Goal: Task Accomplishment & Management: Manage account settings

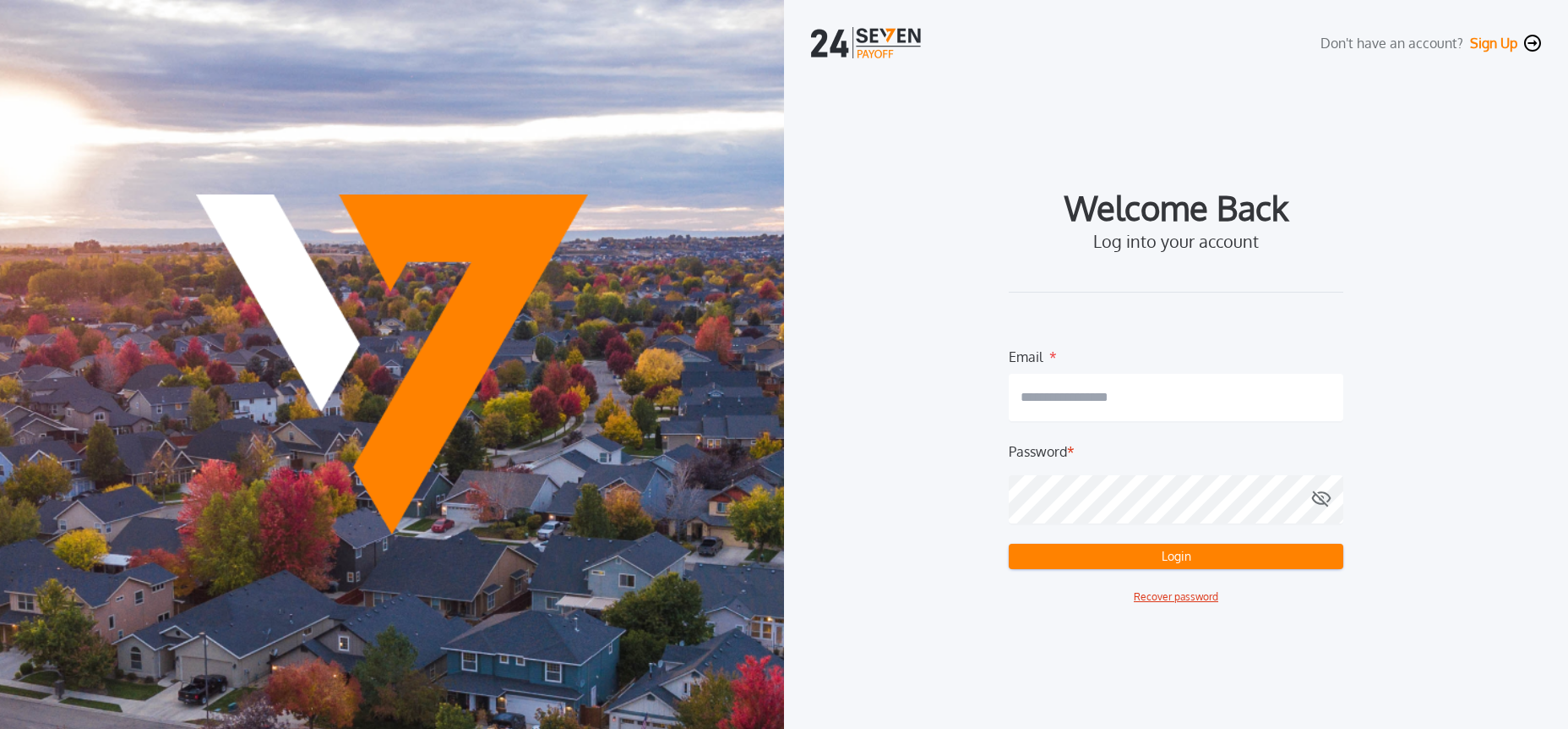
type input "**********"
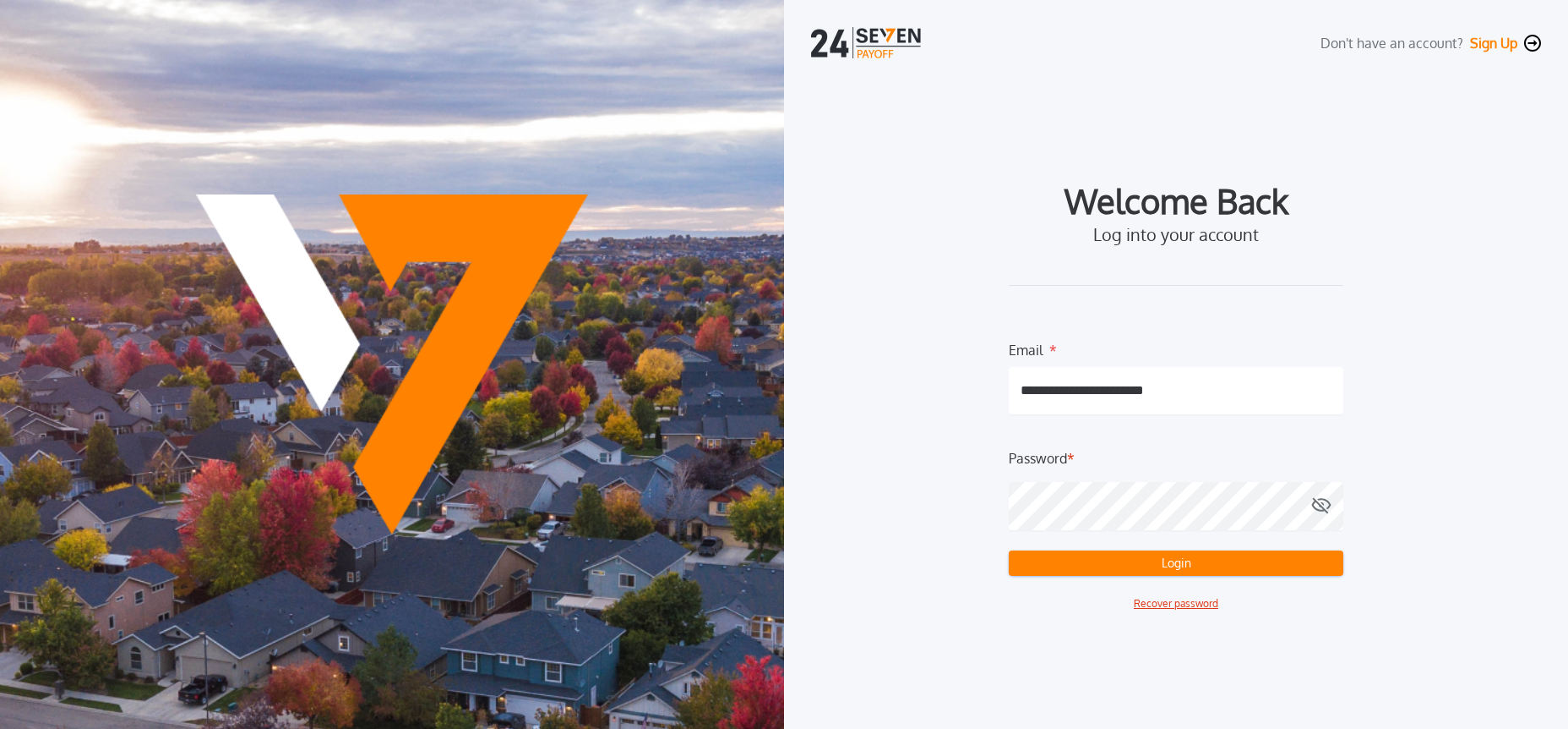
drag, startPoint x: 965, startPoint y: 173, endPoint x: 1088, endPoint y: 458, distance: 310.4
click at [965, 173] on div "**********" at bounding box center [1176, 398] width 730 height 606
click at [1118, 559] on button "Login" at bounding box center [1176, 563] width 335 height 26
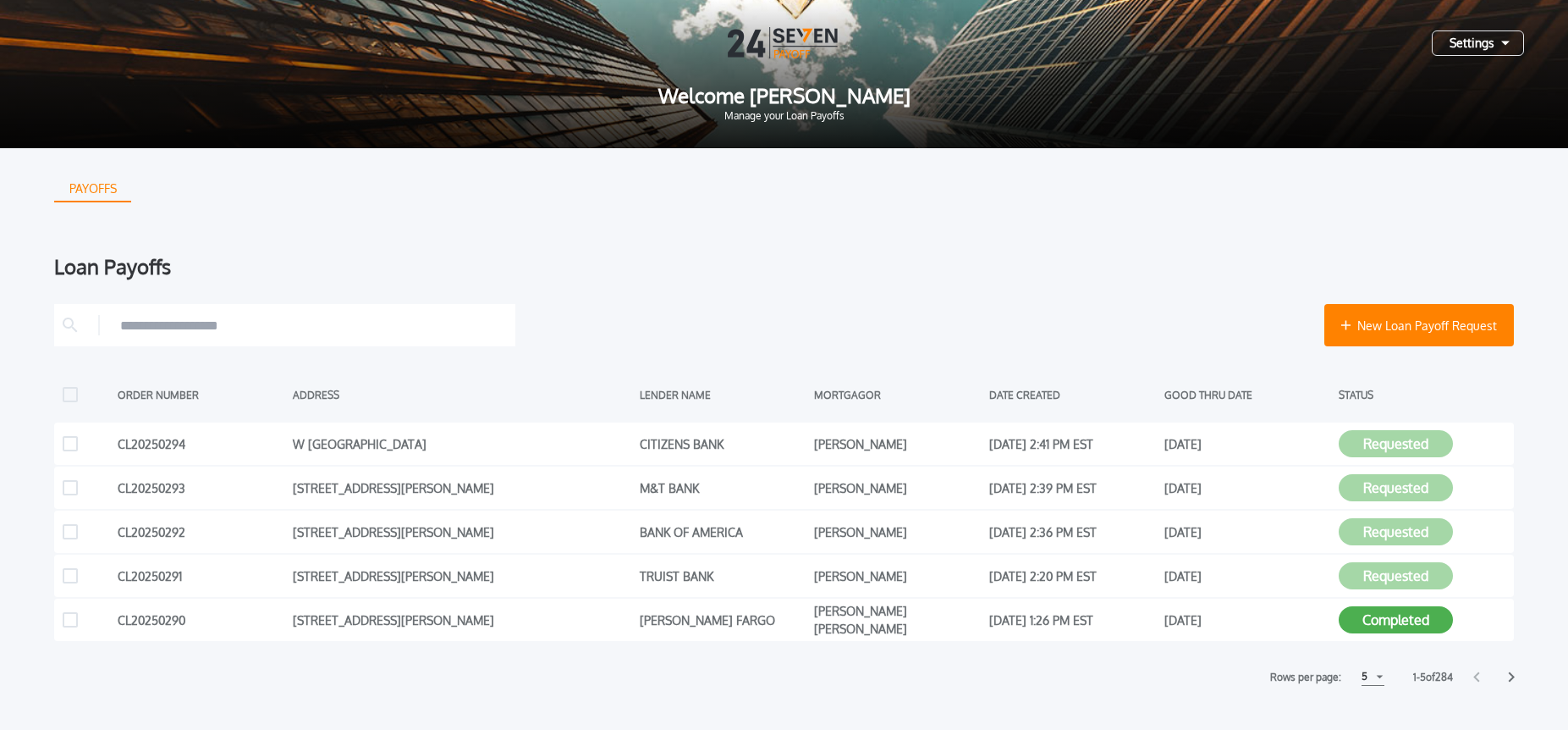
click at [1366, 678] on div "5" at bounding box center [1372, 676] width 23 height 18
click at [1368, 713] on h1 "10" at bounding box center [1372, 718] width 16 height 20
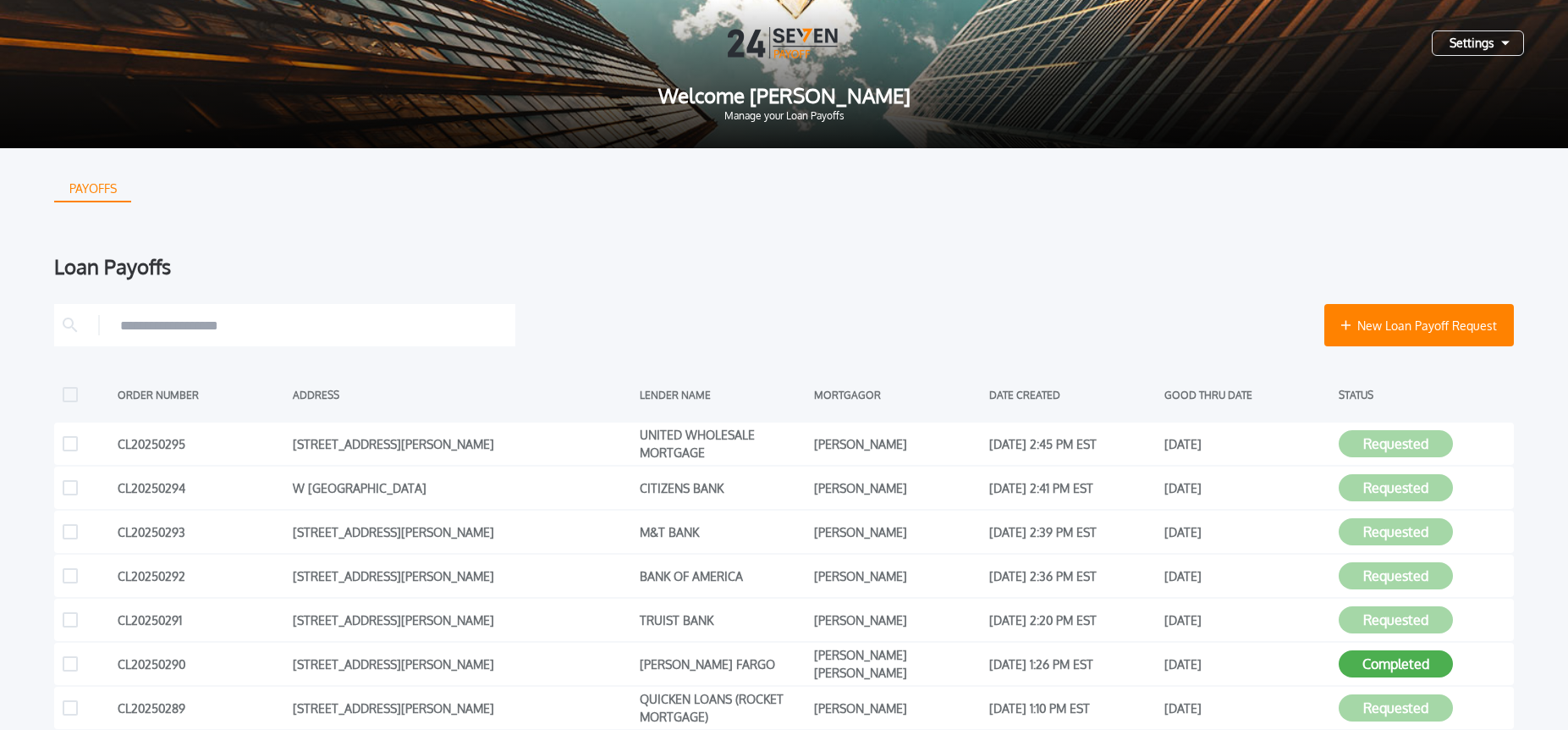
click at [1474, 39] on div "Settings" at bounding box center [1478, 44] width 92 height 26
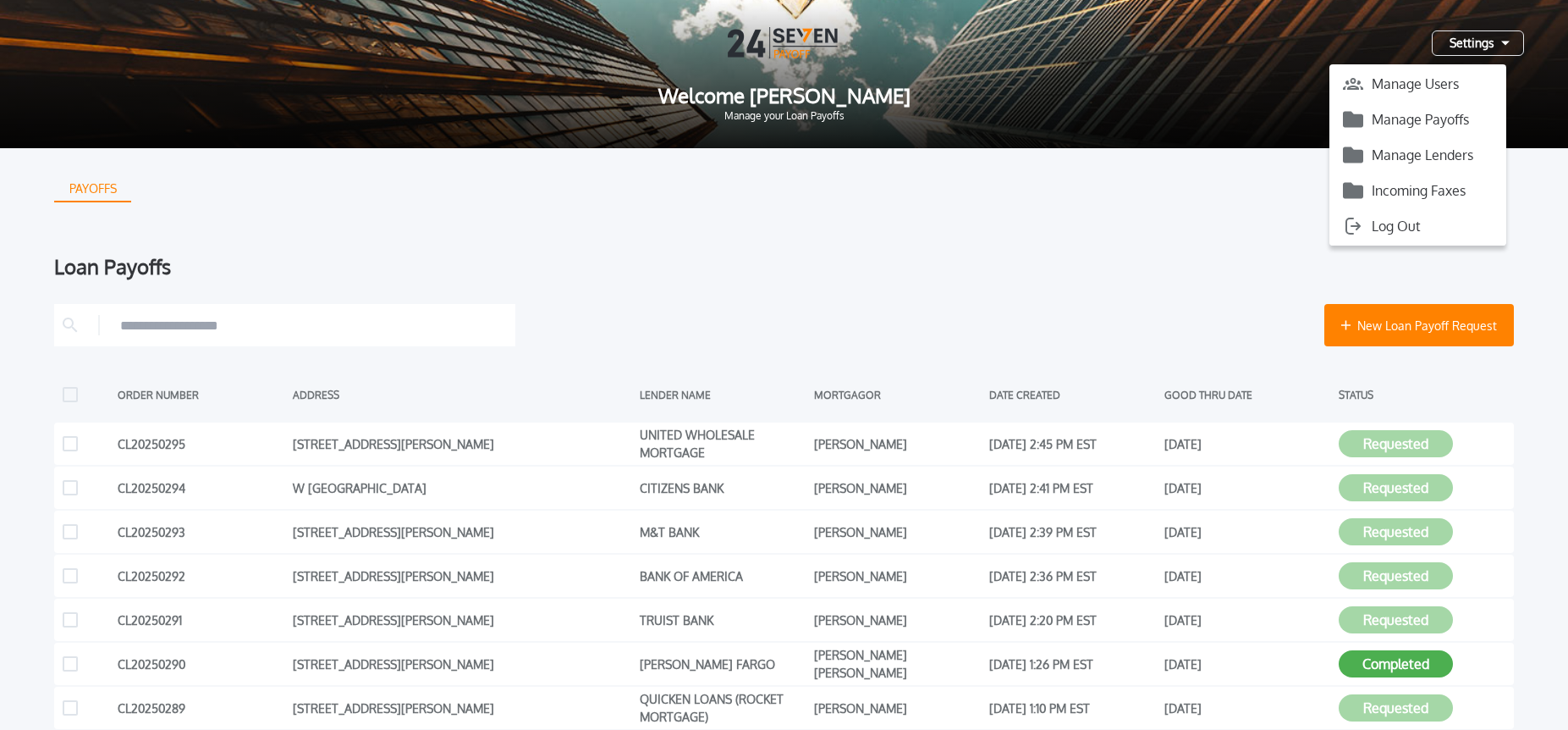
click at [1443, 128] on button "Manage Payoffs" at bounding box center [1418, 119] width 177 height 26
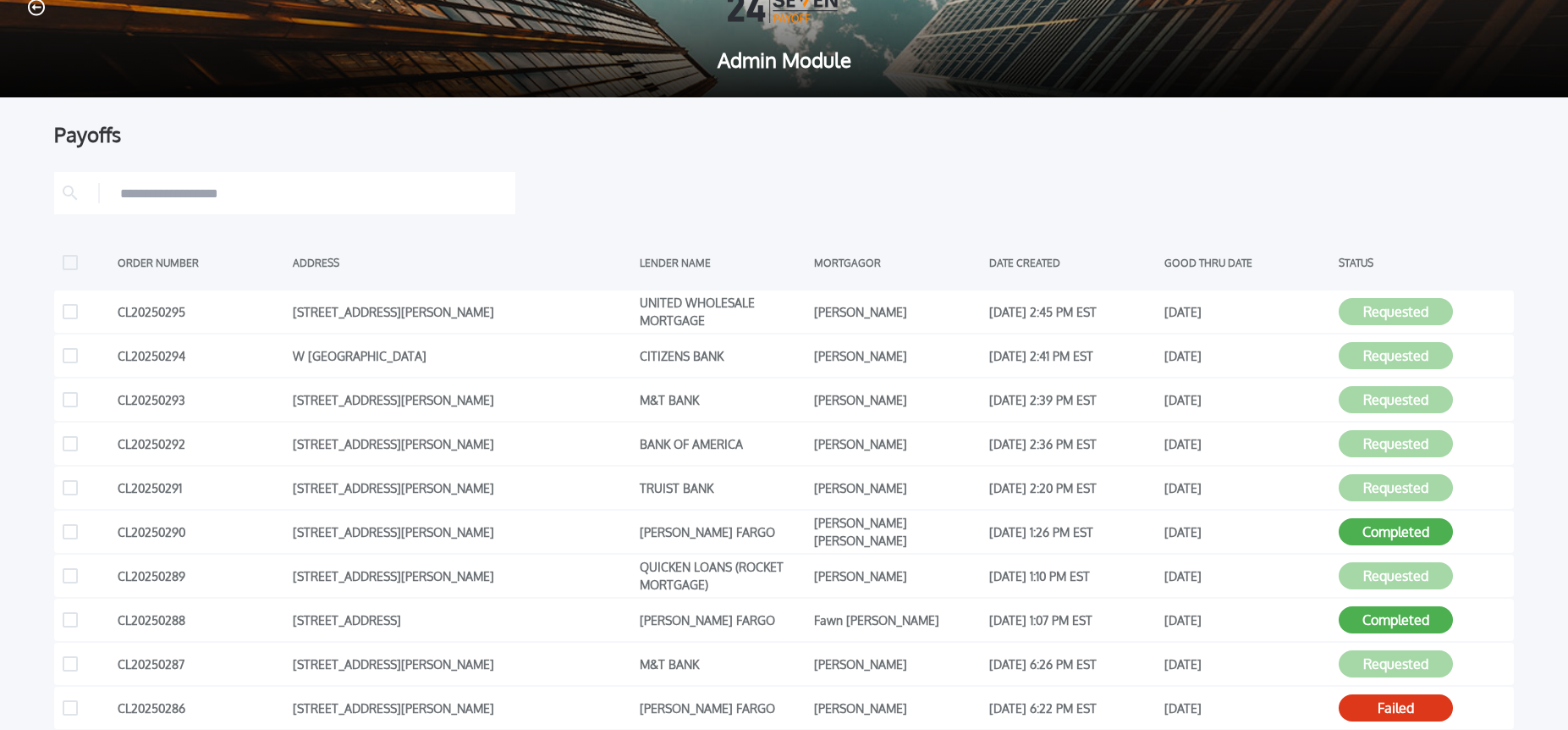
scroll to position [37, 0]
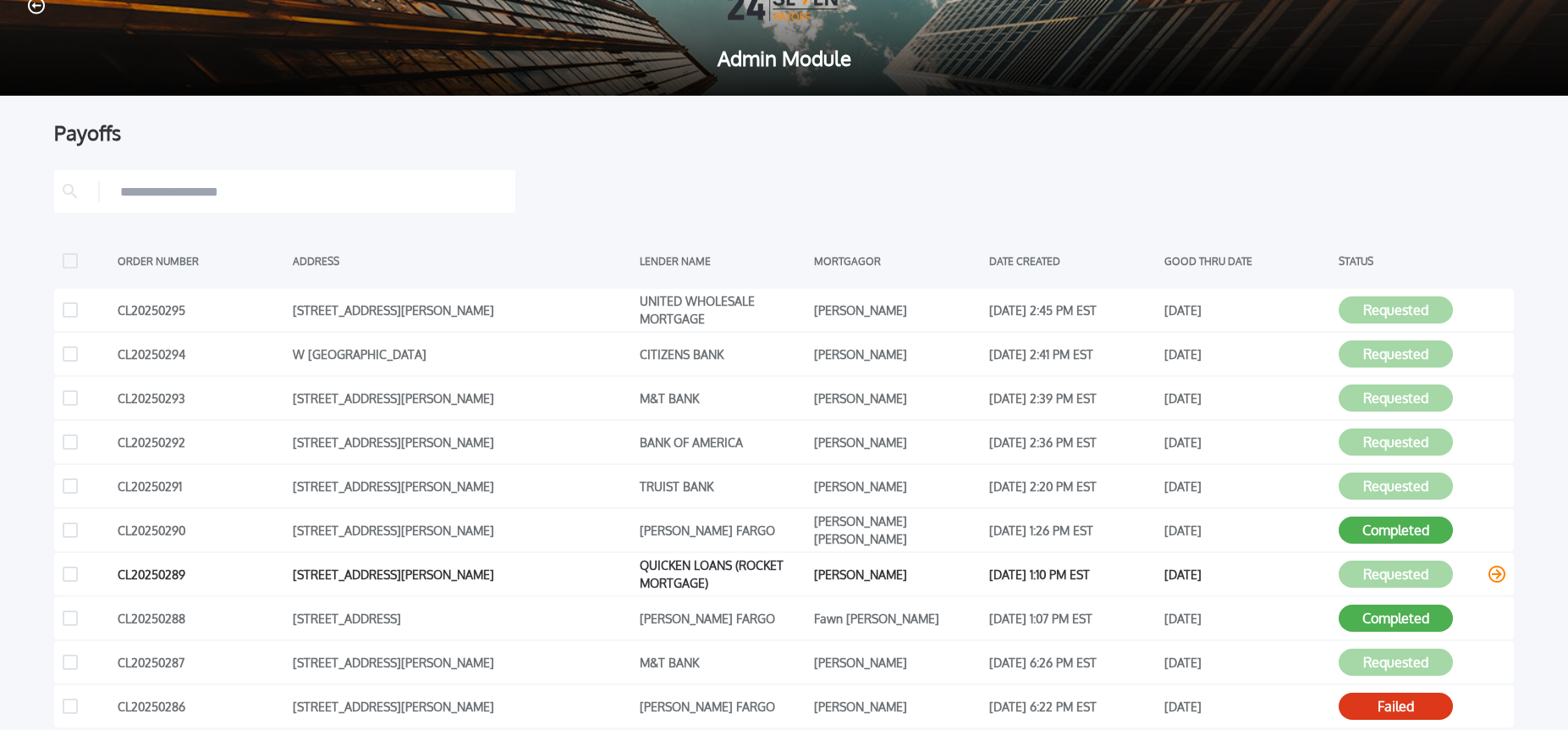
click at [1501, 576] on icon at bounding box center [1496, 573] width 17 height 17
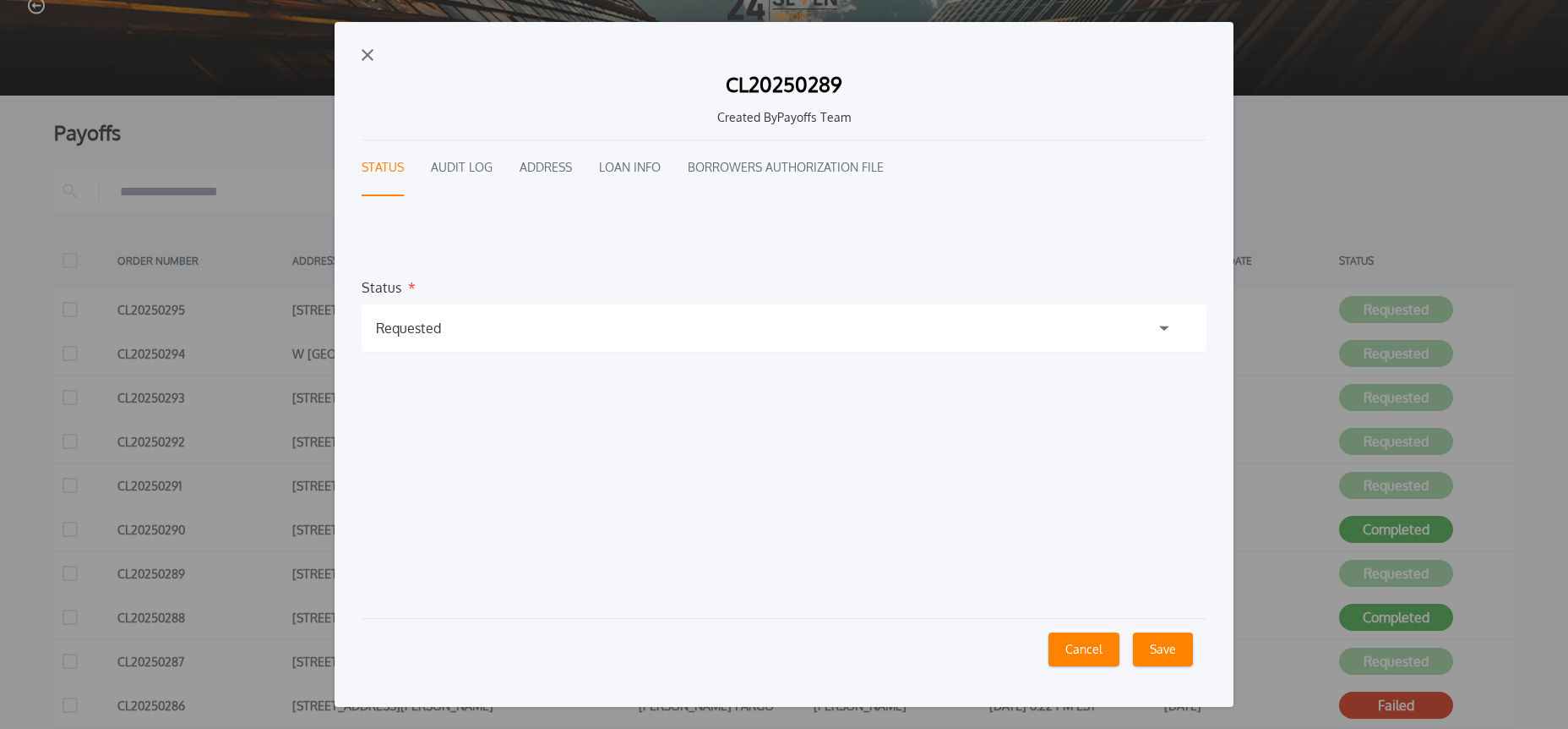
click at [453, 170] on button "Audit Log" at bounding box center [462, 168] width 62 height 56
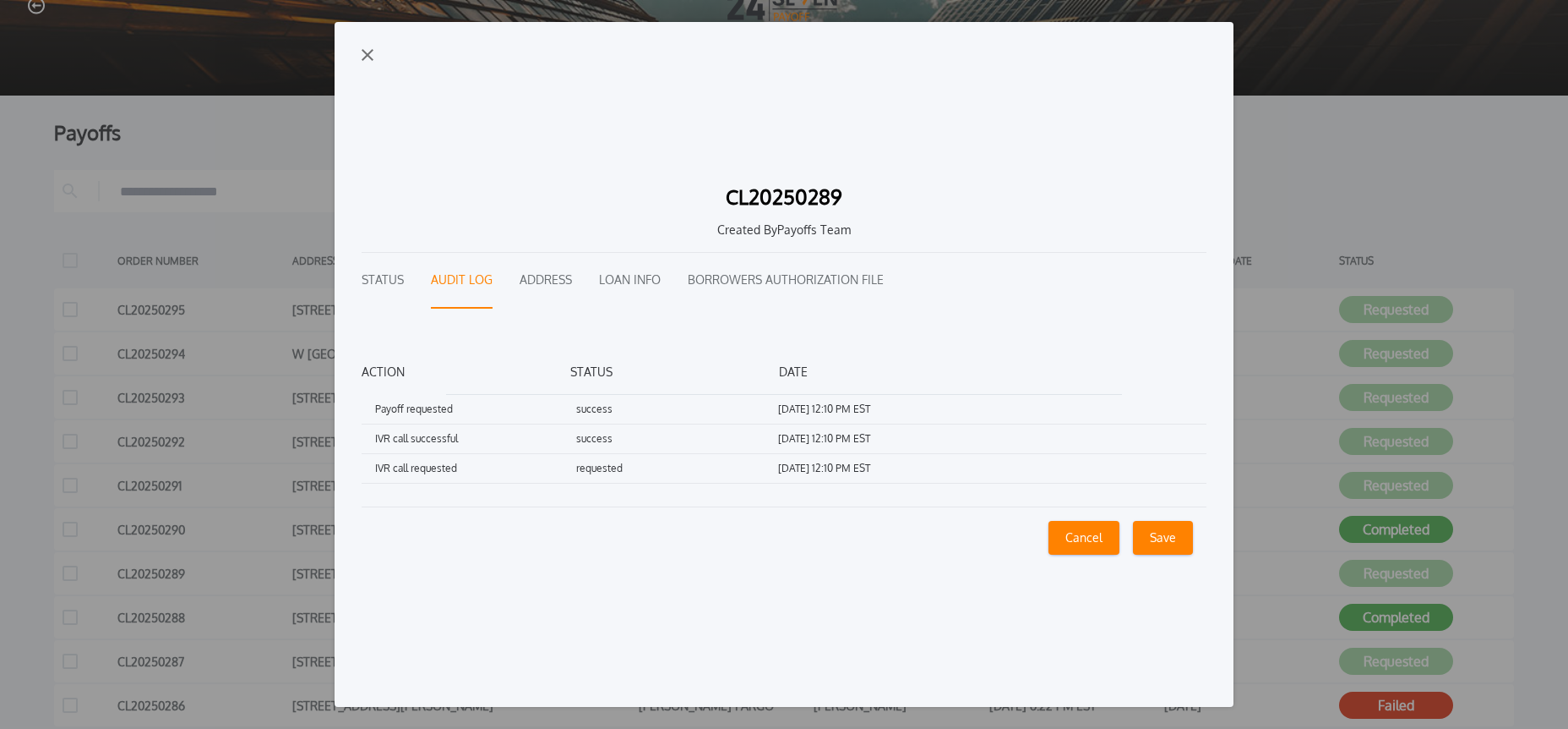
drag, startPoint x: 364, startPoint y: 55, endPoint x: 545, endPoint y: 94, distance: 185.2
click at [364, 55] on img "button" at bounding box center [367, 55] width 12 height 12
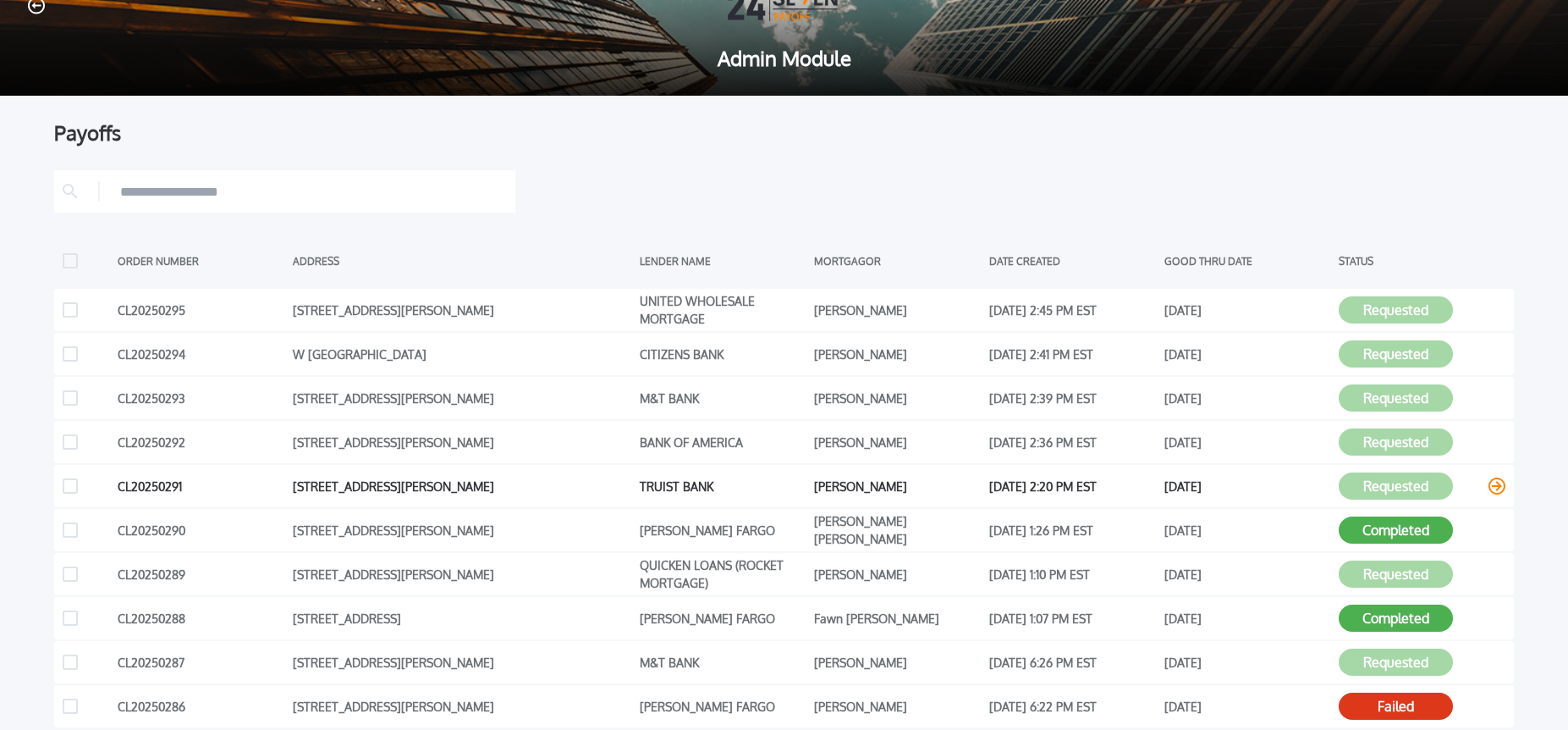
click at [1495, 485] on icon at bounding box center [1496, 485] width 17 height 17
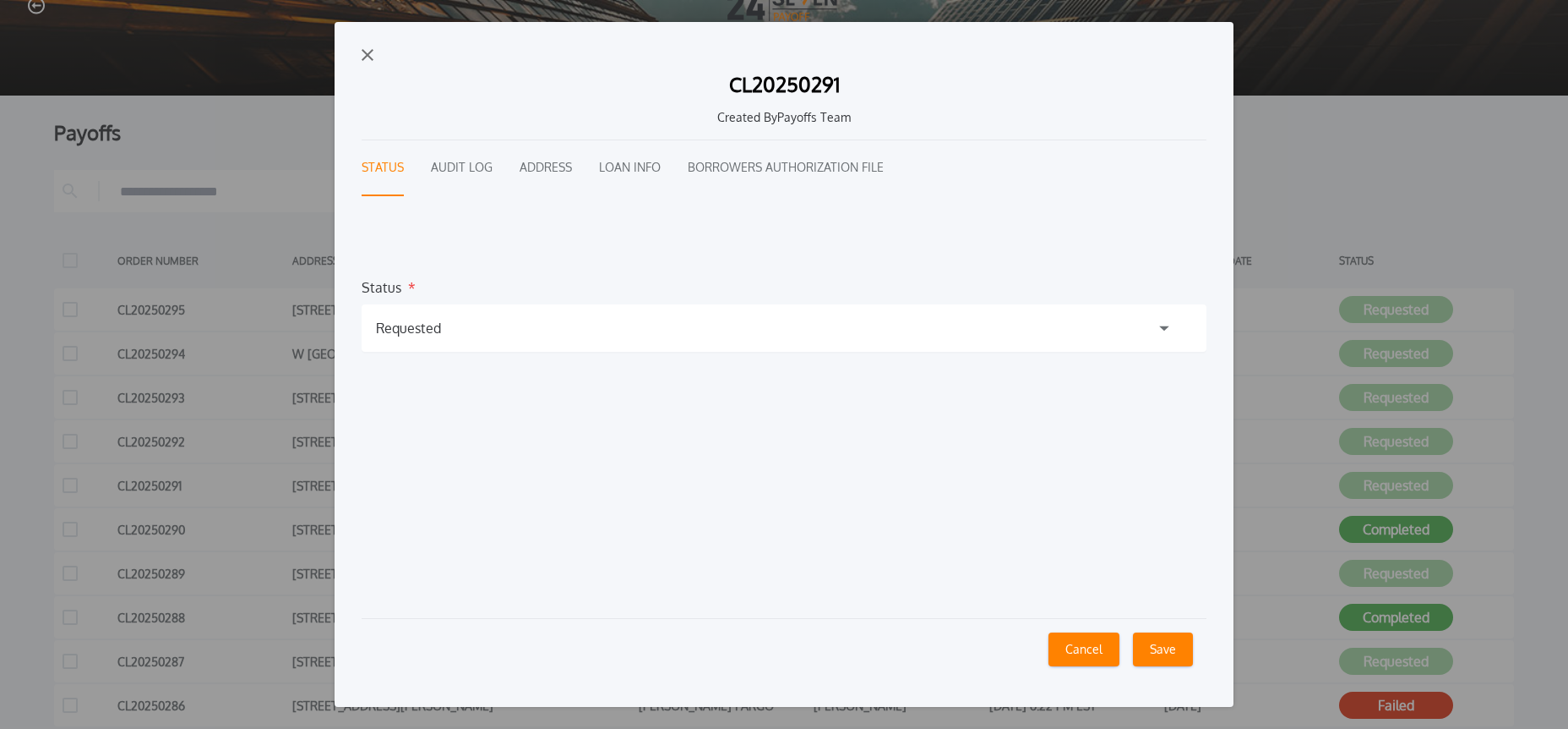
click at [462, 164] on button "Audit Log" at bounding box center [462, 168] width 62 height 56
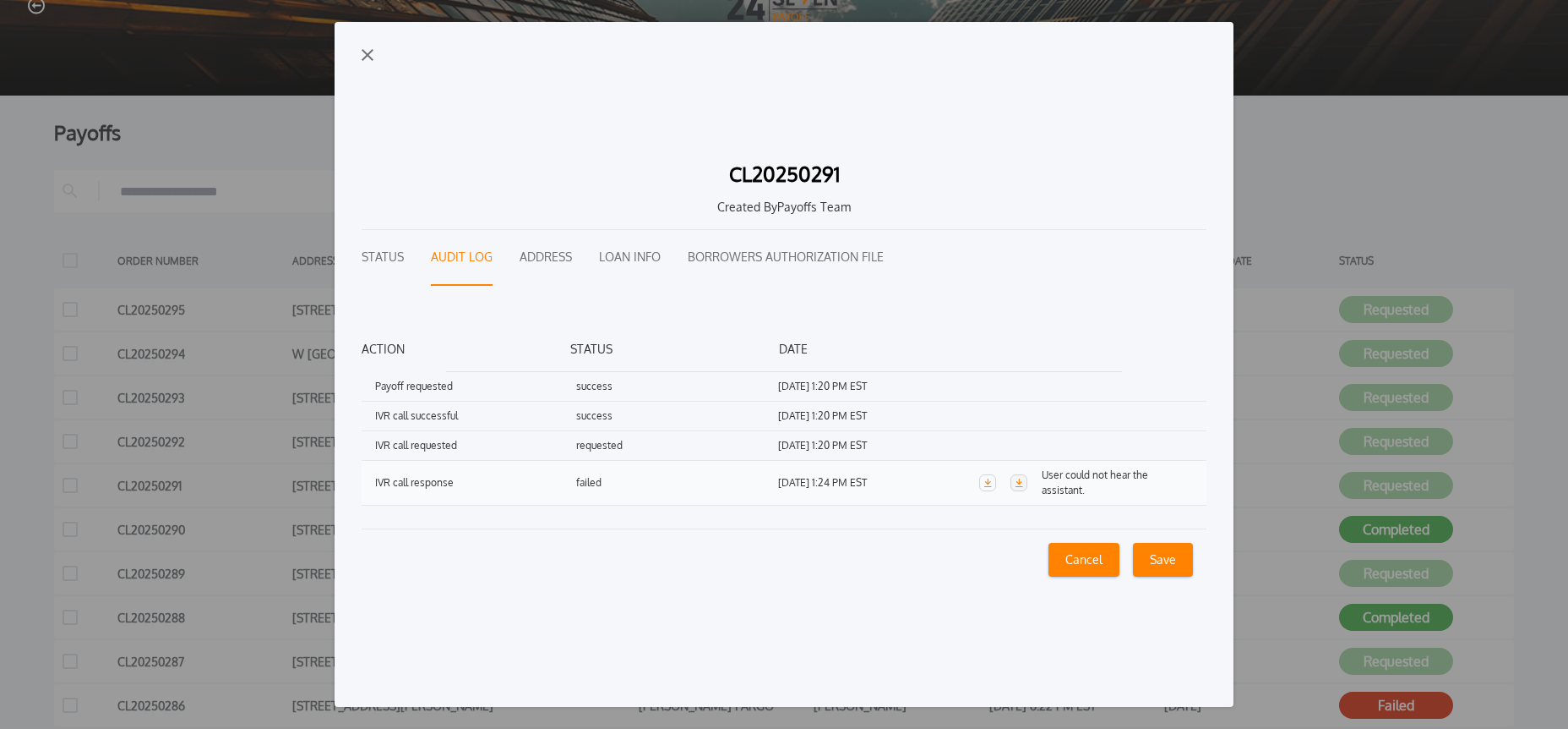
click at [1018, 484] on icon "button" at bounding box center [1019, 483] width 9 height 9
click at [387, 259] on button "Status" at bounding box center [382, 257] width 43 height 56
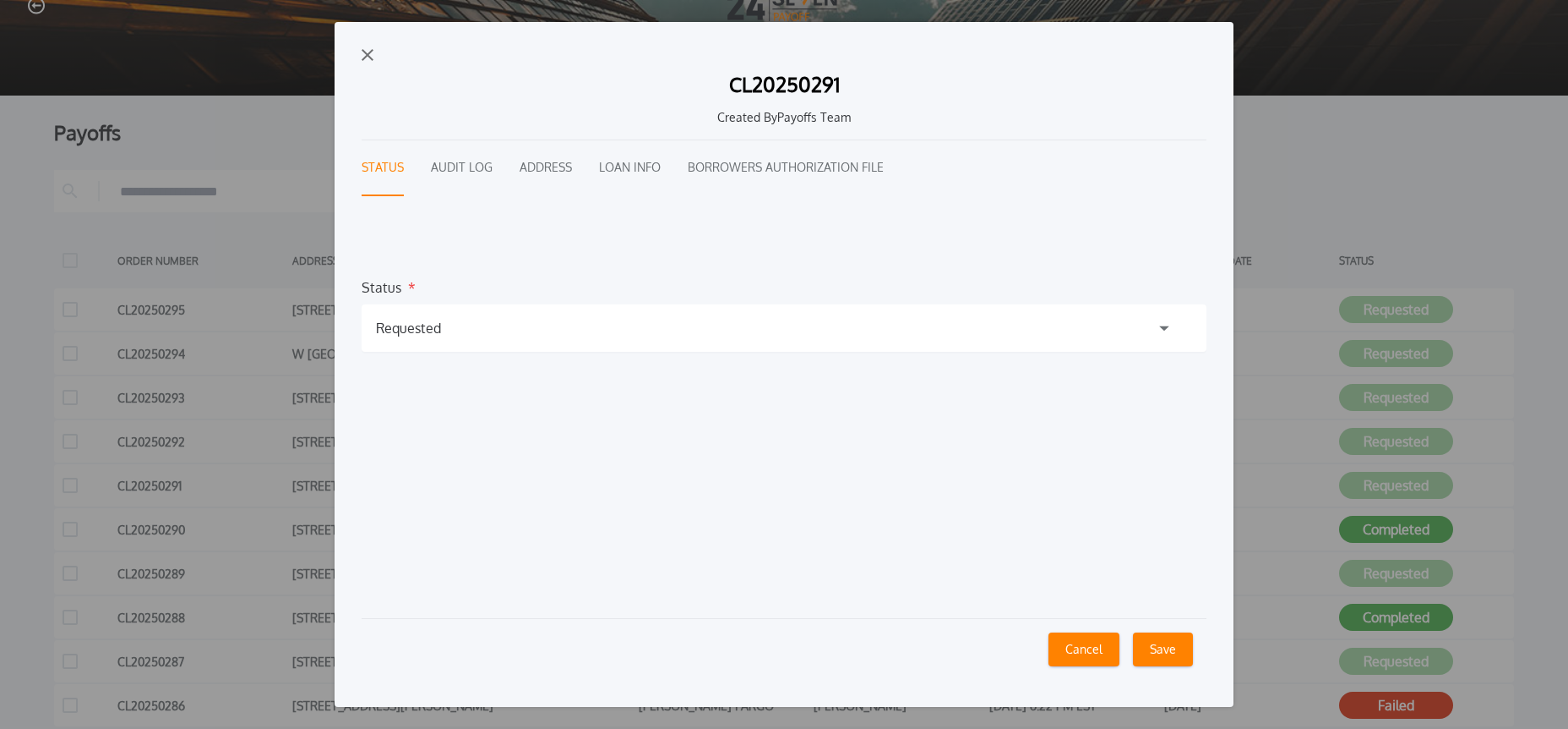
click at [371, 51] on img "button" at bounding box center [367, 55] width 12 height 12
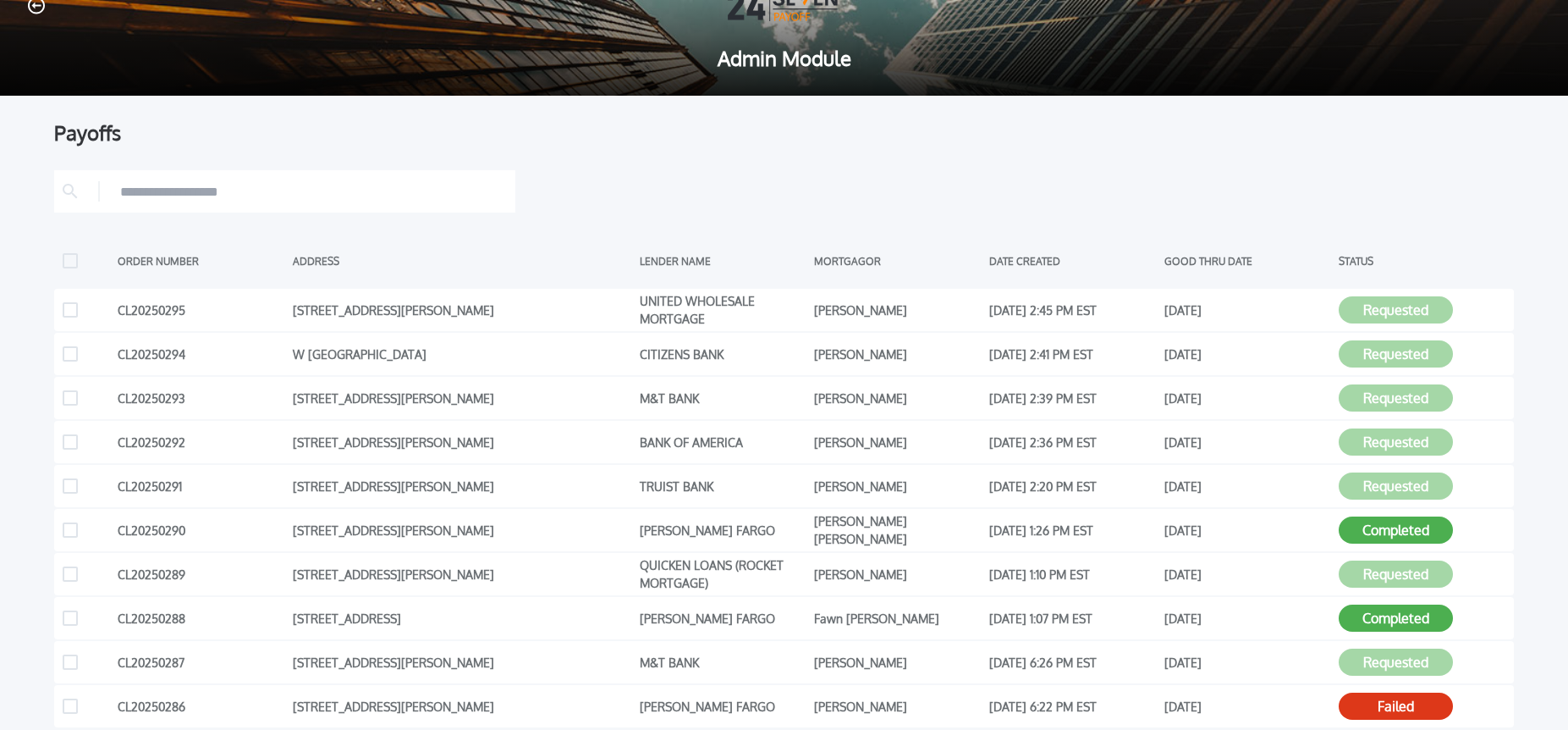
scroll to position [0, 0]
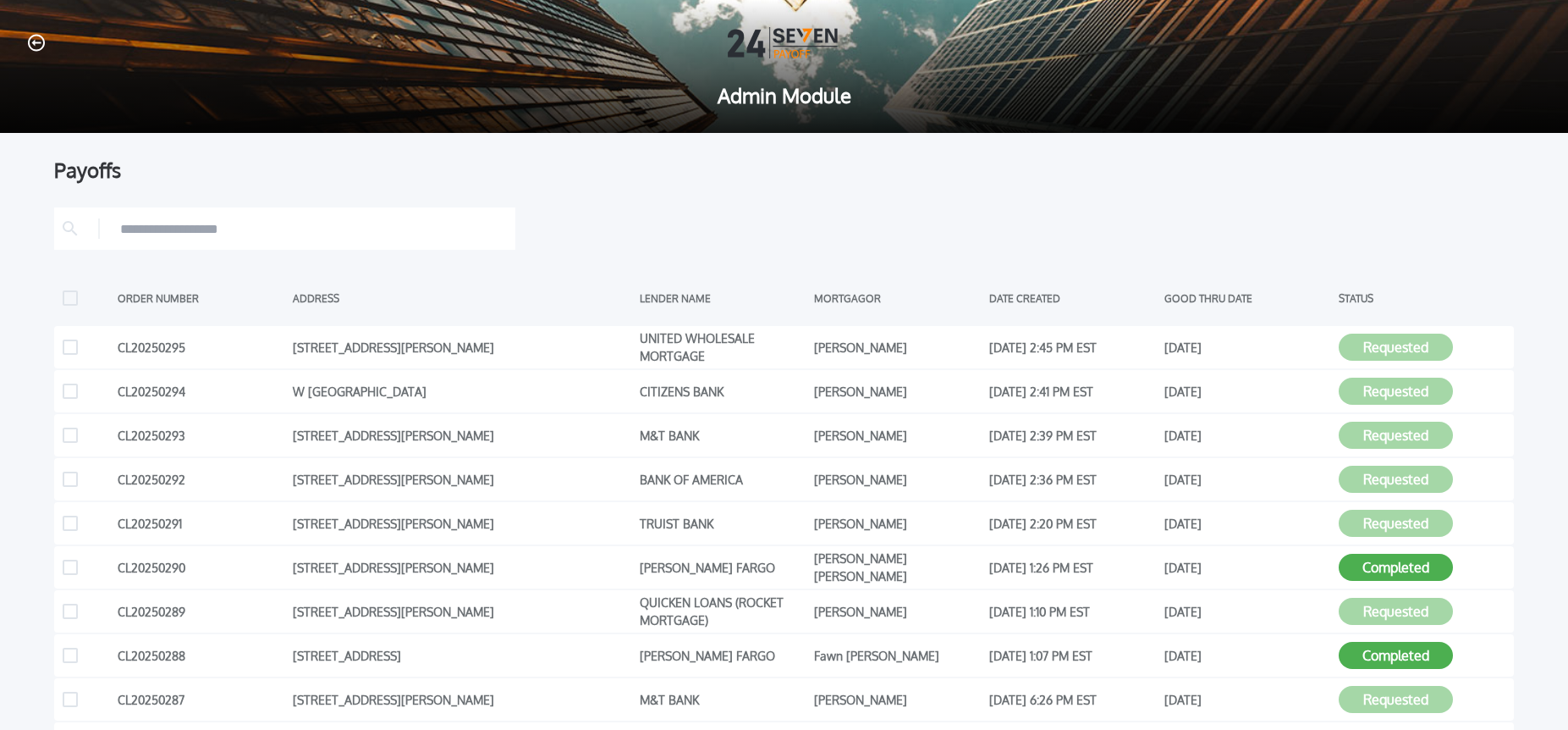
drag, startPoint x: 31, startPoint y: 45, endPoint x: 677, endPoint y: 72, distance: 646.6
click at [31, 45] on icon "button" at bounding box center [36, 43] width 17 height 18
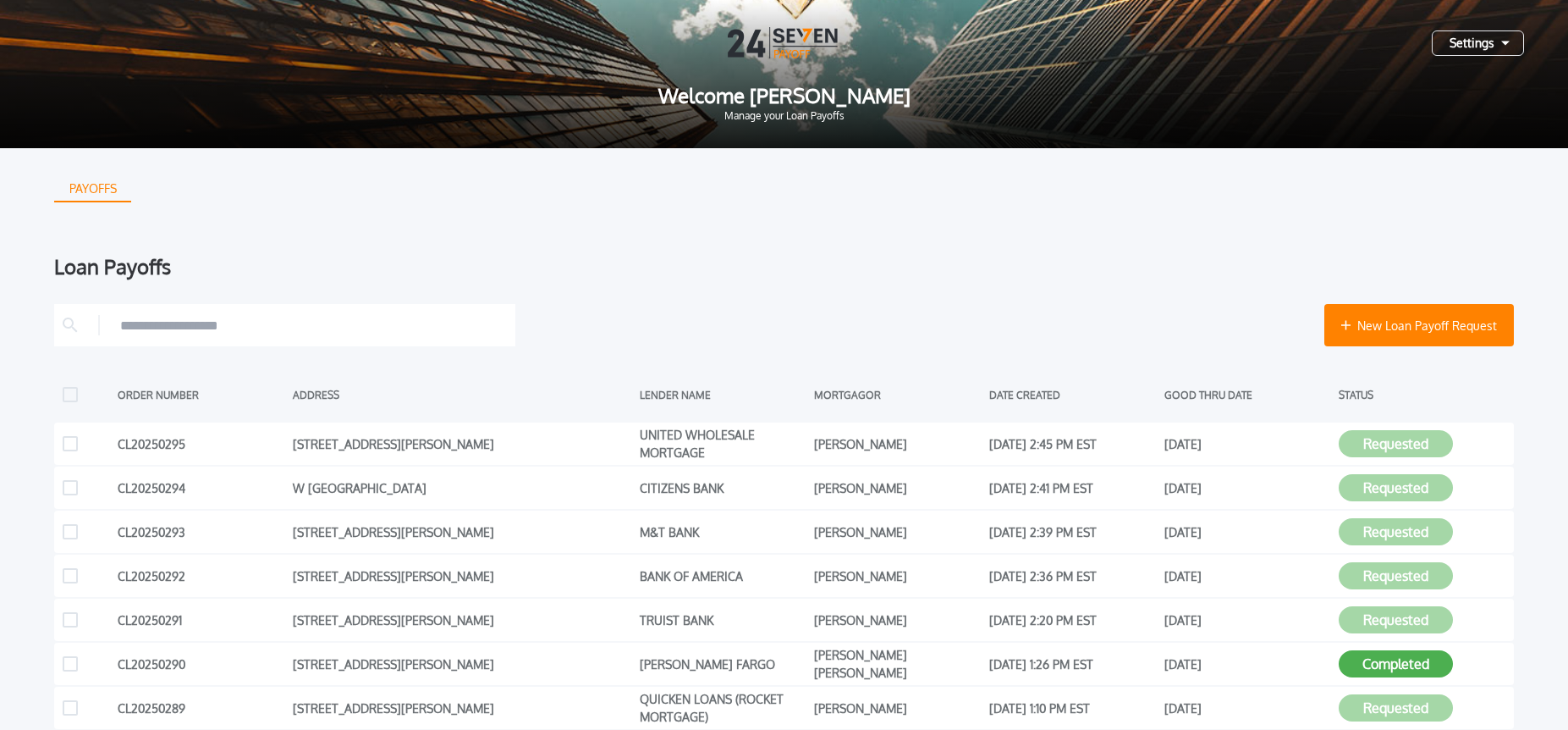
drag, startPoint x: 1518, startPoint y: 41, endPoint x: 1509, endPoint y: 43, distance: 9.2
click at [1518, 41] on div "Settings" at bounding box center [1478, 44] width 92 height 26
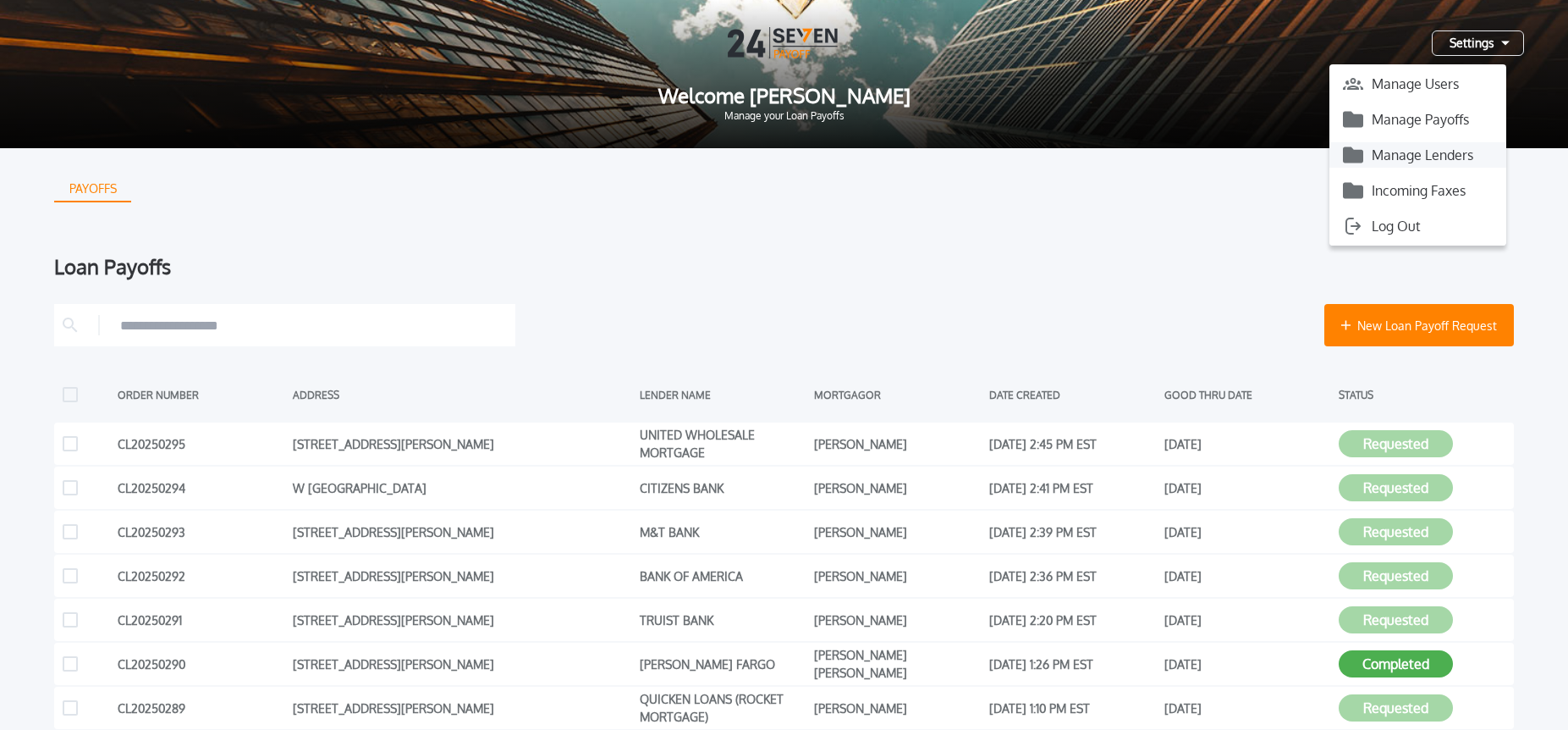
click at [1436, 154] on button "Manage Lenders" at bounding box center [1418, 155] width 177 height 26
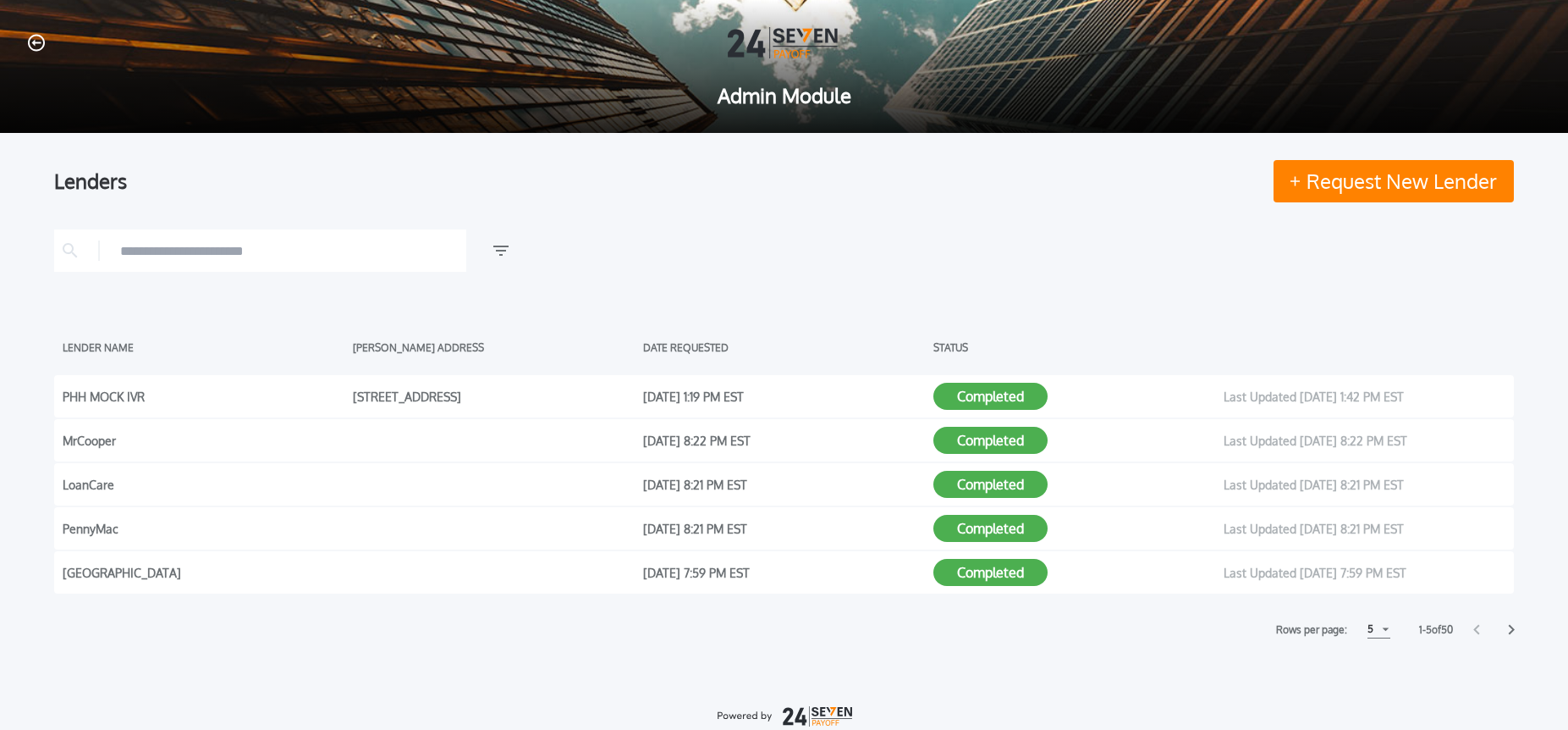
click at [32, 42] on icon "button" at bounding box center [36, 43] width 17 height 18
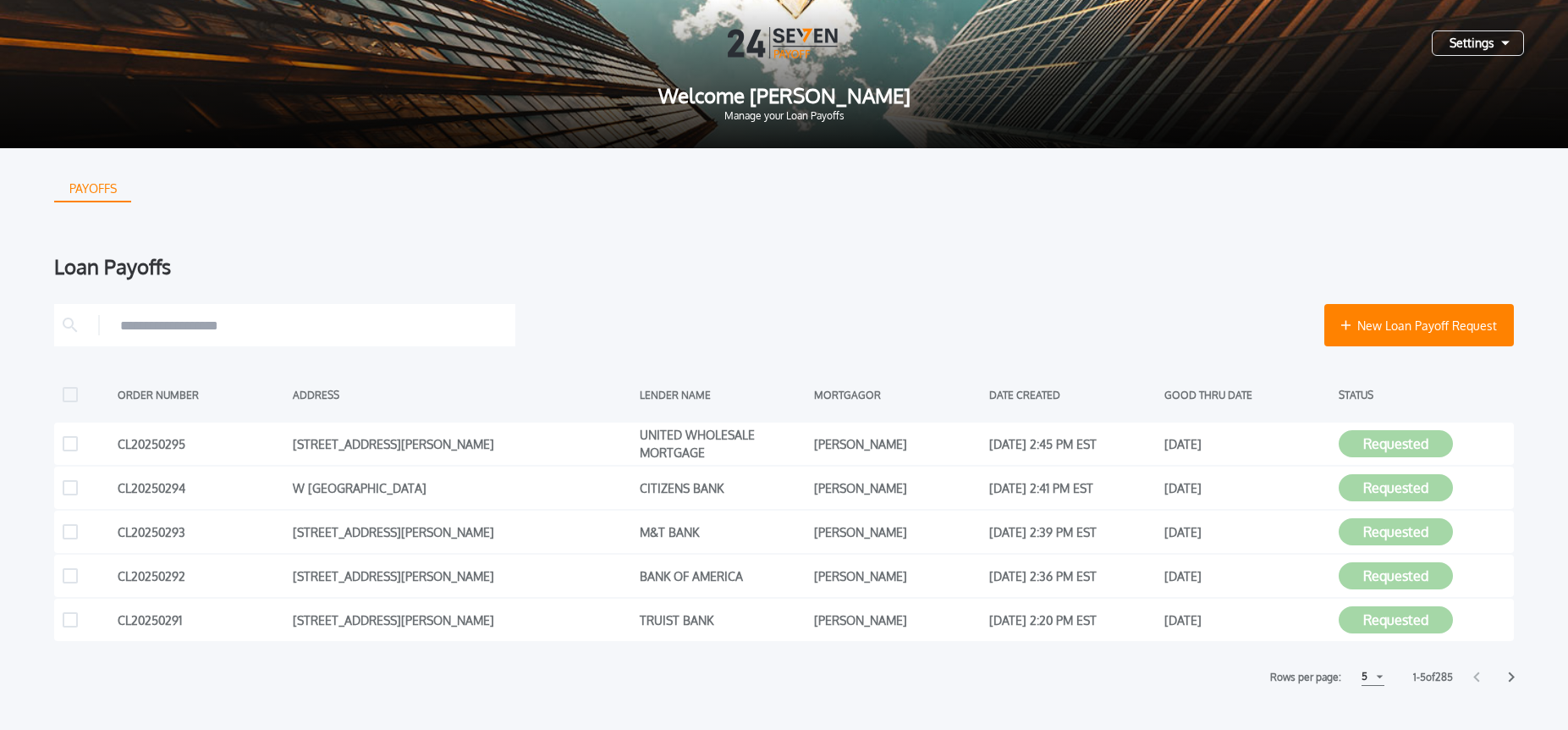
click at [1453, 56] on div at bounding box center [784, 42] width 1513 height 31
click at [1455, 46] on div "Settings" at bounding box center [1478, 44] width 92 height 26
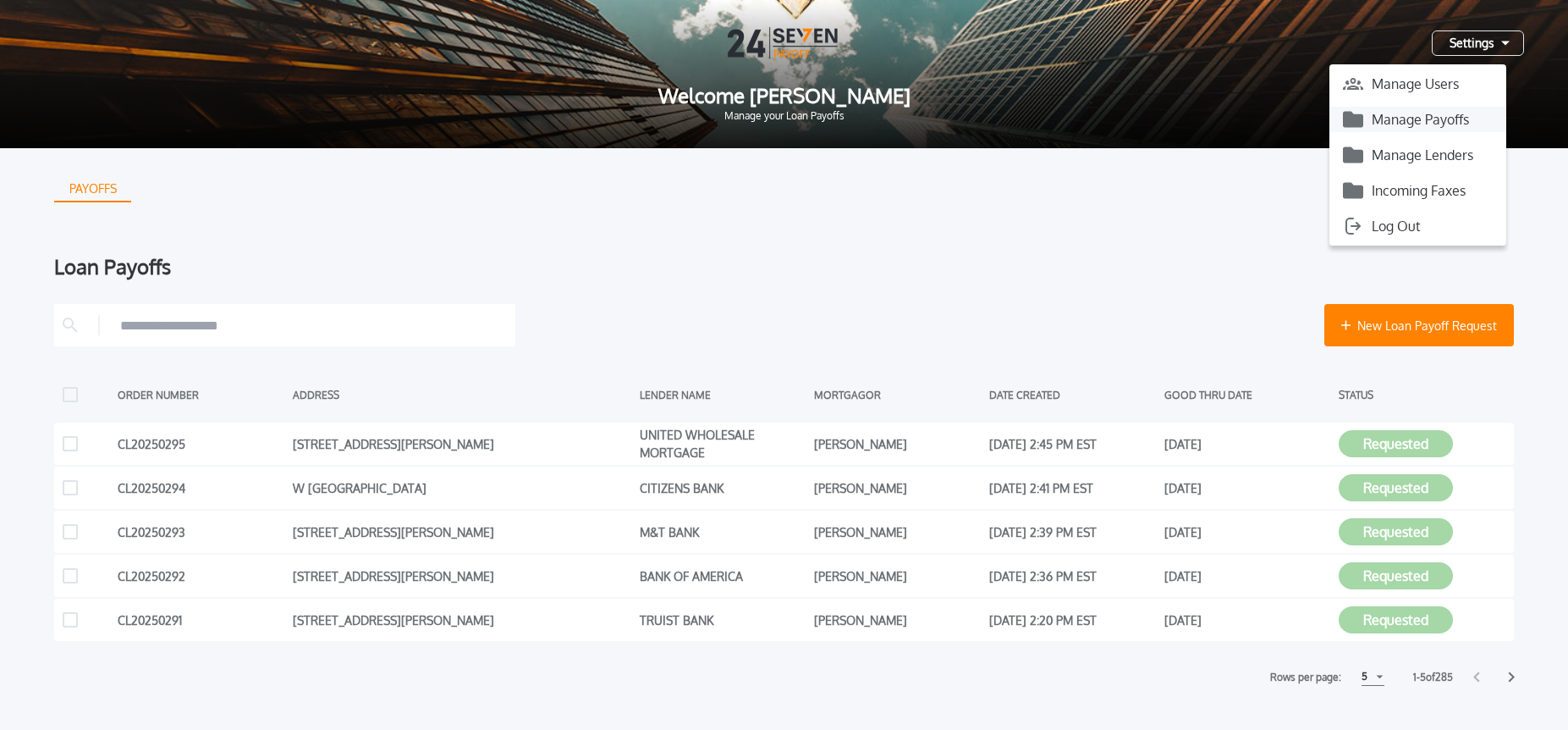
drag, startPoint x: 1437, startPoint y: 126, endPoint x: 1382, endPoint y: 120, distance: 55.3
click at [1437, 126] on button "Manage Payoffs" at bounding box center [1418, 119] width 177 height 26
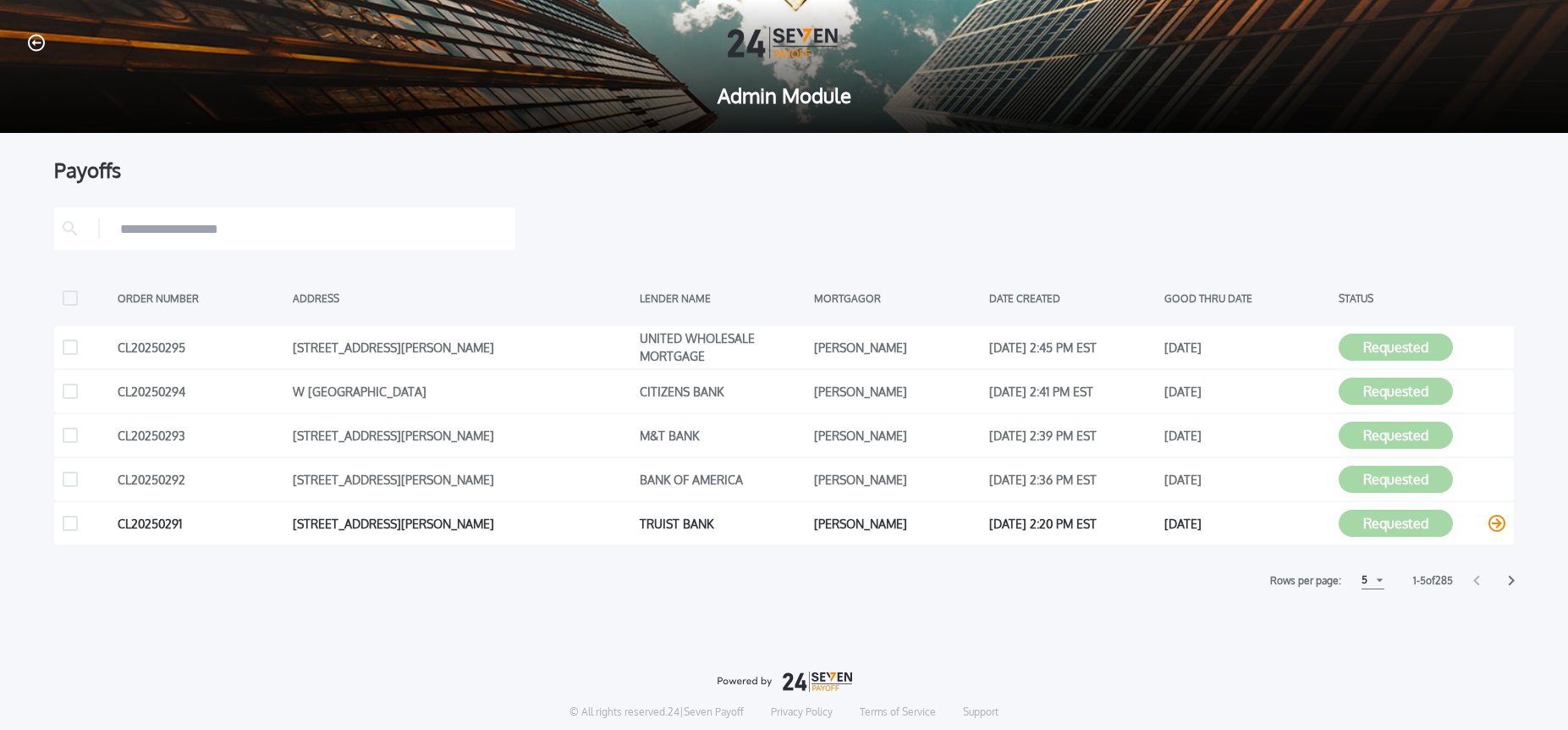
click at [1495, 524] on icon at bounding box center [1496, 522] width 17 height 17
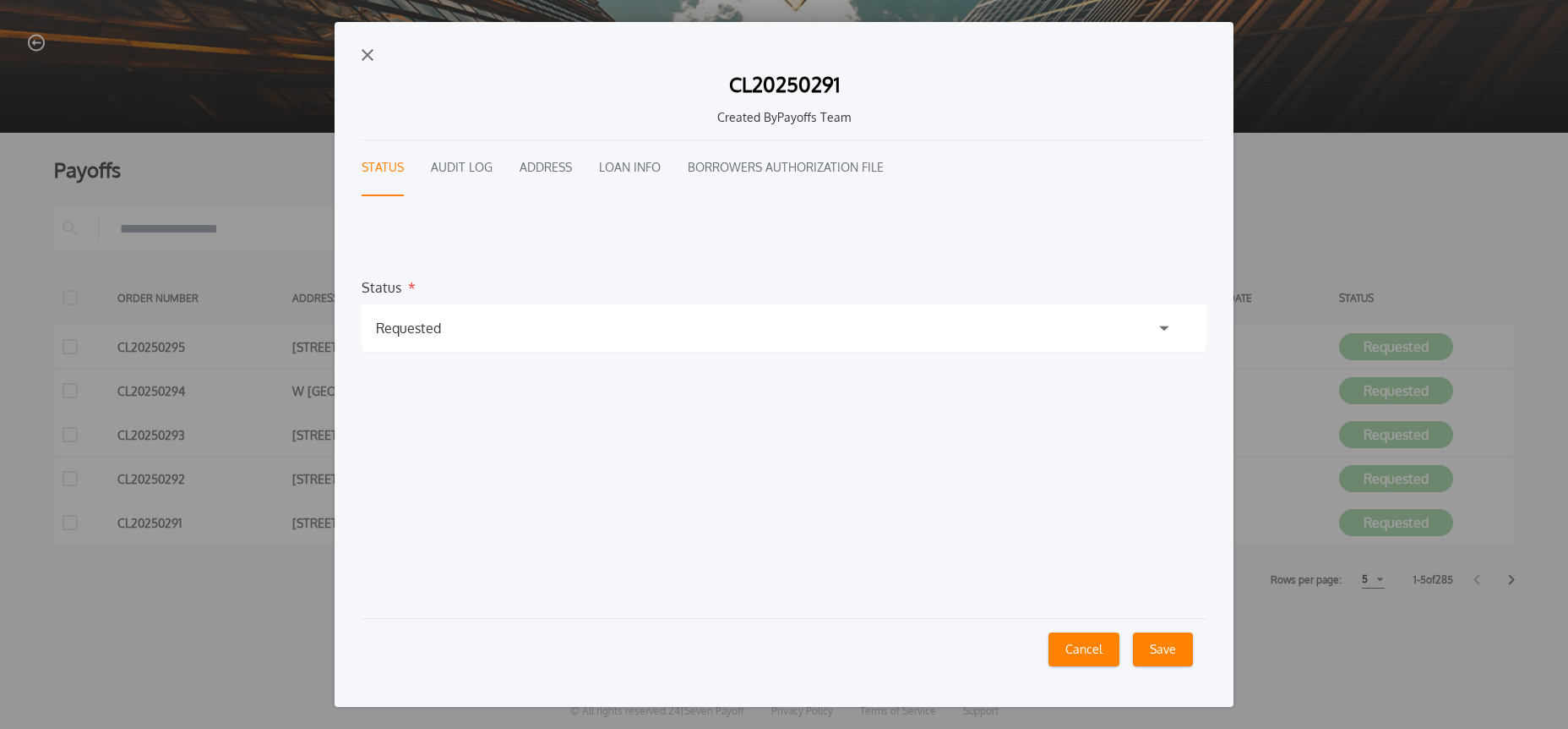
click at [402, 333] on div "Requested" at bounding box center [409, 328] width 66 height 20
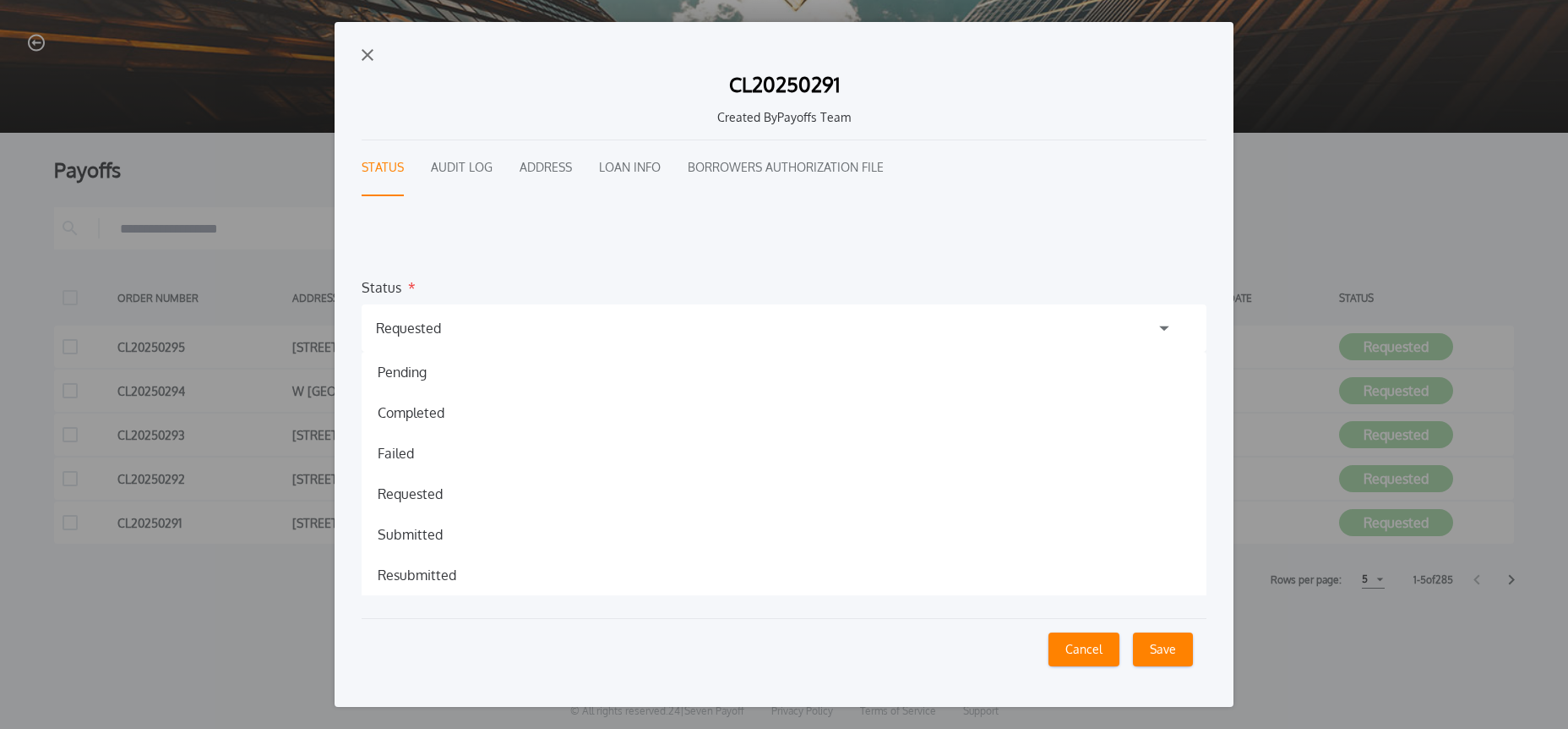
click at [438, 178] on button "Audit Log" at bounding box center [462, 168] width 62 height 56
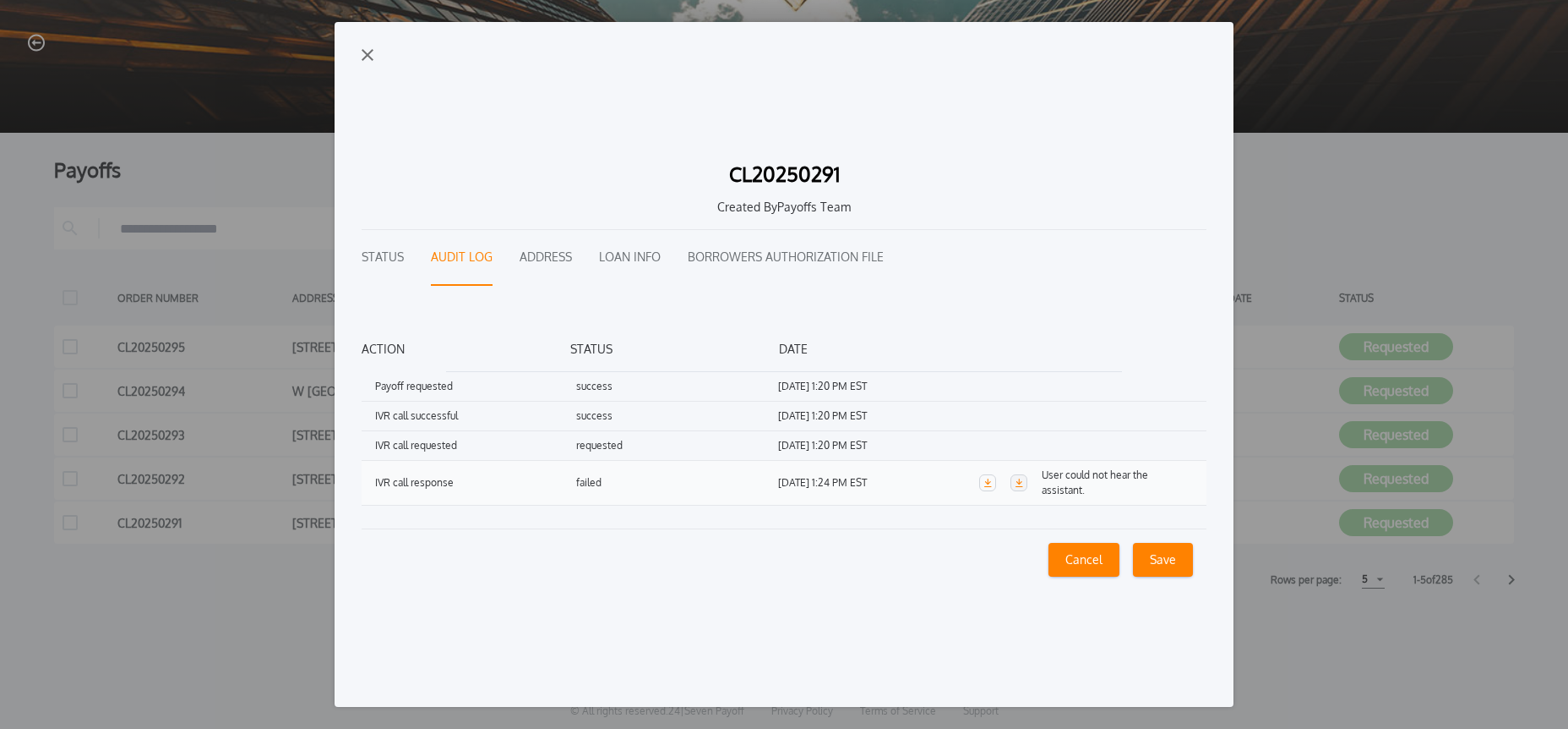
click at [1021, 484] on icon "button" at bounding box center [1019, 483] width 9 height 9
drag, startPoint x: 365, startPoint y: 56, endPoint x: 683, endPoint y: 179, distance: 341.0
click at [364, 56] on img "button" at bounding box center [367, 55] width 12 height 12
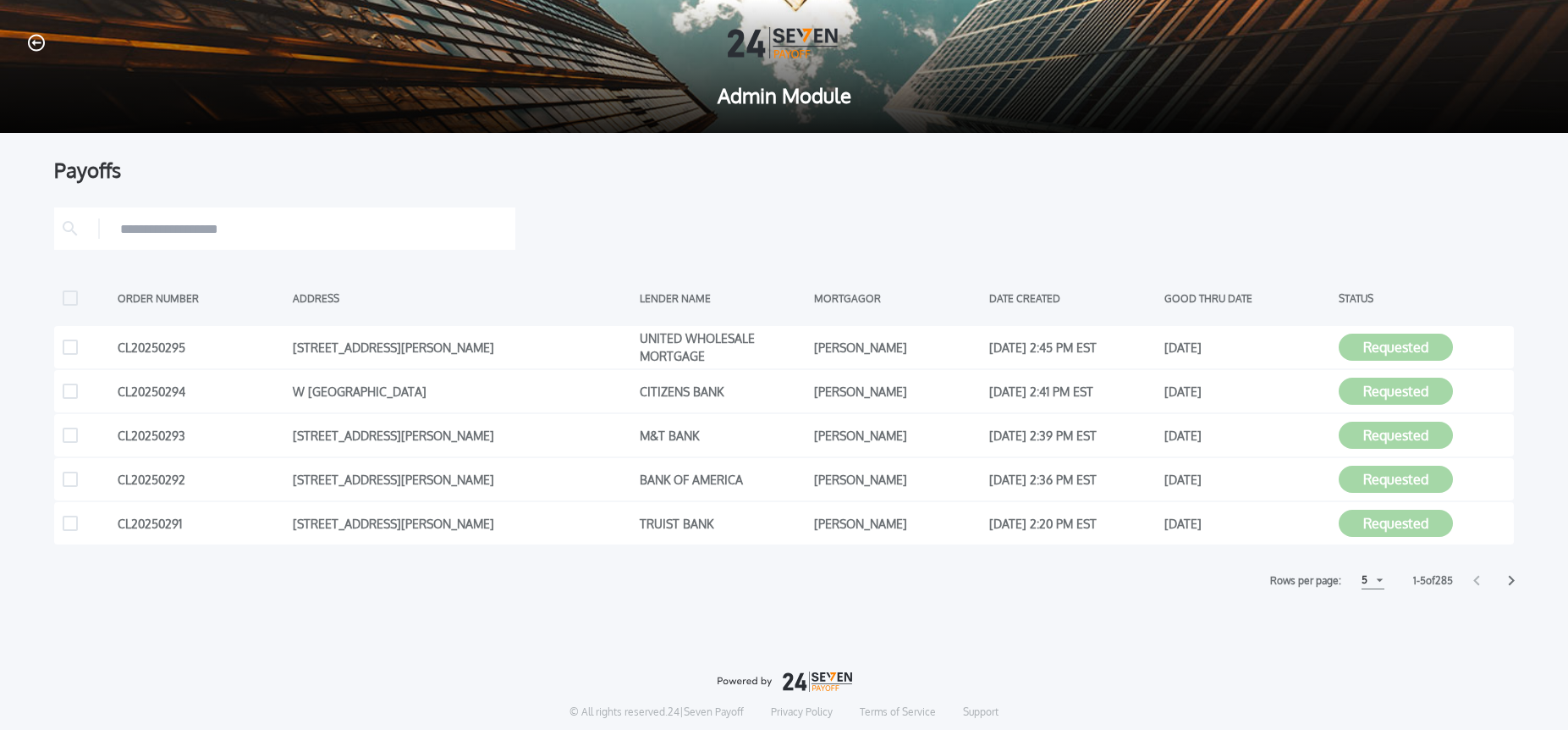
click at [1369, 579] on div "5" at bounding box center [1372, 580] width 23 height 18
drag, startPoint x: 1367, startPoint y: 641, endPoint x: 1353, endPoint y: 626, distance: 20.5
click at [1367, 641] on h1 "15" at bounding box center [1372, 643] width 16 height 20
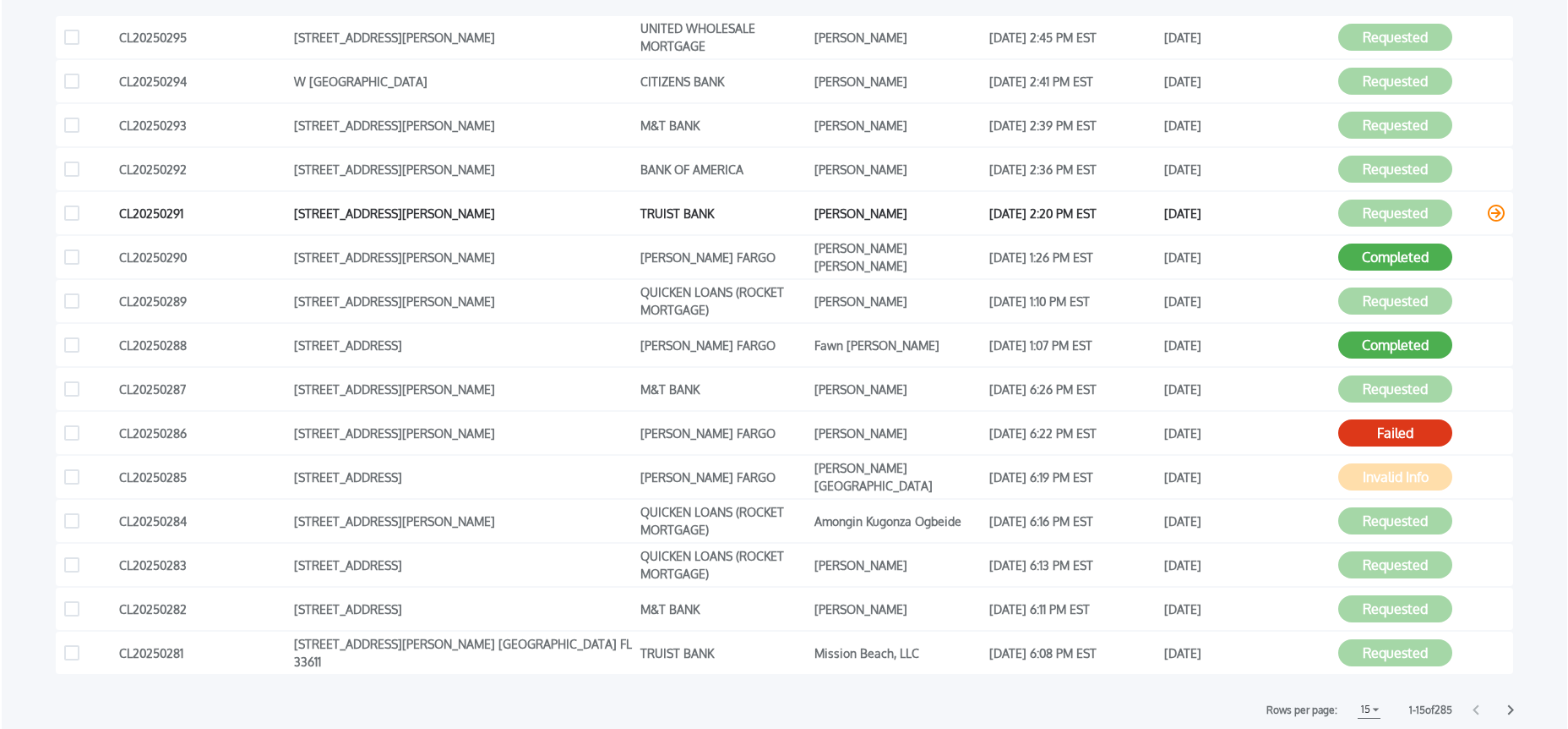
scroll to position [332, 0]
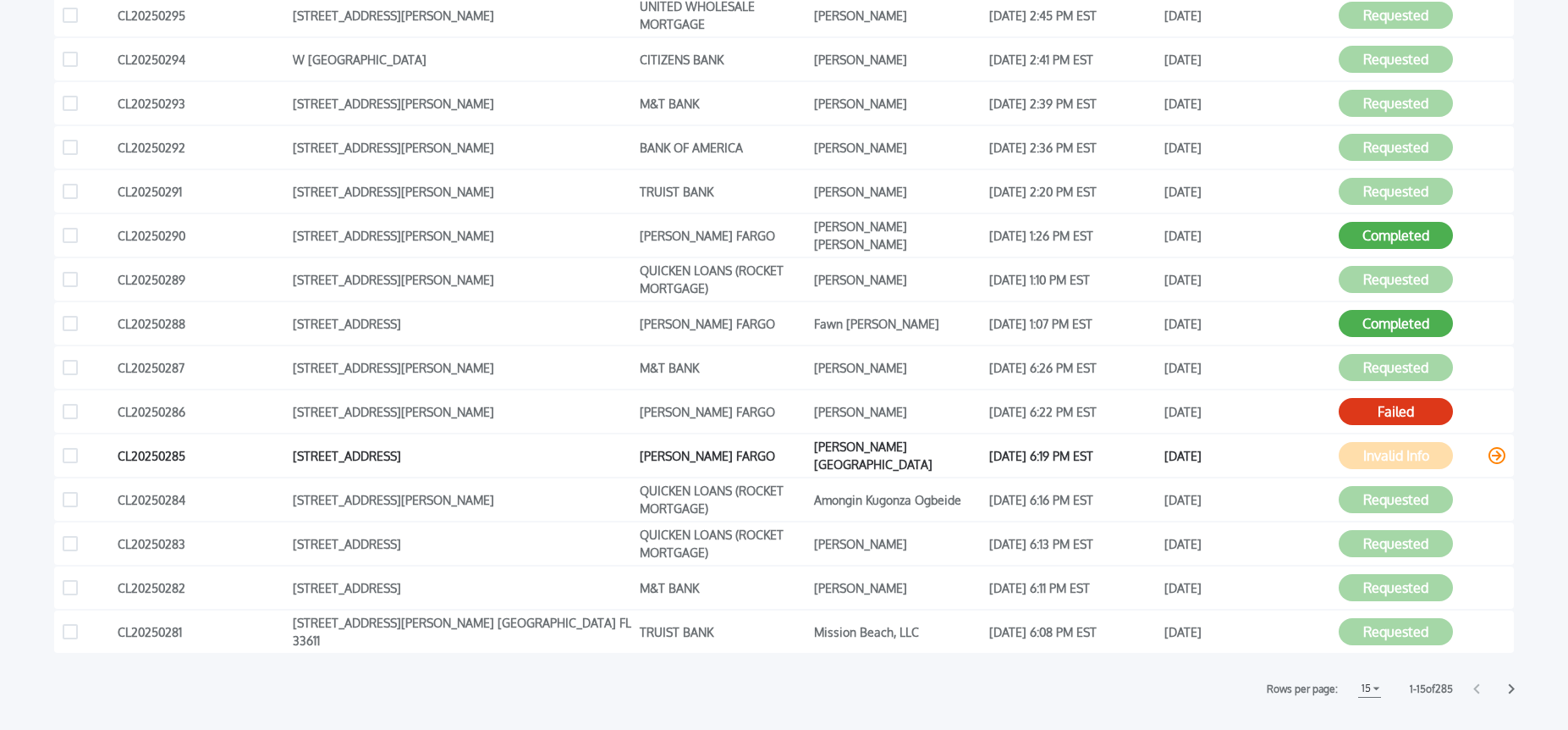
click at [1495, 457] on icon at bounding box center [1496, 455] width 17 height 17
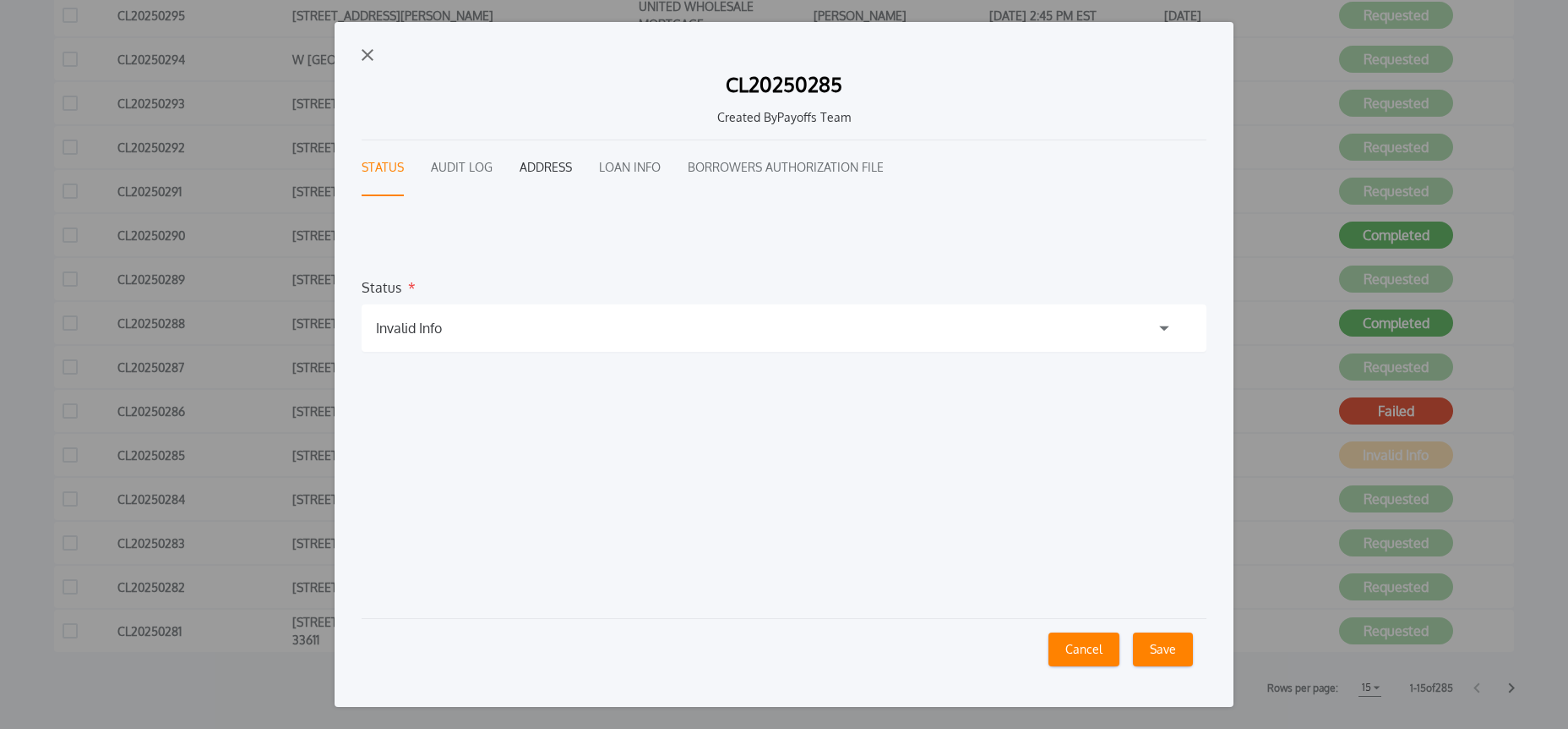
click at [546, 164] on button "Address" at bounding box center [545, 168] width 53 height 56
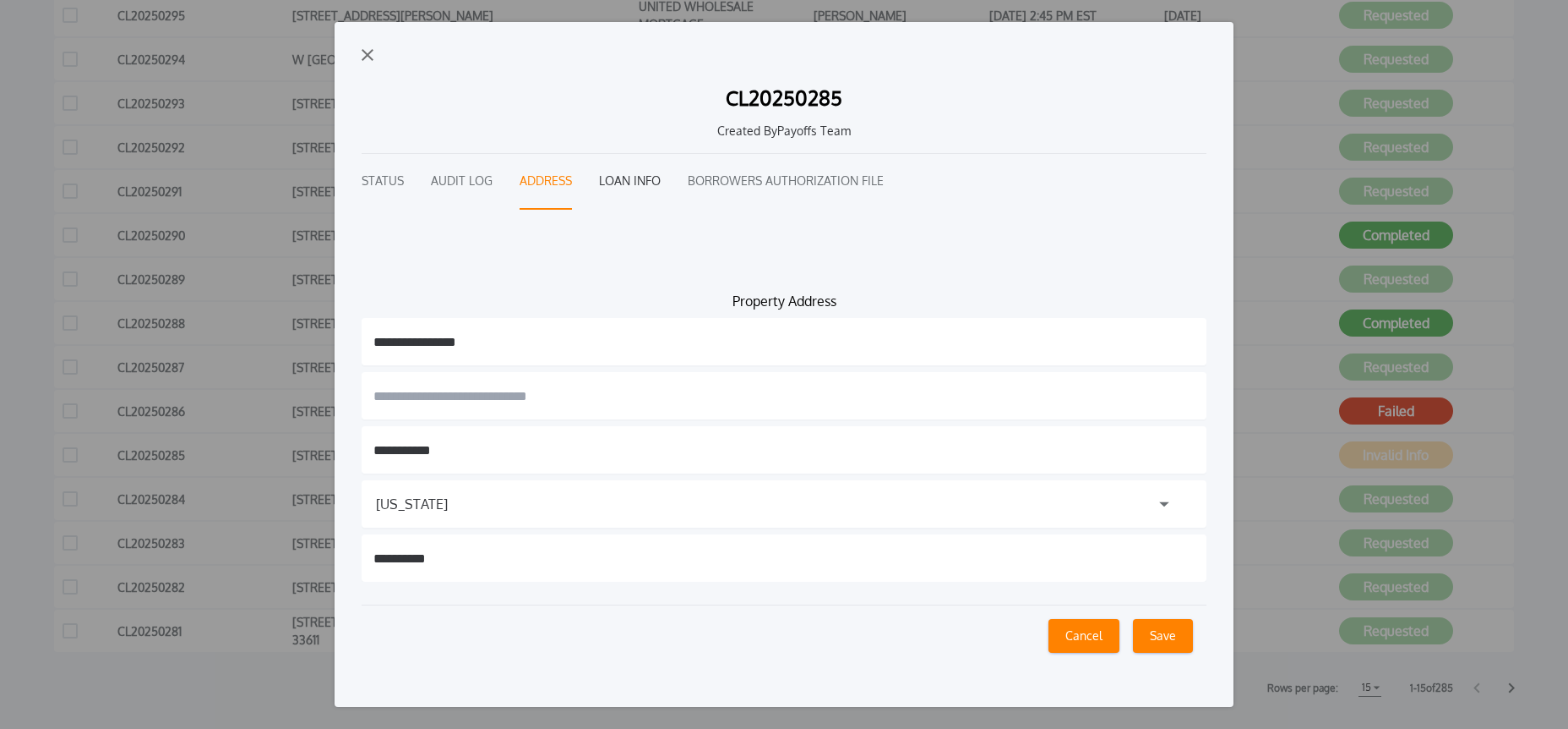
click at [631, 179] on button "Loan Info" at bounding box center [630, 182] width 62 height 56
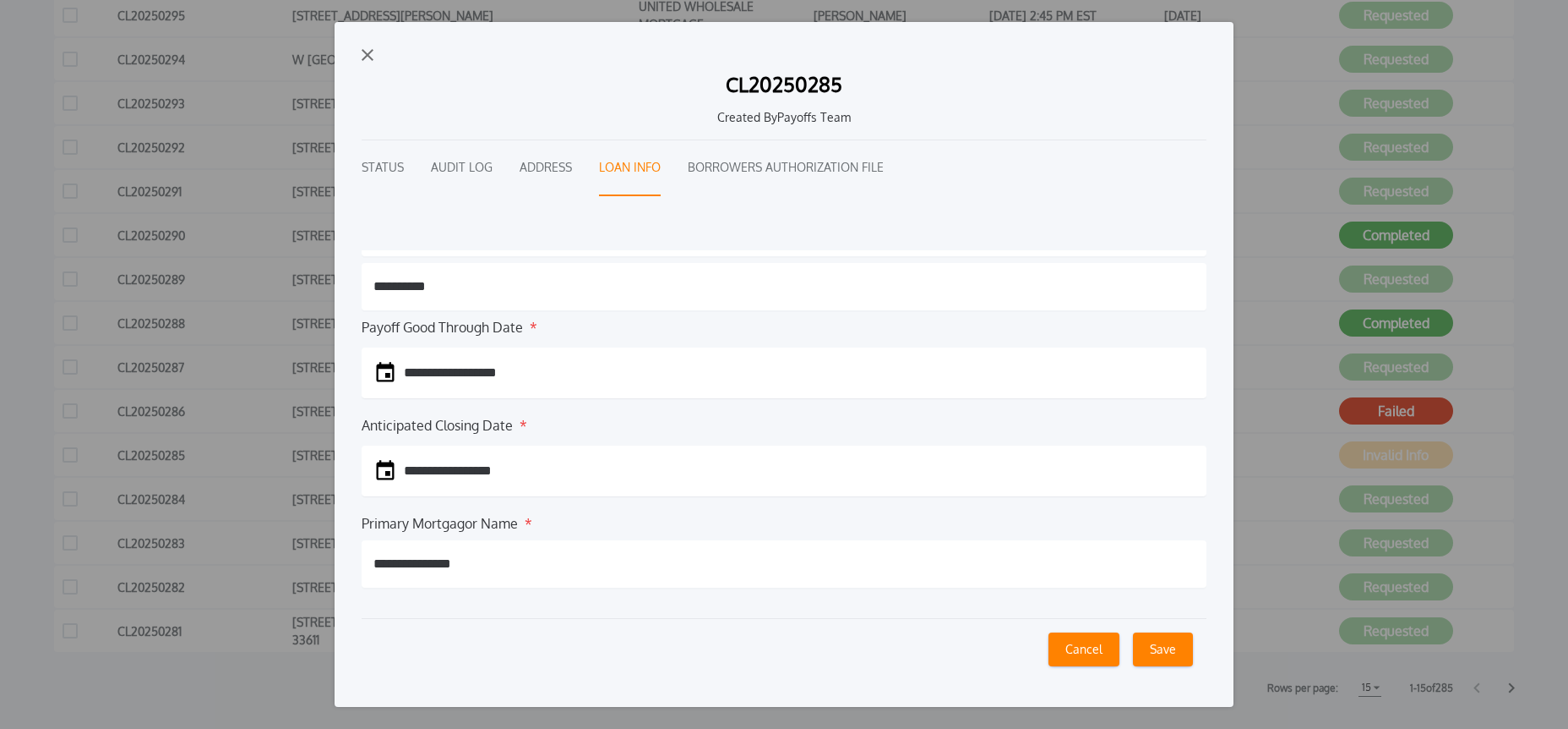
scroll to position [168, 0]
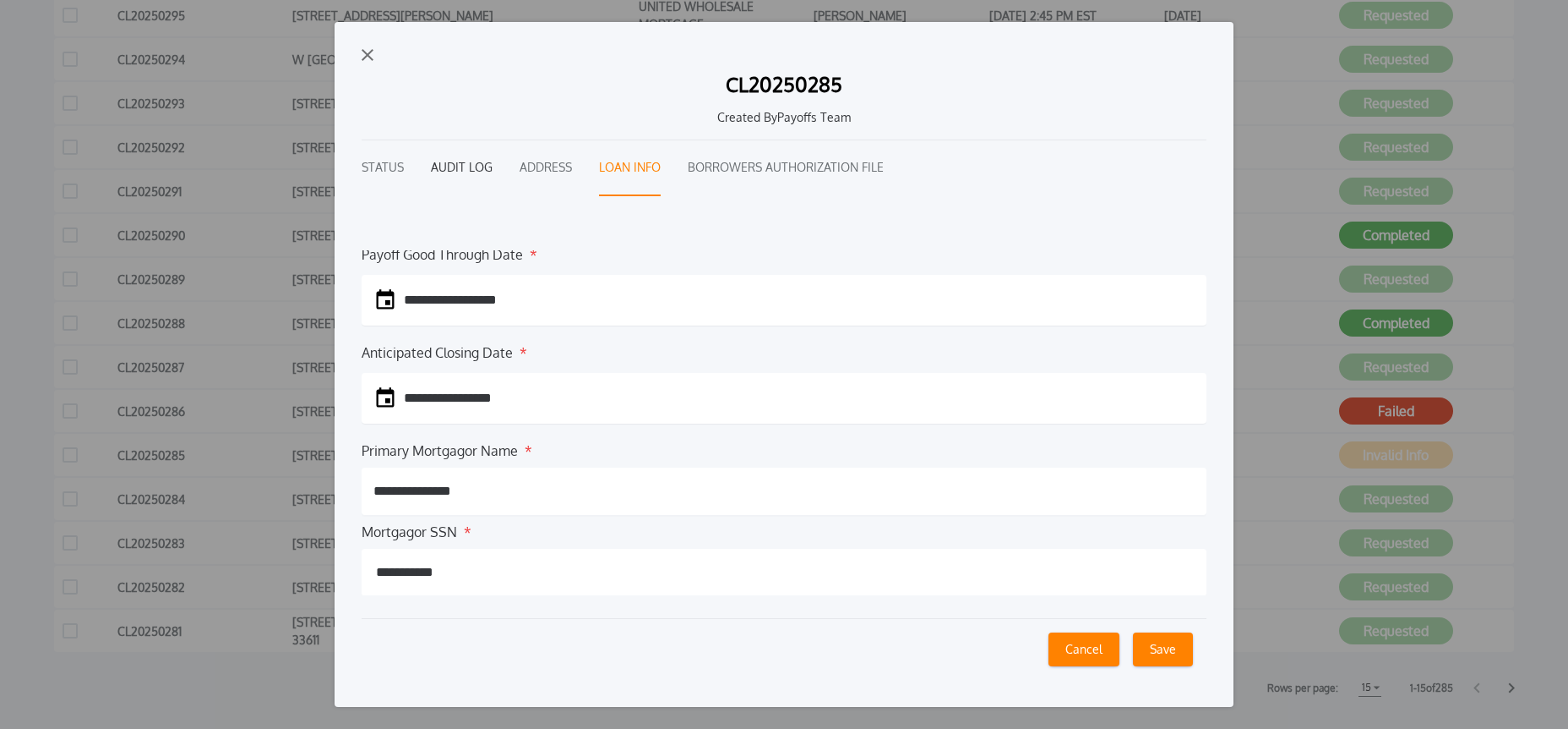
click at [453, 167] on button "Audit Log" at bounding box center [462, 168] width 62 height 56
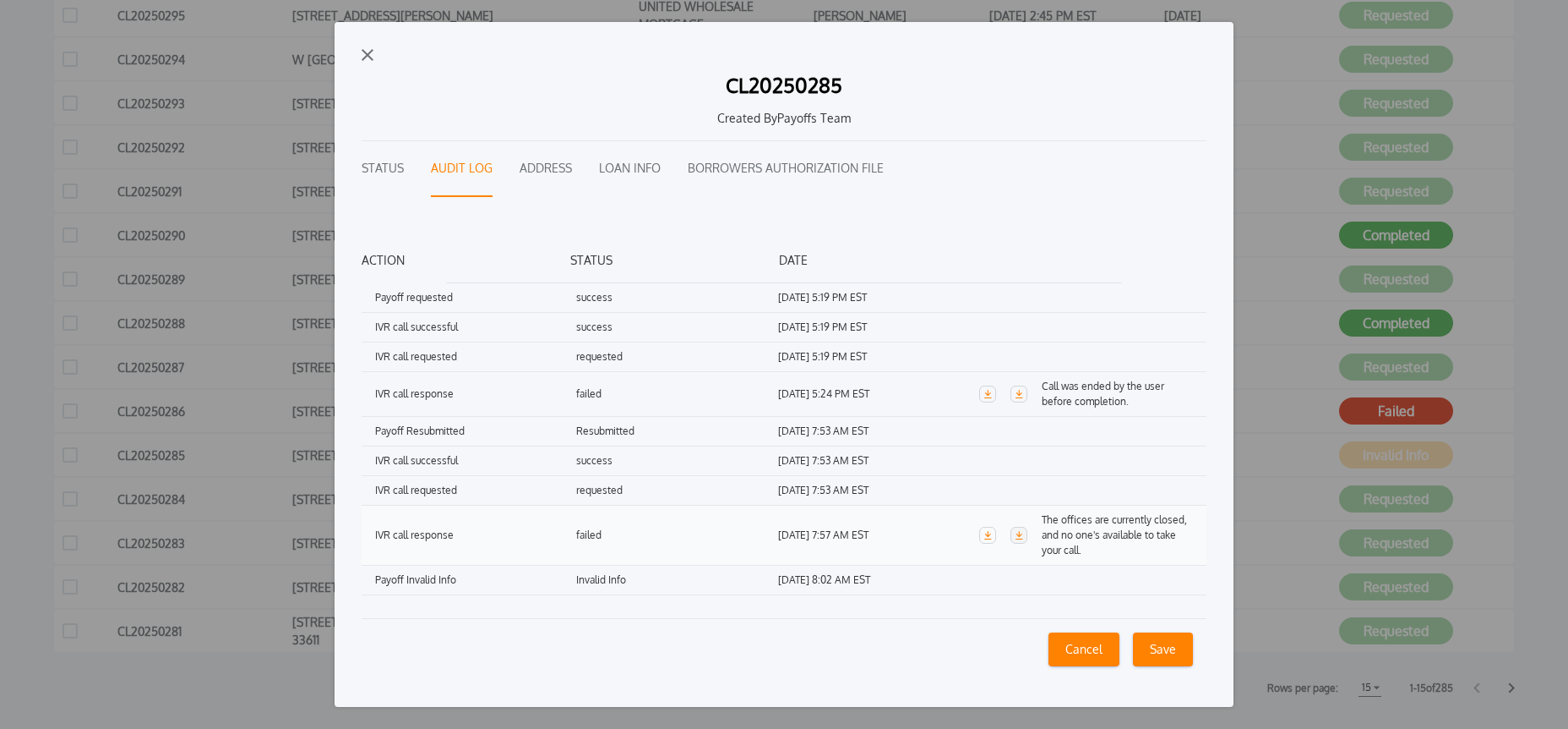
click at [1018, 535] on icon "button" at bounding box center [1019, 534] width 9 height 9
click at [387, 167] on button "Status" at bounding box center [382, 169] width 43 height 56
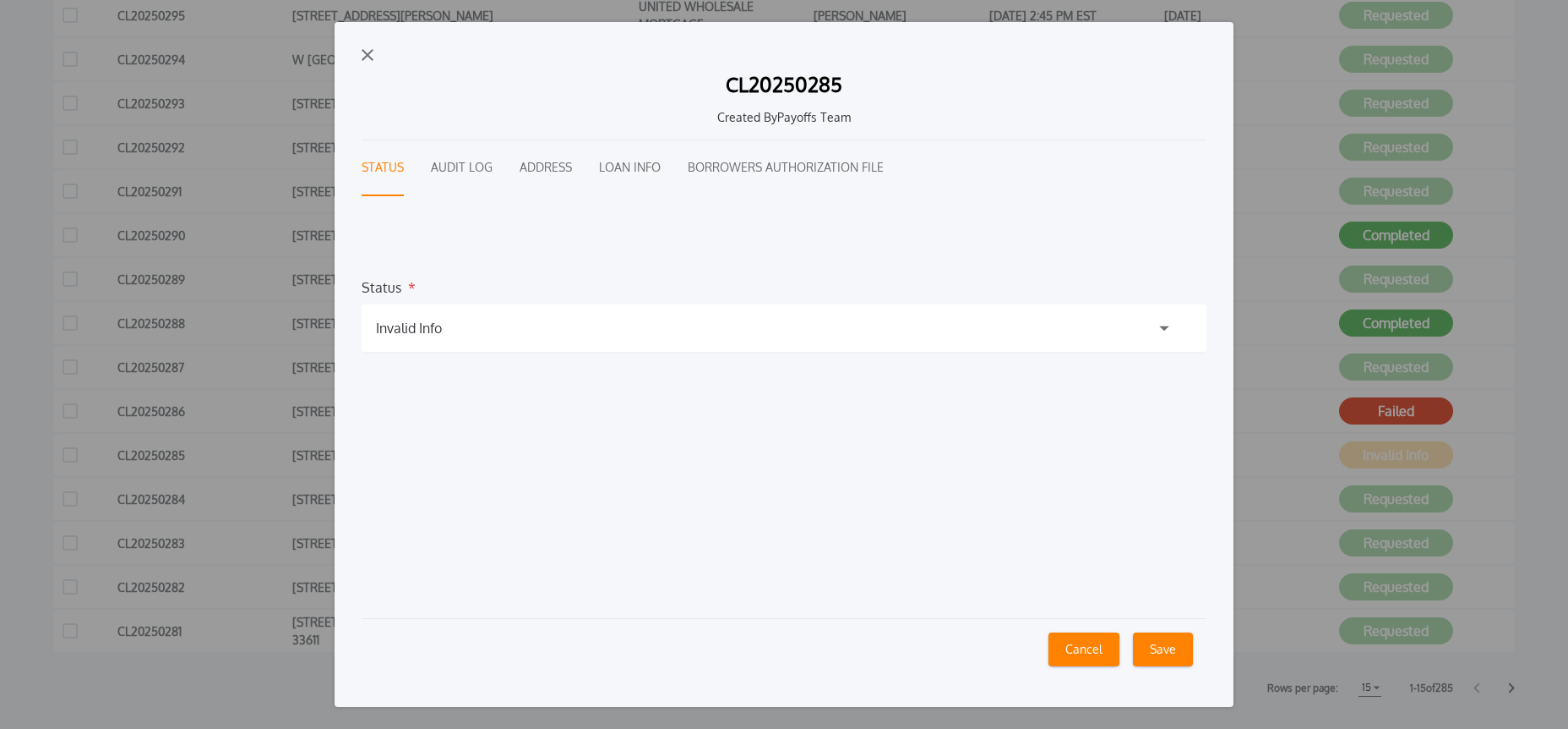
click at [369, 52] on img "button" at bounding box center [367, 55] width 12 height 12
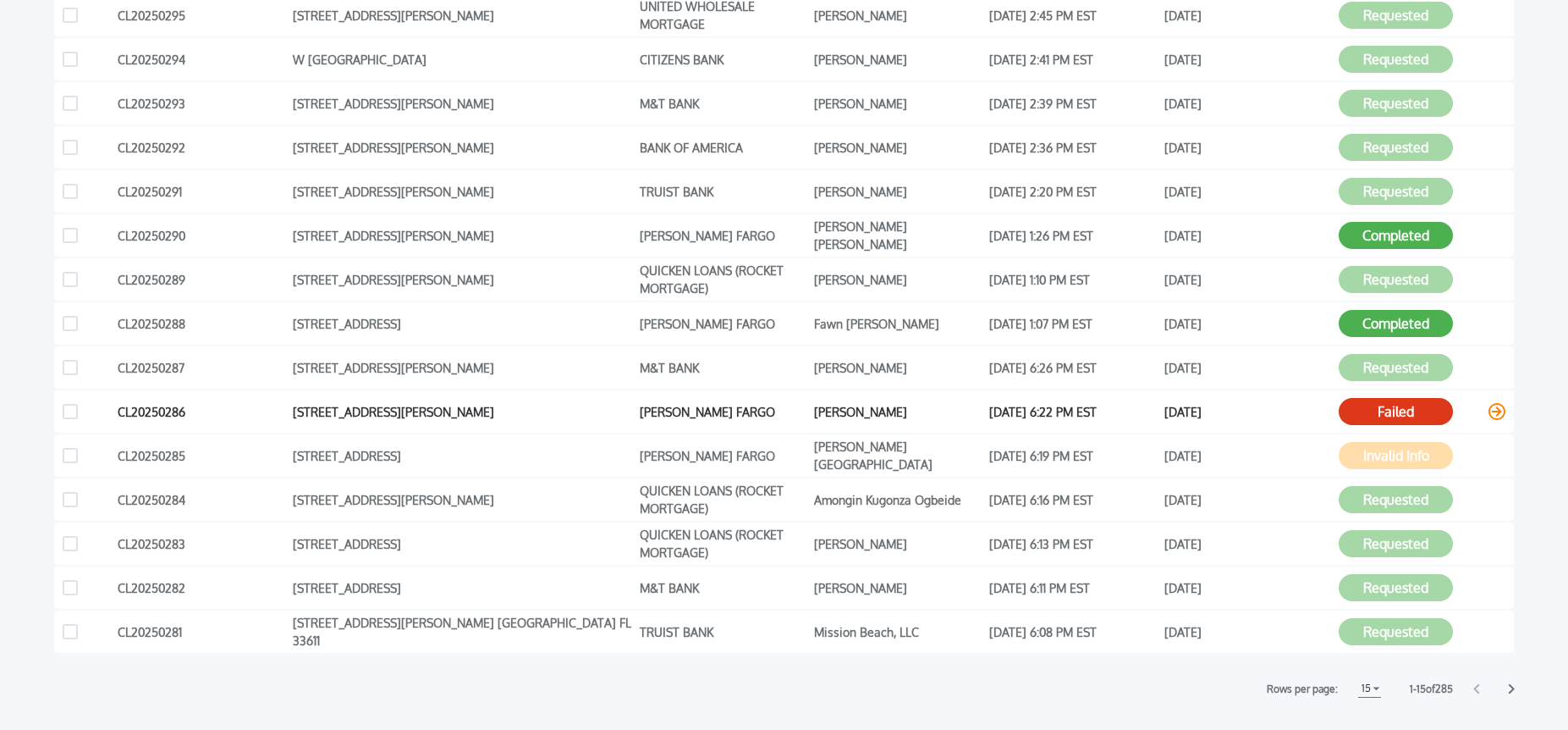
click at [1493, 412] on icon at bounding box center [1496, 411] width 17 height 17
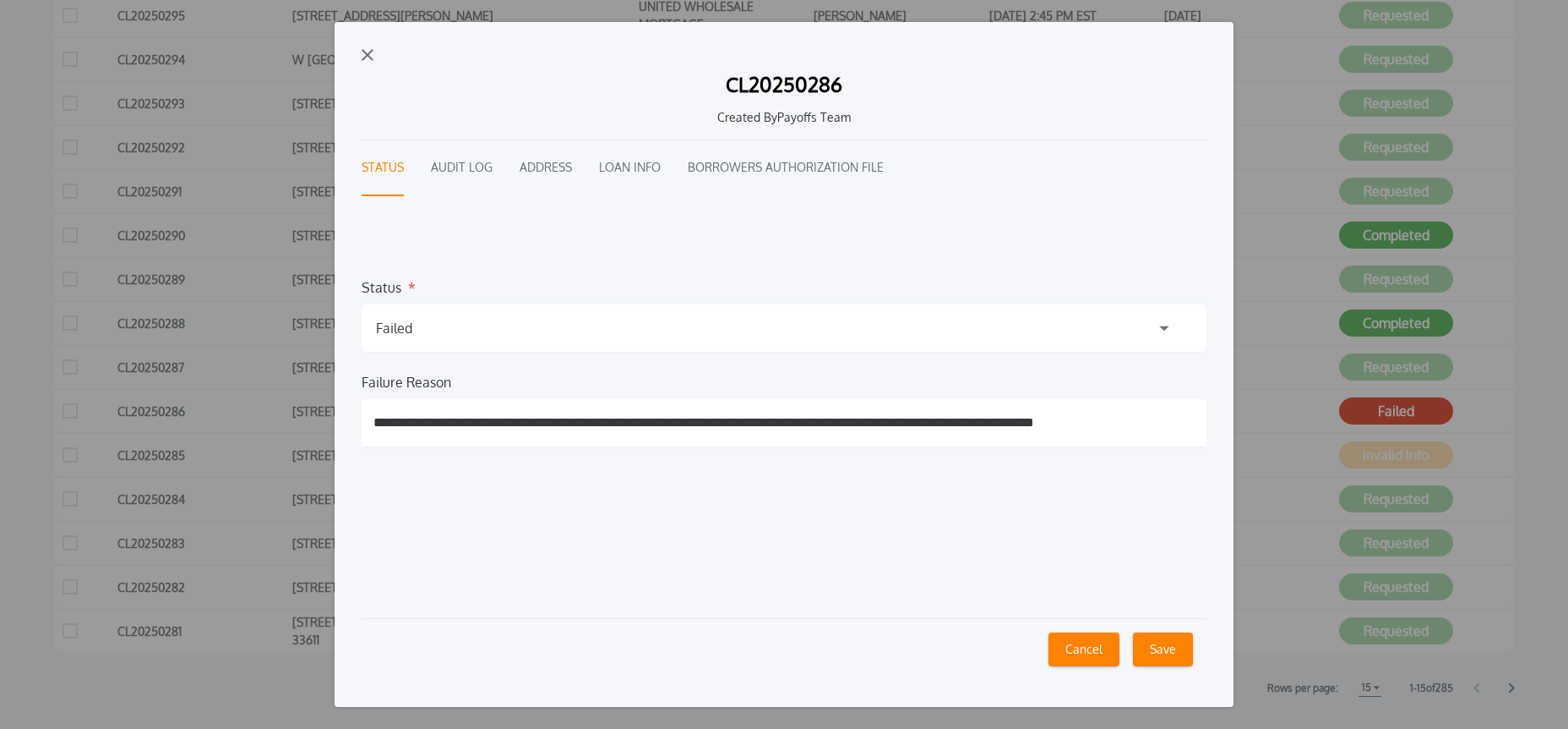
click at [465, 170] on button "Audit Log" at bounding box center [462, 168] width 62 height 56
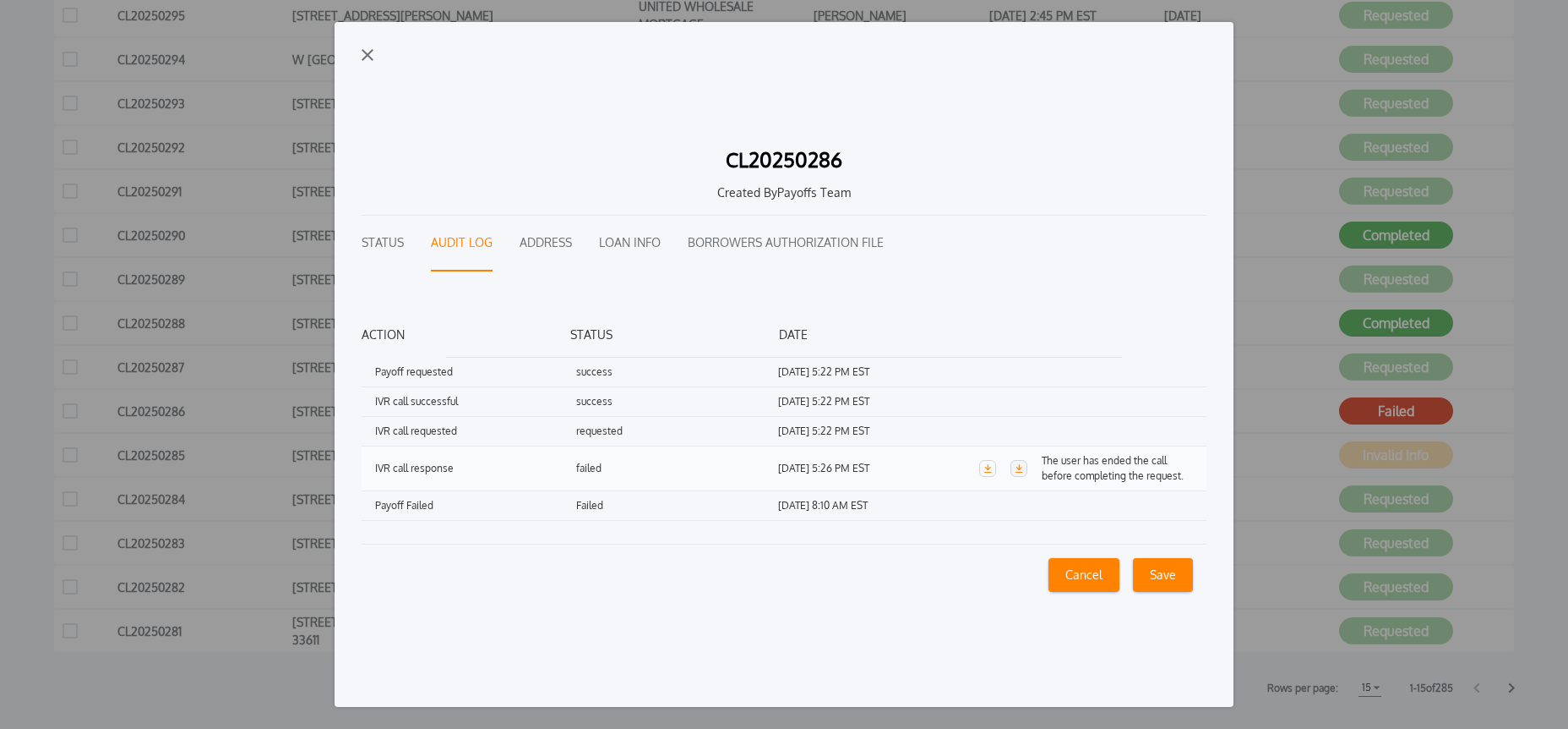
click at [1016, 470] on icon "button" at bounding box center [1019, 468] width 9 height 9
click at [1094, 577] on button "Cancel" at bounding box center [1083, 575] width 71 height 34
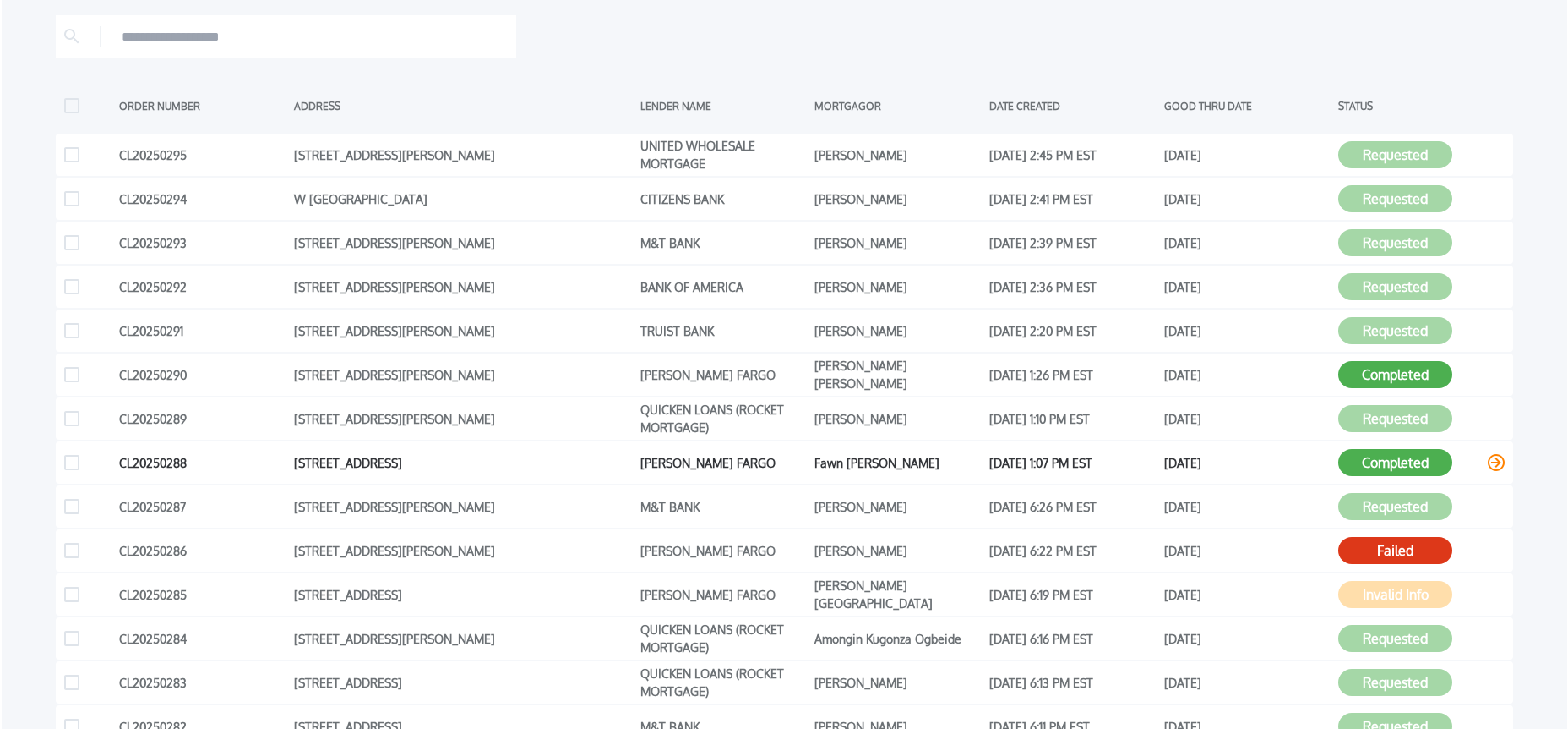
scroll to position [162, 0]
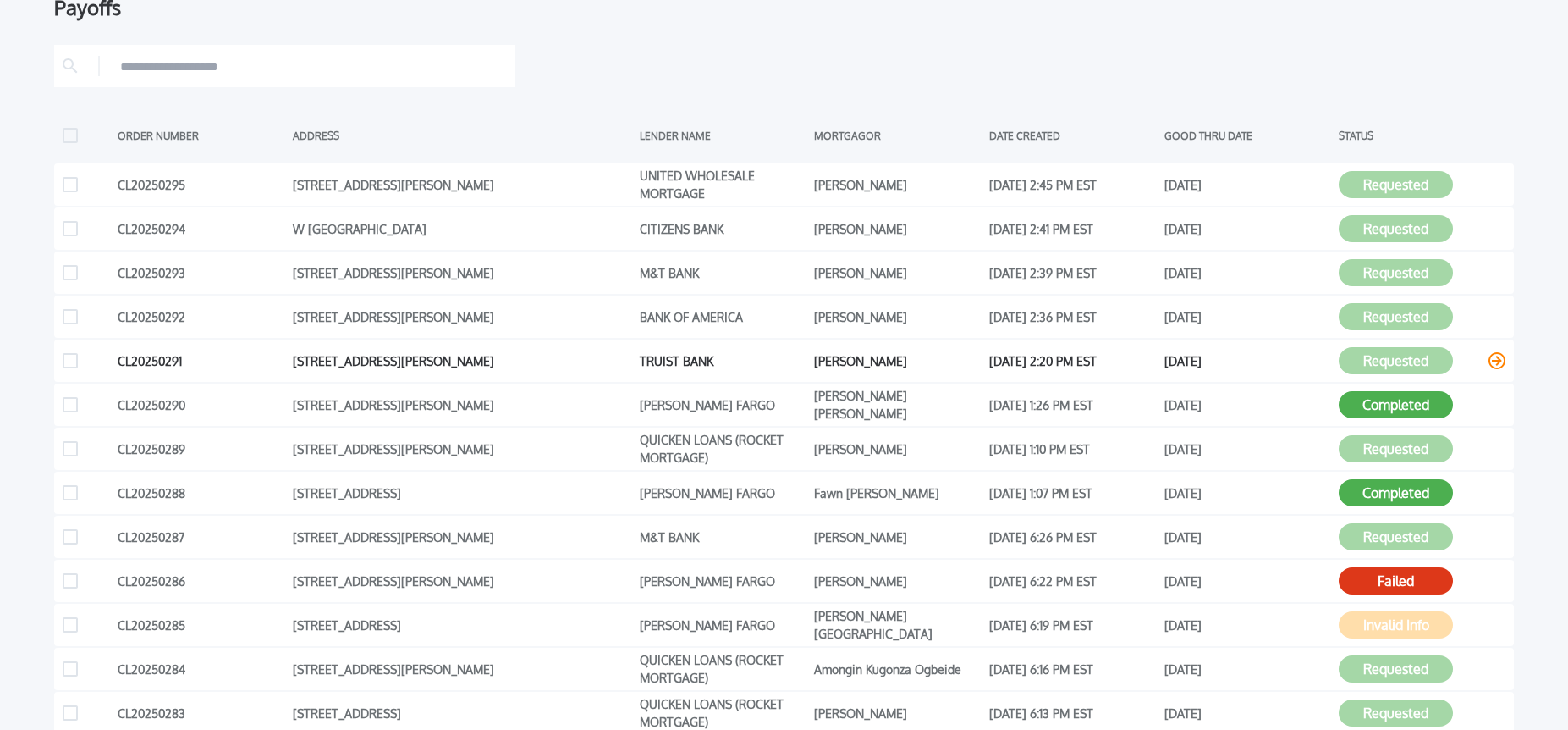
click at [1494, 363] on icon at bounding box center [1496, 360] width 17 height 17
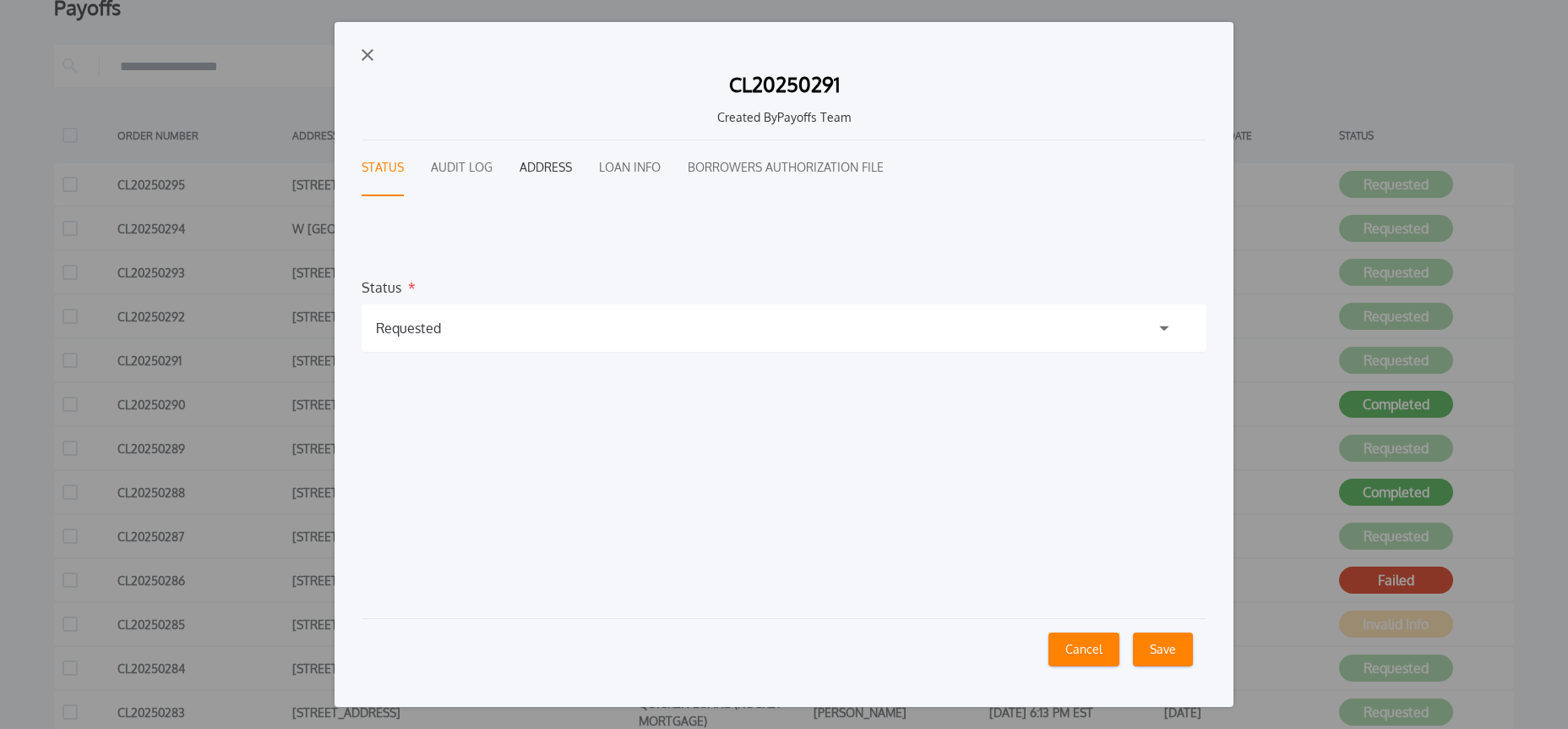
click at [547, 163] on button "Address" at bounding box center [545, 168] width 53 height 56
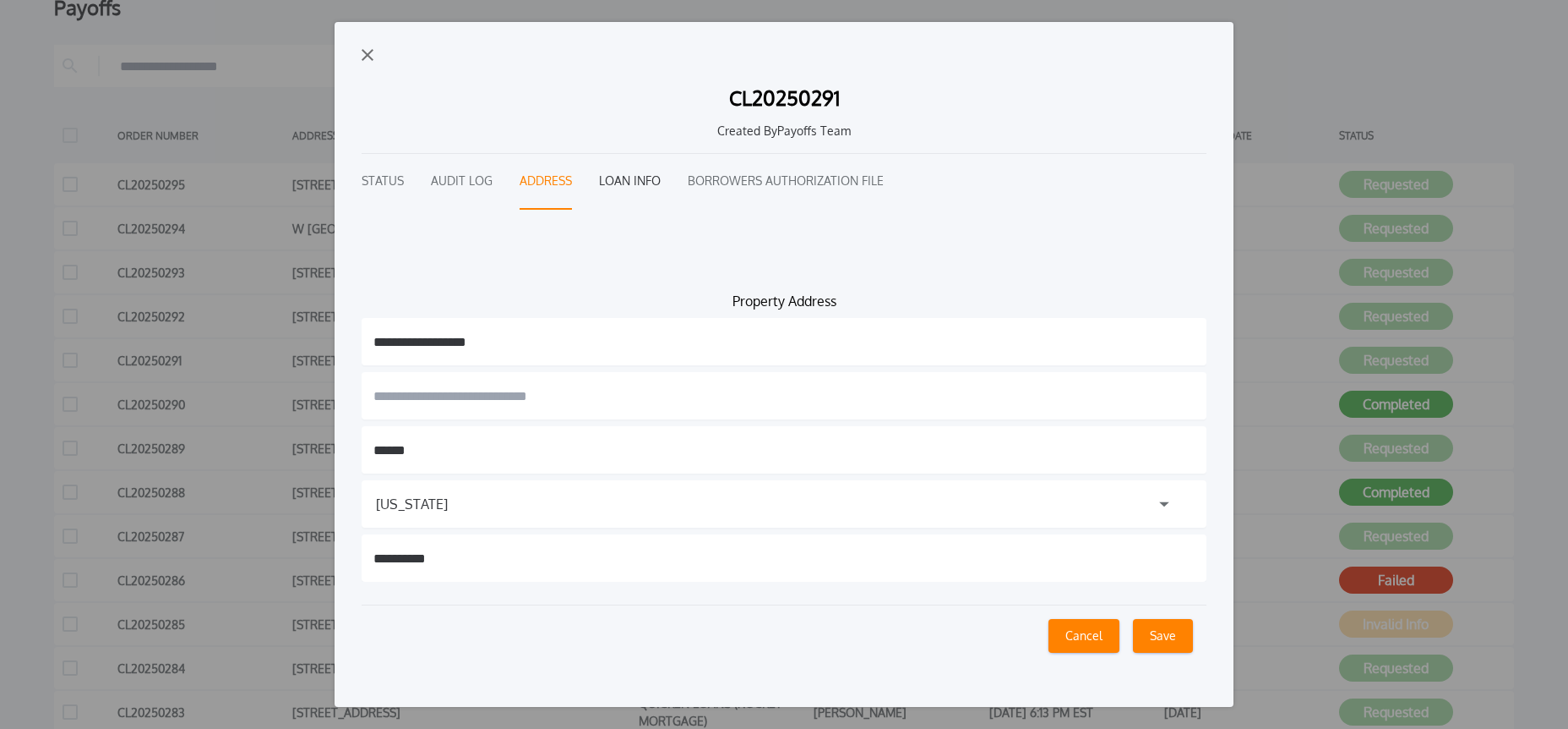
click at [646, 179] on button "Loan Info" at bounding box center [630, 182] width 62 height 56
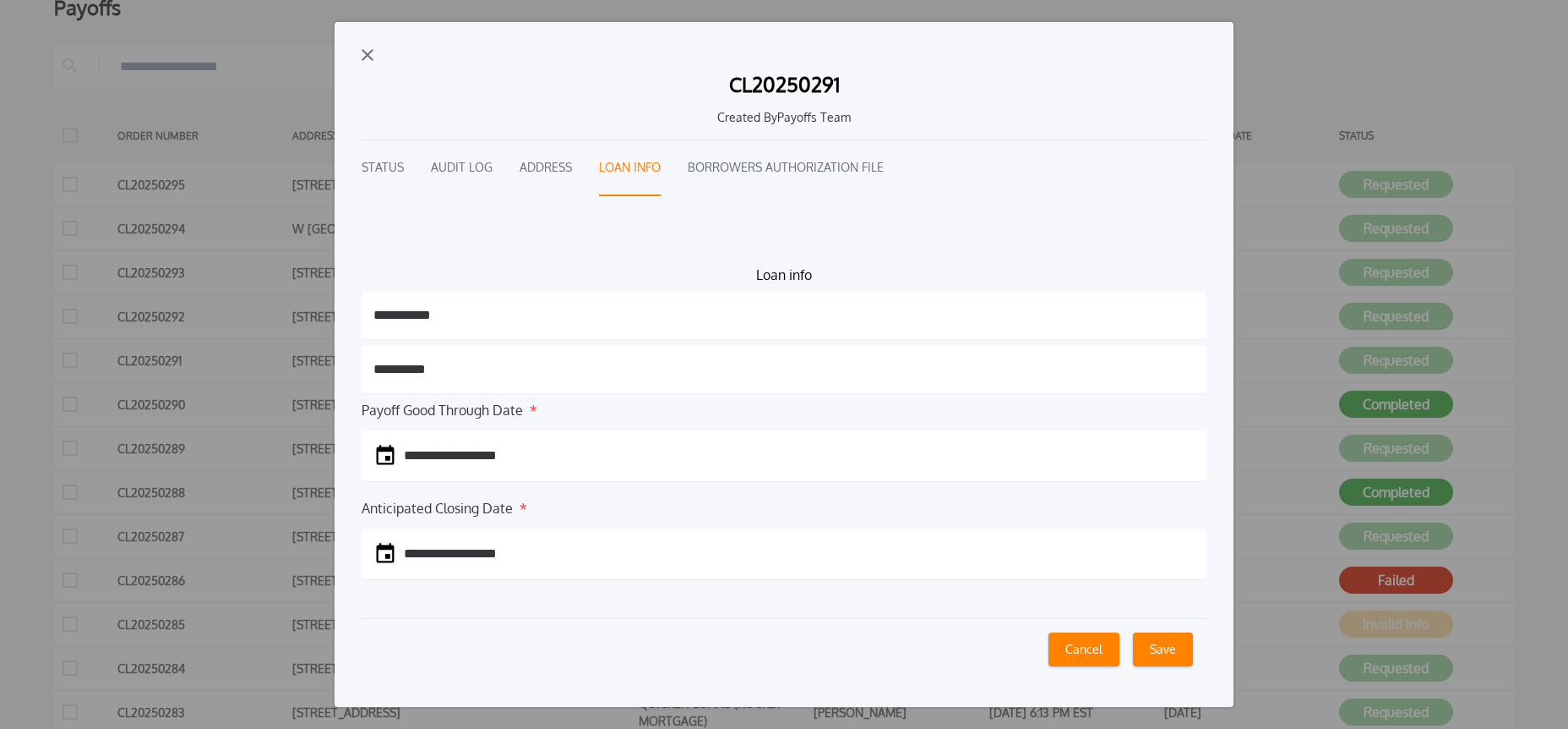
scroll to position [2, 0]
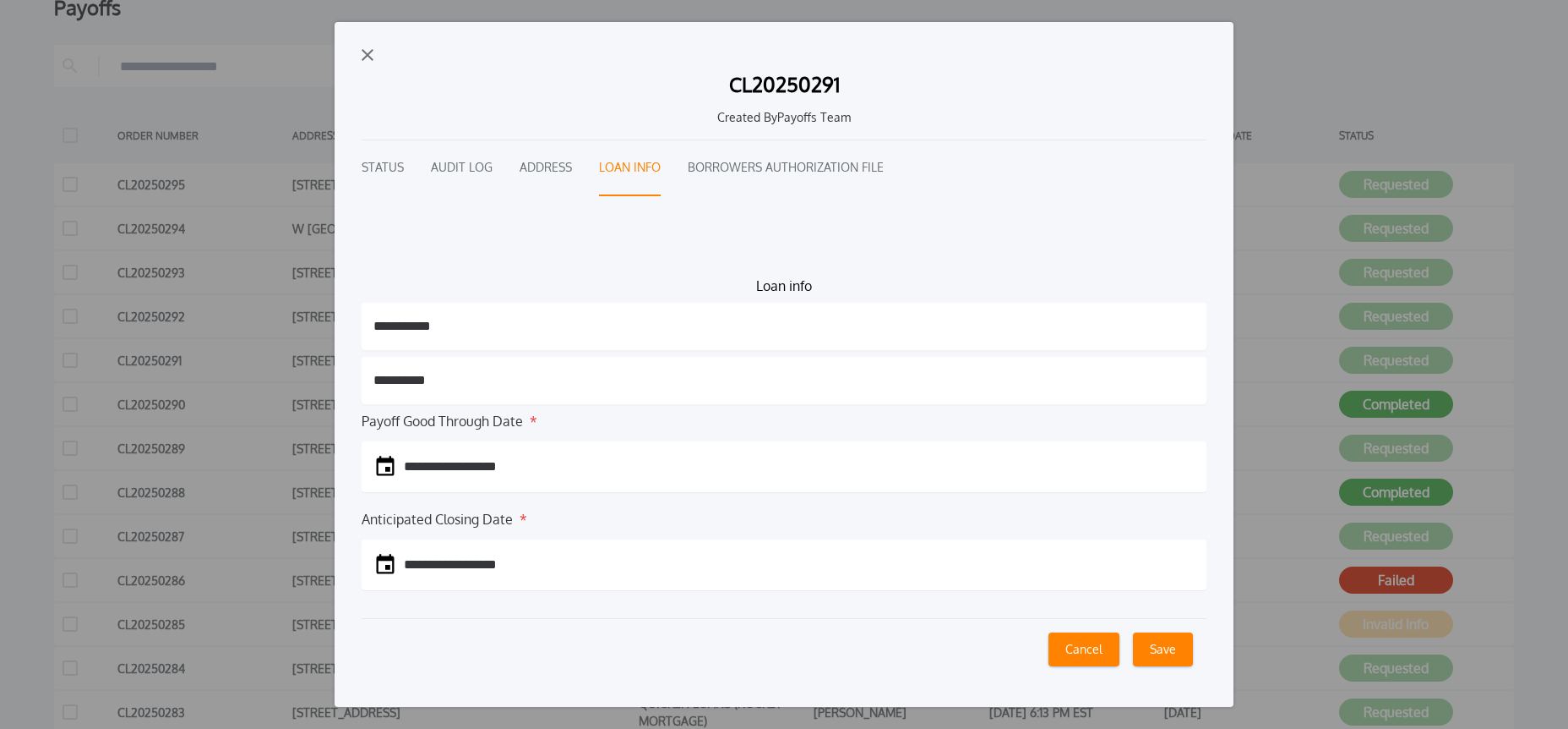
click at [373, 61] on div "CL20250291 Created By Payoffs Team" at bounding box center [784, 100] width 845 height 79
click at [370, 56] on img "button" at bounding box center [367, 55] width 12 height 12
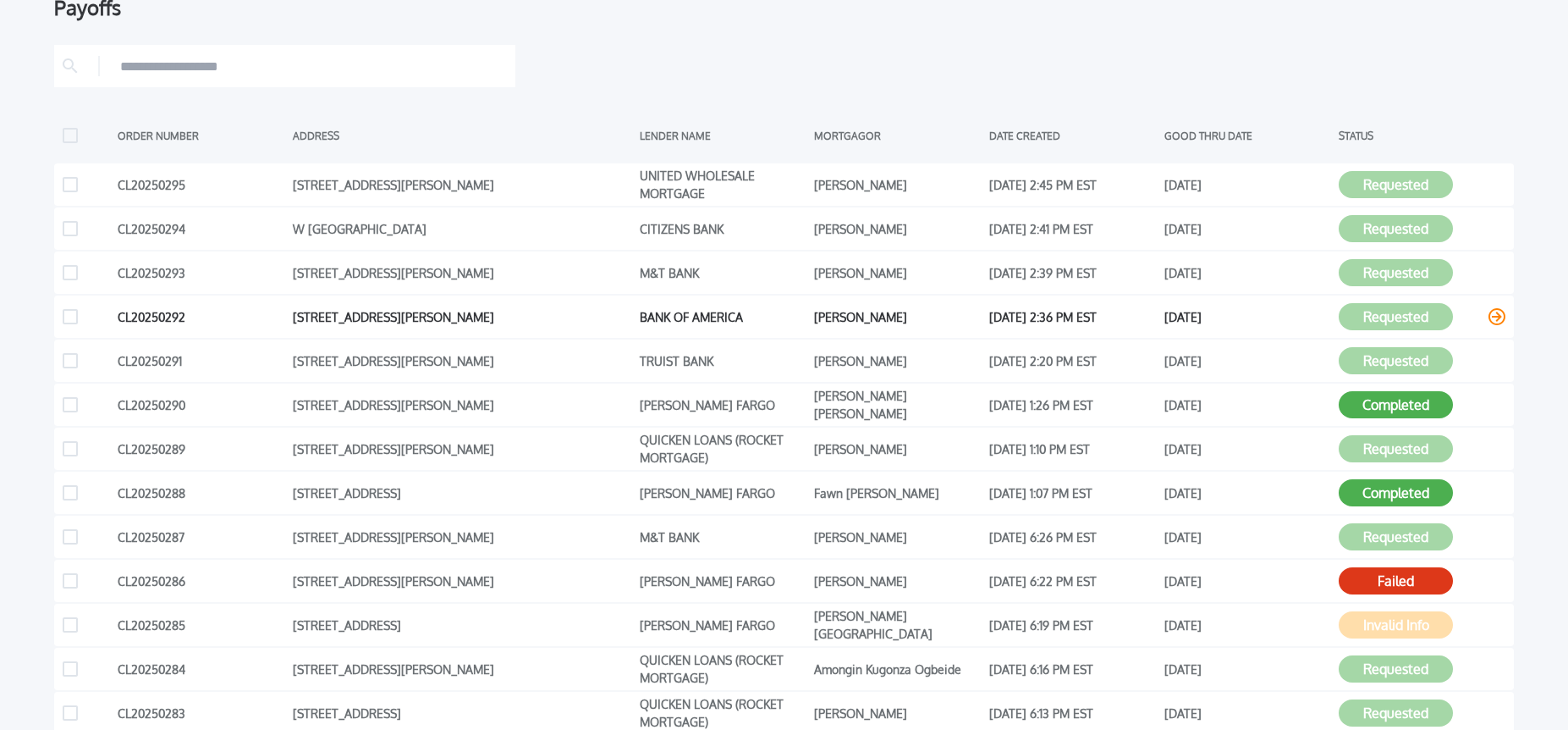
click at [1506, 317] on div "CL20250292 123 Lismore Dr Lagrange GA 30240-9580 BANK OF AMERICA Betty S. Seymo…" at bounding box center [784, 316] width 1460 height 43
click at [1496, 317] on icon at bounding box center [1496, 316] width 17 height 17
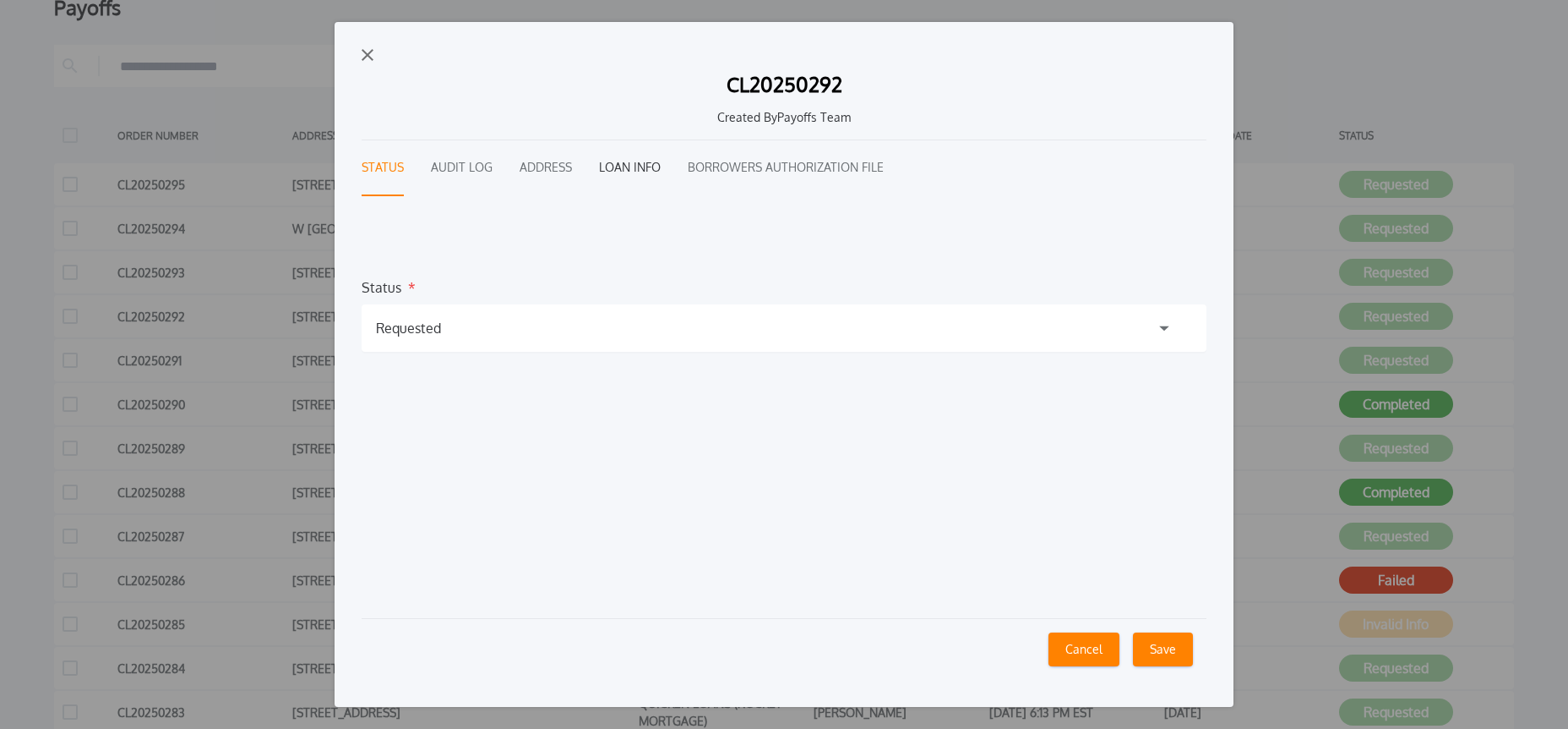
click at [615, 165] on button "Loan Info" at bounding box center [630, 168] width 62 height 56
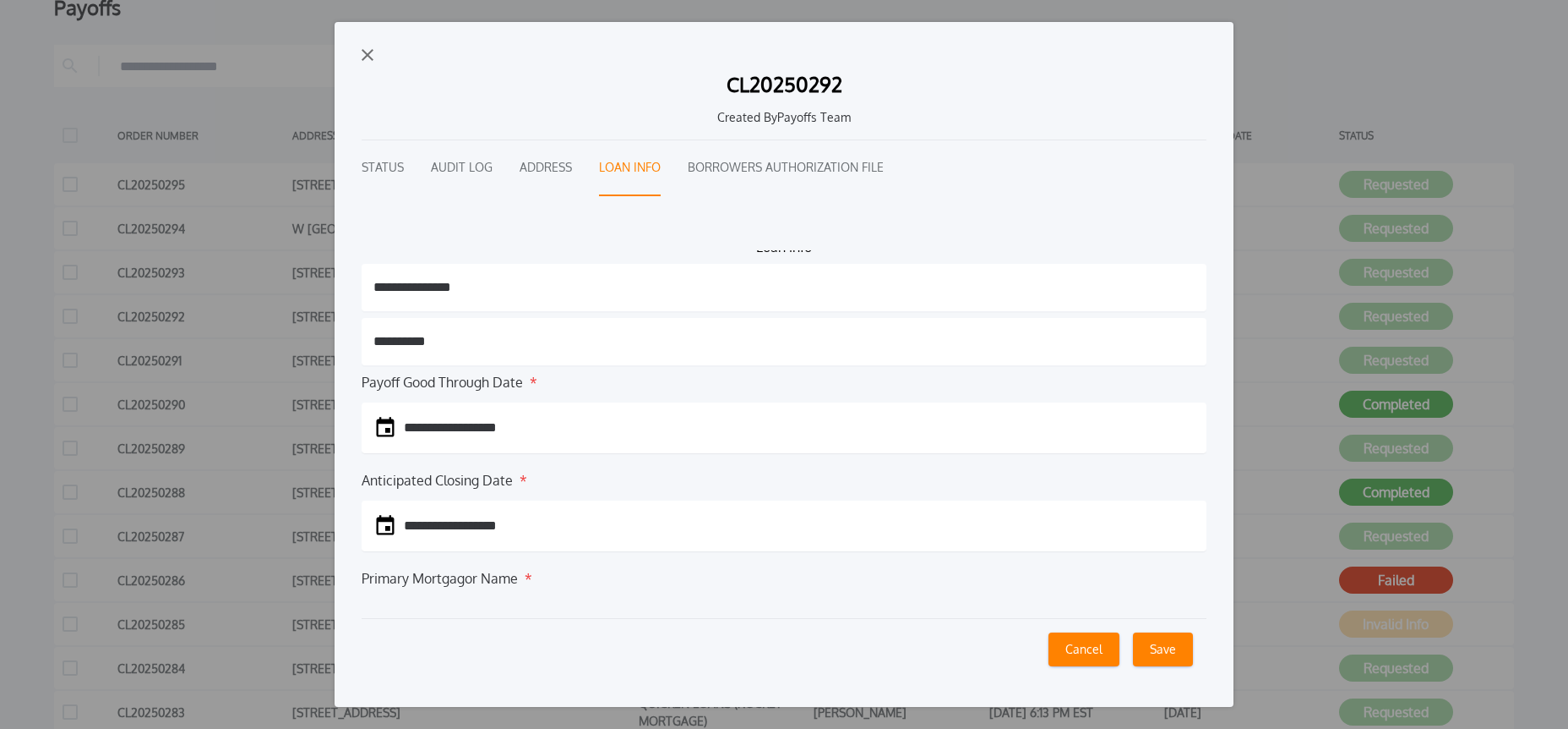
scroll to position [21, 0]
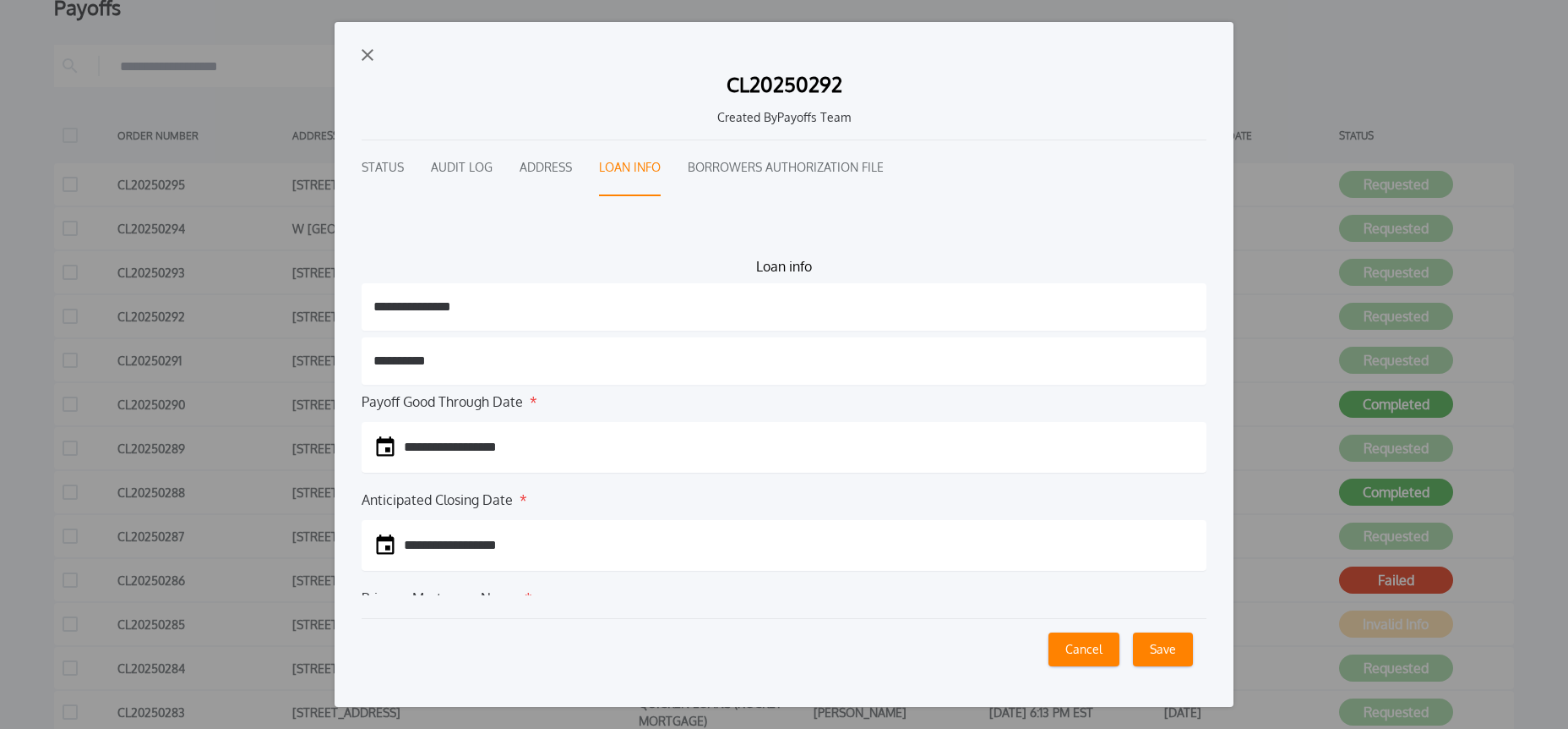
click at [365, 51] on img "button" at bounding box center [367, 55] width 12 height 12
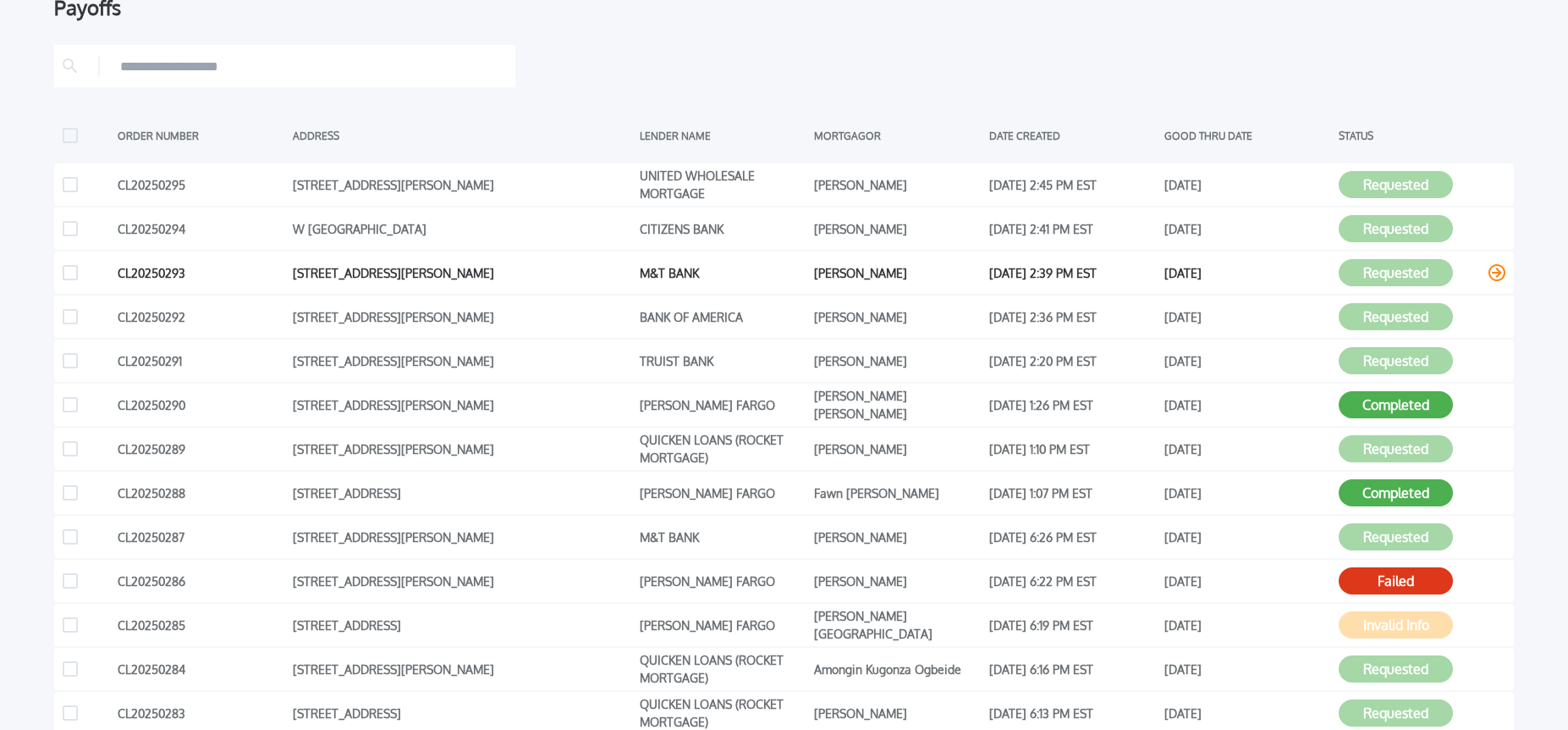
click at [1494, 274] on icon at bounding box center [1496, 272] width 17 height 17
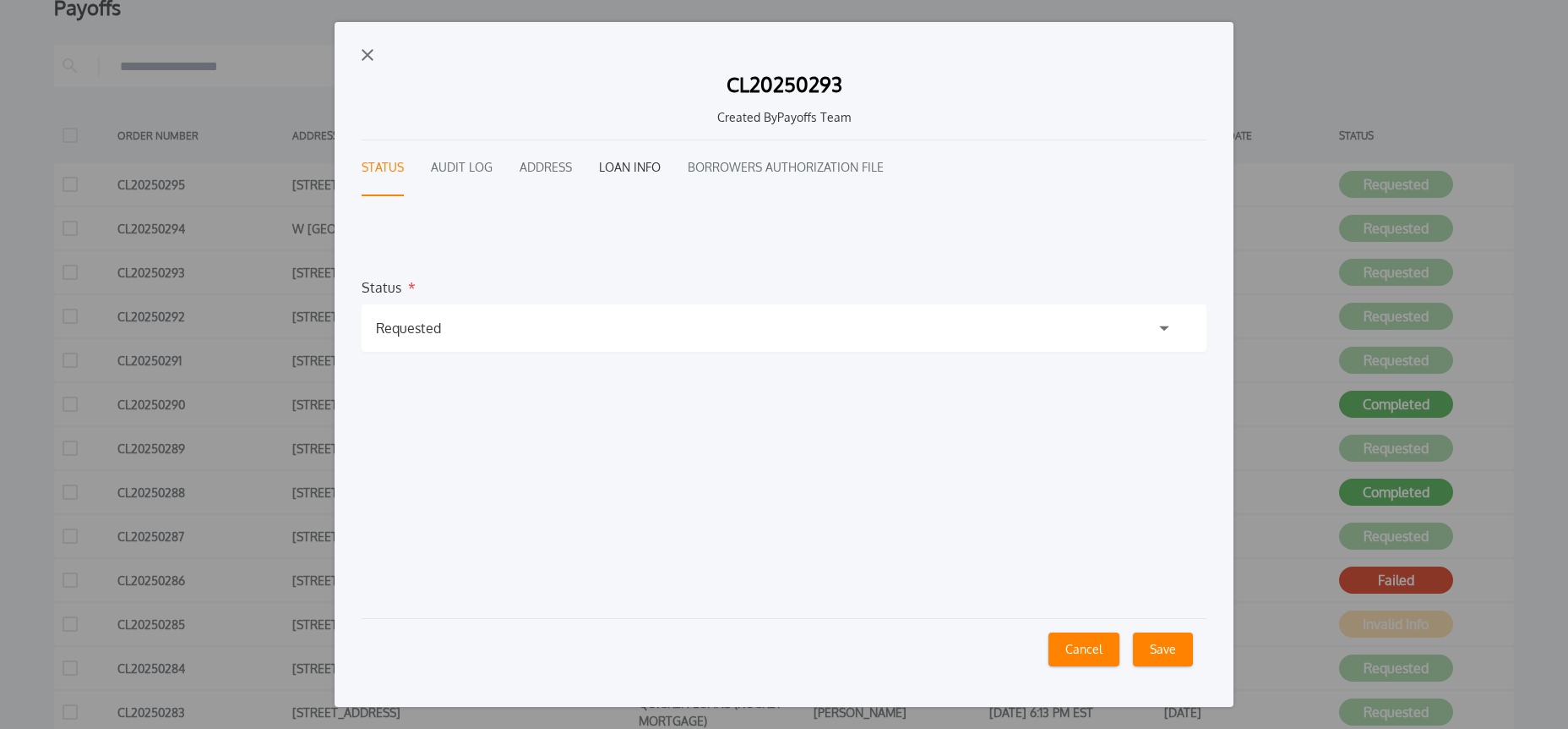
click at [621, 171] on button "Loan Info" at bounding box center [630, 168] width 62 height 56
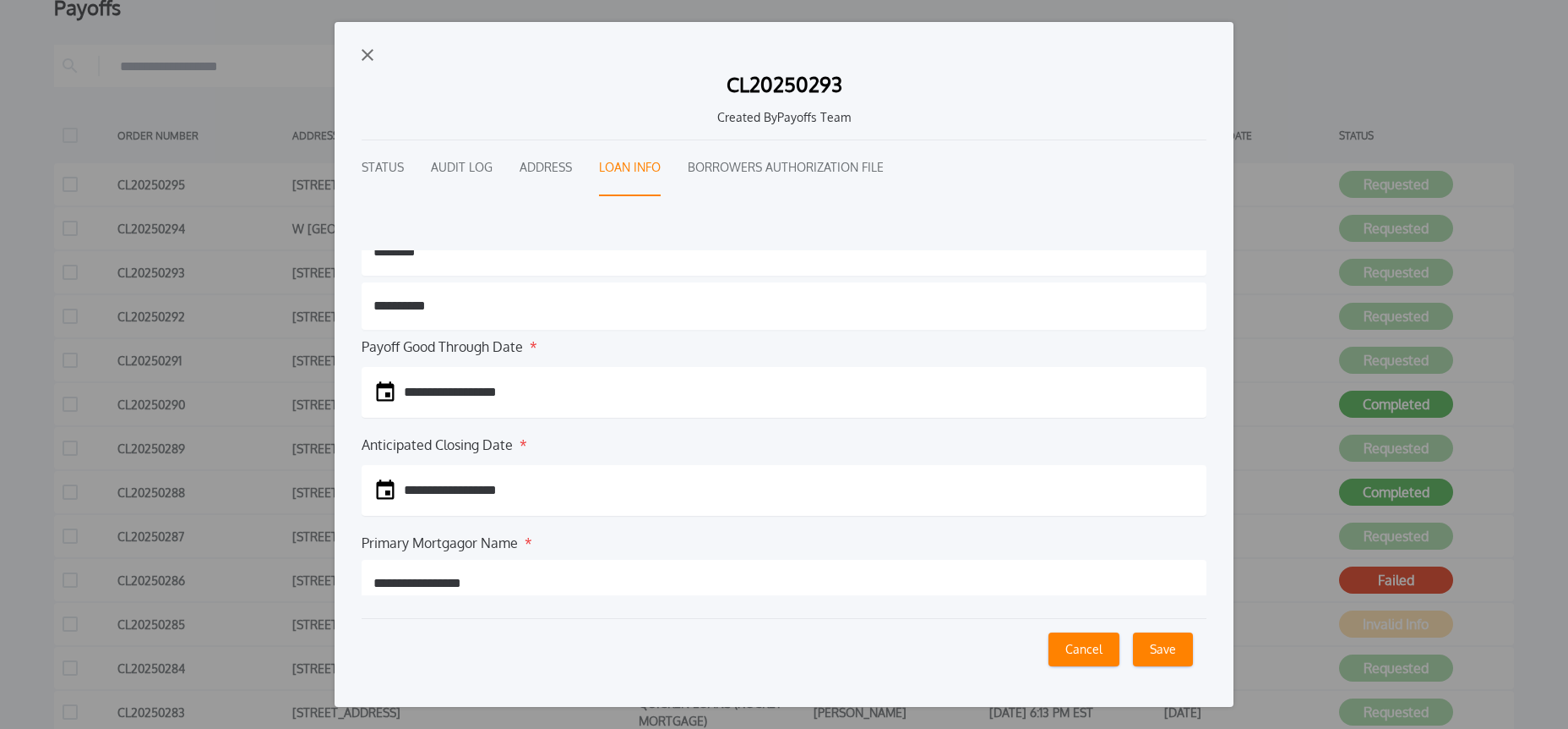
scroll to position [168, 0]
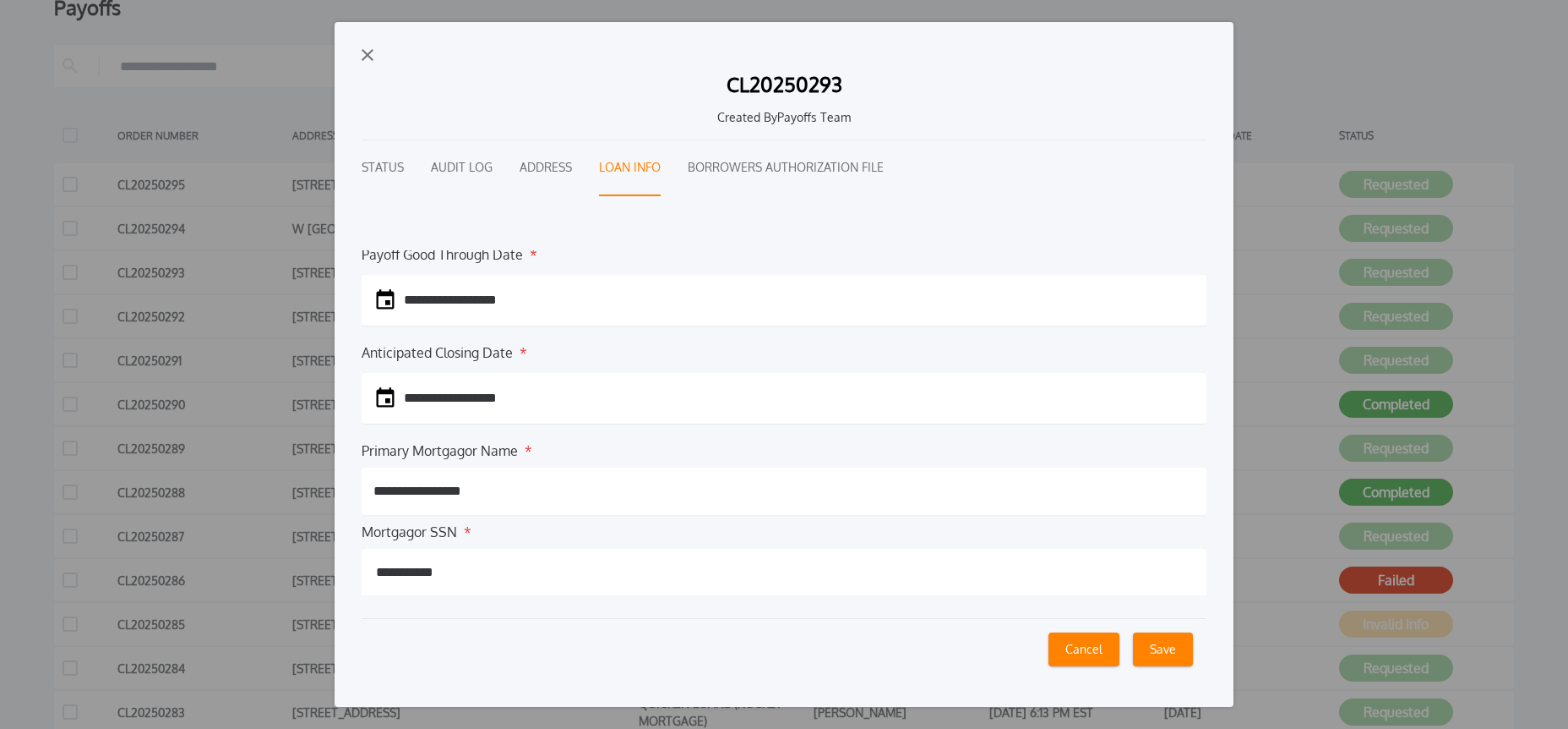
click at [367, 56] on img "button" at bounding box center [367, 55] width 12 height 12
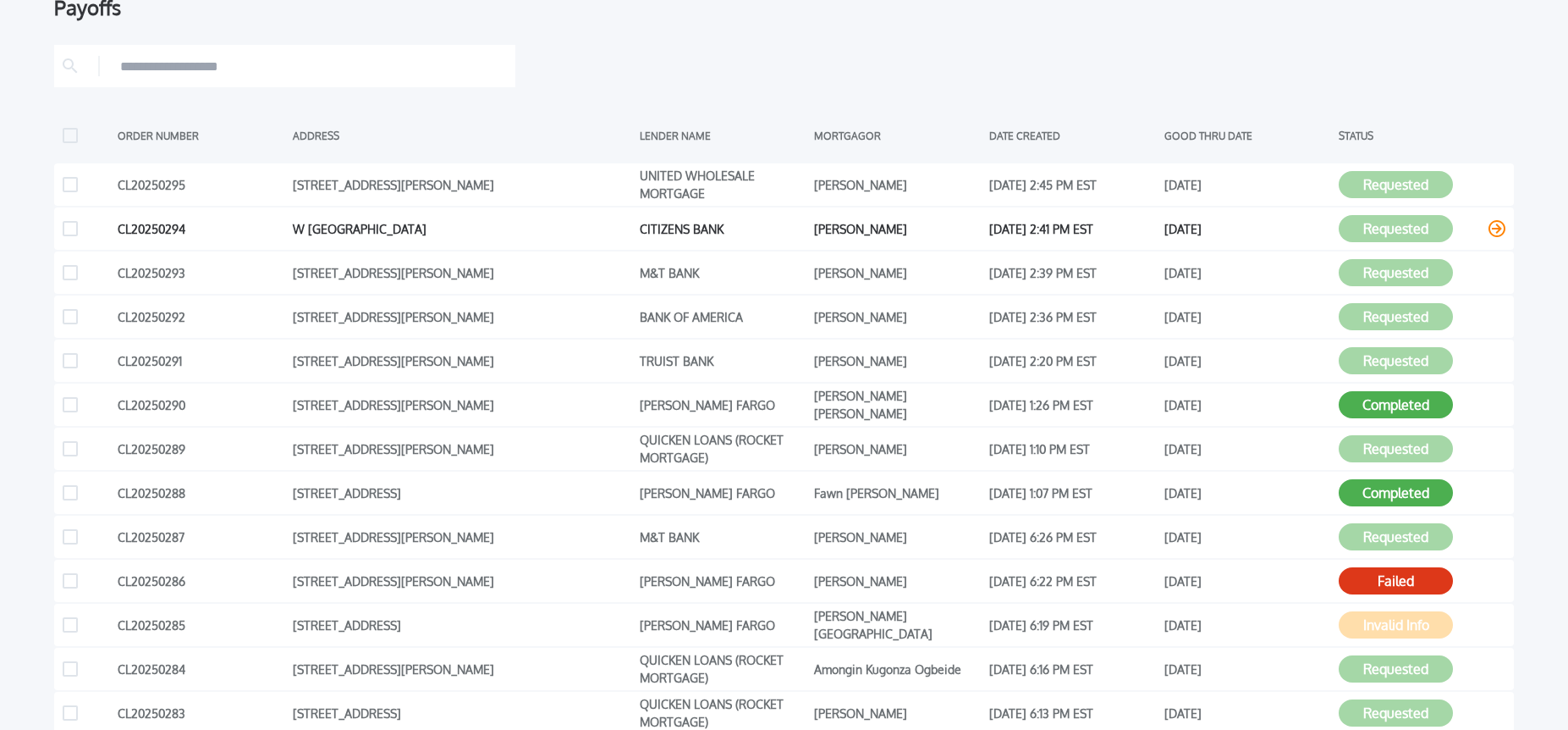
click at [1497, 229] on icon at bounding box center [1496, 228] width 17 height 17
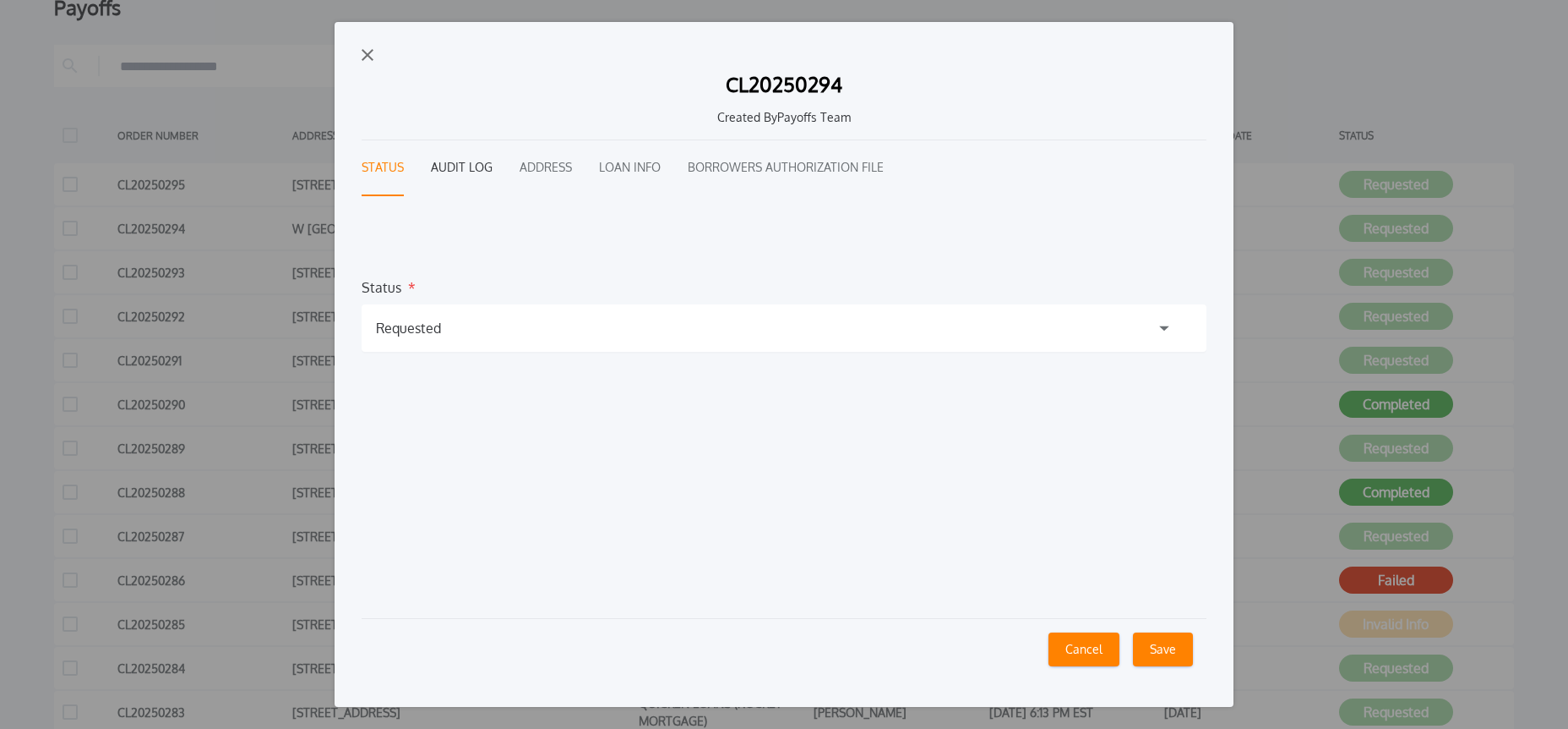
click at [482, 171] on button "Audit Log" at bounding box center [462, 168] width 62 height 56
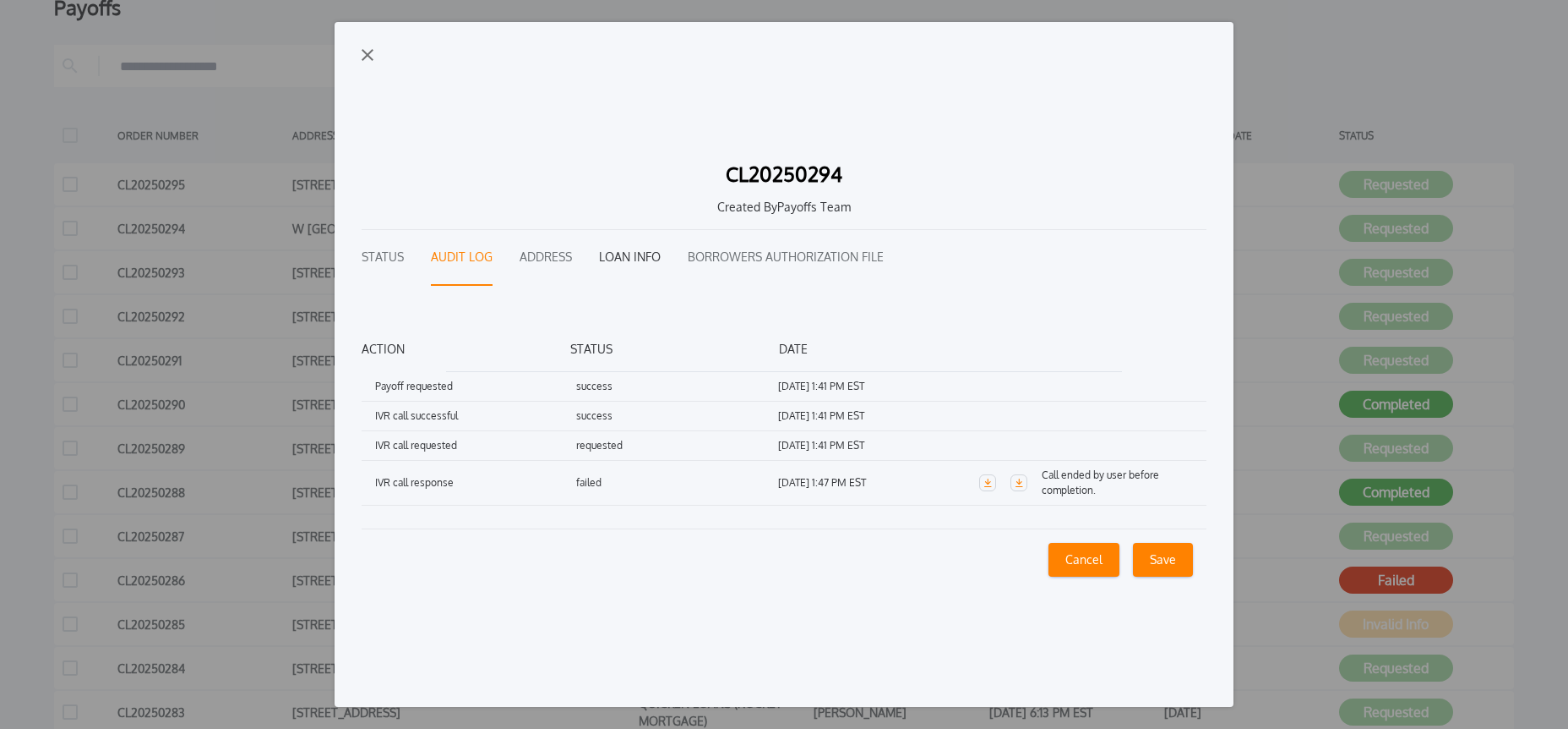
drag, startPoint x: 641, startPoint y: 254, endPoint x: 638, endPoint y: 264, distance: 10.4
click at [641, 254] on button "Loan Info" at bounding box center [630, 257] width 62 height 56
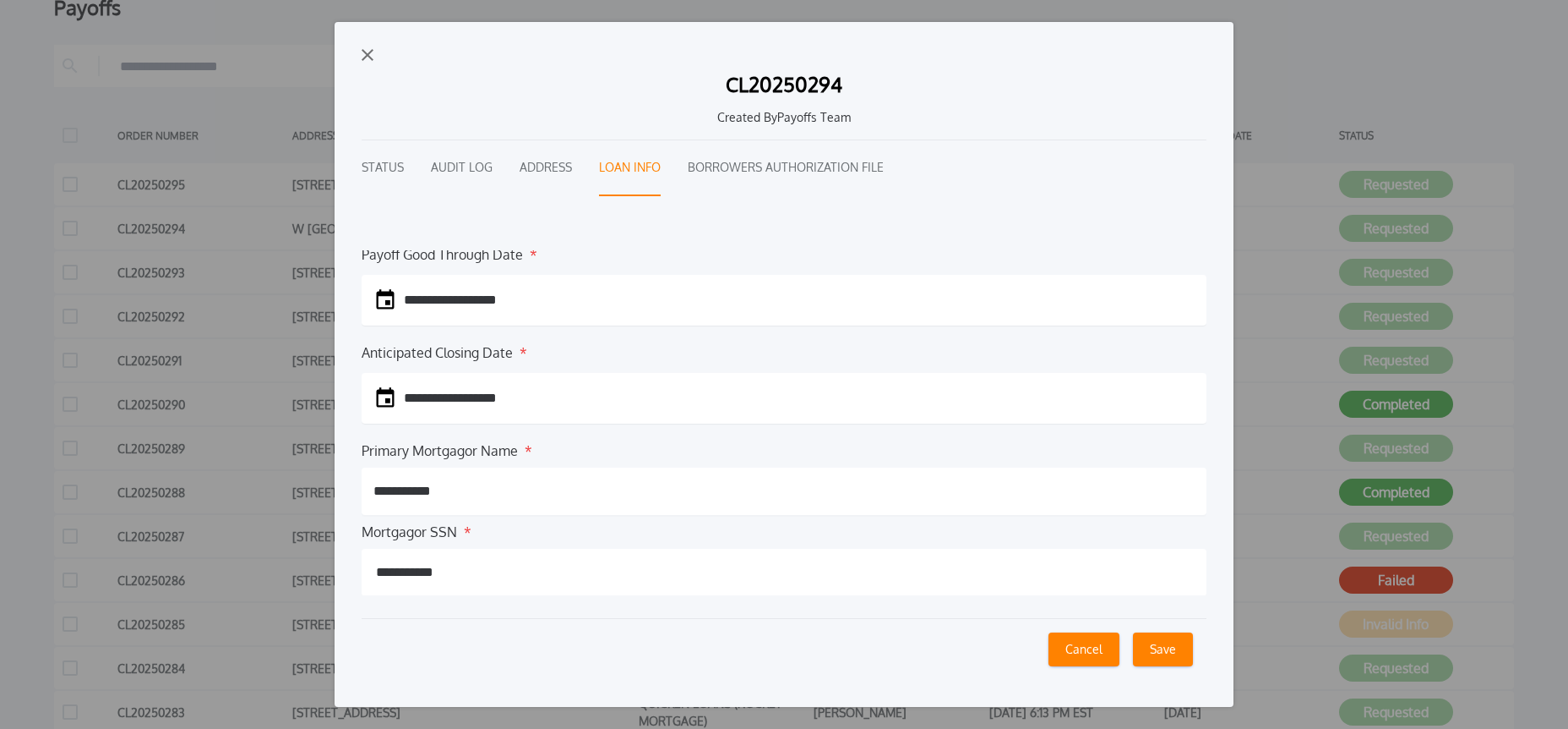
click at [362, 54] on img "button" at bounding box center [367, 55] width 12 height 12
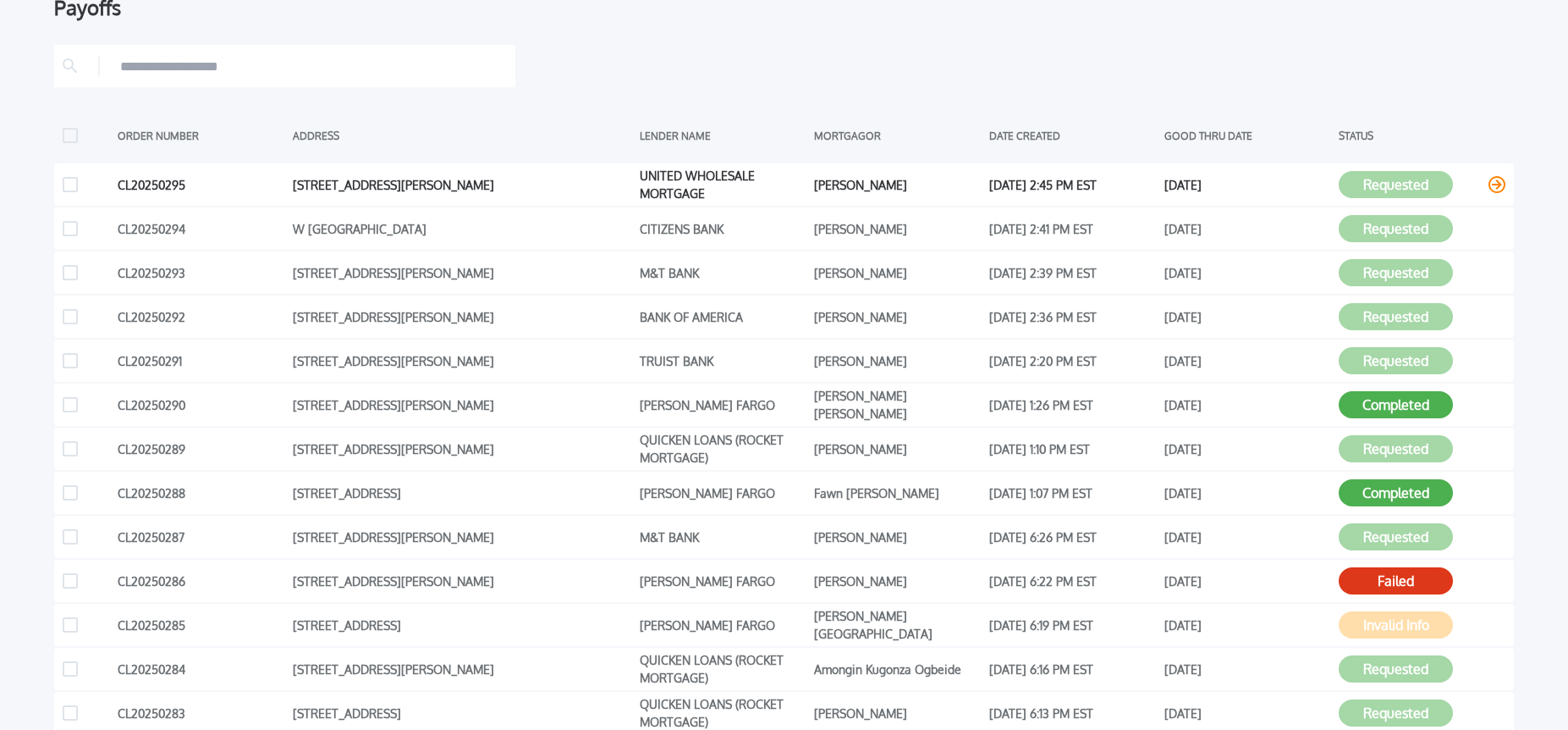
click at [1493, 185] on icon at bounding box center [1496, 184] width 17 height 17
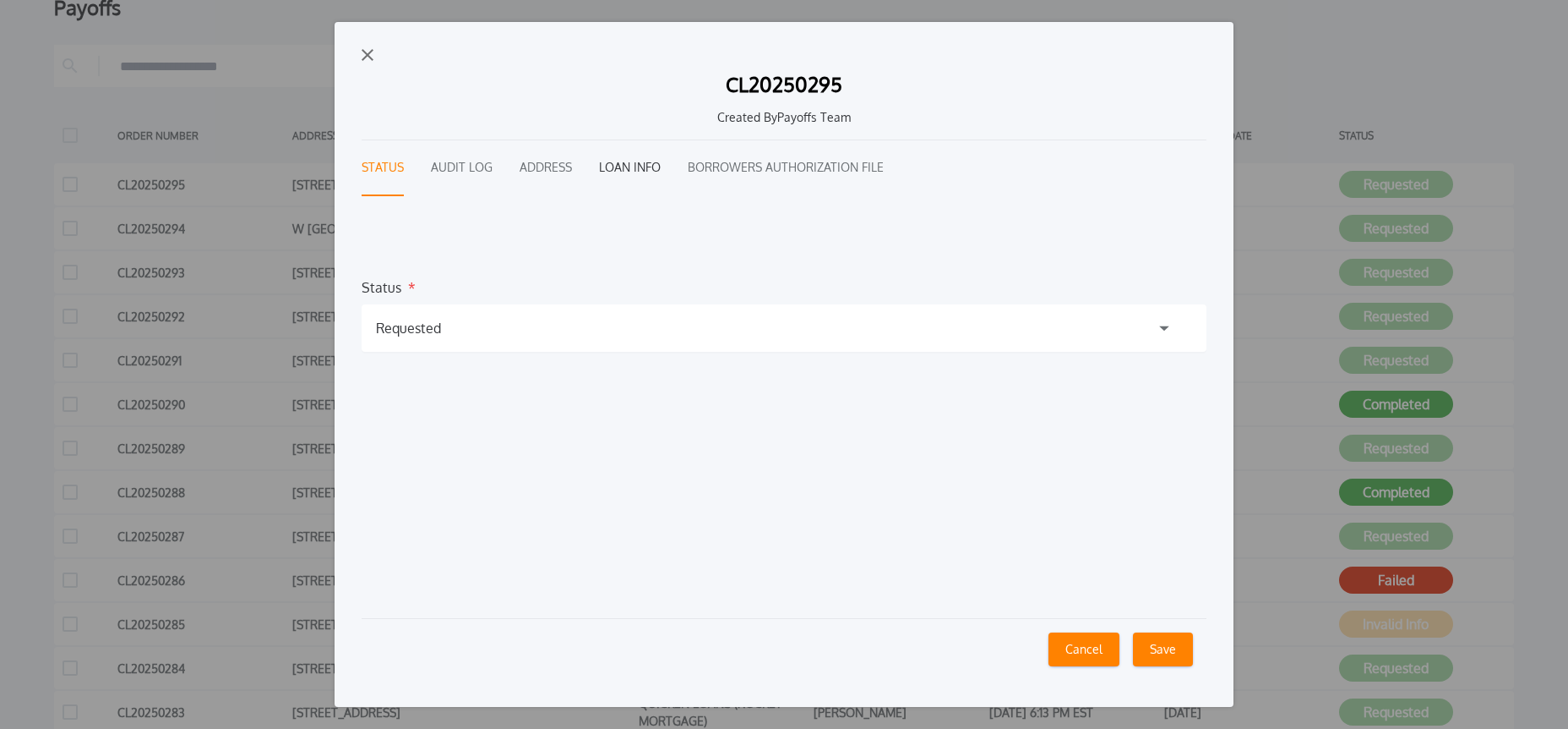
click at [608, 168] on button "Loan Info" at bounding box center [630, 168] width 62 height 56
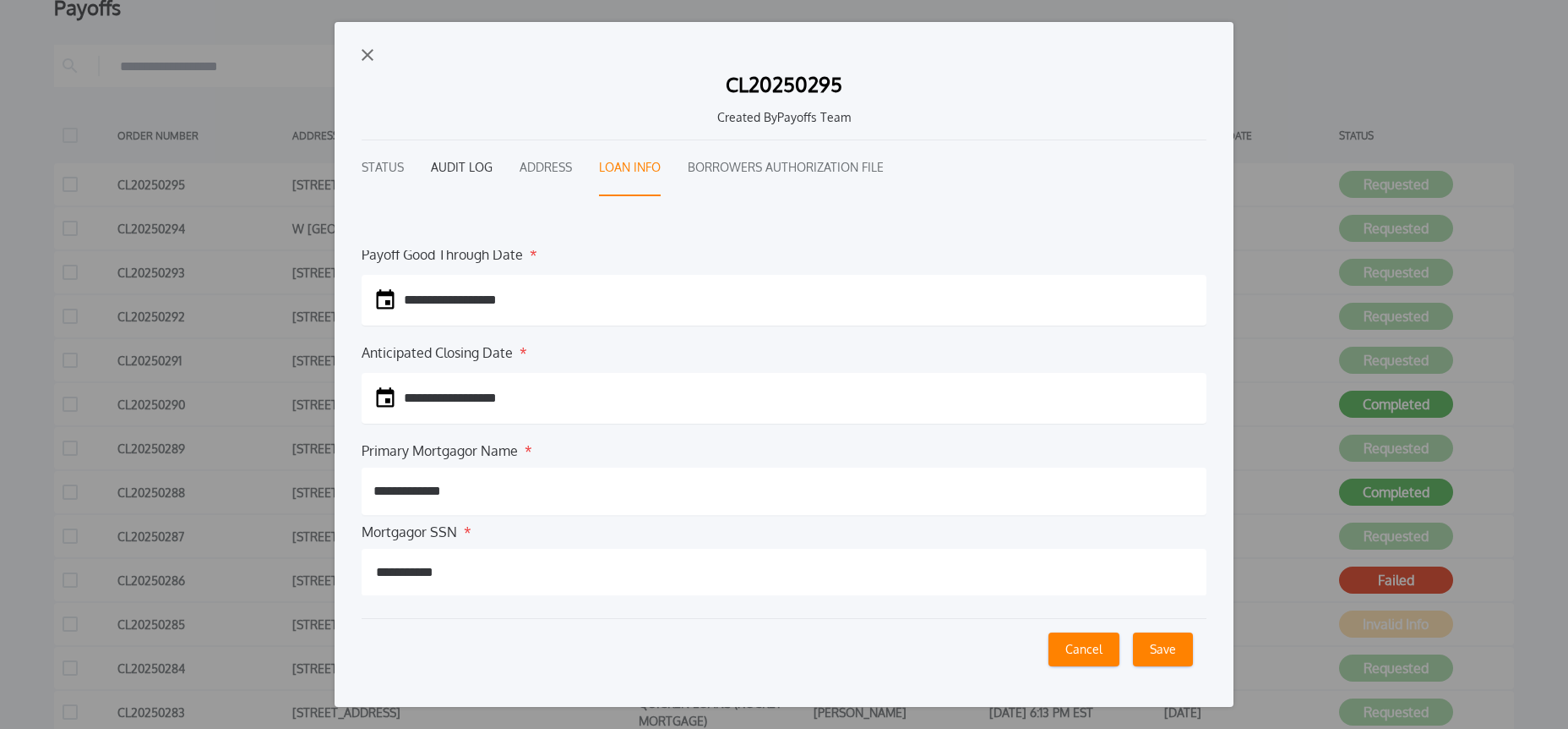
click at [449, 157] on button "Audit Log" at bounding box center [462, 168] width 62 height 56
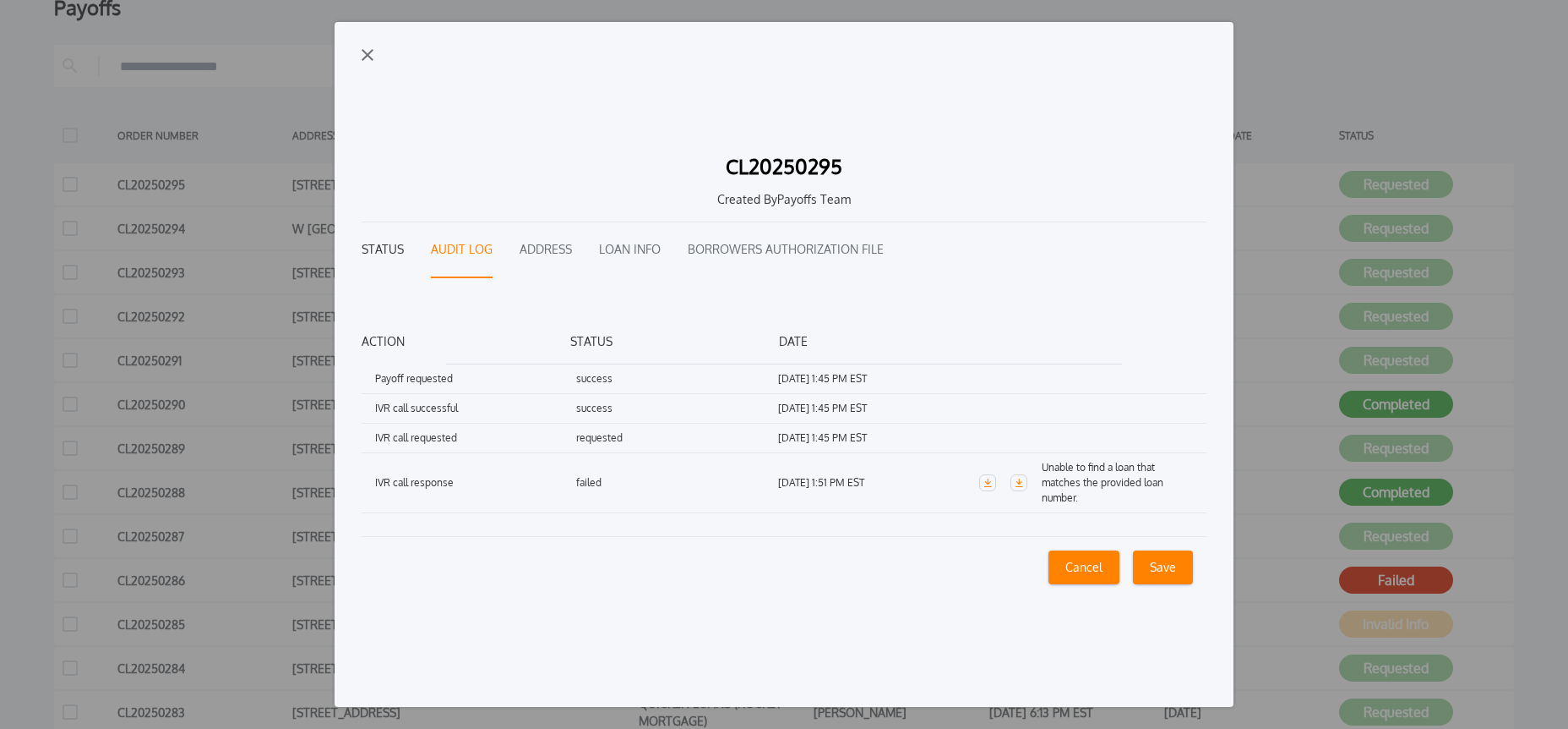
click at [390, 246] on button "Status" at bounding box center [382, 250] width 43 height 56
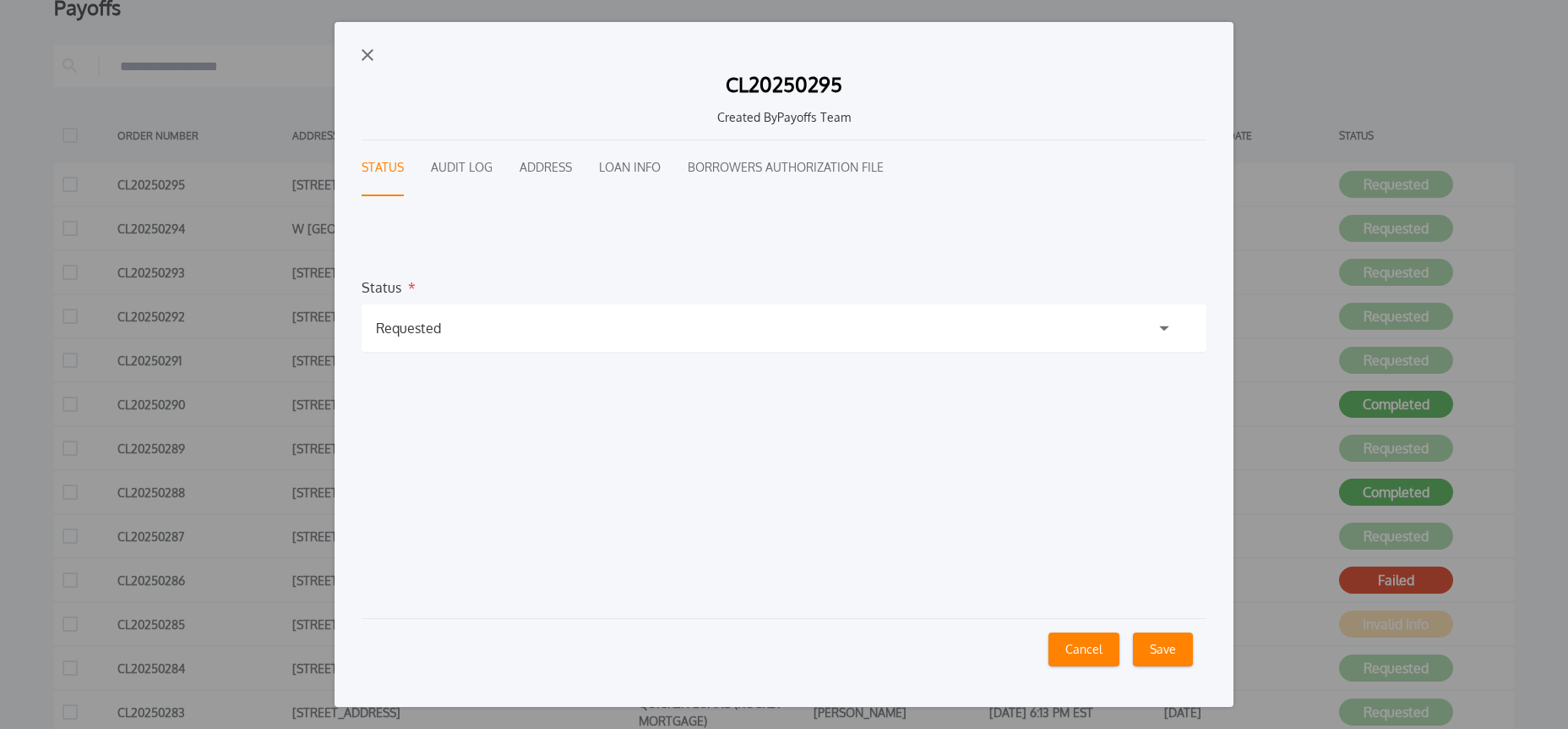
click at [456, 318] on div "Requested" at bounding box center [784, 328] width 845 height 48
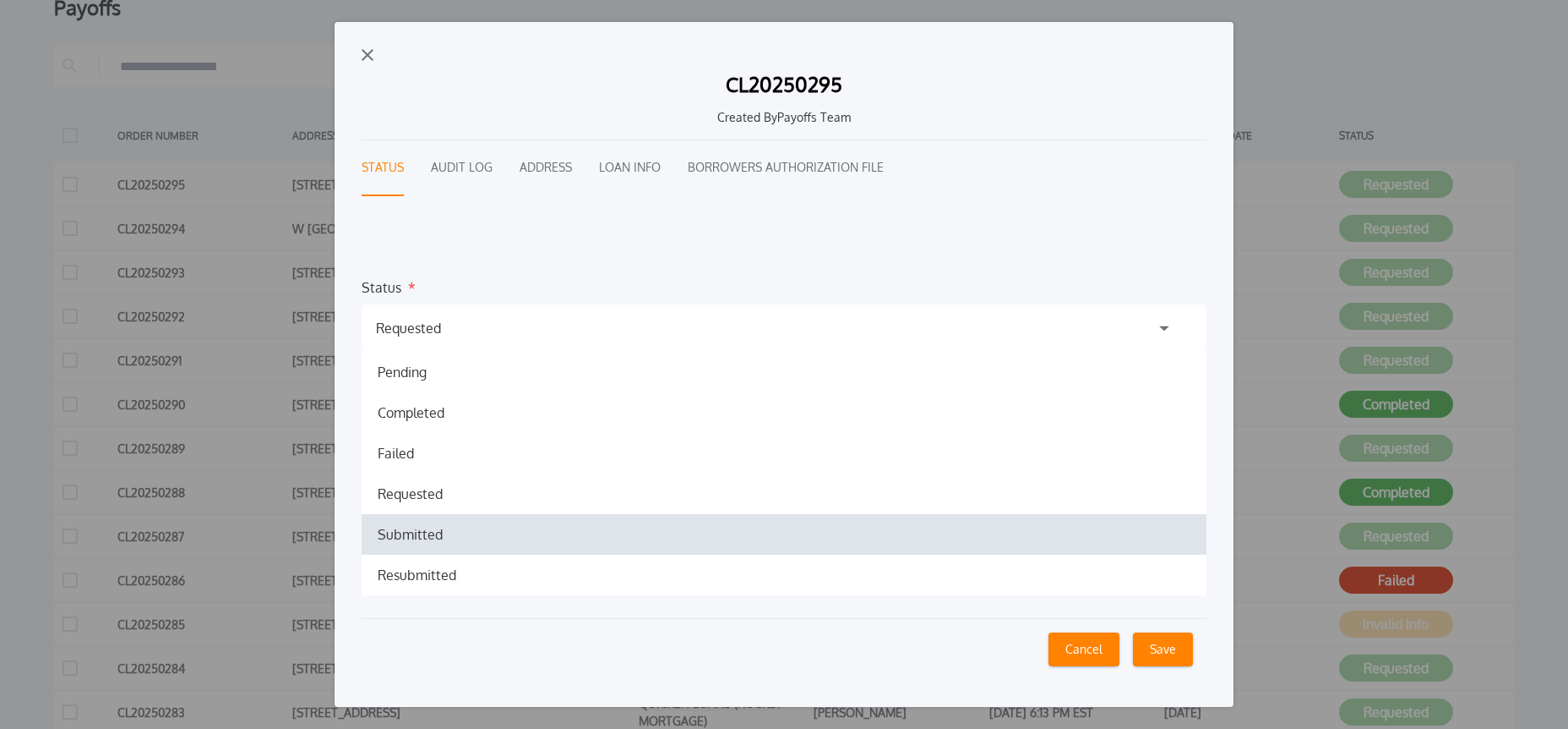
scroll to position [80, 0]
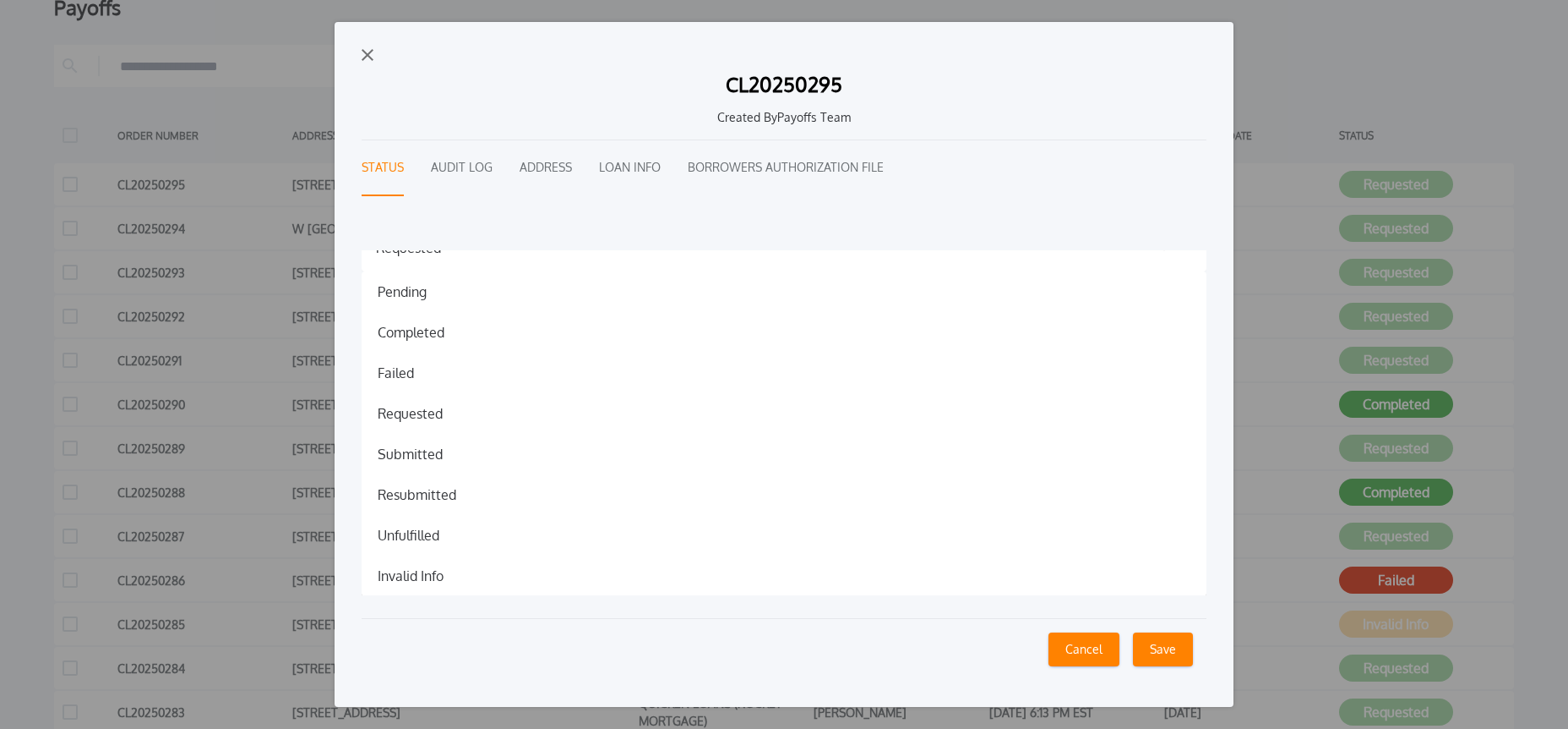
click at [436, 572] on h1 "Invalid Info" at bounding box center [411, 575] width 93 height 20
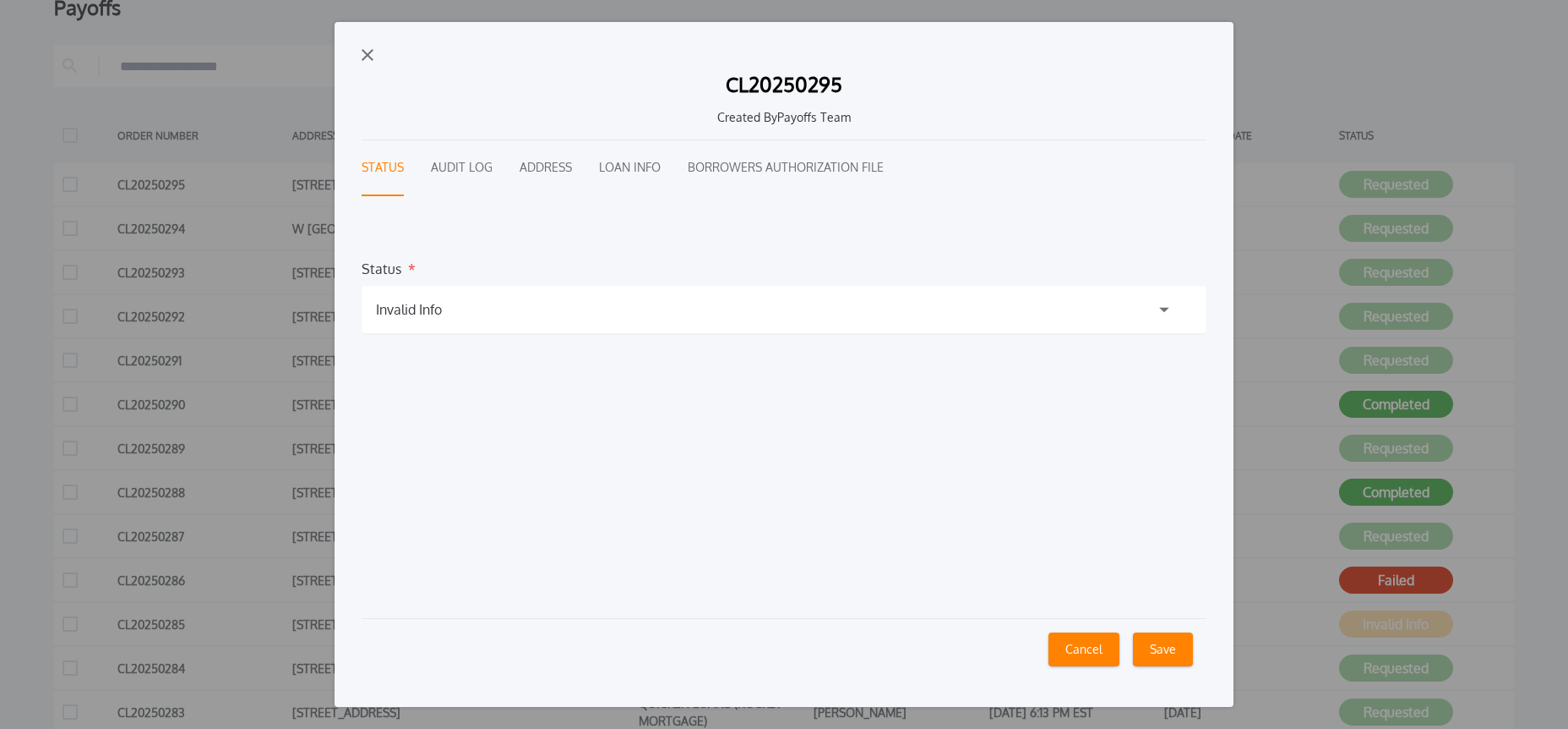
scroll to position [20, 0]
click at [1173, 654] on button "Save" at bounding box center [1163, 650] width 60 height 34
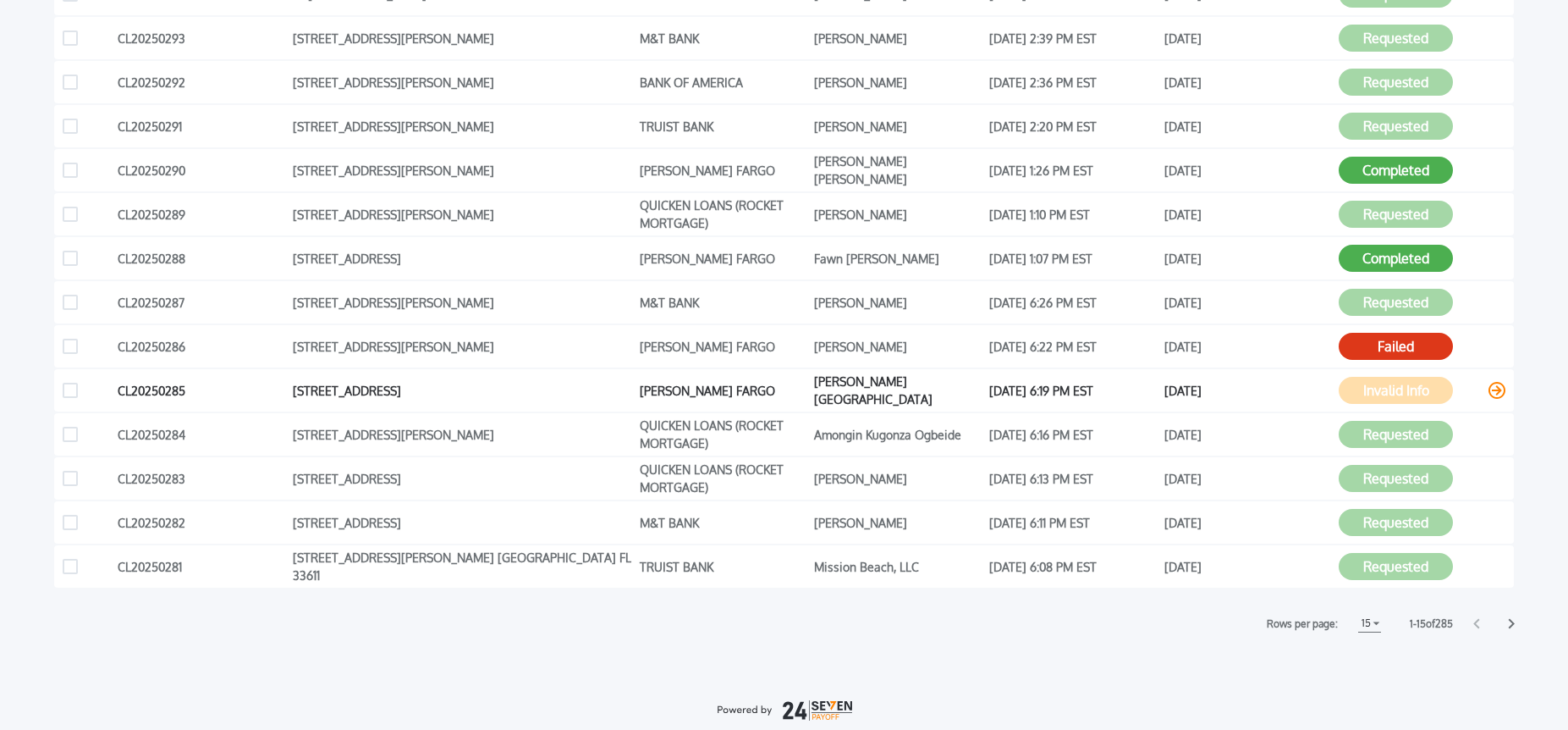
scroll to position [411, 0]
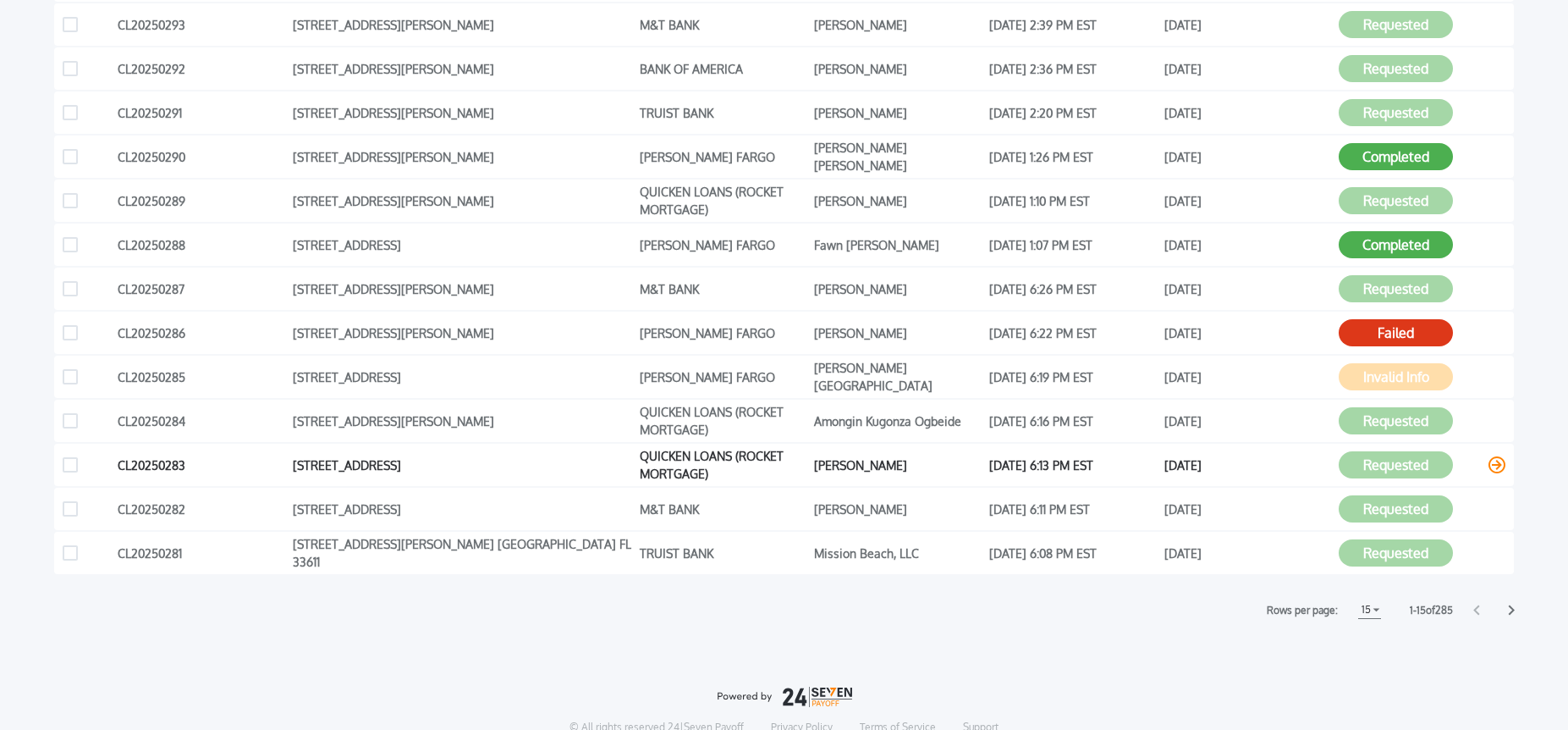
click at [1489, 461] on icon at bounding box center [1496, 464] width 17 height 17
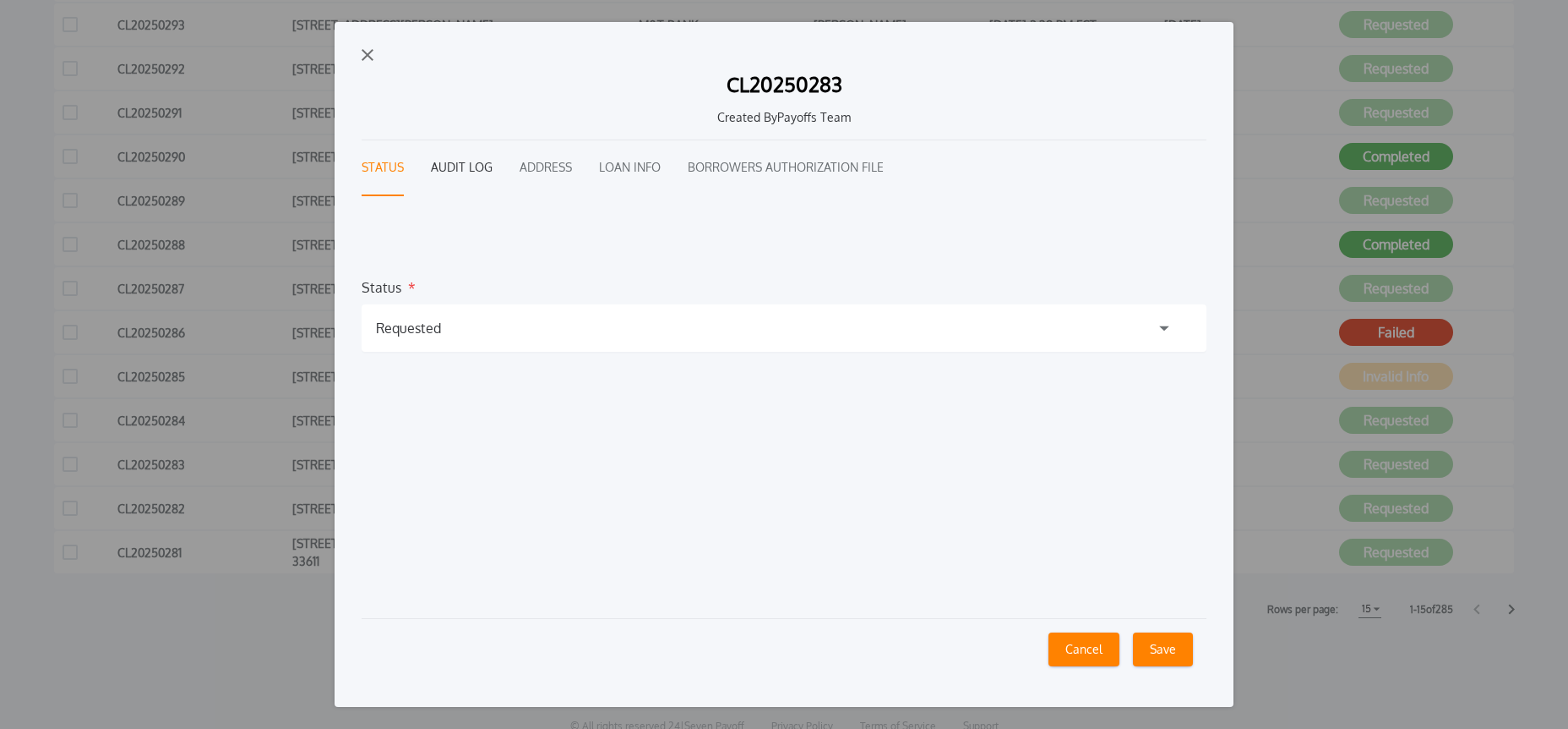
drag, startPoint x: 467, startPoint y: 168, endPoint x: 479, endPoint y: 183, distance: 19.2
click at [466, 168] on button "Audit Log" at bounding box center [462, 168] width 62 height 56
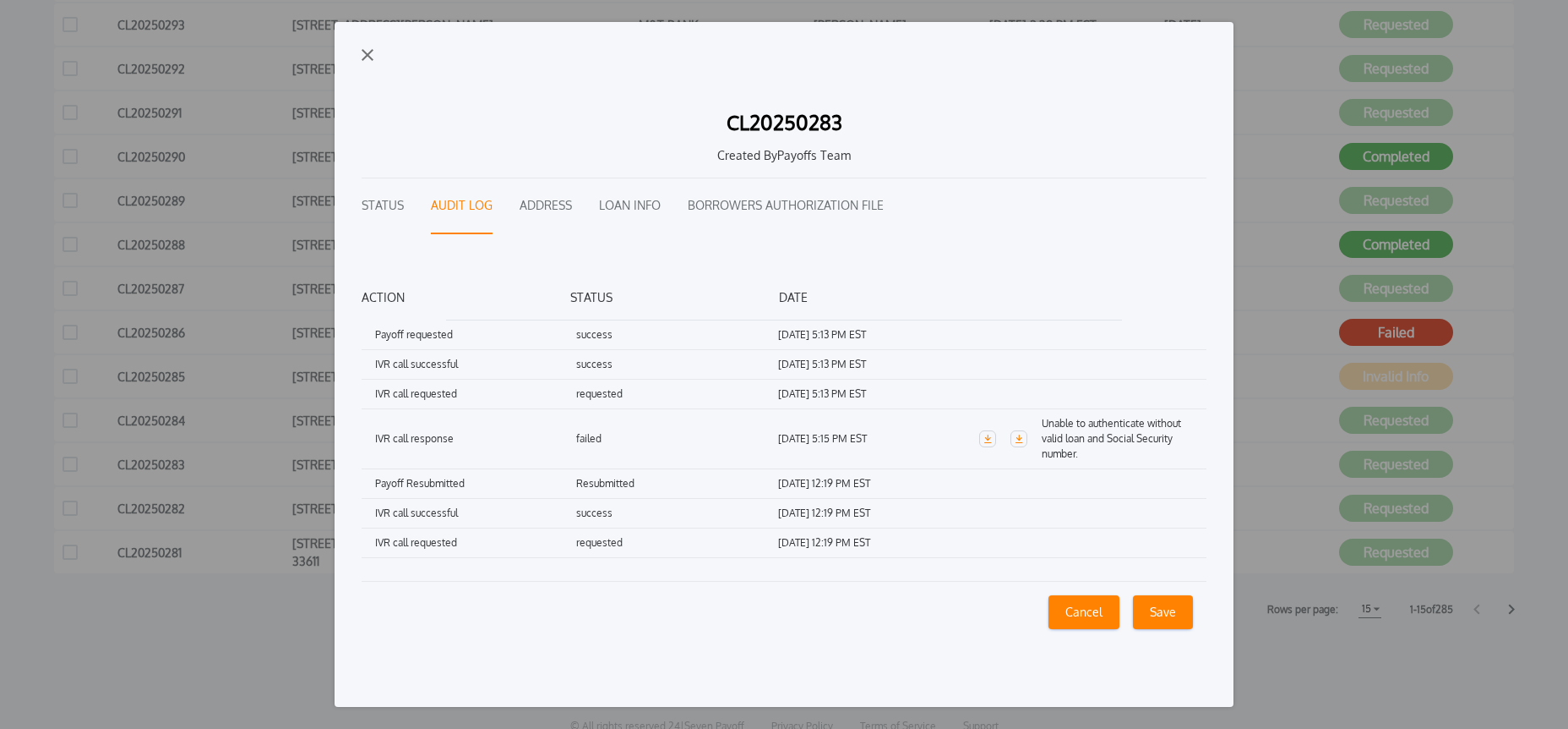
click at [1096, 617] on button "Cancel" at bounding box center [1083, 612] width 71 height 34
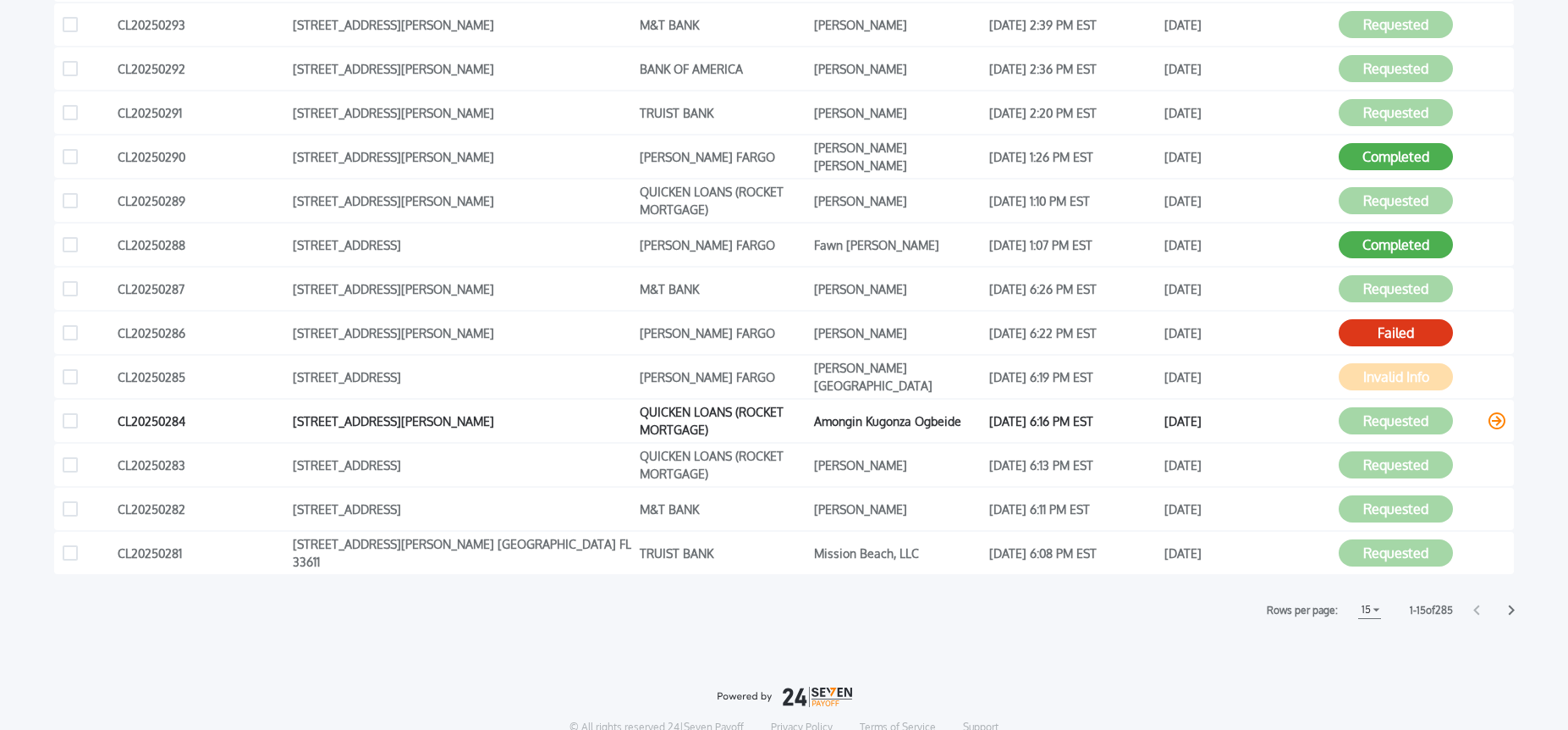
click at [1495, 423] on icon at bounding box center [1496, 420] width 17 height 17
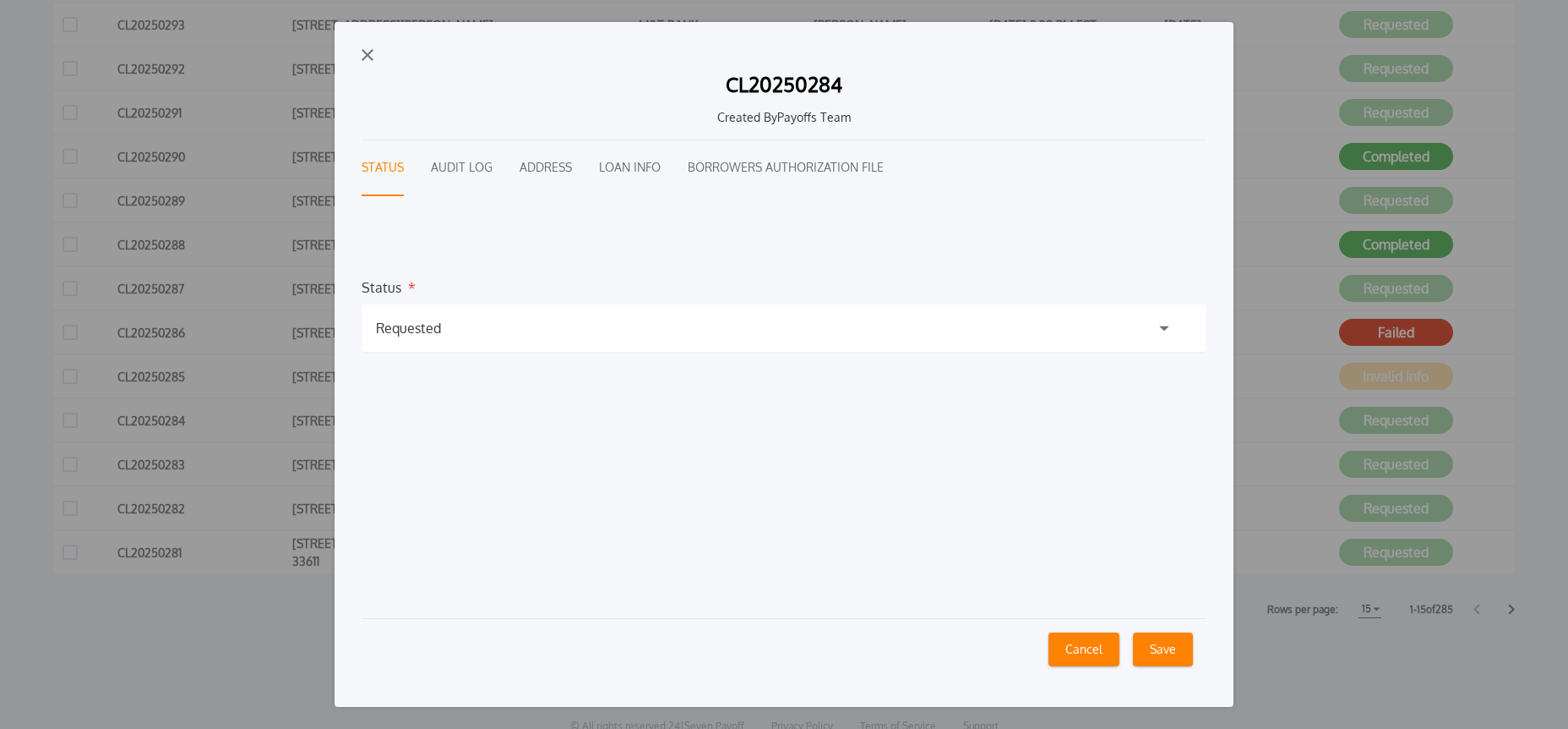
click at [475, 157] on button "Audit Log" at bounding box center [462, 168] width 62 height 56
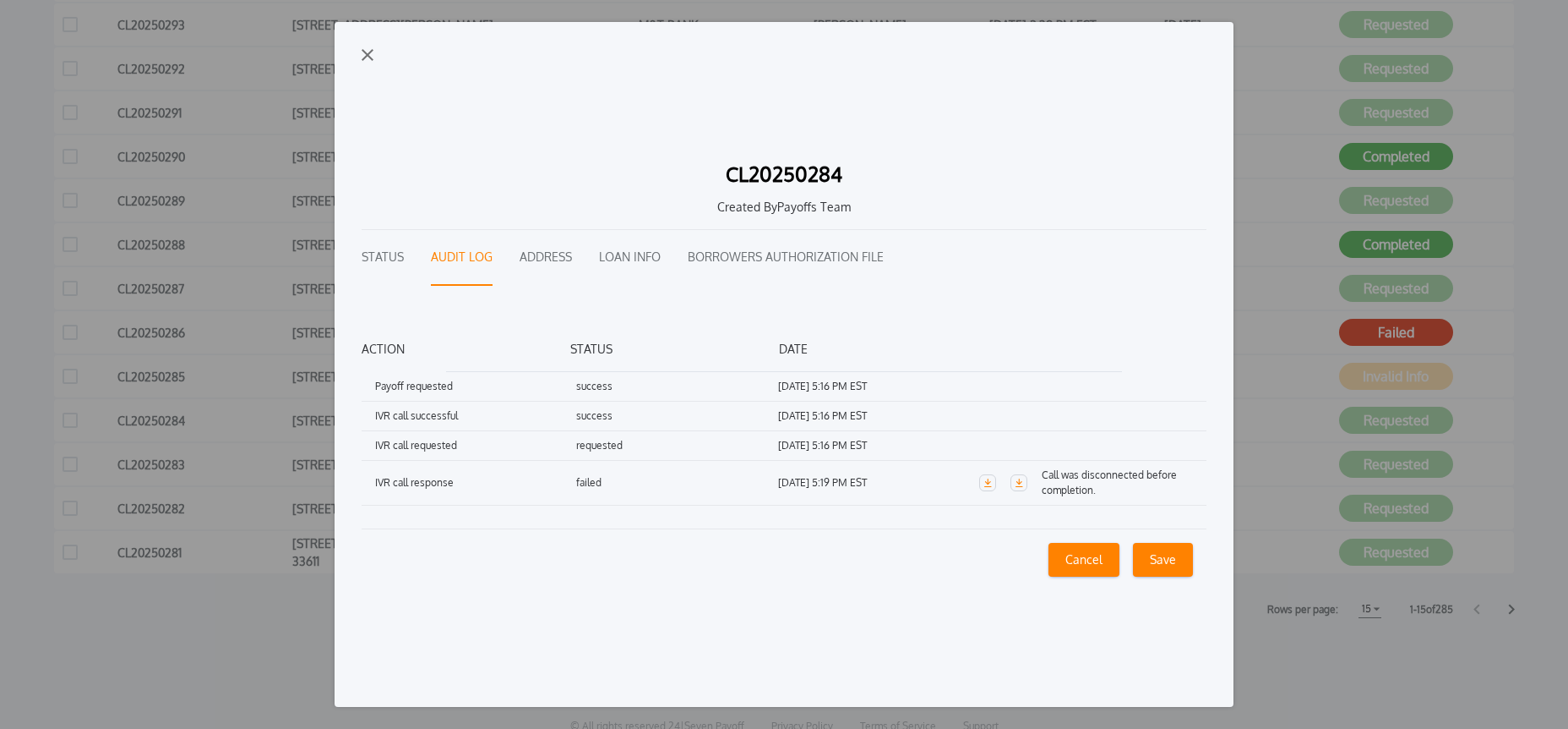
click at [376, 56] on div "CL20250284 Created By Payoffs Team Status Audit Log Address Loan Info Borrowers…" at bounding box center [784, 364] width 899 height 685
click at [365, 57] on img "button" at bounding box center [367, 55] width 12 height 12
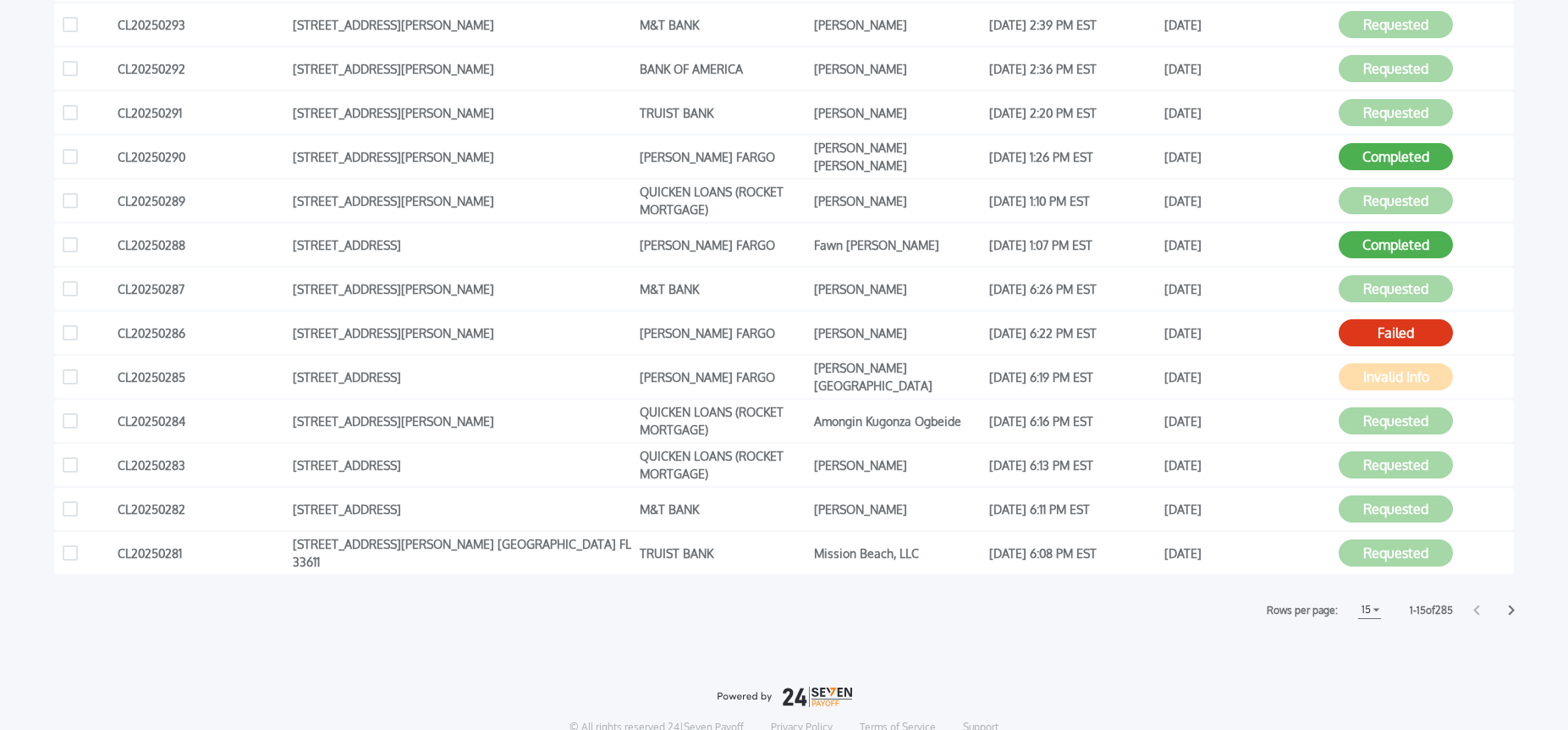
click at [1511, 608] on icon at bounding box center [1511, 610] width 6 height 10
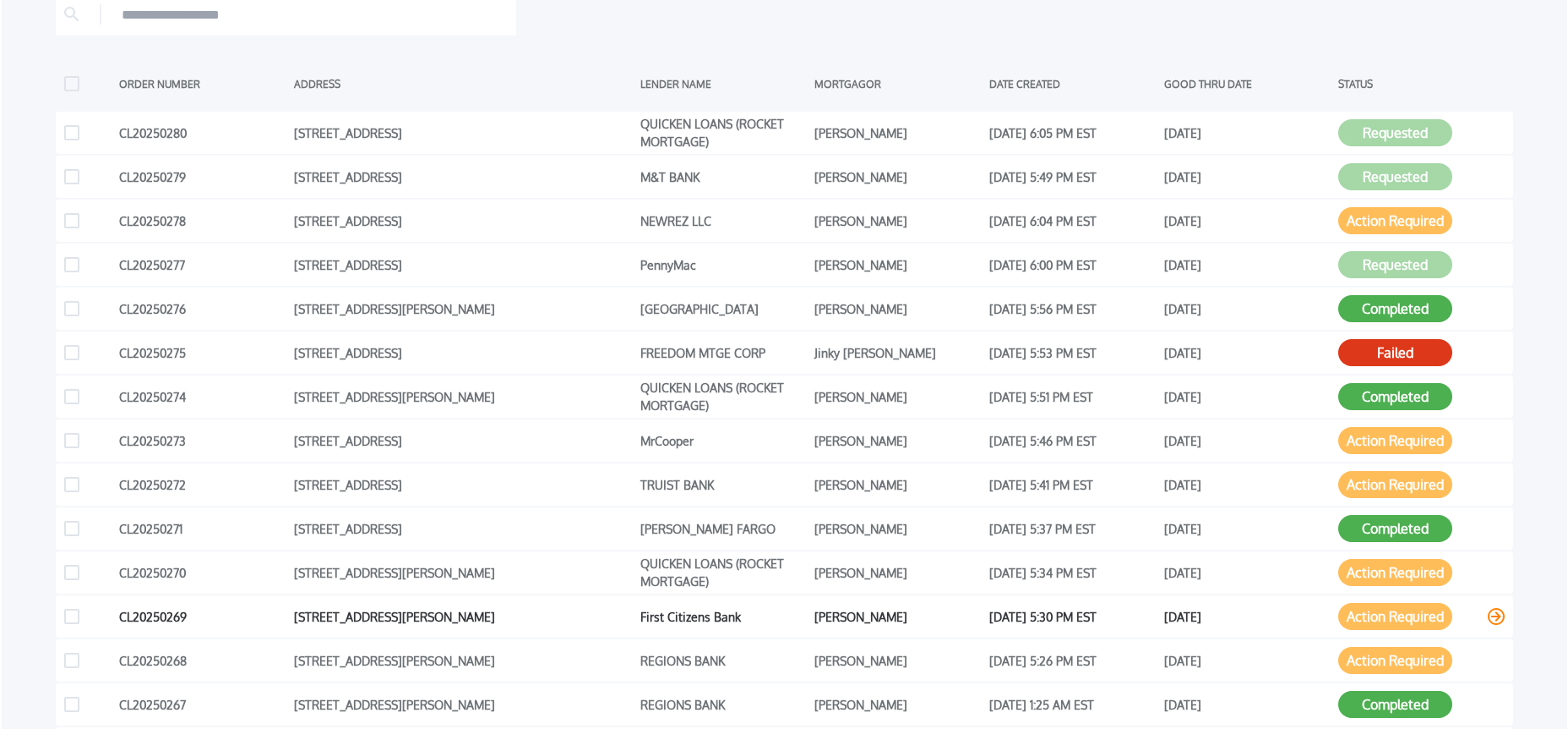
scroll to position [196, 0]
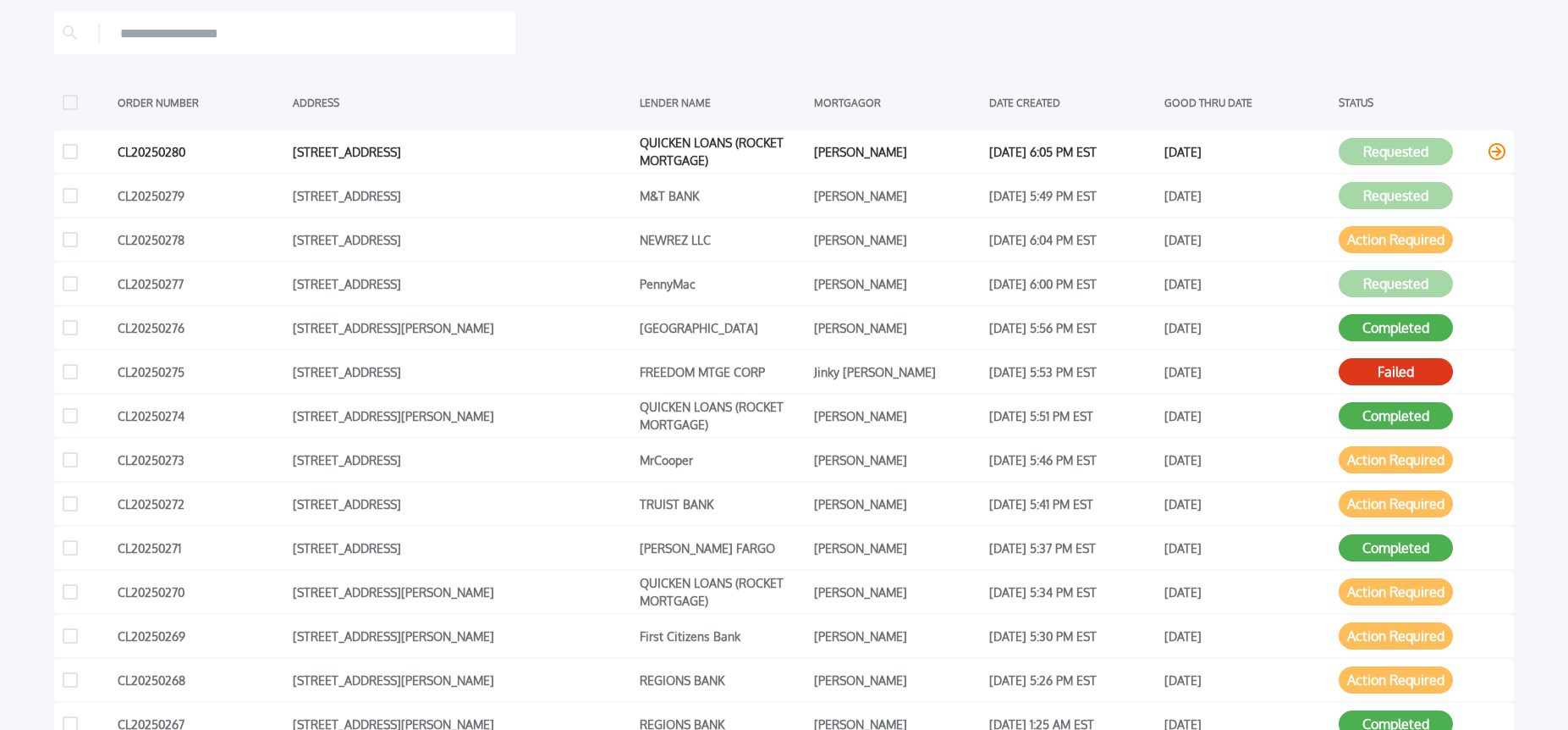
click at [1495, 152] on icon at bounding box center [1496, 151] width 17 height 17
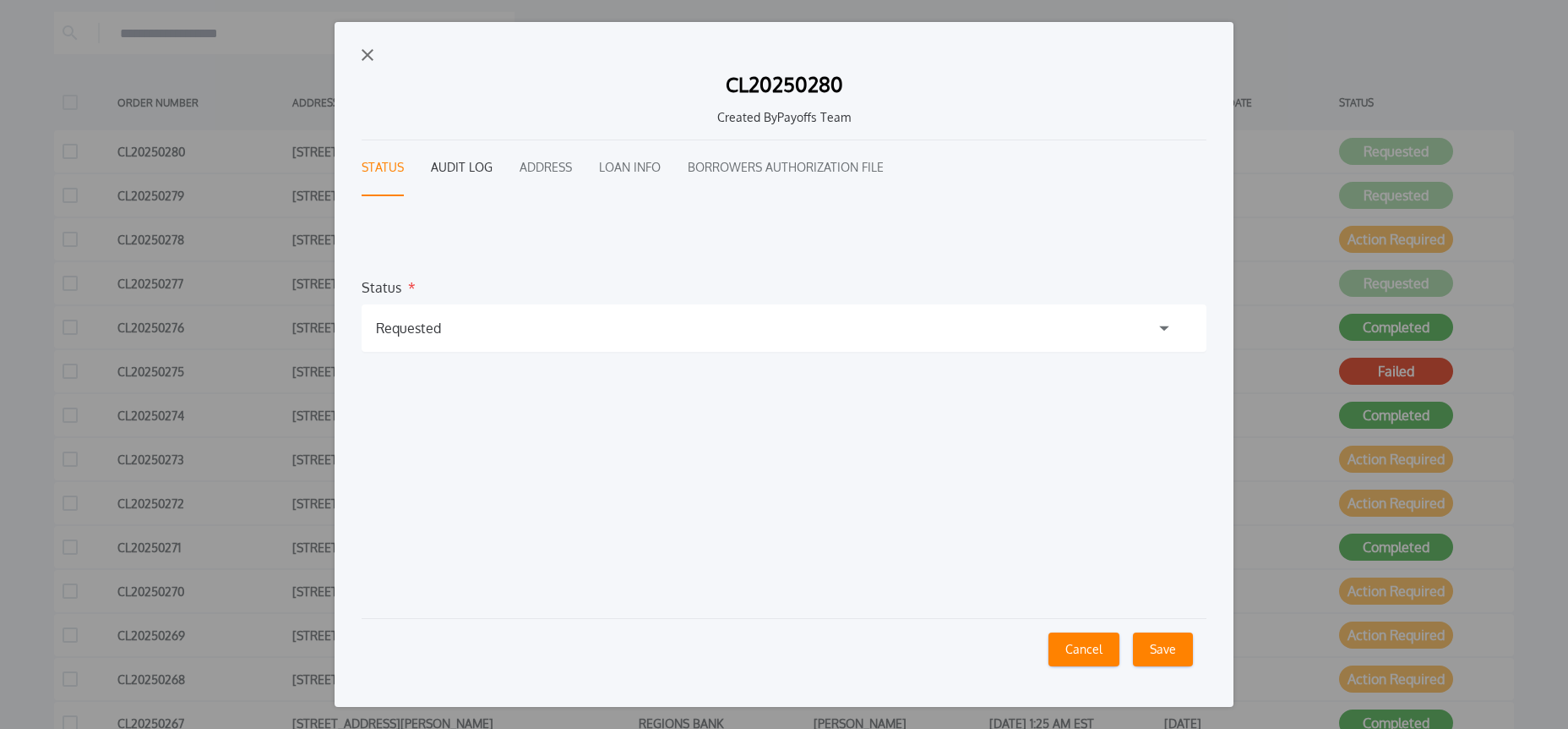
click at [471, 167] on button "Audit Log" at bounding box center [462, 168] width 62 height 56
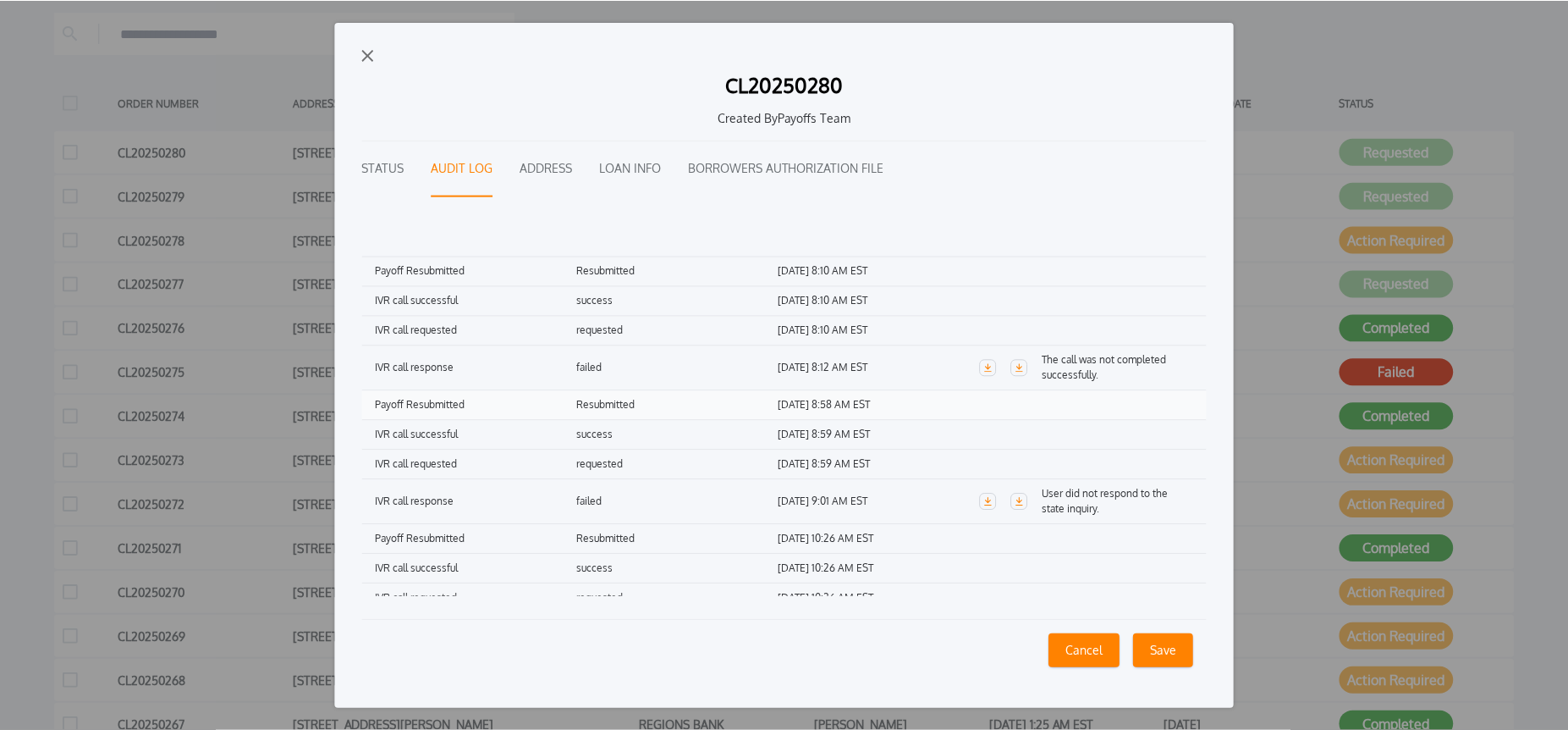
scroll to position [176, 0]
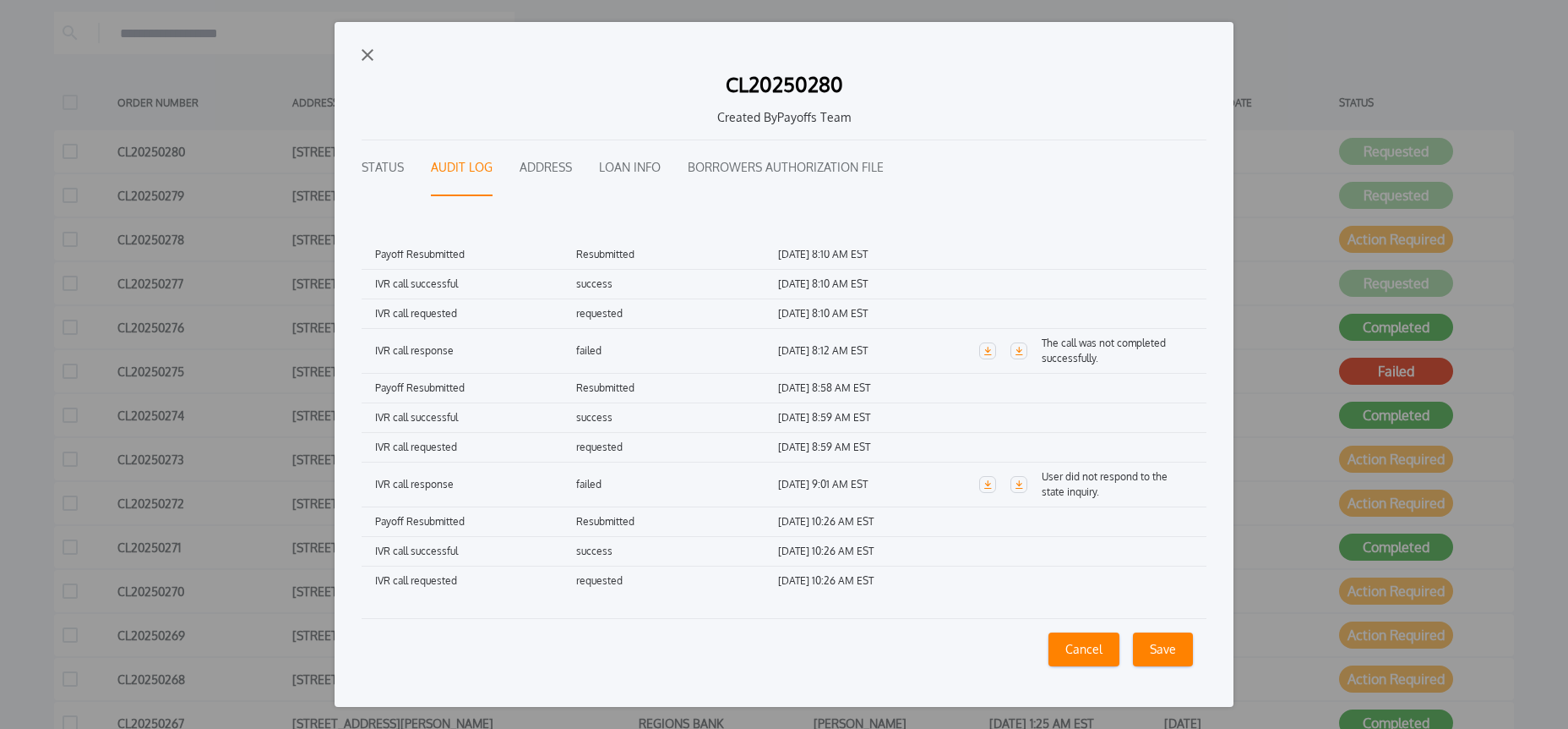
click at [370, 53] on img "button" at bounding box center [367, 55] width 12 height 12
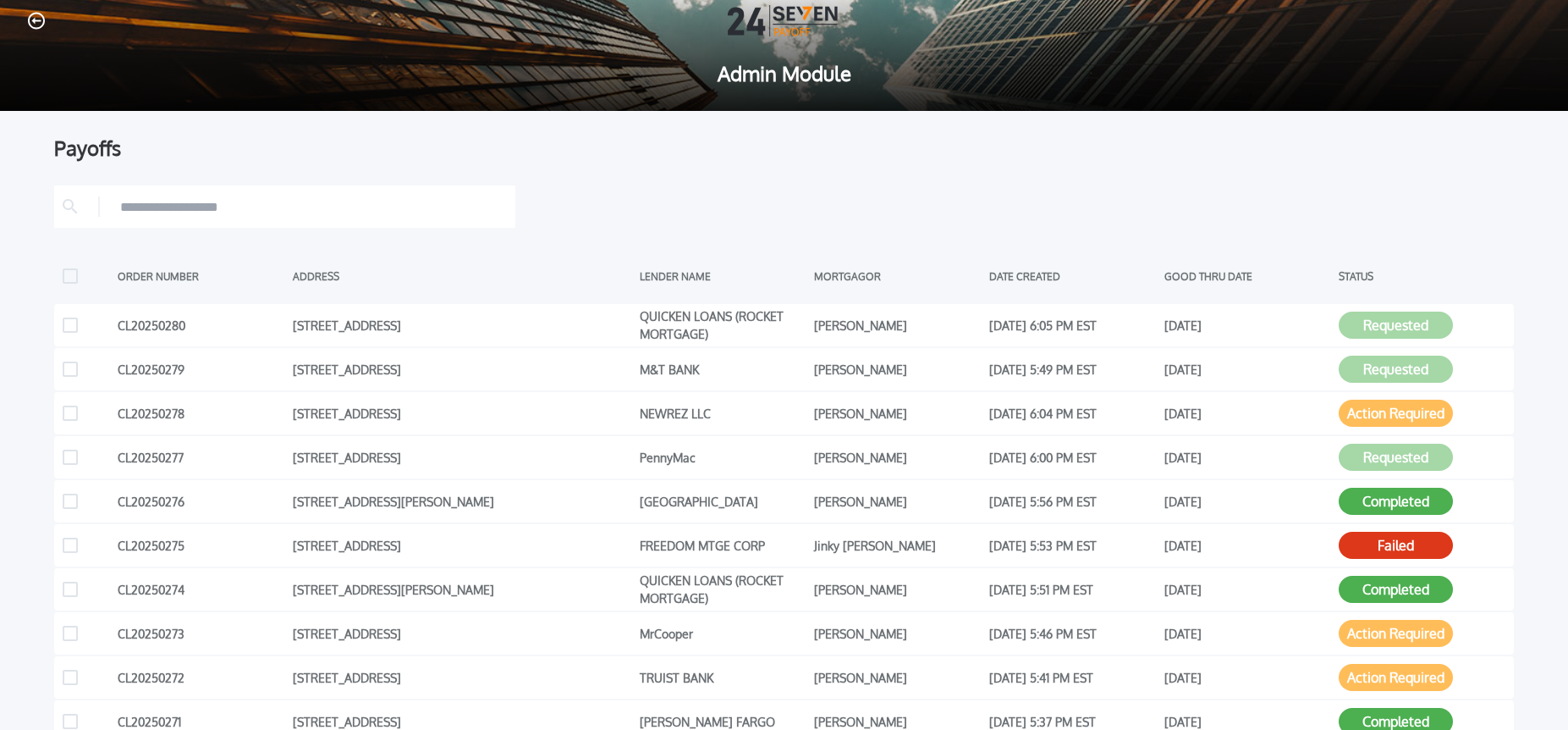
scroll to position [0, 0]
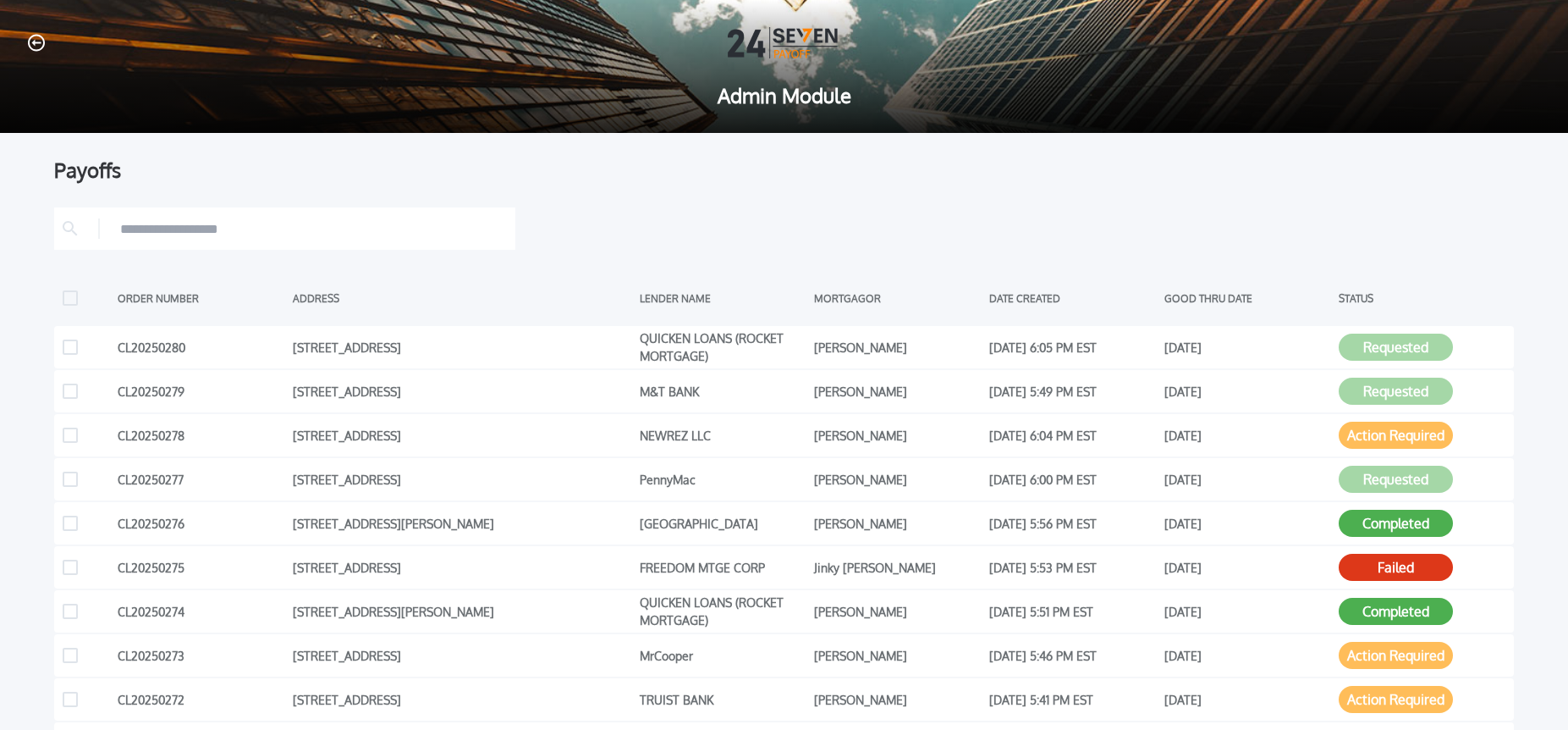
click at [32, 44] on icon "button" at bounding box center [36, 43] width 17 height 18
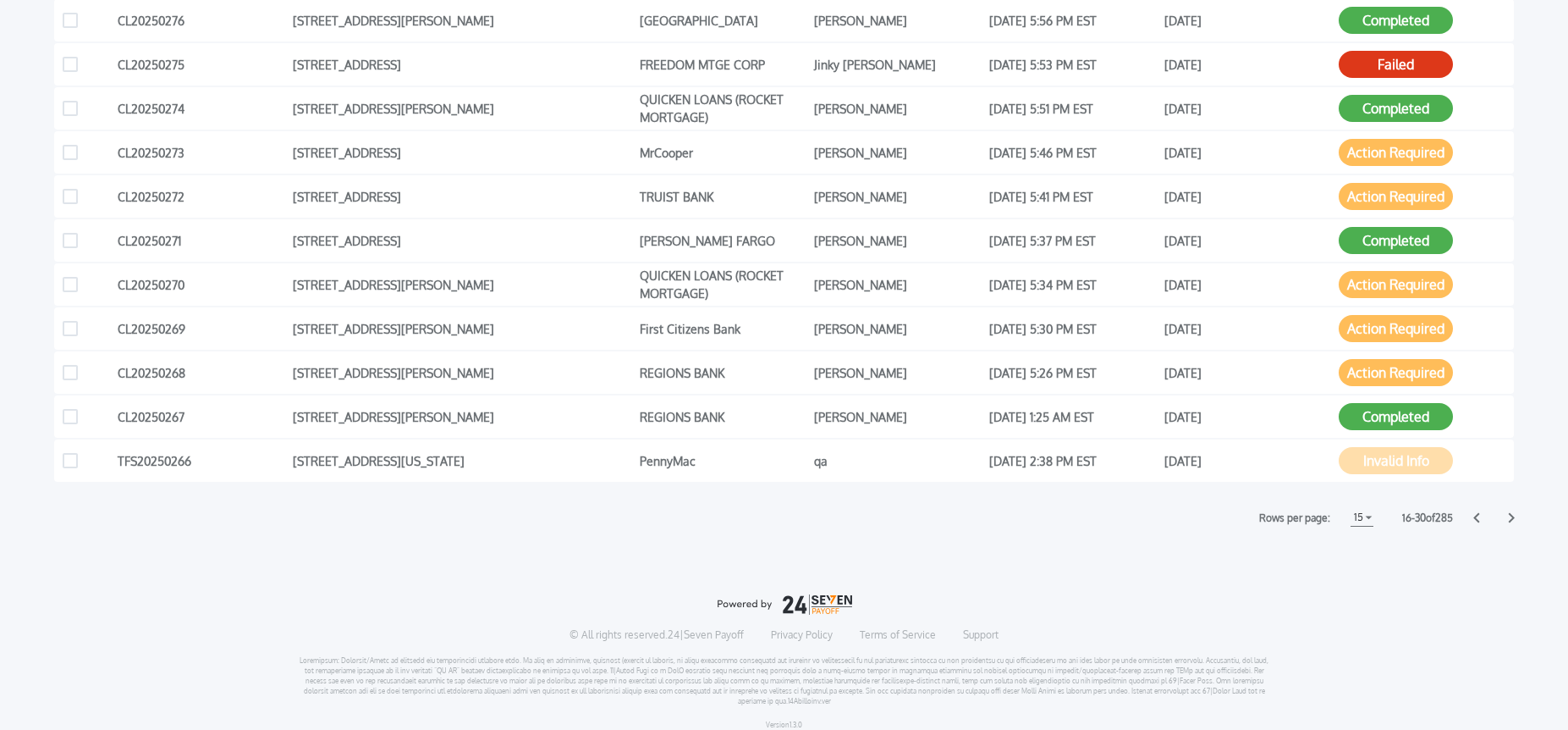
scroll to position [613, 0]
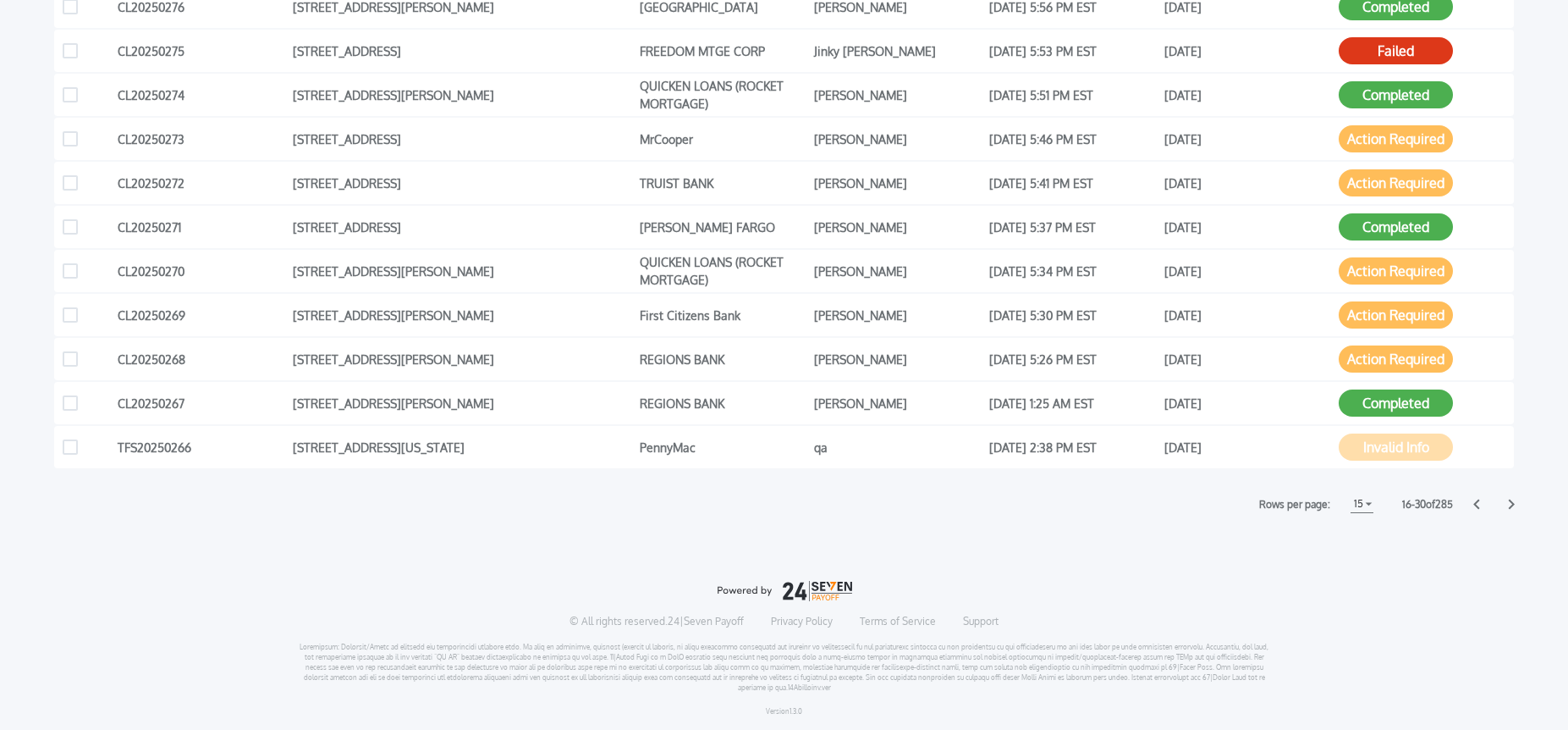
drag, startPoint x: 1477, startPoint y: 502, endPoint x: 1468, endPoint y: 499, distance: 9.5
click at [1476, 502] on icon at bounding box center [1476, 504] width 6 height 10
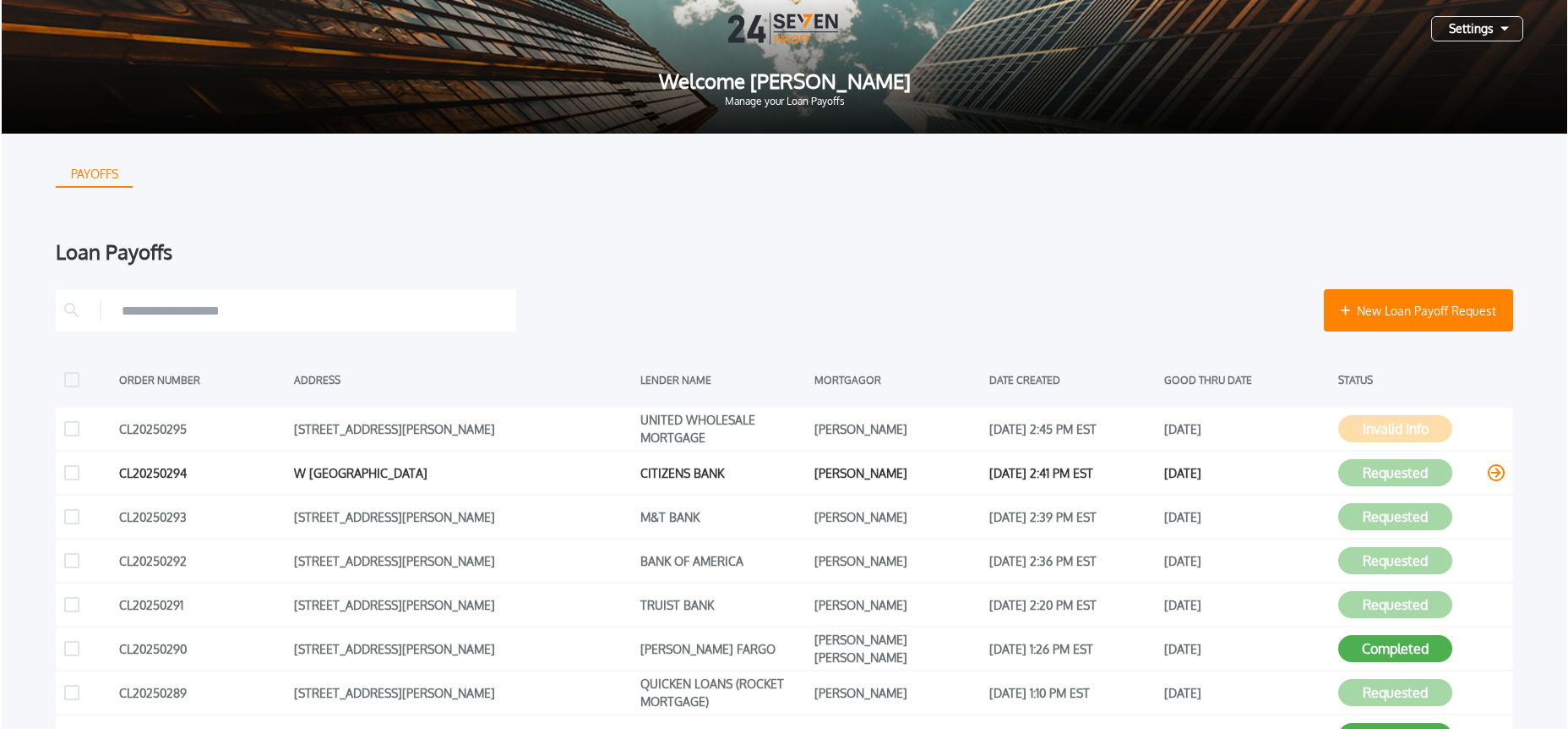
scroll to position [0, 0]
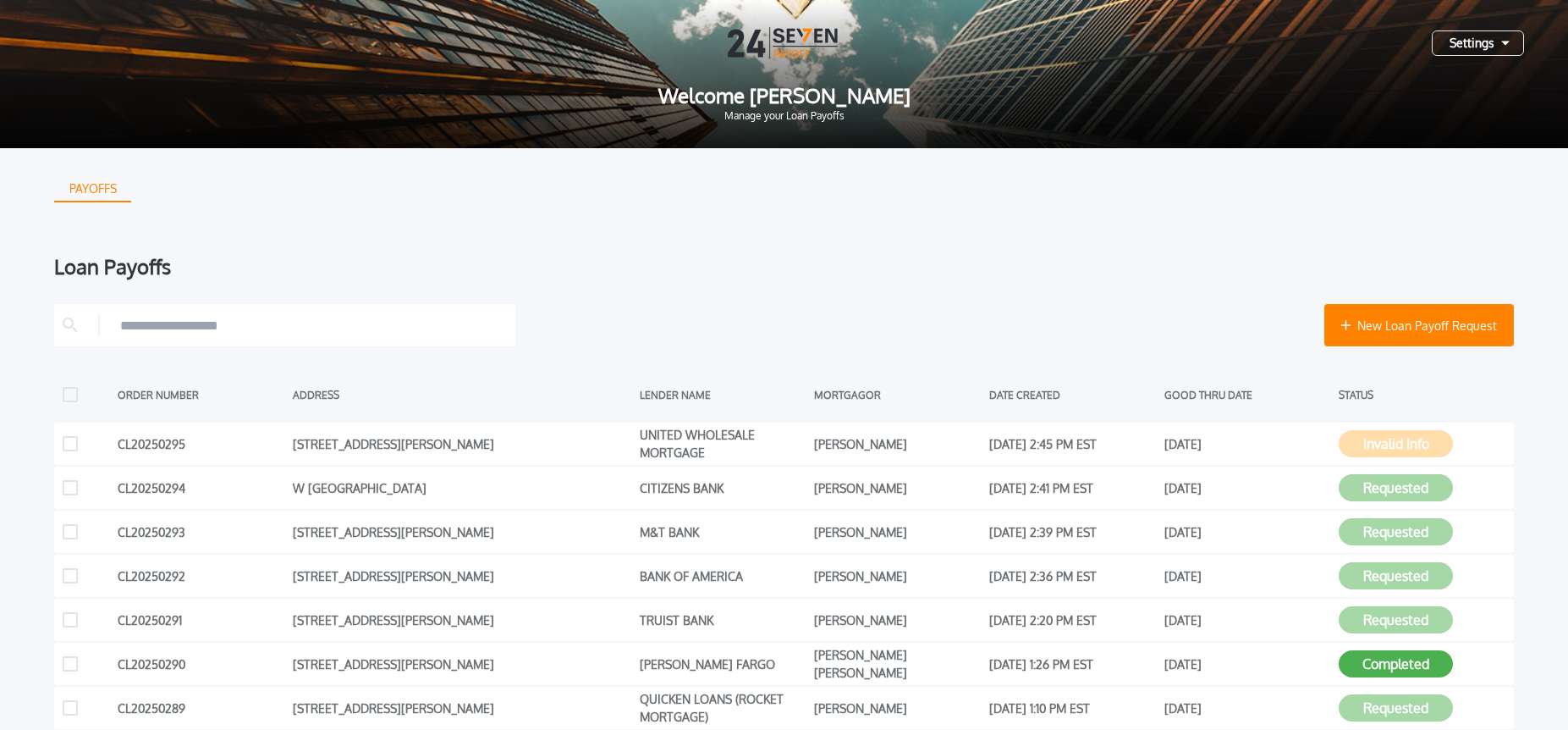
click at [1491, 37] on div "Settings" at bounding box center [1478, 44] width 92 height 26
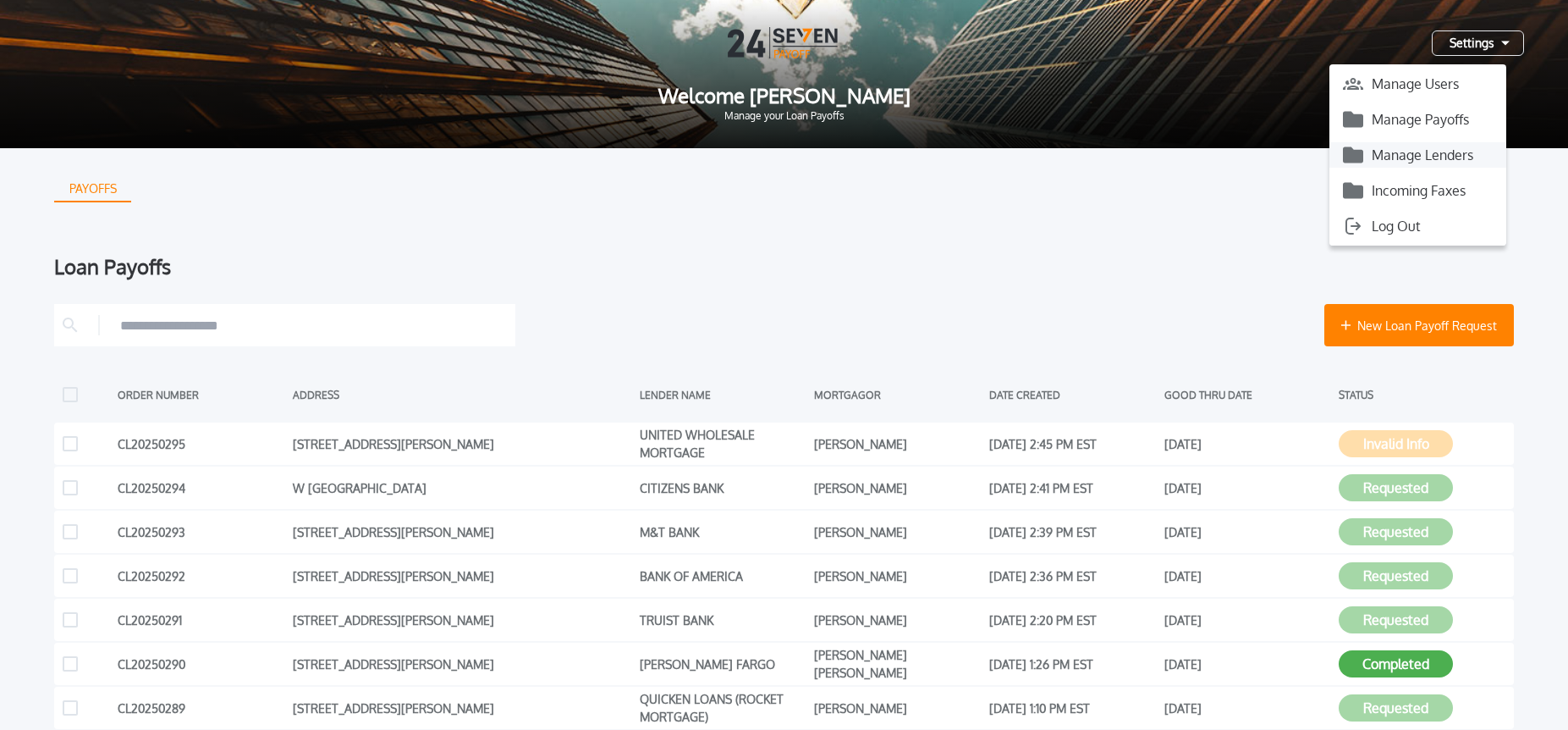
click at [1467, 150] on button "Manage Lenders" at bounding box center [1418, 155] width 177 height 26
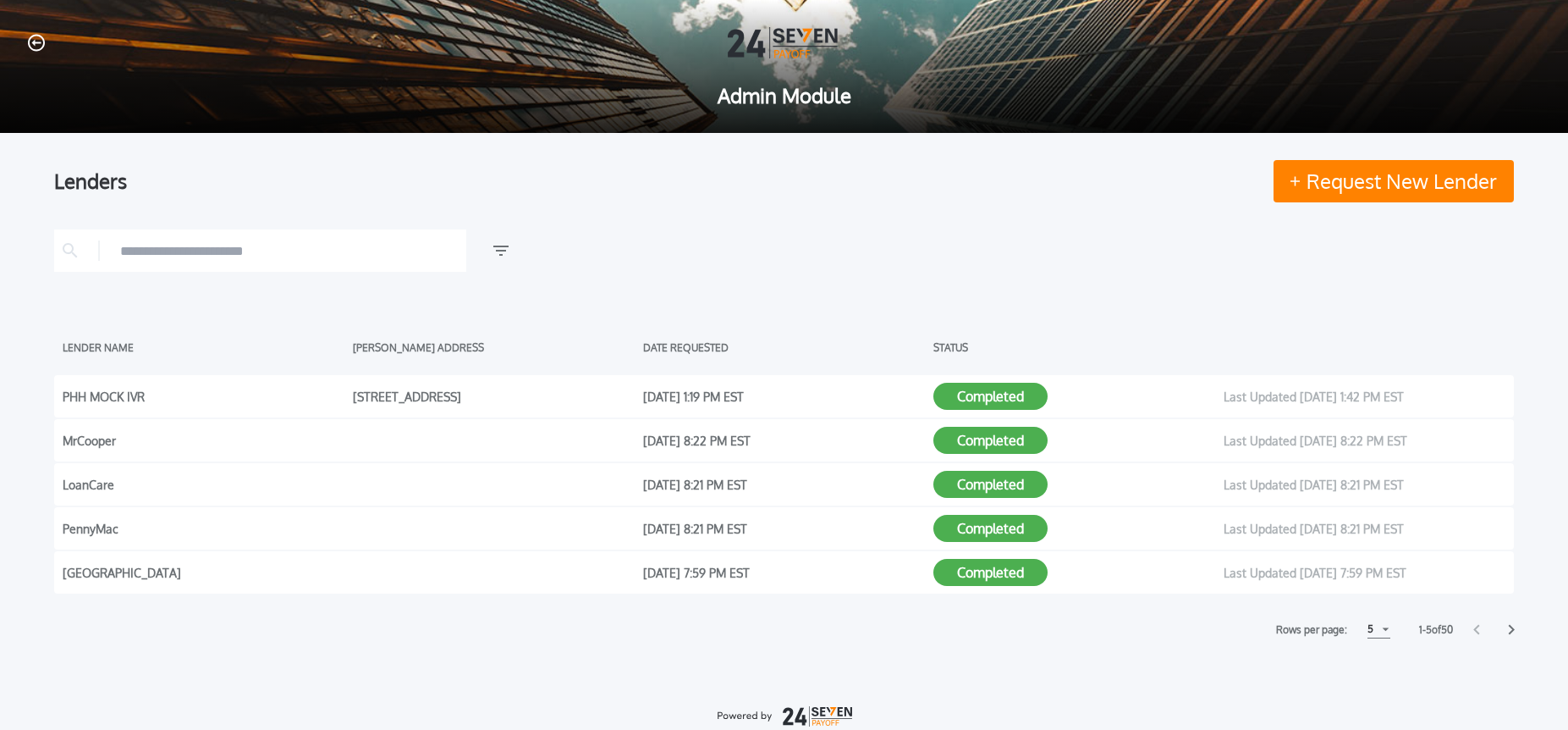
click at [282, 253] on input "text" at bounding box center [289, 251] width 338 height 26
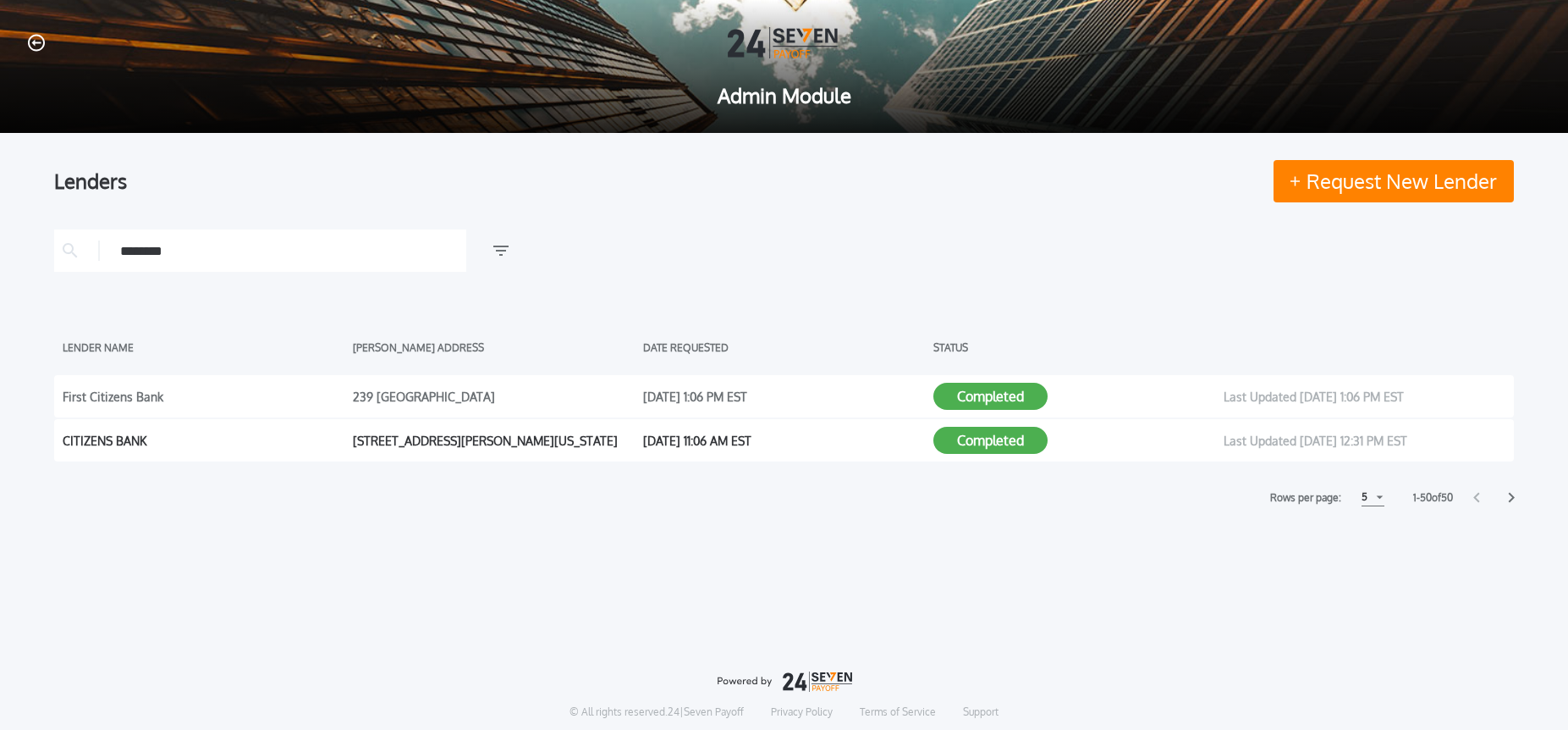
type input "********"
click at [971, 444] on button "Completed" at bounding box center [990, 440] width 114 height 27
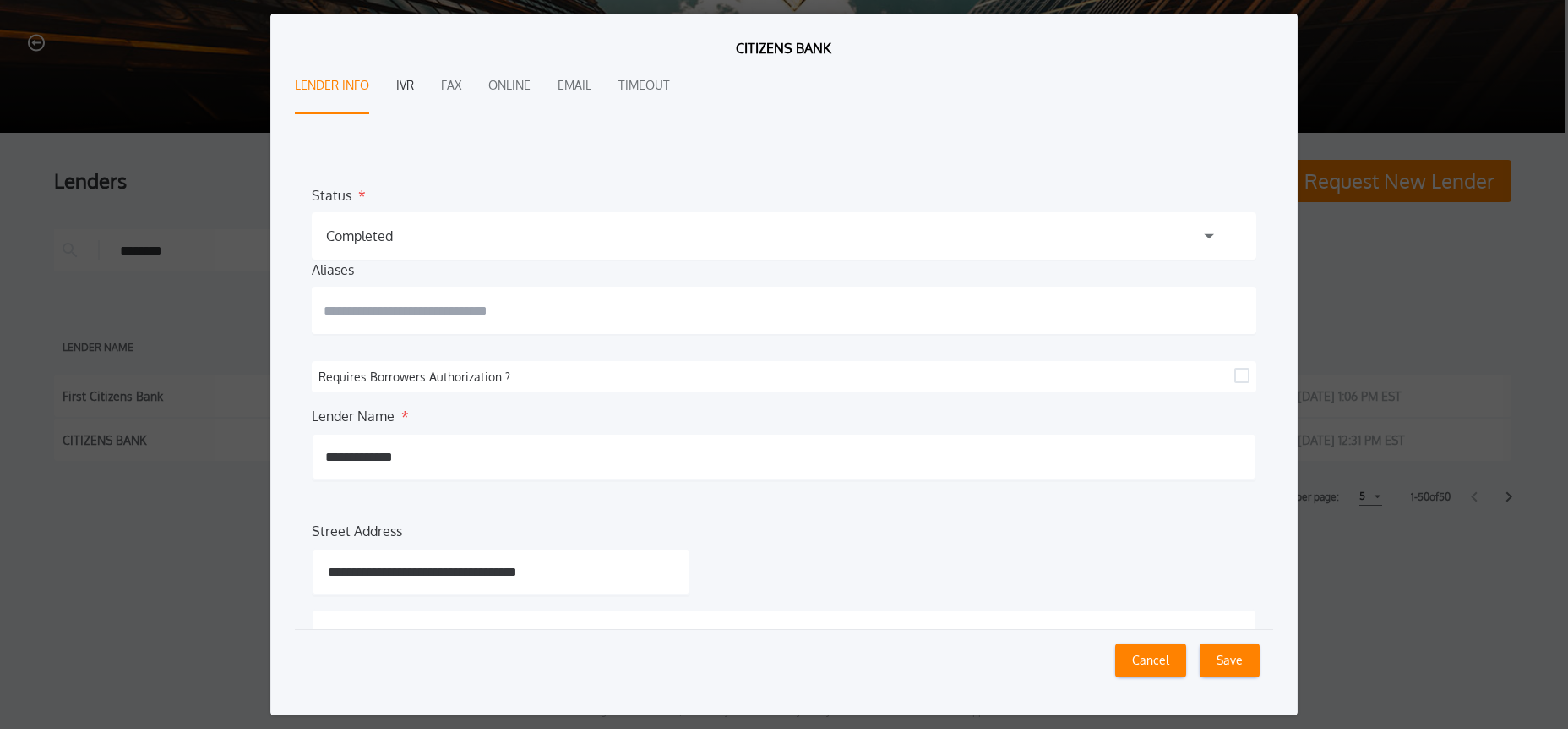
click at [406, 87] on button "IVR" at bounding box center [405, 86] width 18 height 56
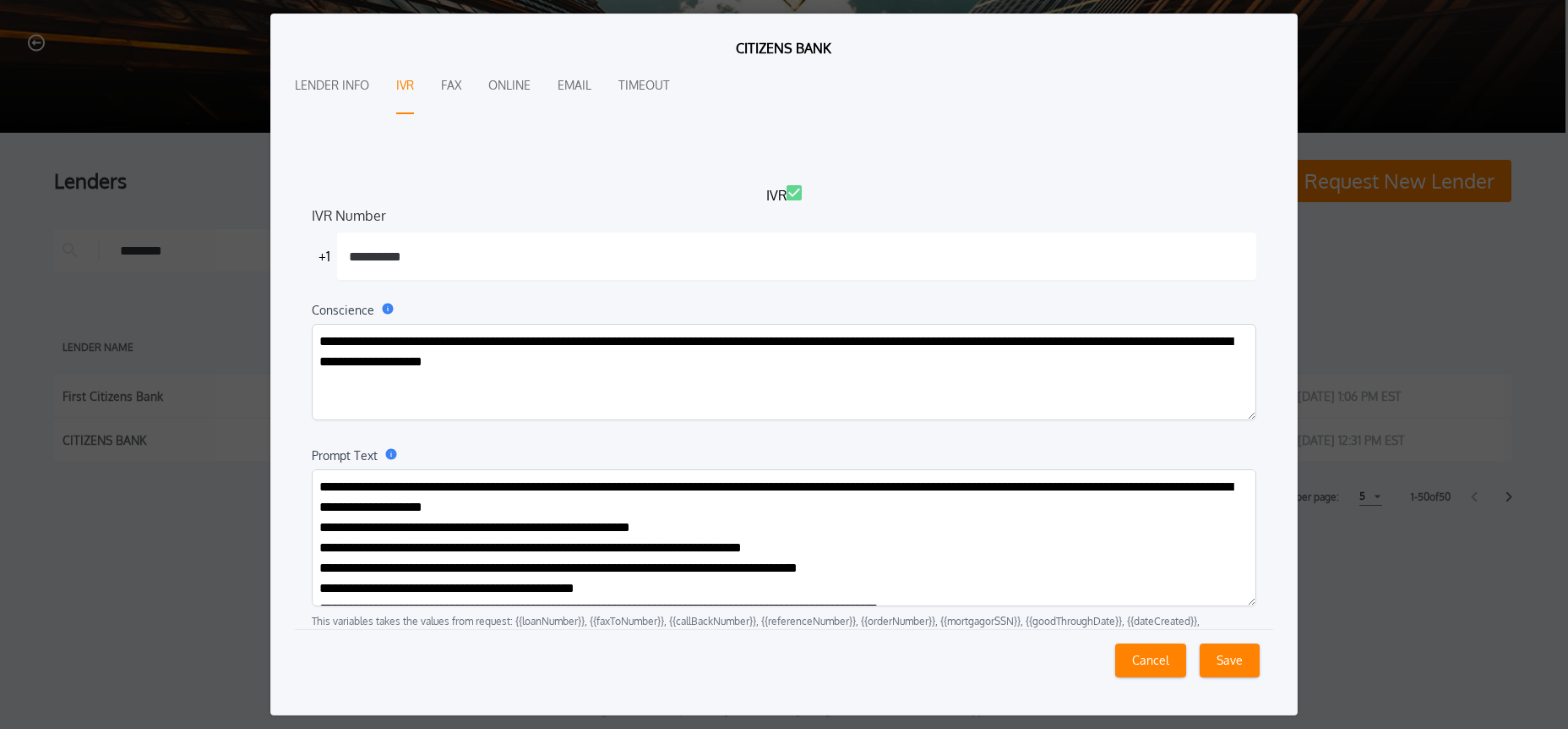
click at [751, 516] on textarea "Prompt Text" at bounding box center [784, 537] width 944 height 137
click at [611, 368] on textarea "**********" at bounding box center [784, 371] width 944 height 96
click at [797, 521] on textarea "Prompt Text" at bounding box center [784, 537] width 944 height 137
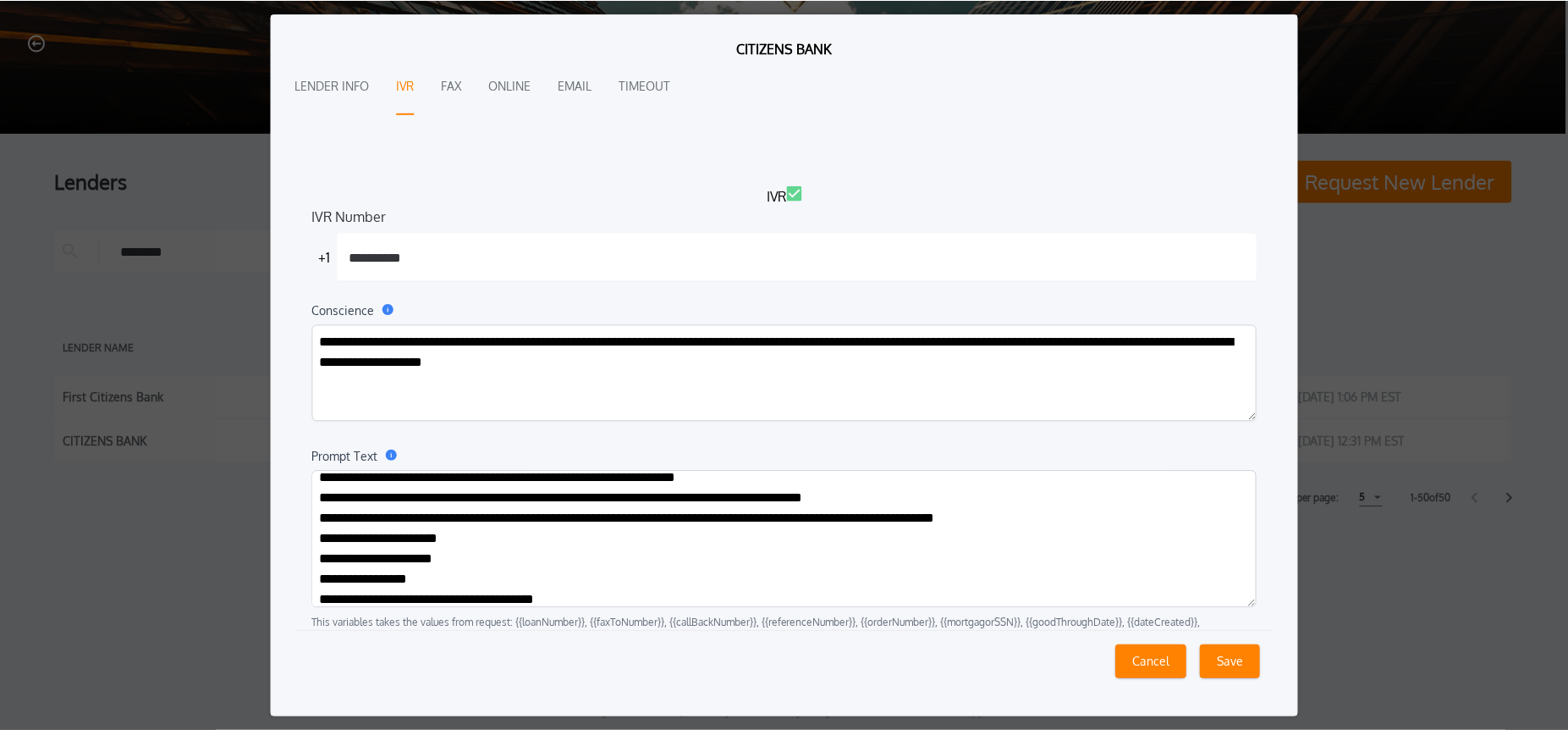
scroll to position [783, 0]
click at [1153, 655] on button "Cancel" at bounding box center [1151, 661] width 71 height 34
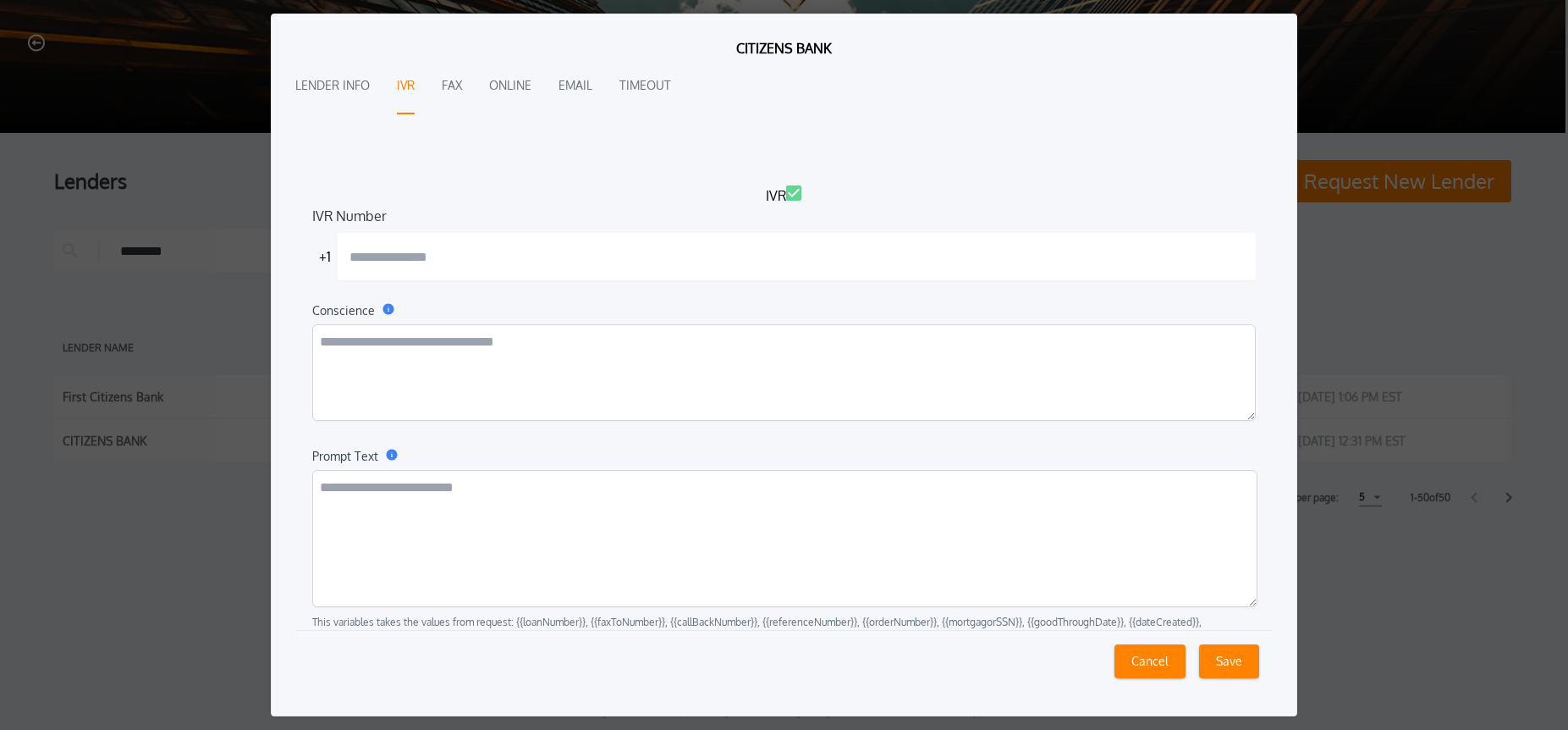
scroll to position [0, 0]
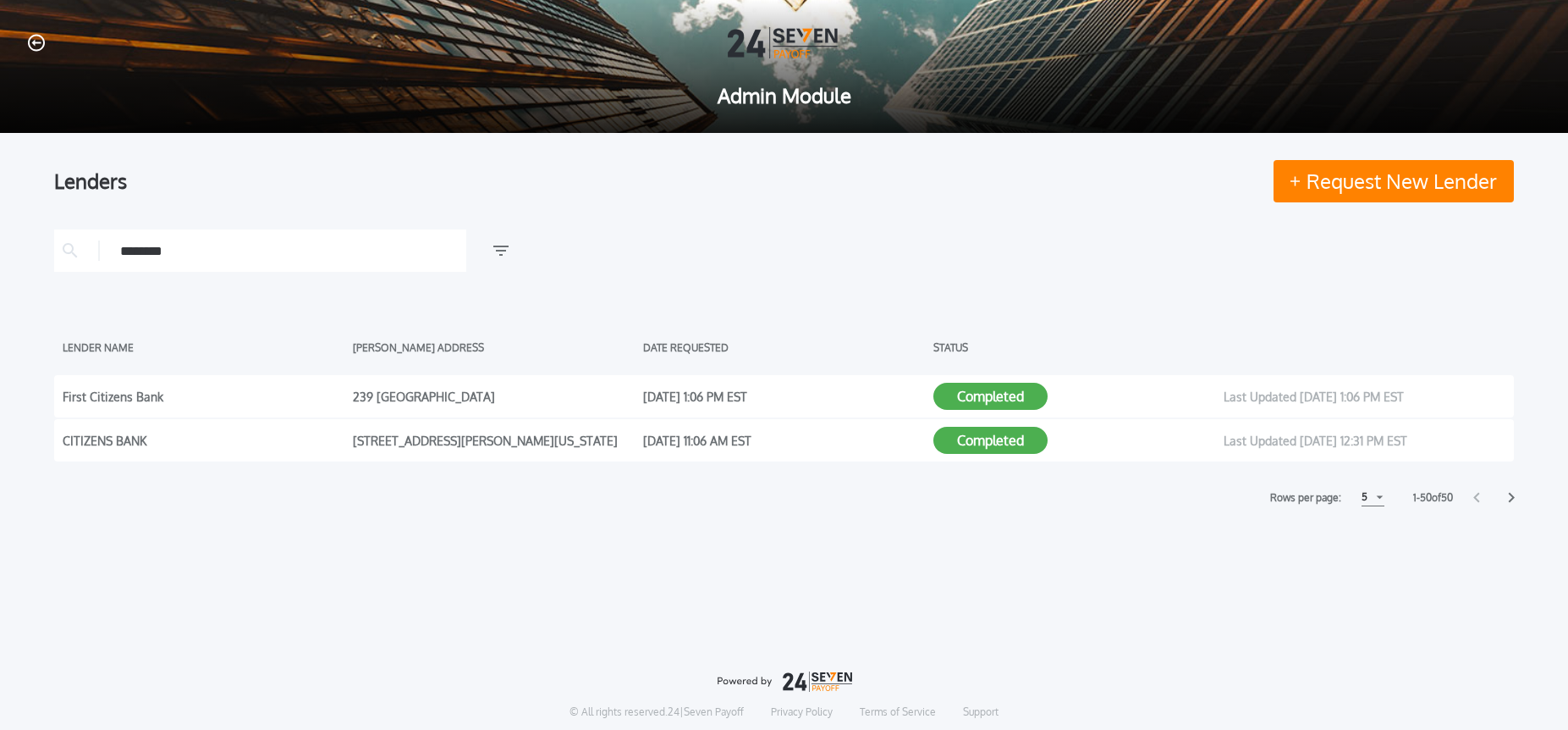
click at [1140, 629] on div "Lenders Request New Lender ******** LENDER NAME LENDER ADDRESS DATE REQUESTED S…" at bounding box center [784, 476] width 1568 height 687
click at [39, 42] on icon "button" at bounding box center [36, 43] width 17 height 18
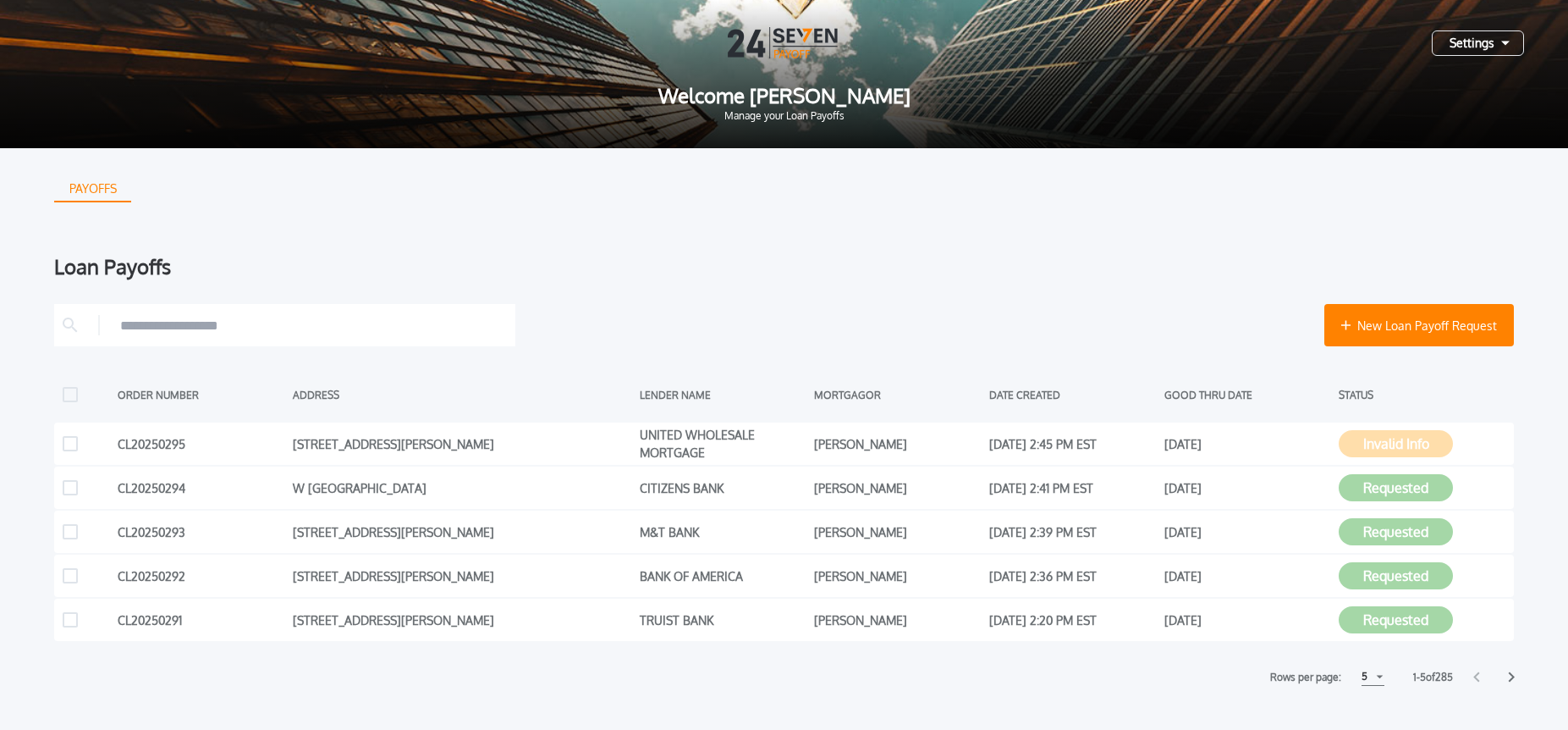
click at [1361, 681] on div "5" at bounding box center [1364, 676] width 6 height 20
click at [1365, 716] on h1 "10" at bounding box center [1372, 718] width 16 height 20
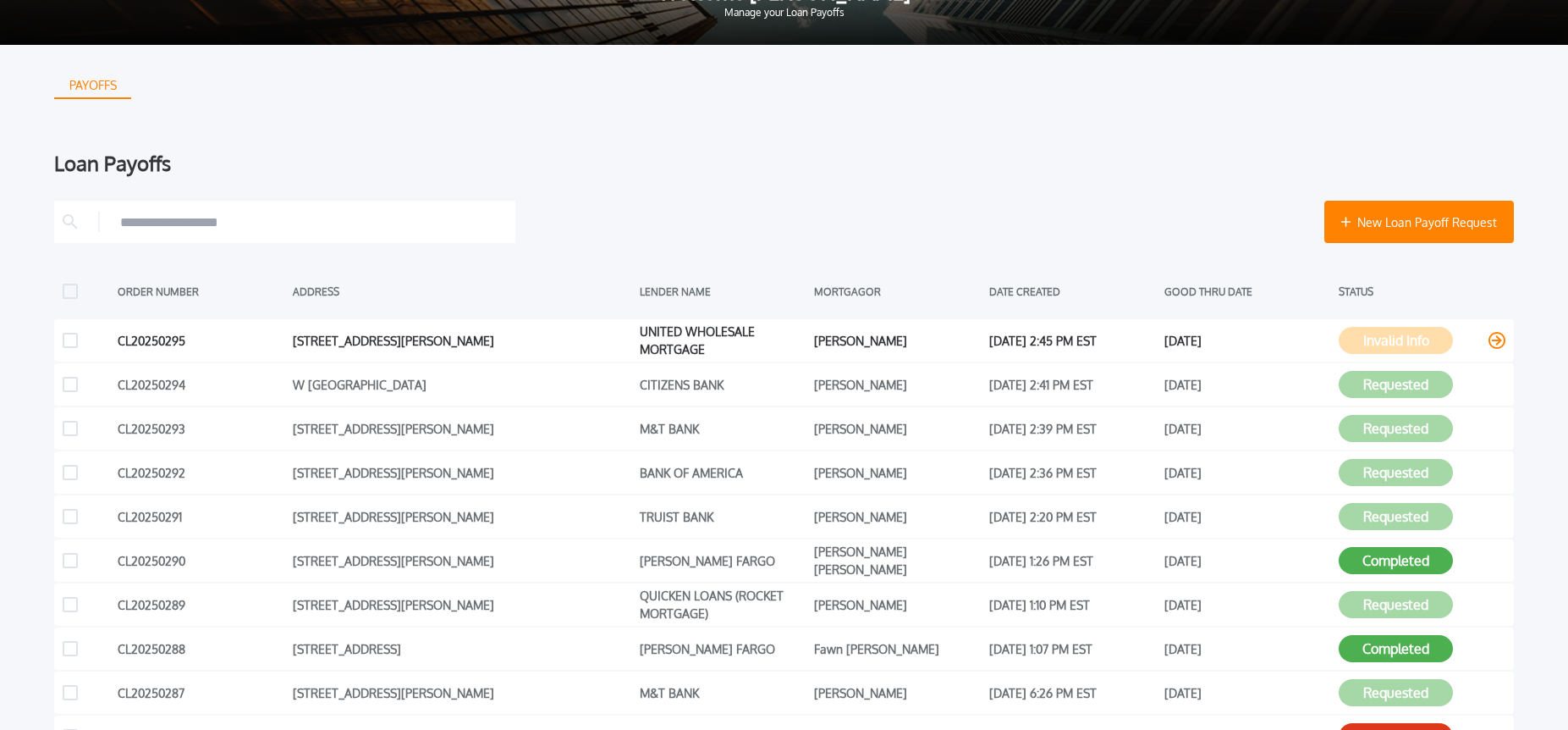
scroll to position [106, 0]
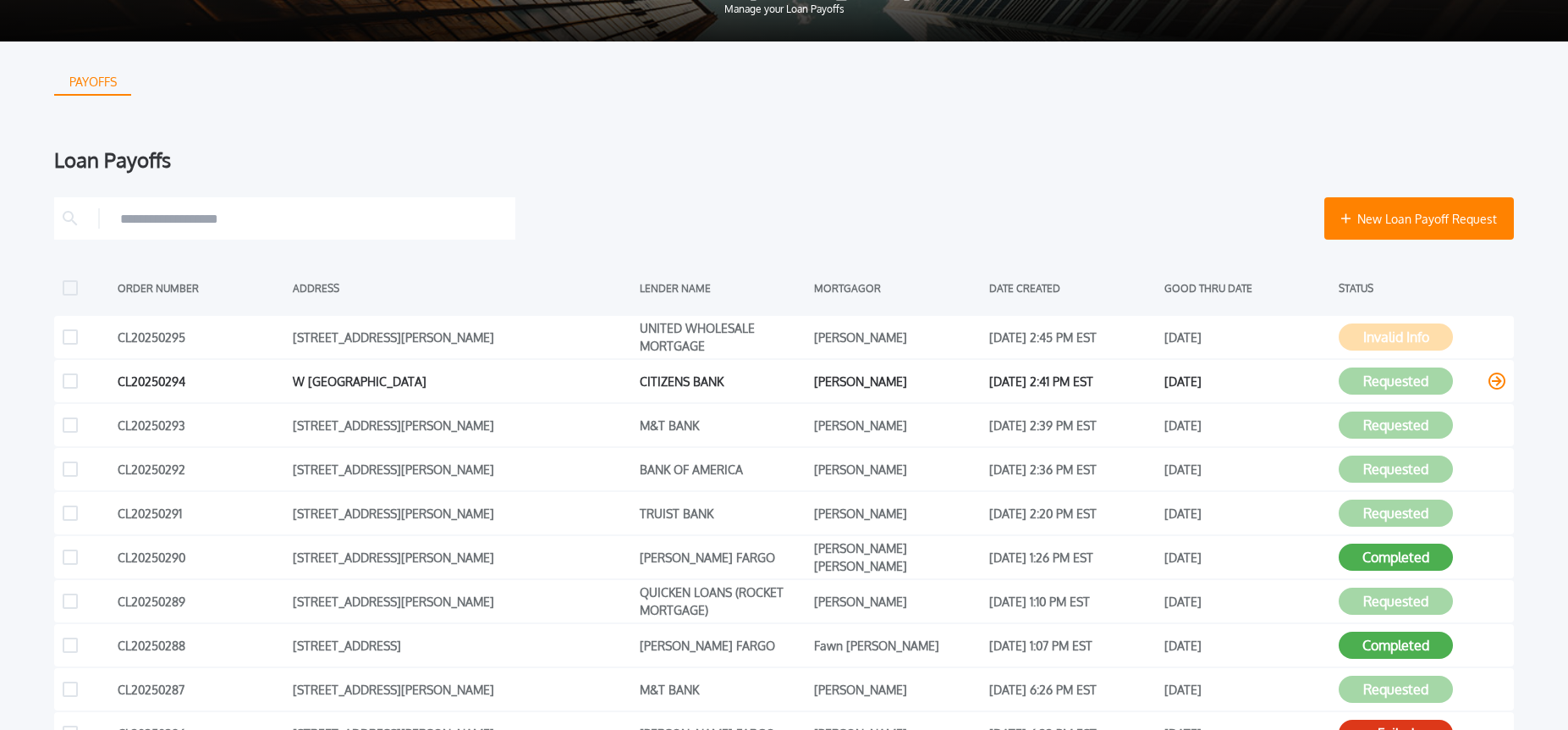
click at [1502, 380] on icon at bounding box center [1496, 380] width 17 height 17
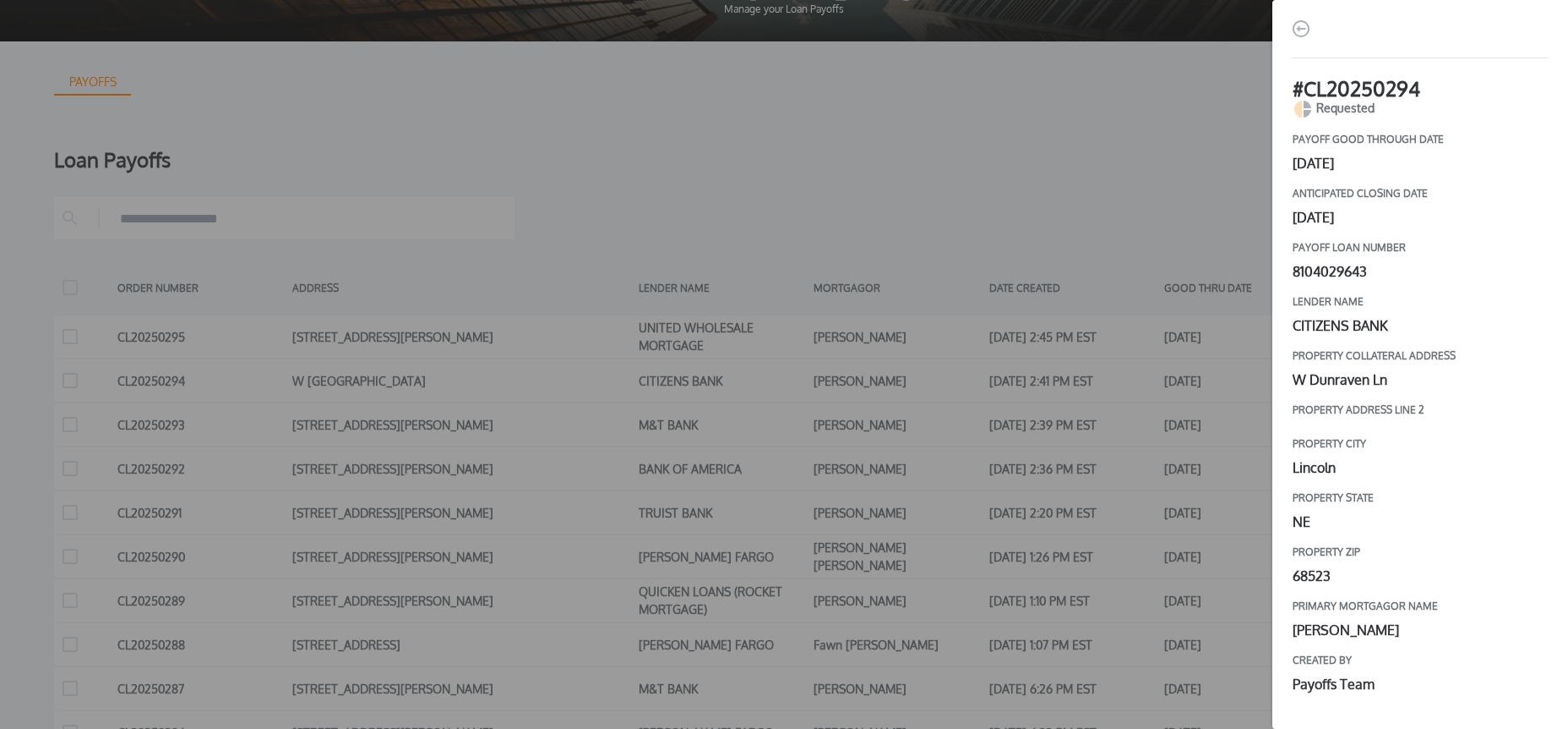
click at [1305, 33] on img "button" at bounding box center [1301, 28] width 17 height 17
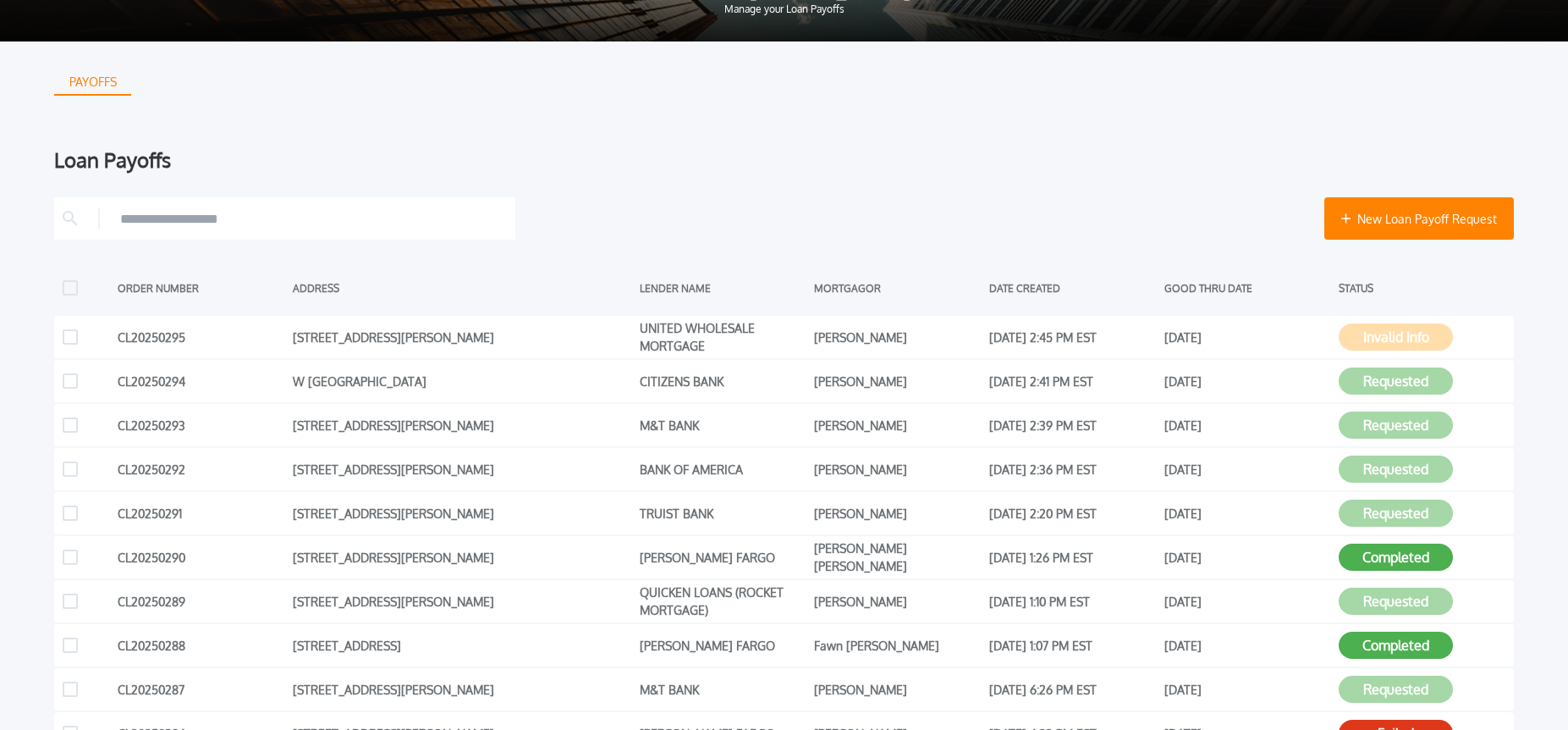
scroll to position [0, 0]
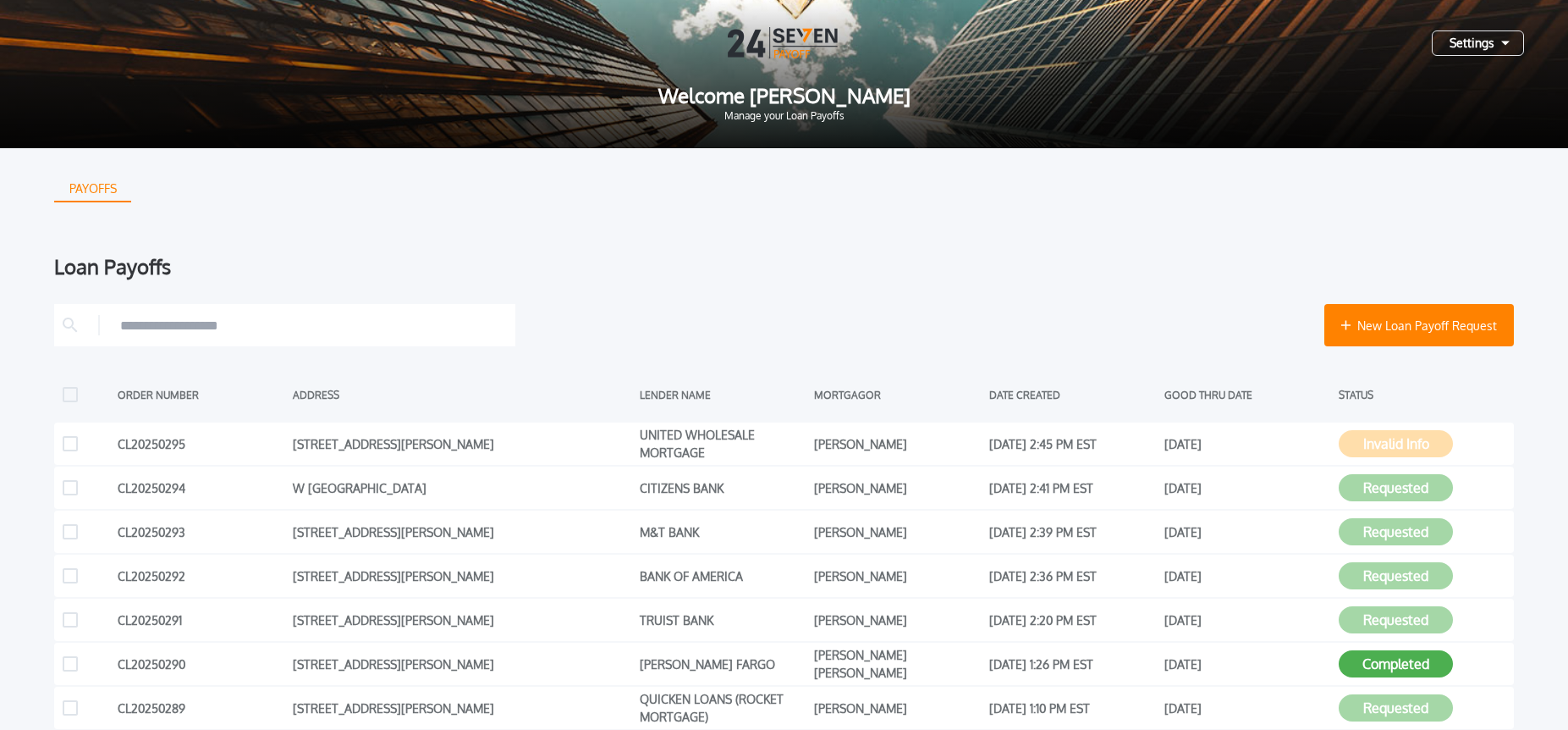
click at [1481, 35] on div "Settings" at bounding box center [1478, 44] width 92 height 26
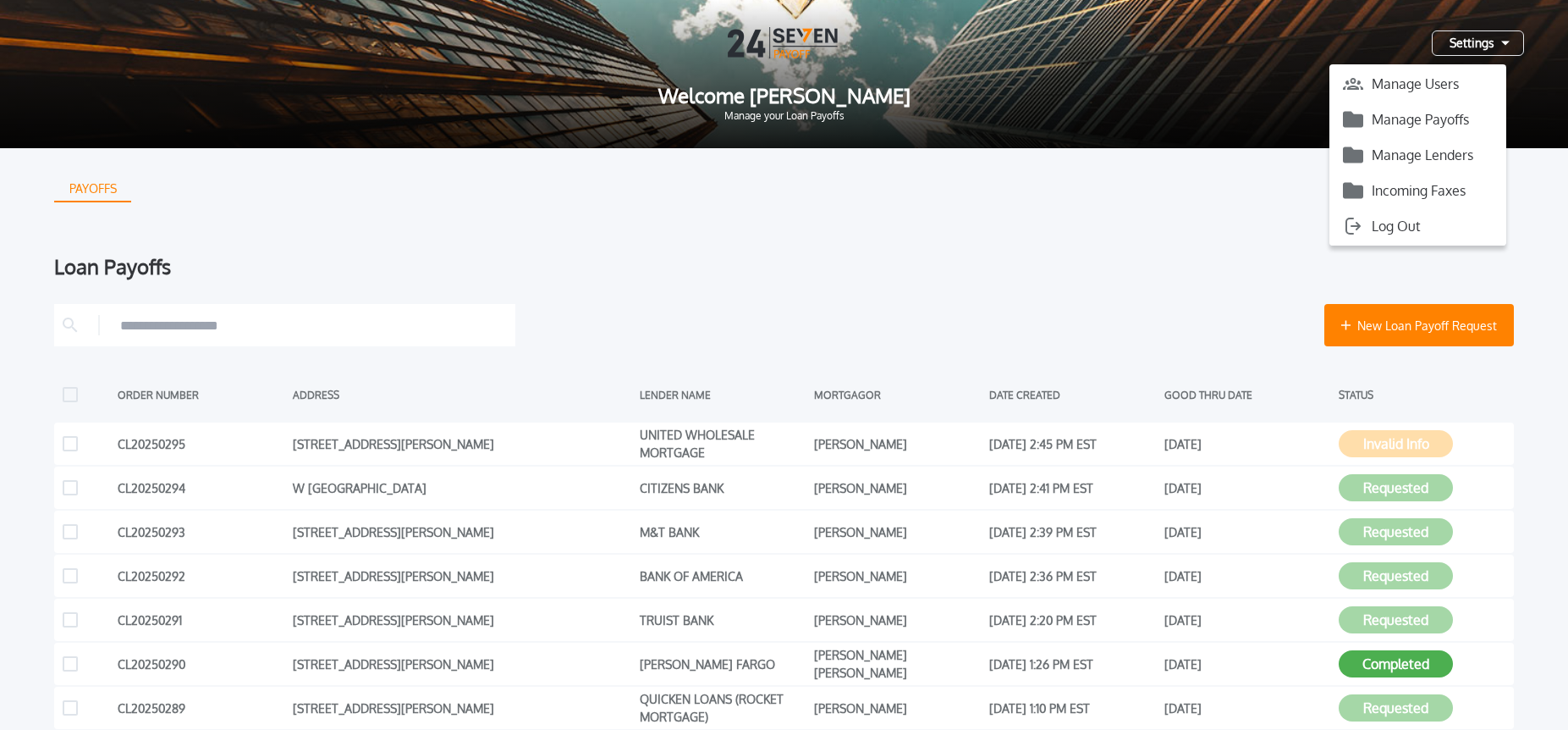
click at [1435, 122] on button "Manage Payoffs" at bounding box center [1418, 119] width 177 height 26
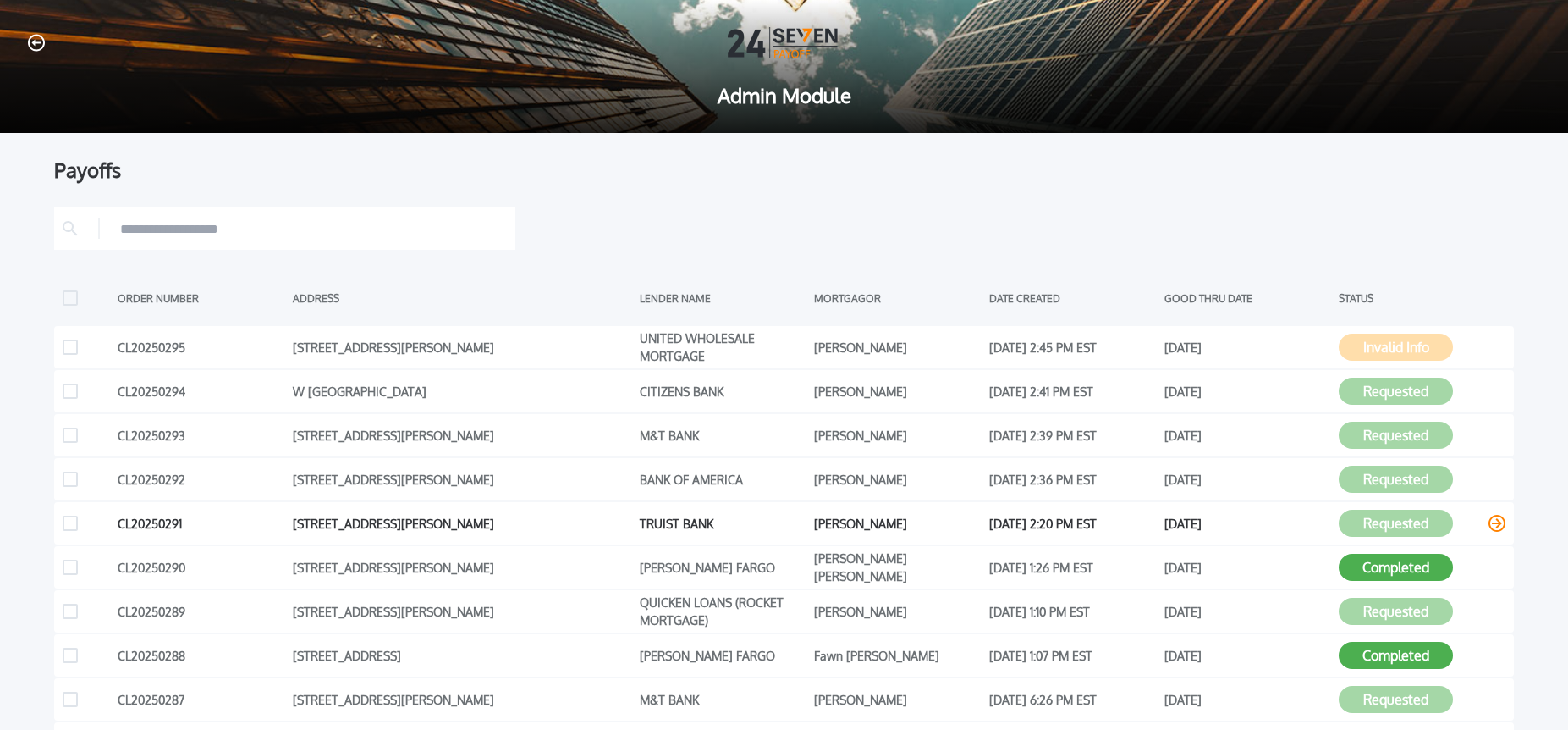
scroll to position [3, 0]
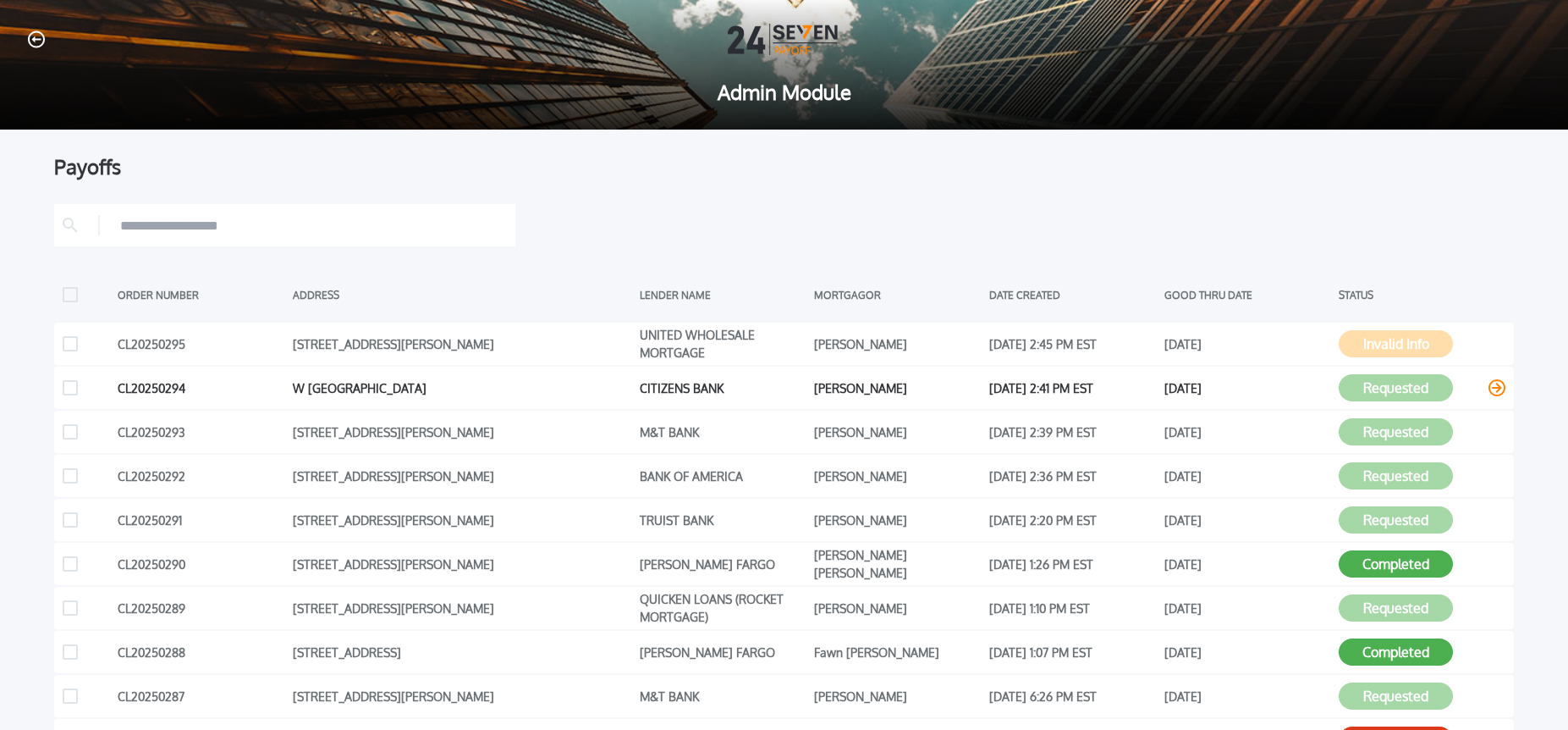
click at [1500, 387] on icon at bounding box center [1496, 387] width 17 height 17
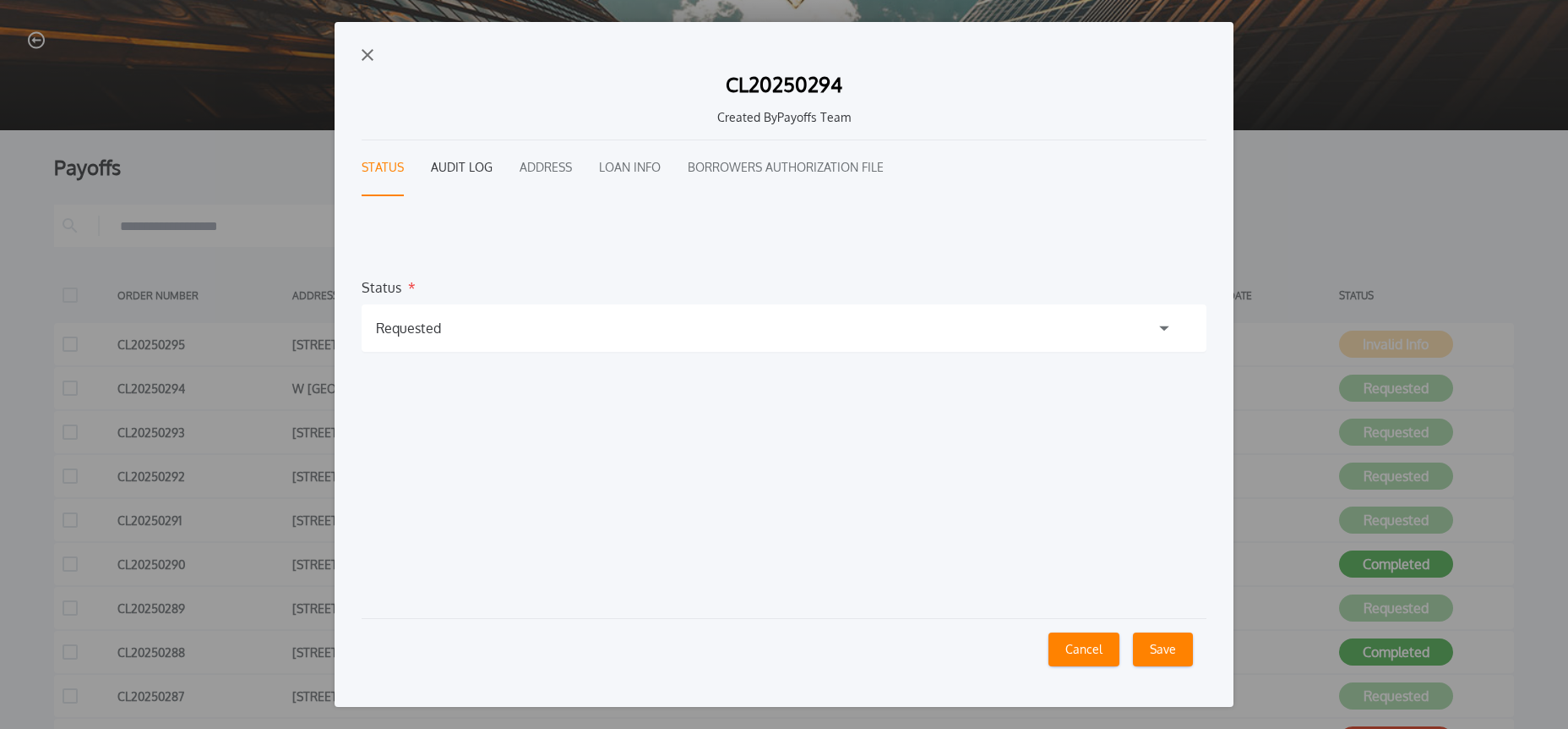
click at [476, 165] on button "Audit Log" at bounding box center [462, 168] width 62 height 56
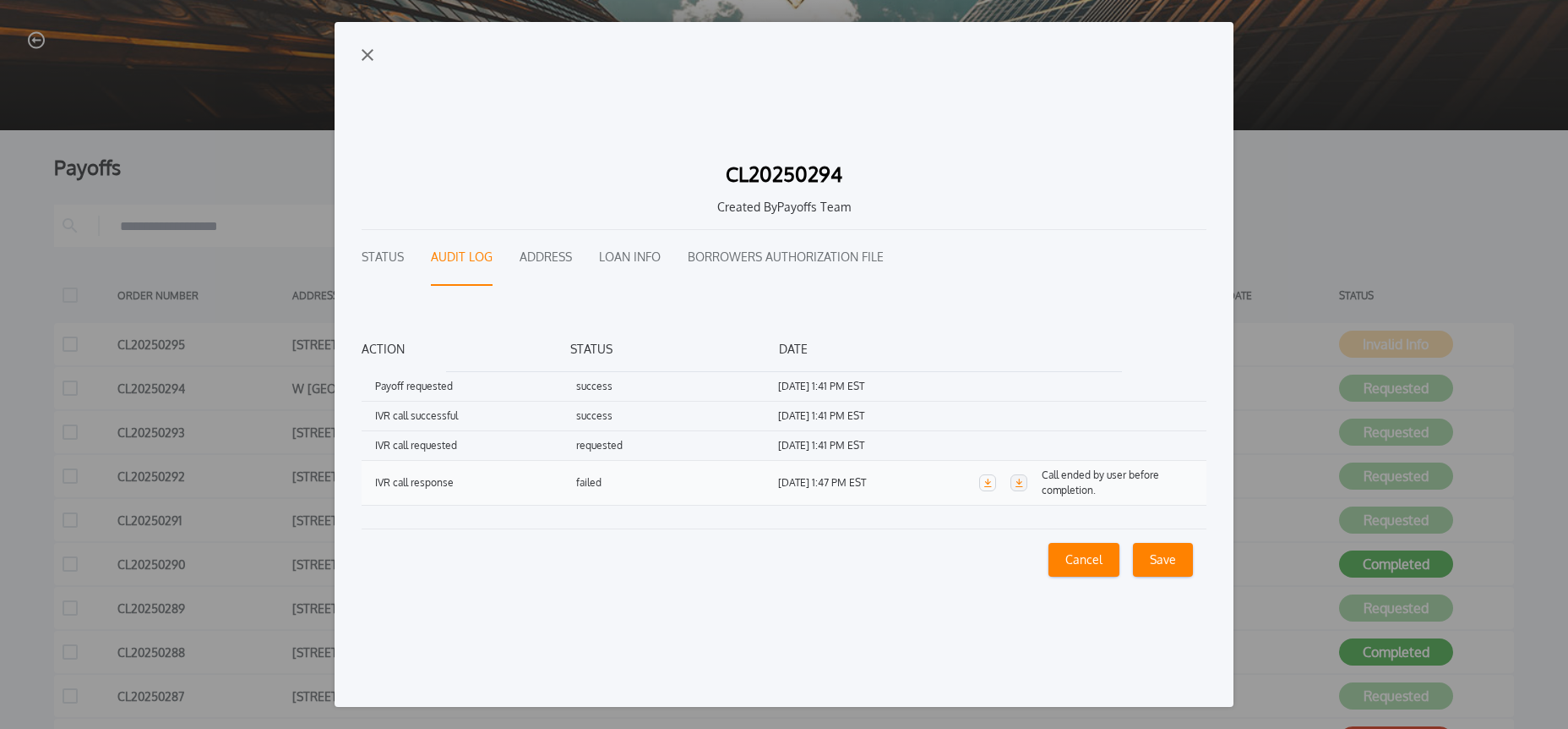
click at [1017, 482] on icon "button" at bounding box center [1020, 483] width 8 height 9
click at [612, 257] on button "Loan Info" at bounding box center [630, 257] width 62 height 56
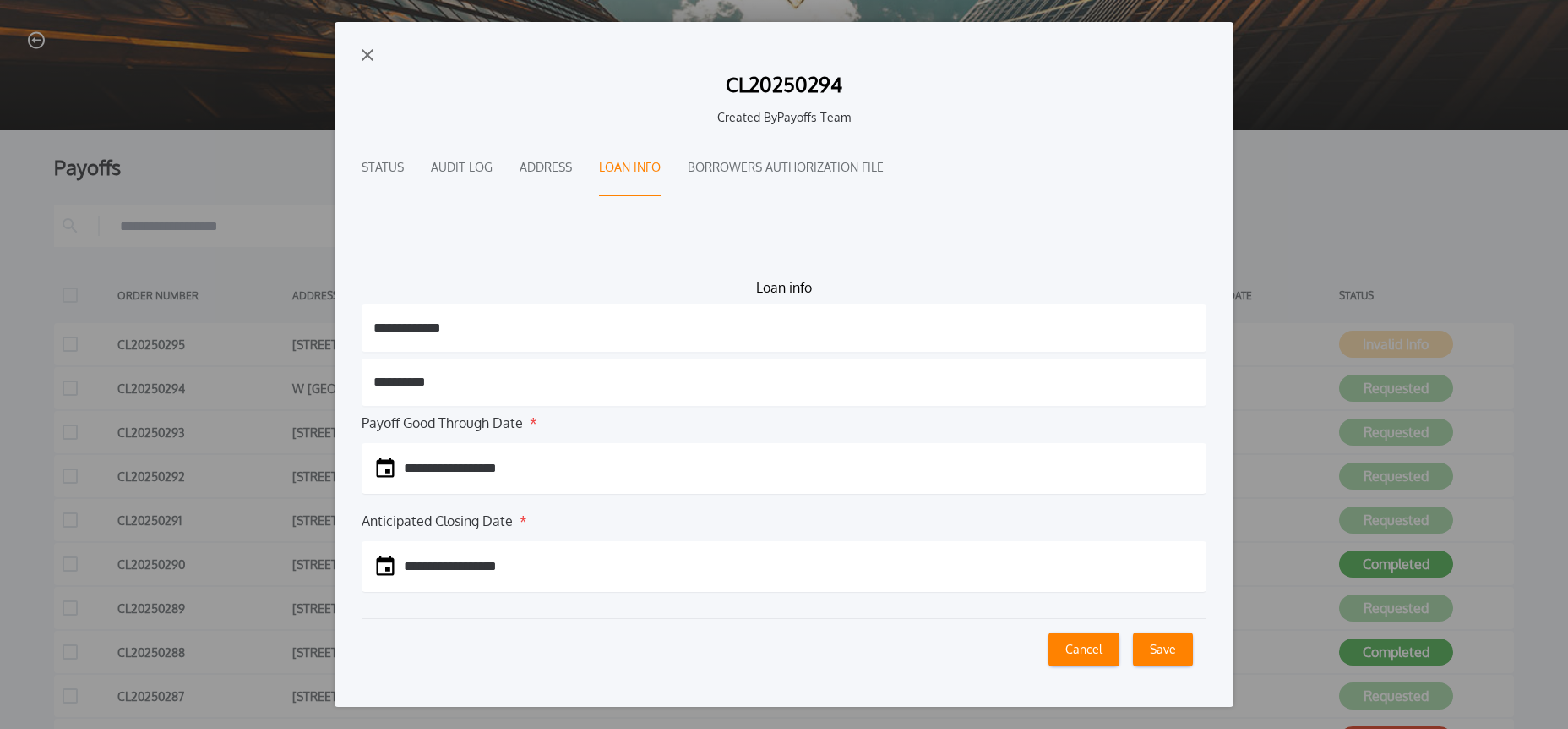
scroll to position [168, 0]
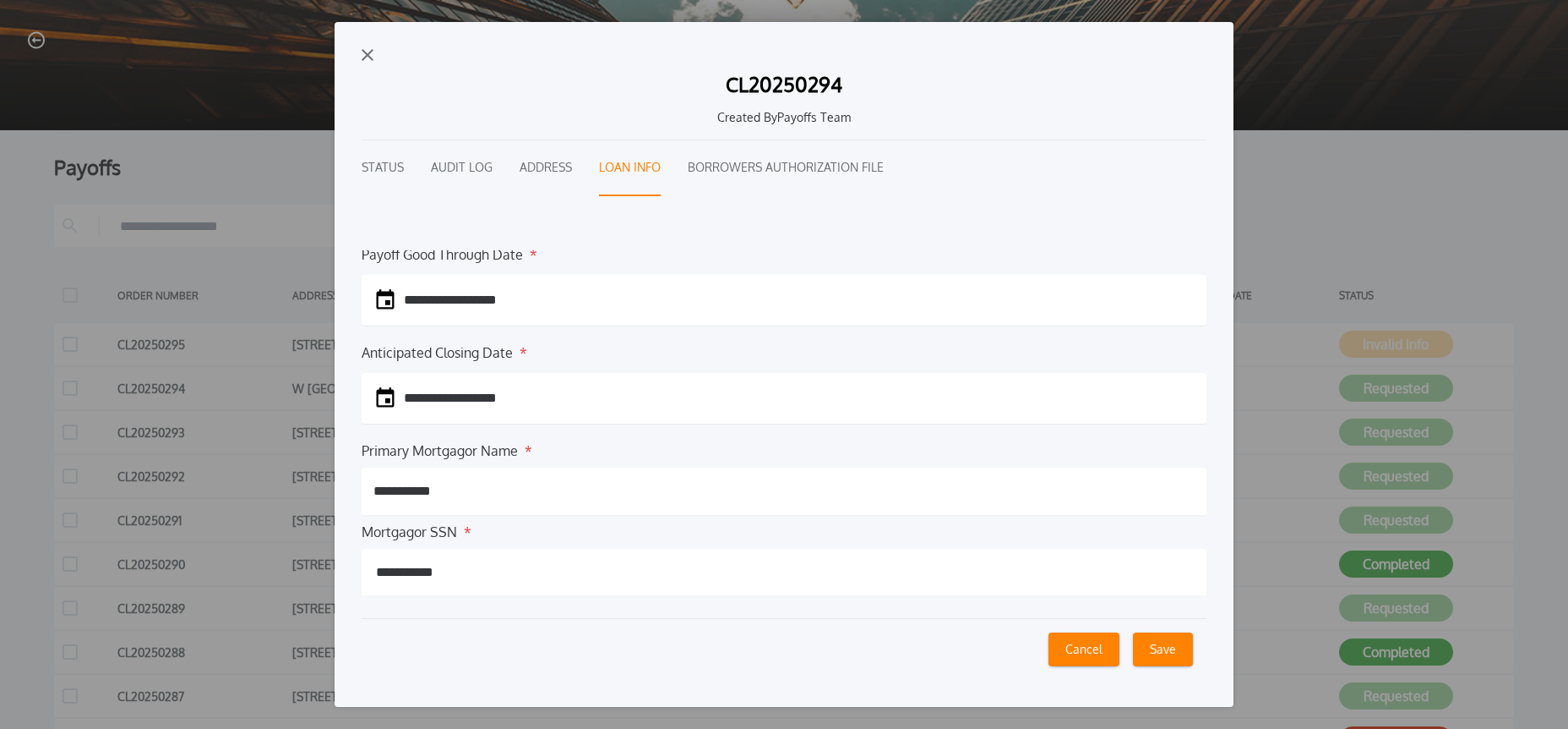
click at [460, 165] on button "Audit Log" at bounding box center [462, 168] width 62 height 56
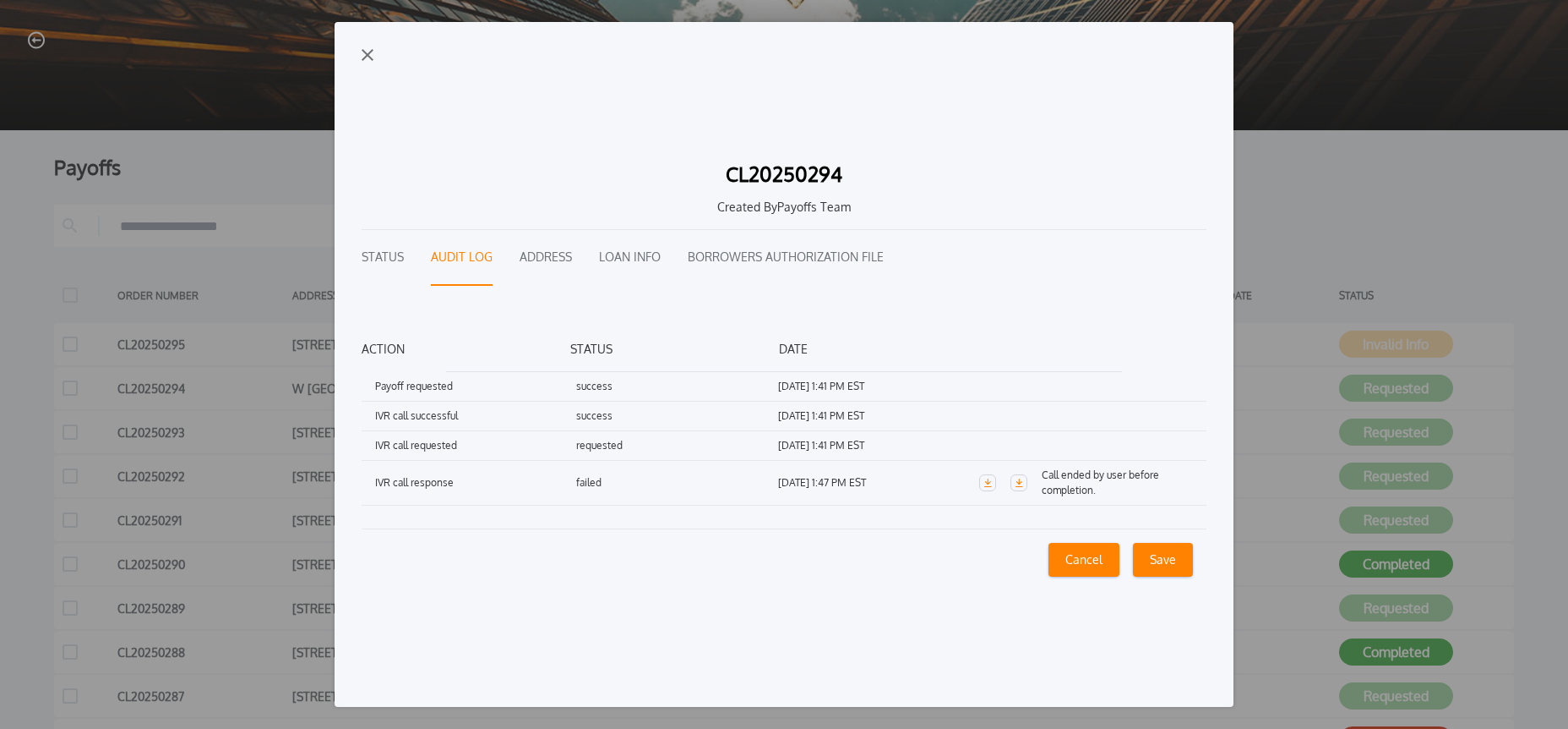
click at [365, 54] on img "button" at bounding box center [367, 55] width 12 height 12
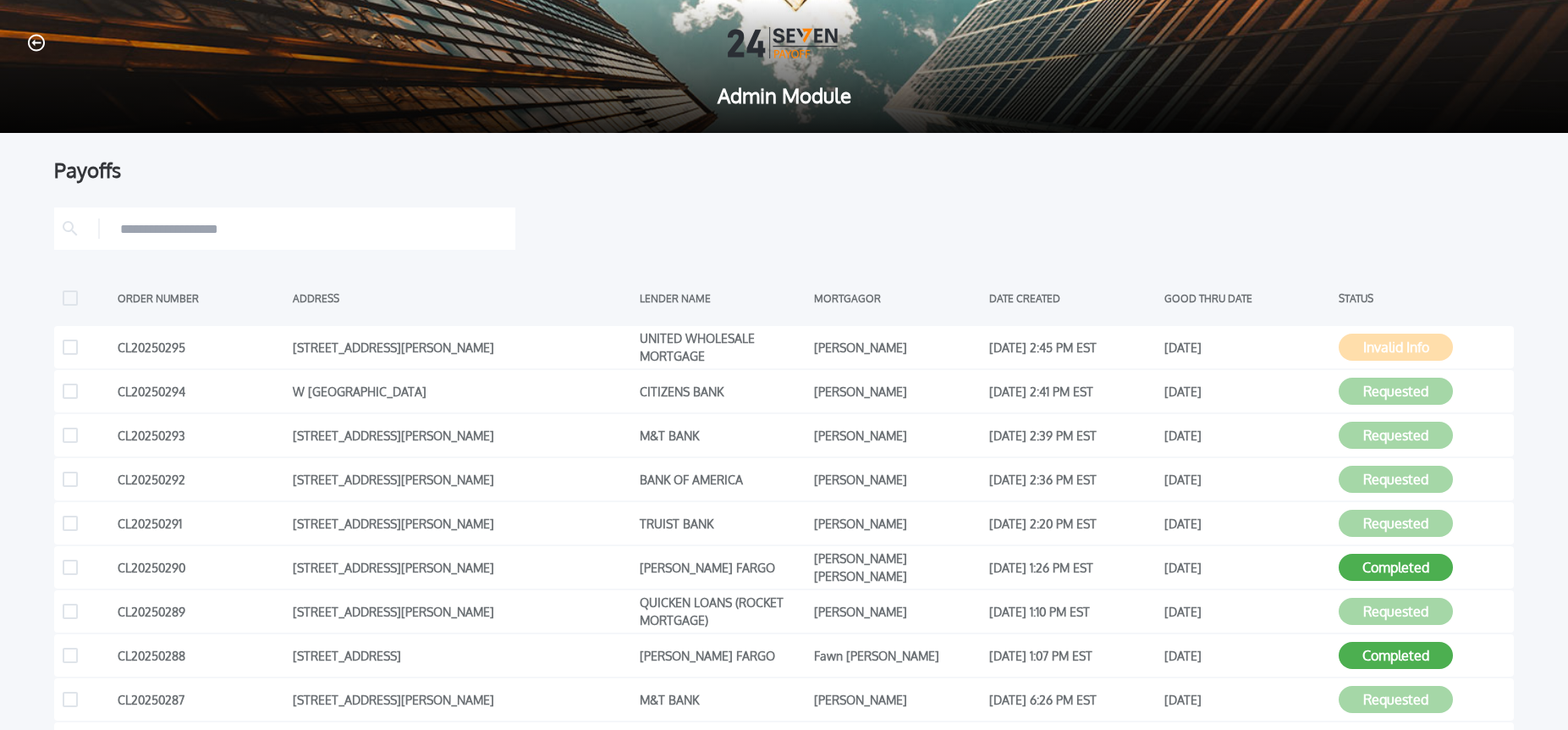
drag, startPoint x: 34, startPoint y: 39, endPoint x: 110, endPoint y: 45, distance: 76.2
click at [34, 39] on icon "button" at bounding box center [36, 43] width 17 height 18
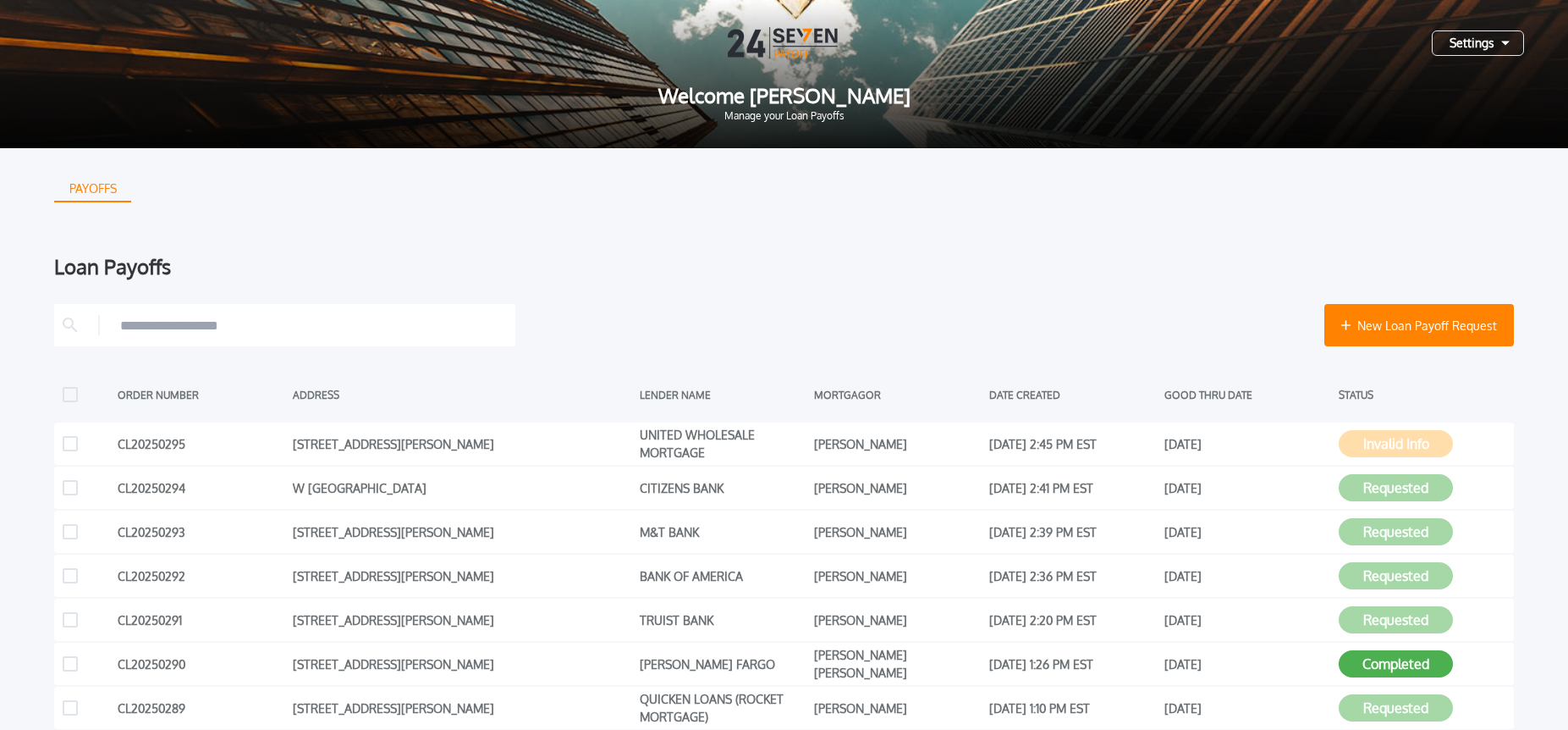
click at [1481, 38] on div "Settings" at bounding box center [1478, 44] width 92 height 26
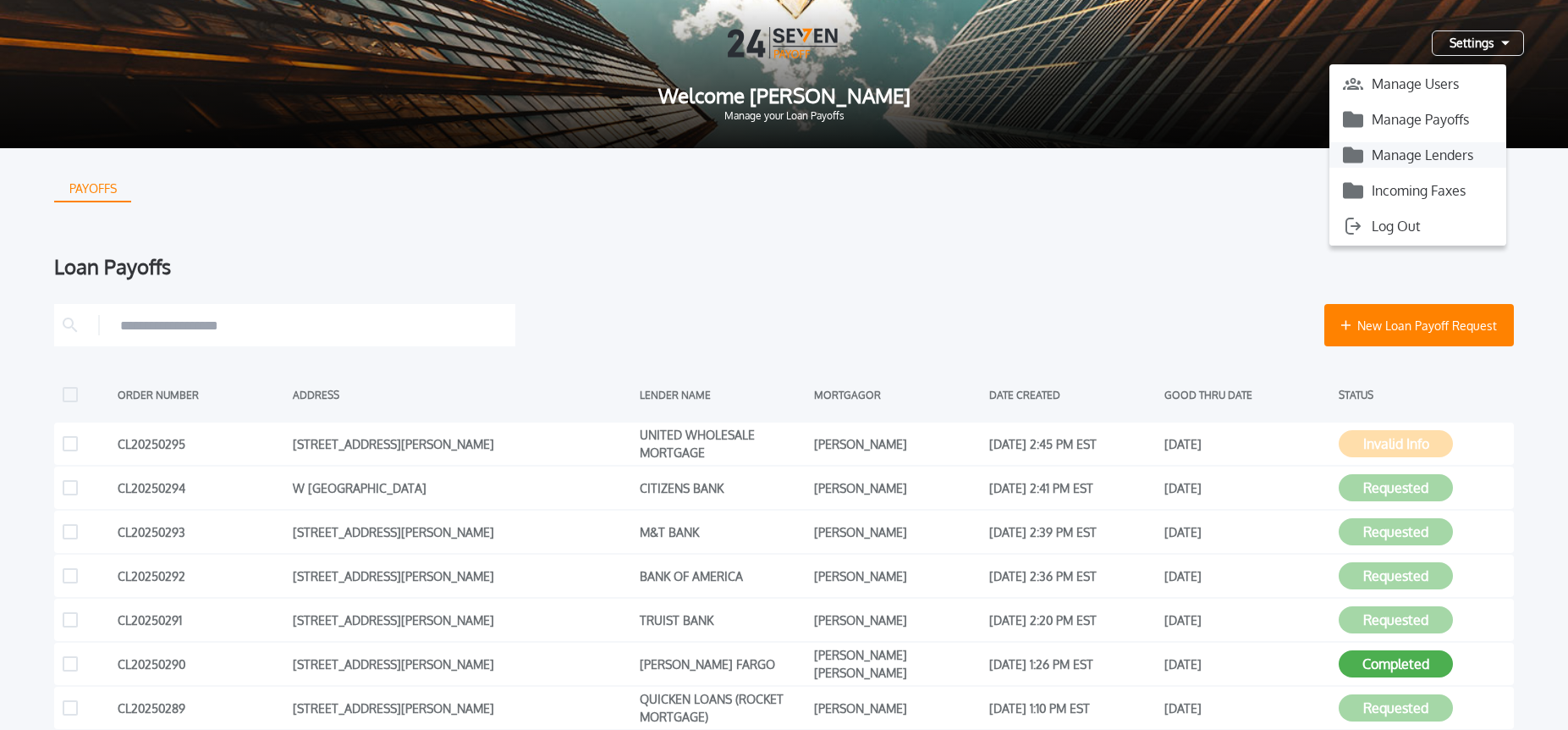
click at [1410, 163] on button "Manage Lenders" at bounding box center [1418, 155] width 177 height 26
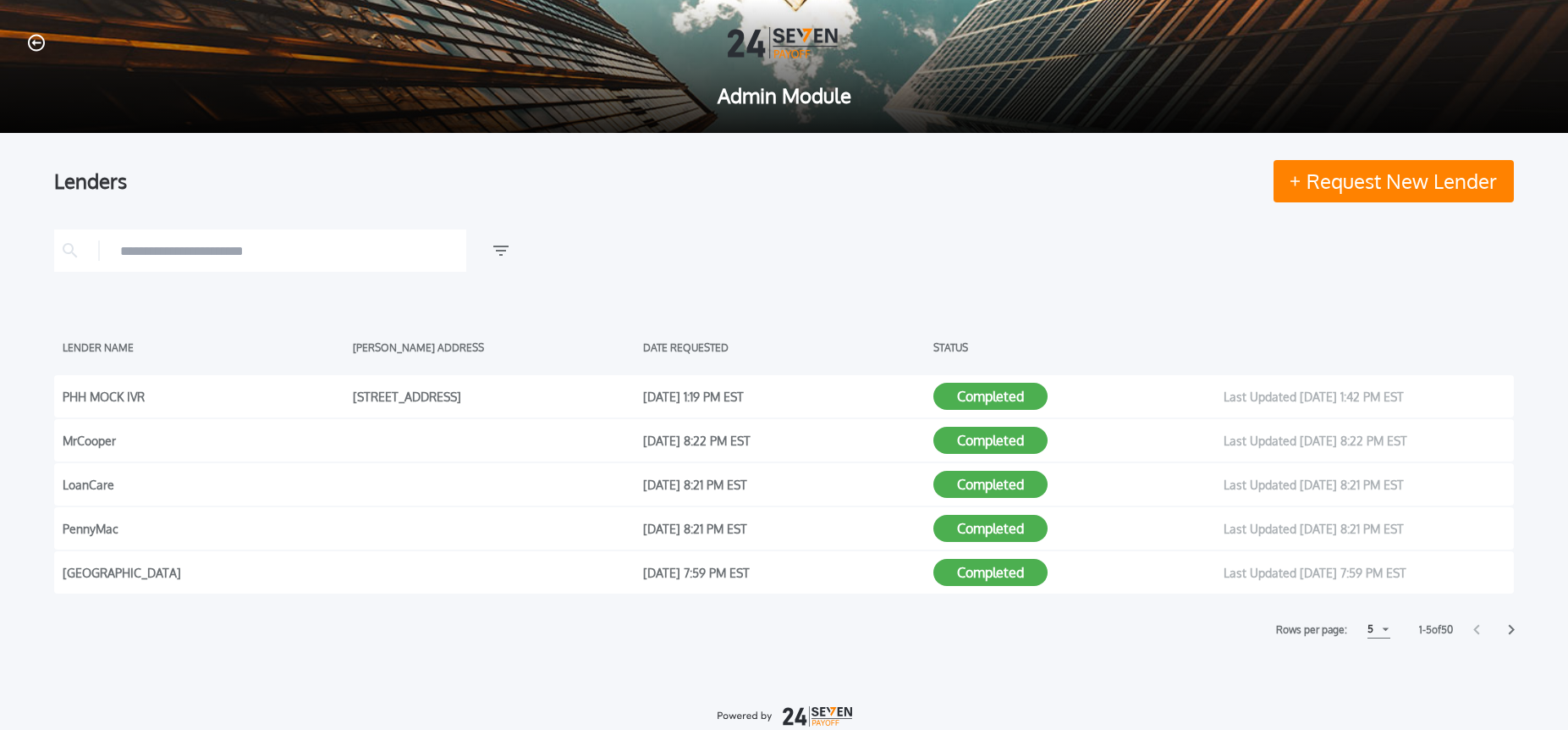
click at [279, 259] on input "text" at bounding box center [289, 251] width 338 height 26
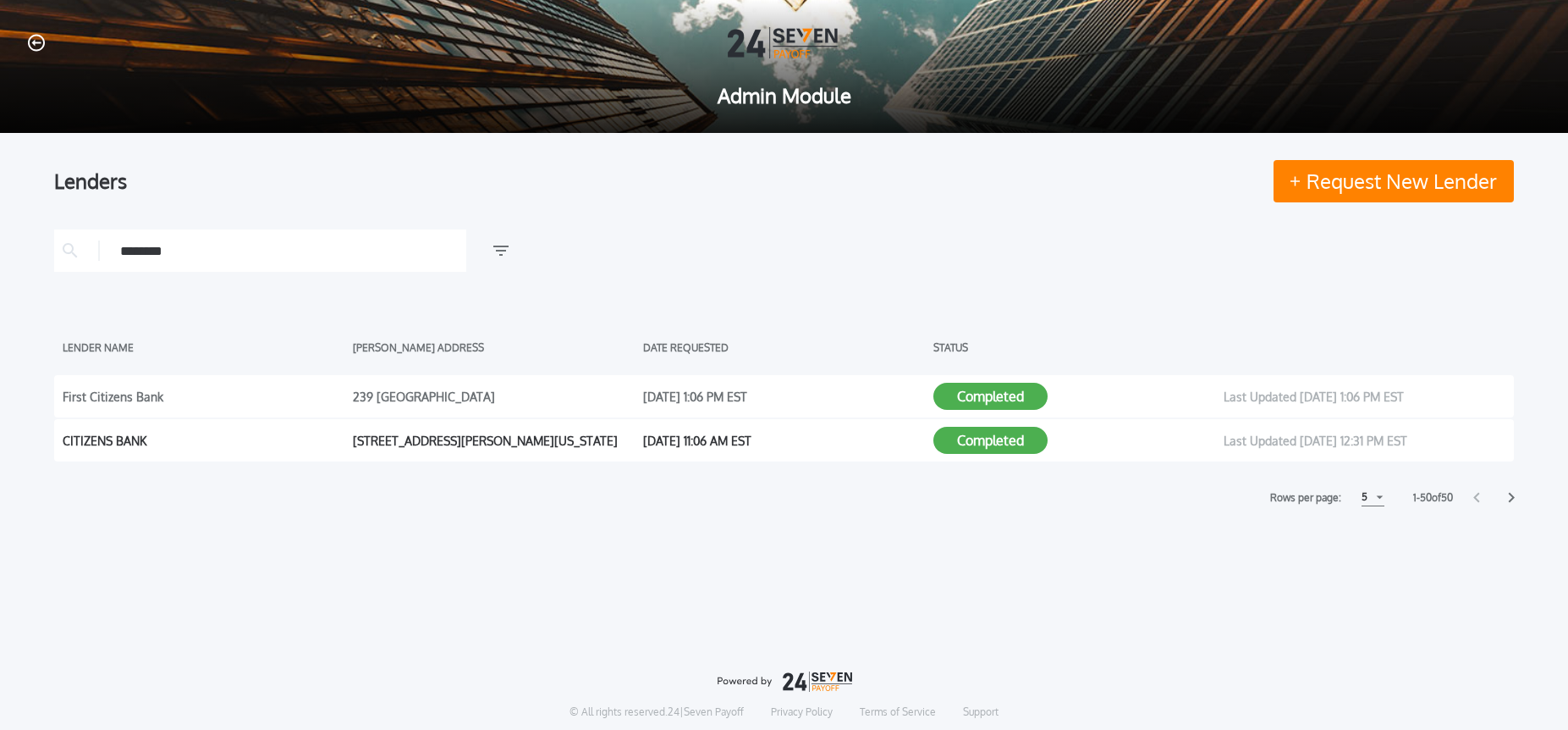
type input "********"
click at [961, 442] on button "Completed" at bounding box center [990, 440] width 114 height 27
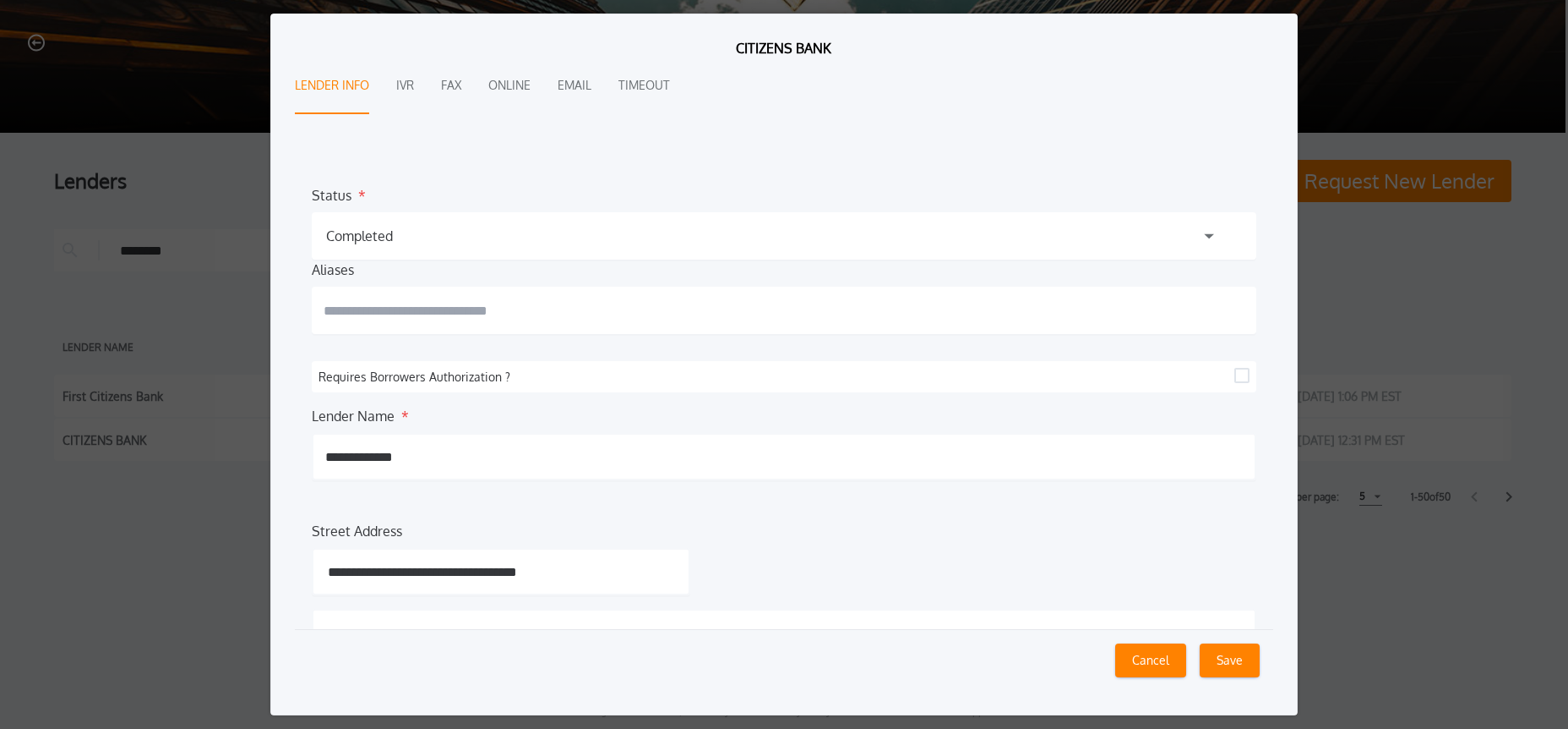
scroll to position [7, 0]
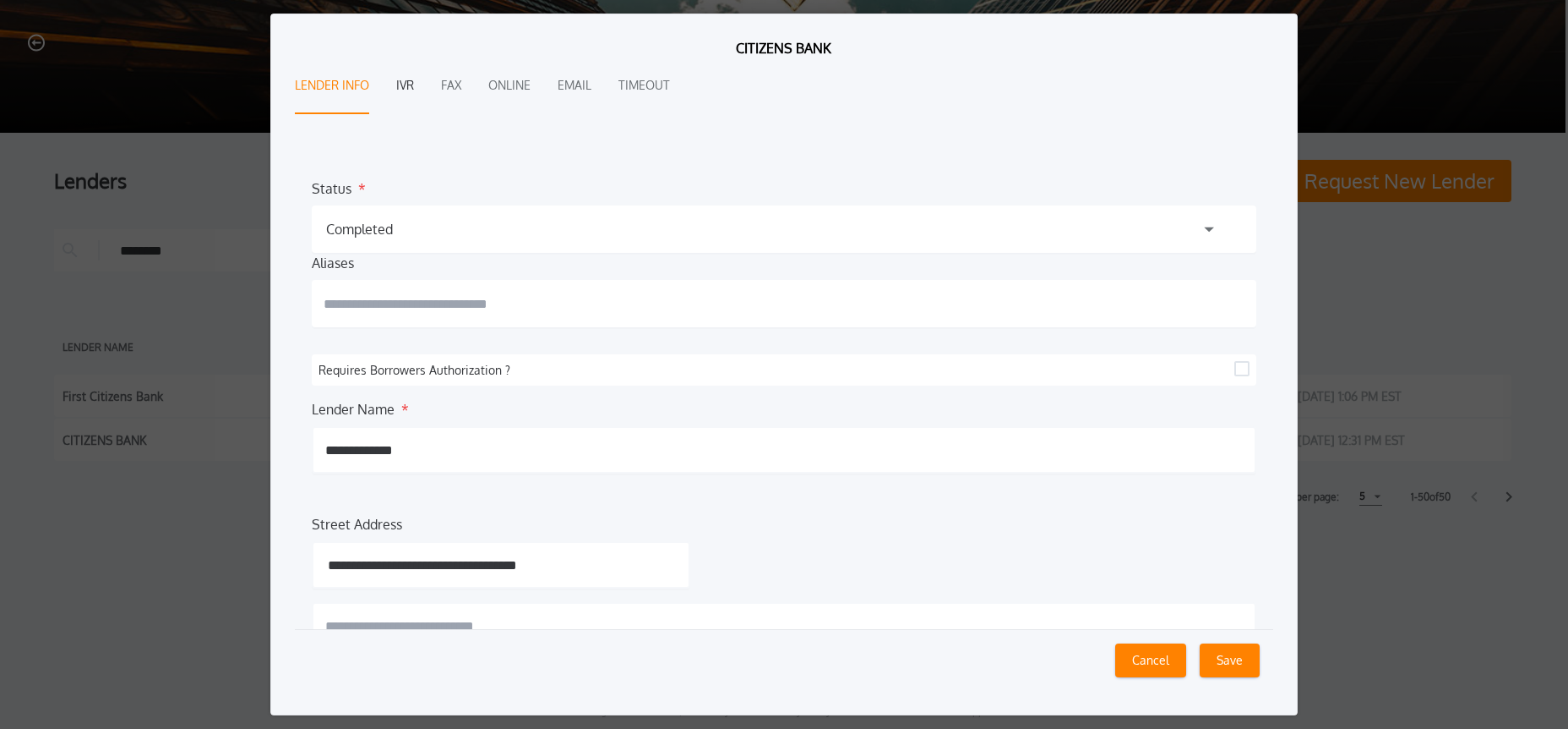
drag, startPoint x: 408, startPoint y: 79, endPoint x: 403, endPoint y: 93, distance: 14.9
click at [408, 79] on button "IVR" at bounding box center [405, 86] width 18 height 56
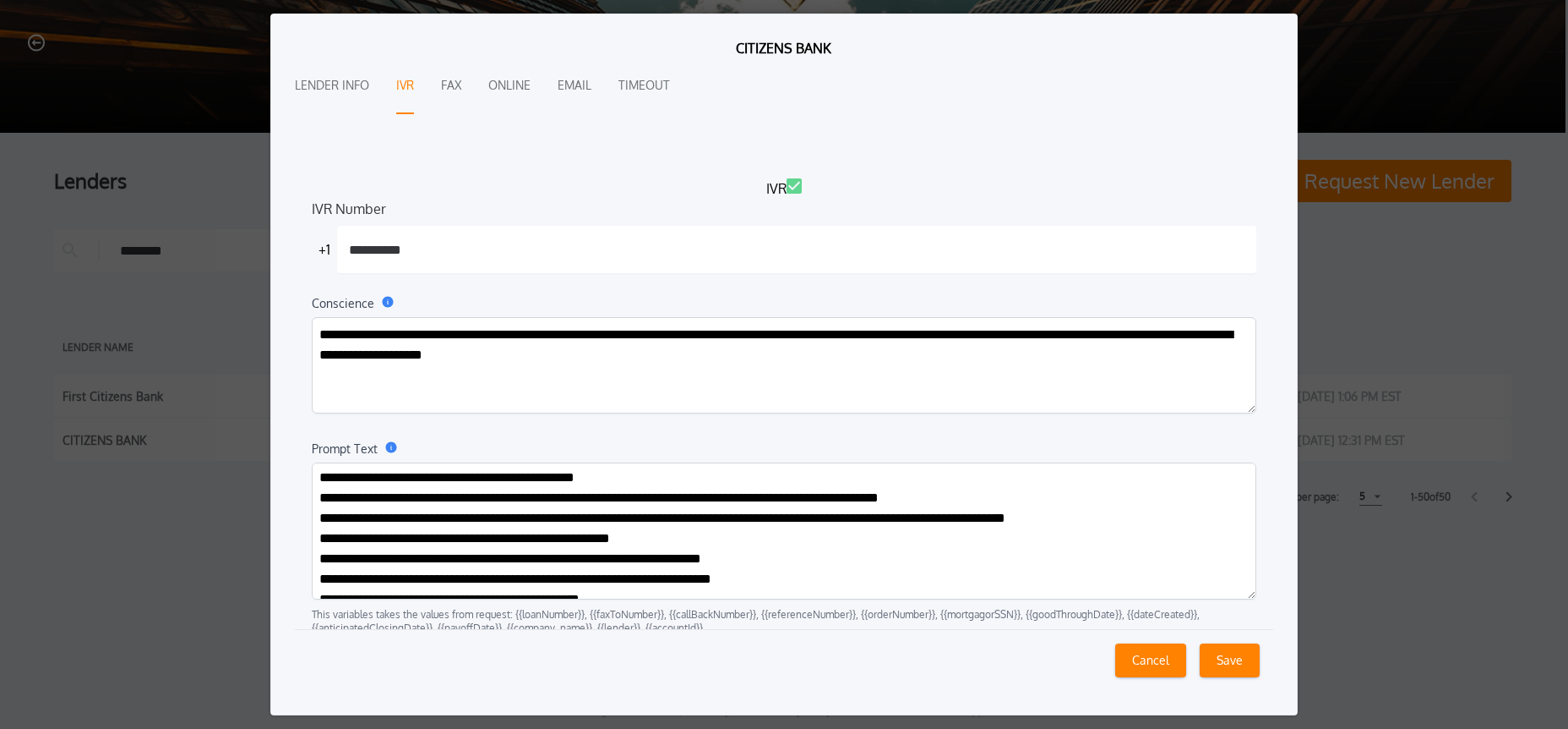
scroll to position [42, 0]
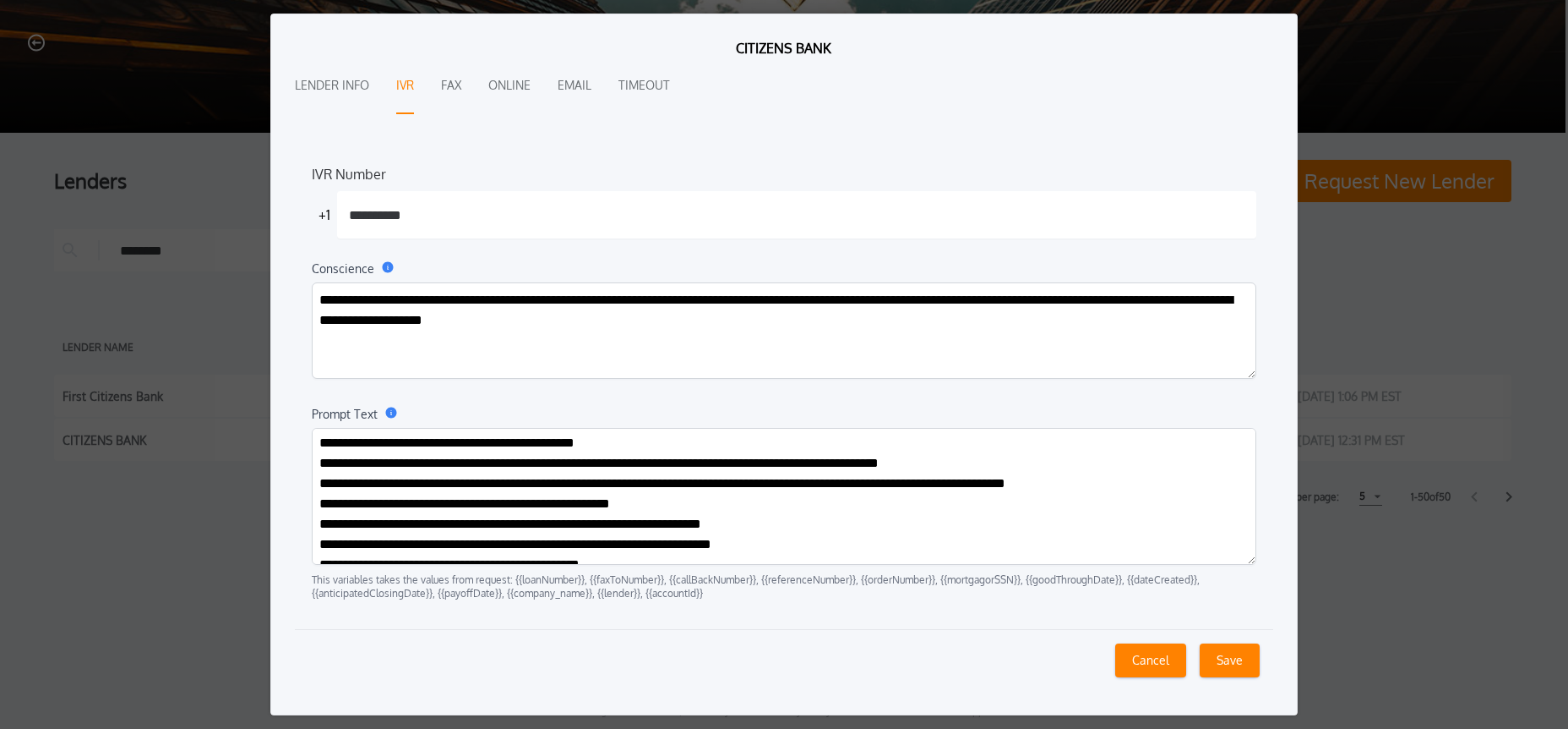
drag, startPoint x: 860, startPoint y: 592, endPoint x: 905, endPoint y: 593, distance: 45.0
click at [876, 593] on p "This variables takes the values from request: {{loanNumber}}, {{faxToNumber}}, …" at bounding box center [784, 586] width 944 height 27
click at [1085, 580] on p "This variables takes the values from request: {{loanNumber}}, {{faxToNumber}}, …" at bounding box center [784, 586] width 944 height 27
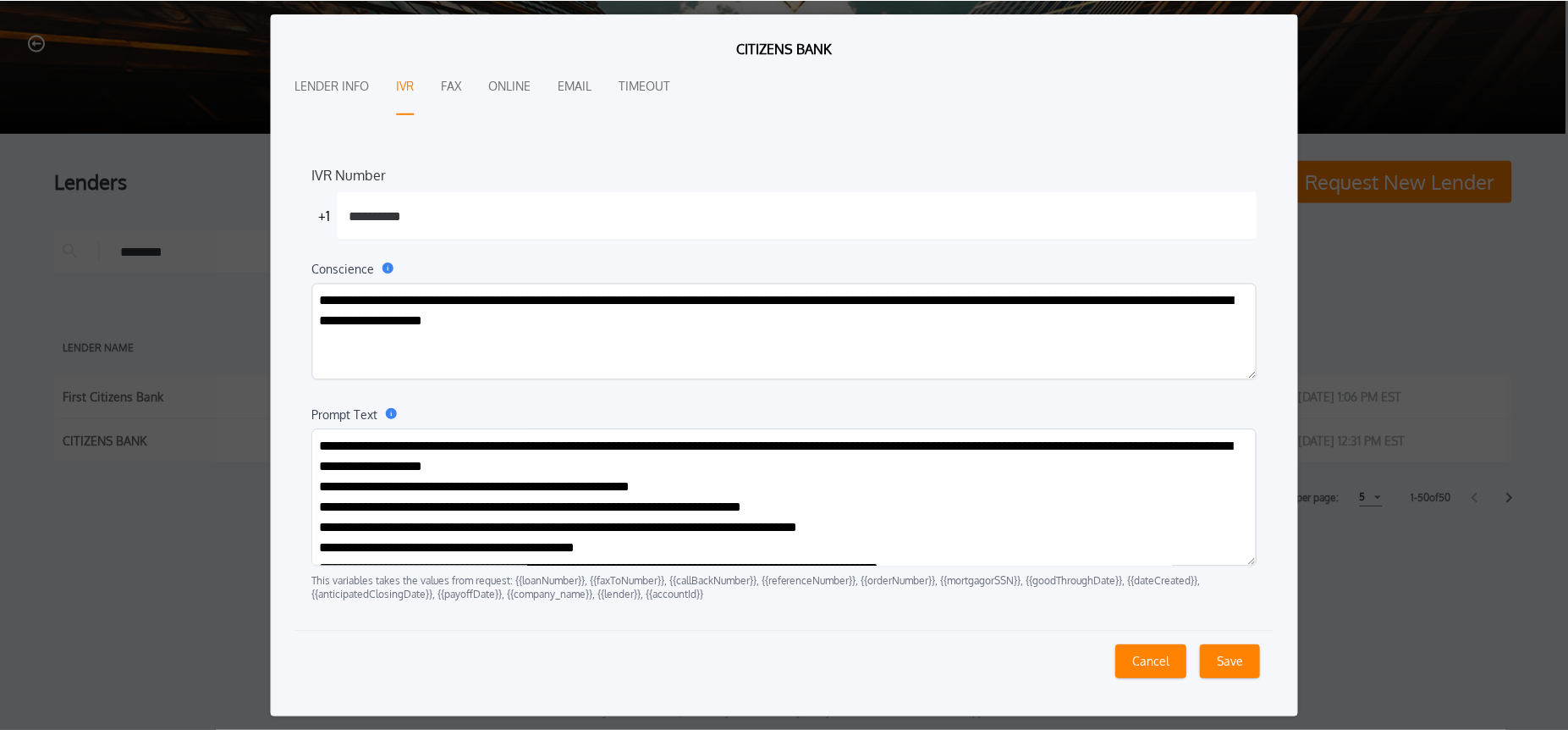
scroll to position [0, 0]
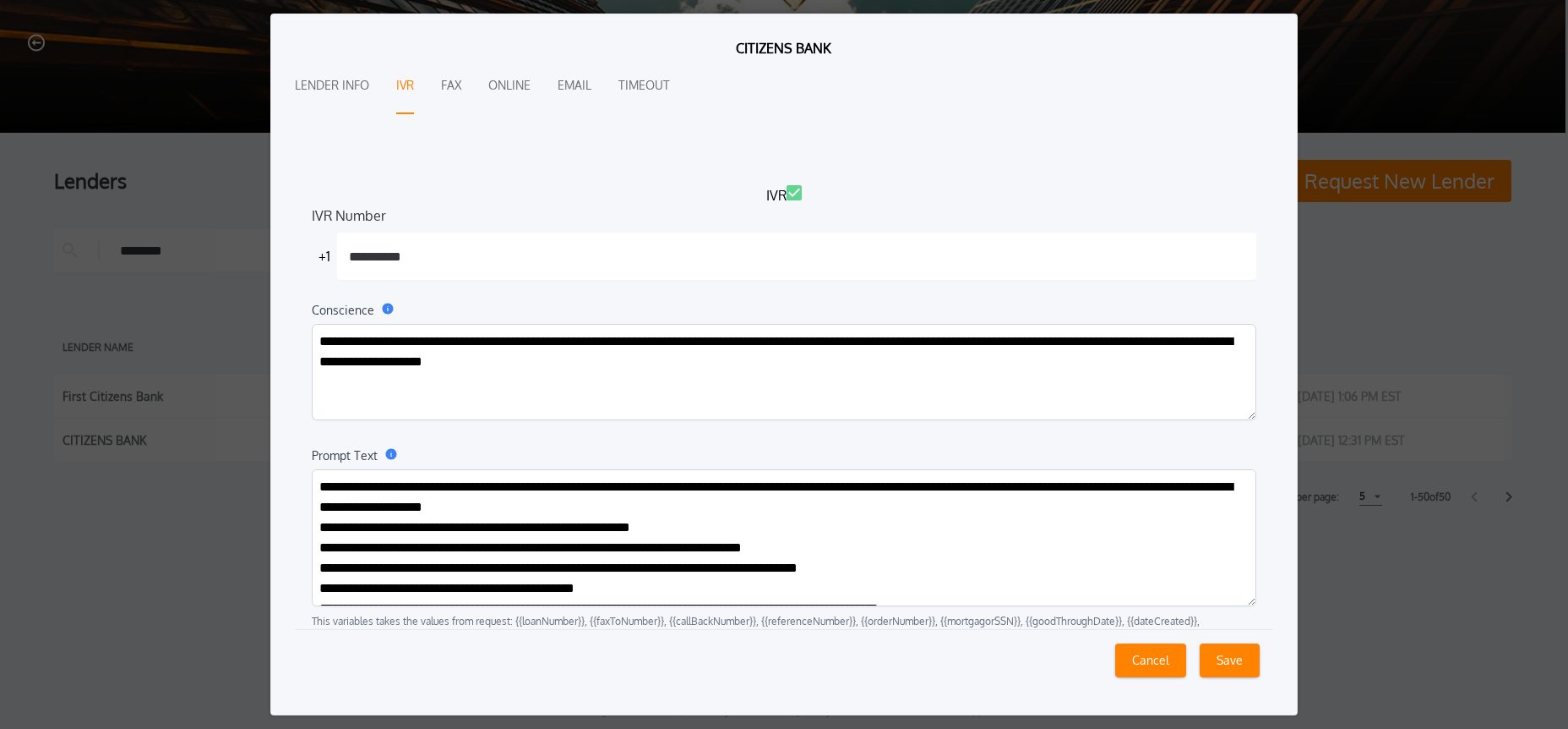
click at [1146, 665] on button "Cancel" at bounding box center [1150, 660] width 71 height 34
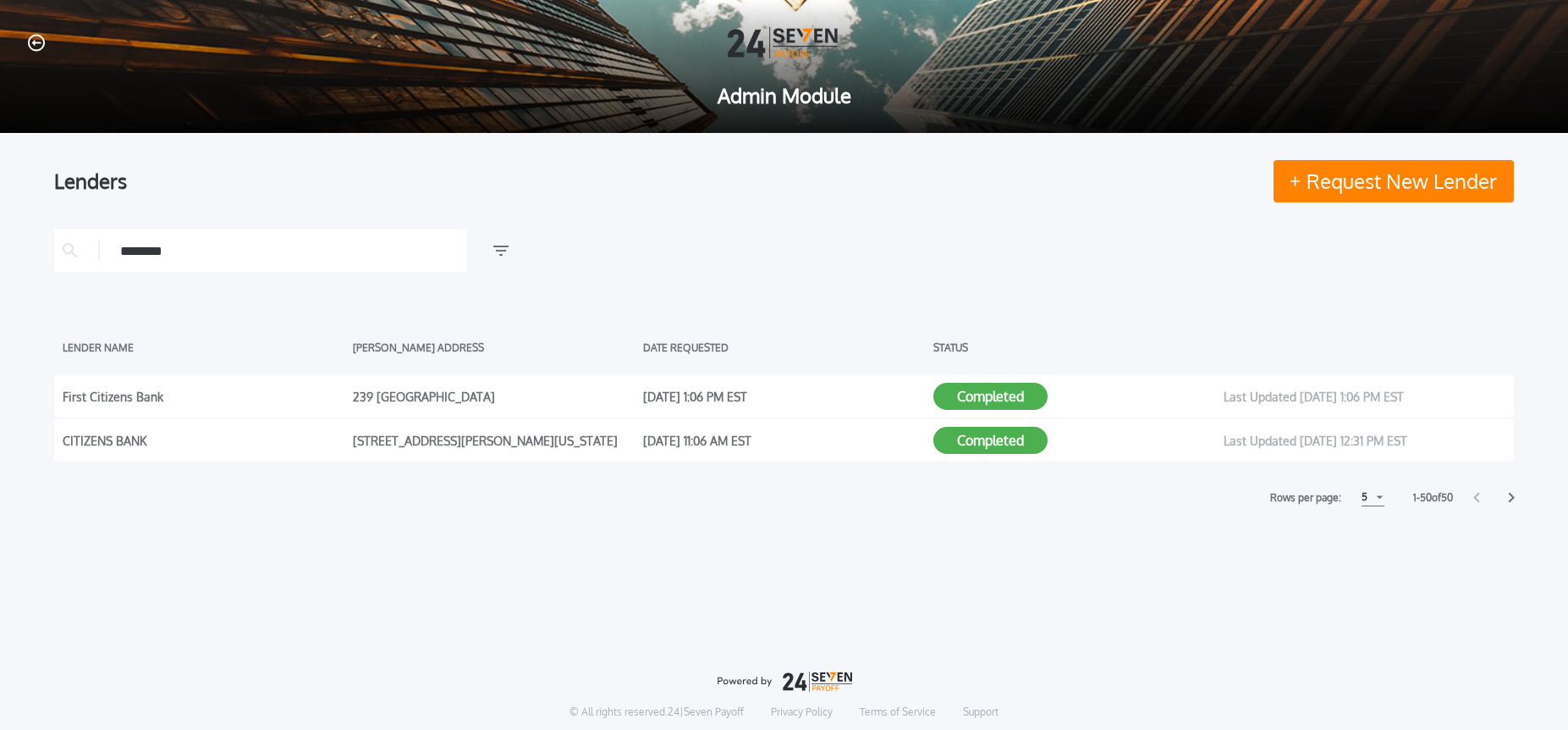
click at [1199, 579] on div "Lenders Request New Lender ******** LENDER NAME LENDER ADDRESS DATE REQUESTED S…" at bounding box center [784, 368] width 1460 height 470
click at [720, 264] on div "********" at bounding box center [784, 251] width 1460 height 43
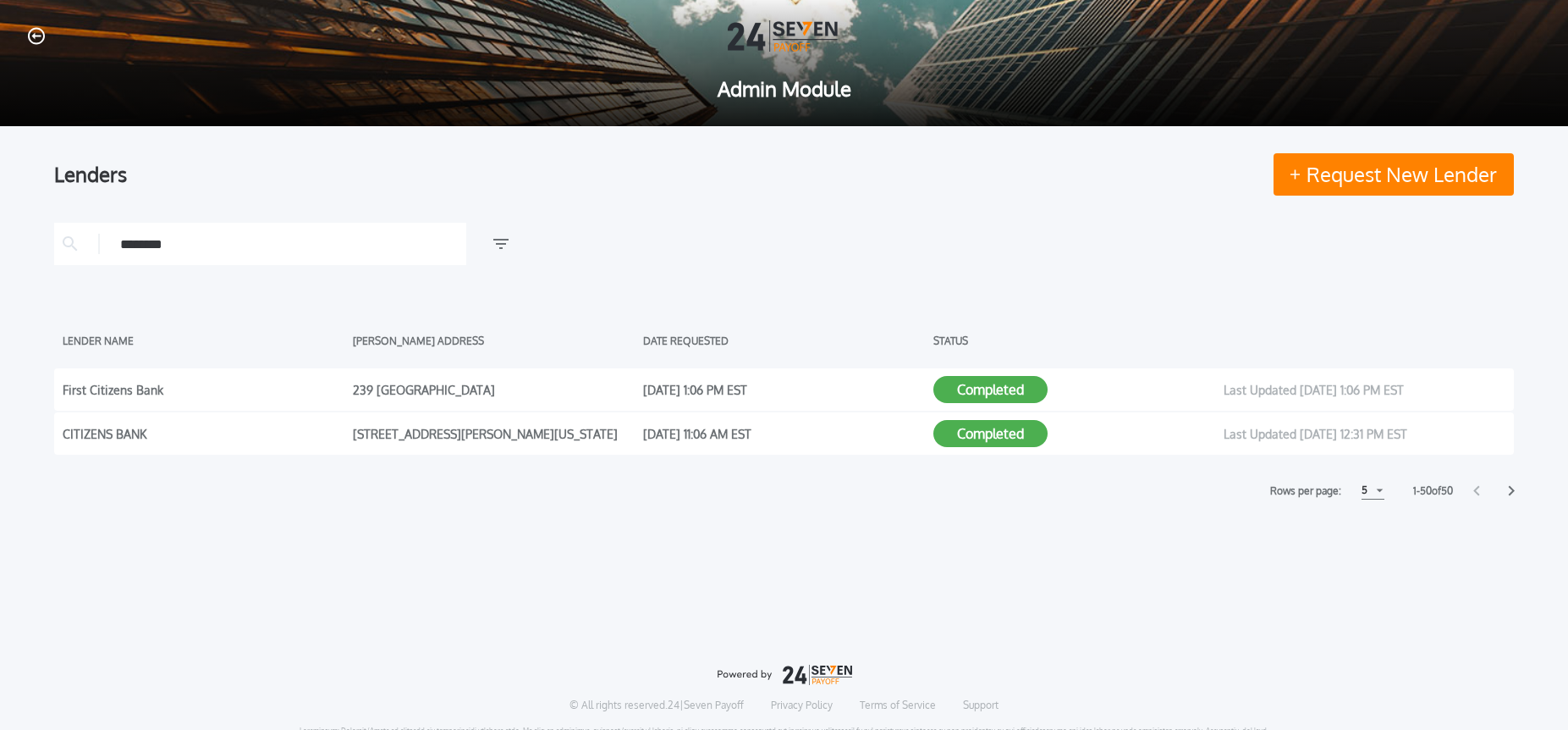
click at [716, 259] on div "********" at bounding box center [784, 244] width 1460 height 43
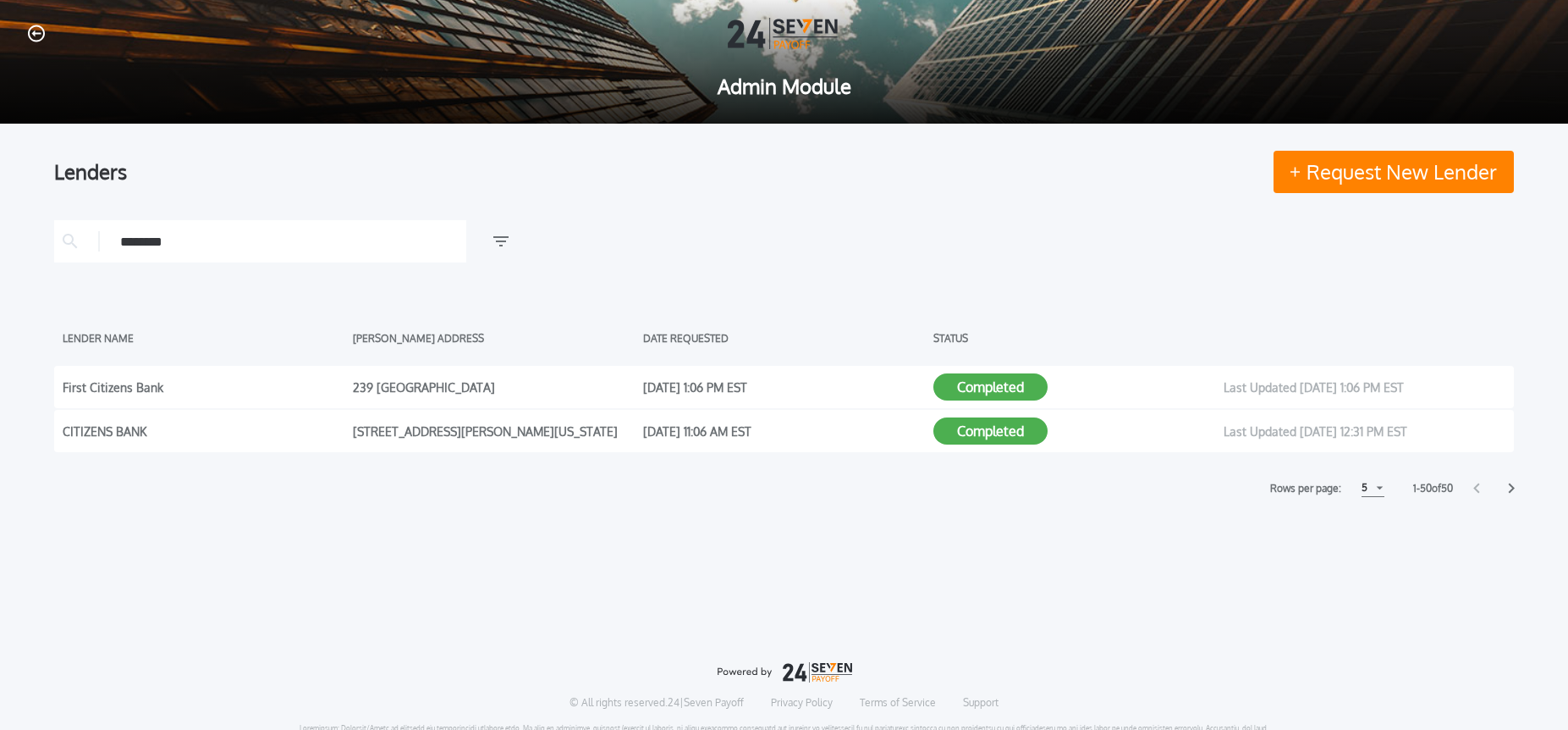
click at [40, 37] on icon "button" at bounding box center [36, 34] width 17 height 18
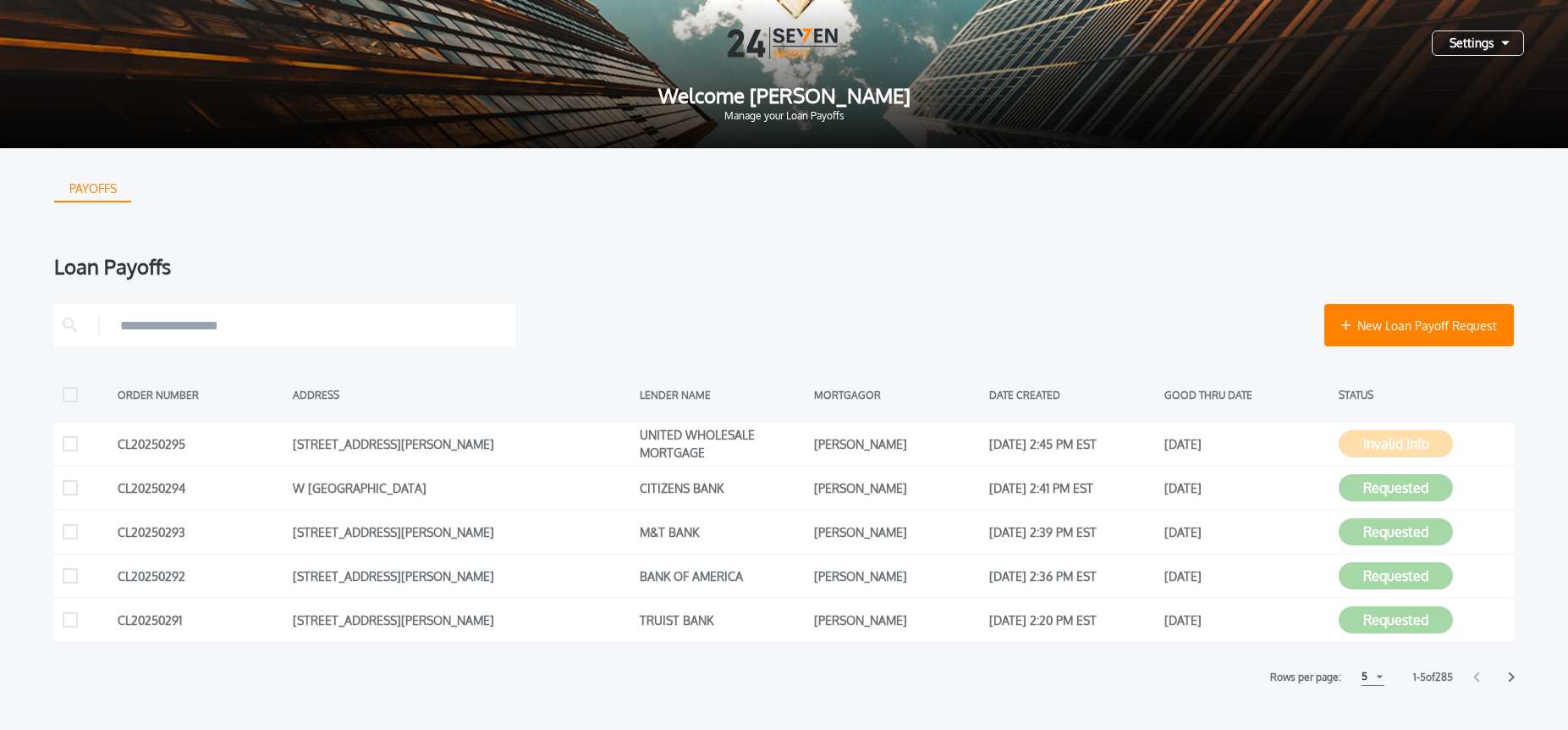
click at [1489, 46] on div "Settings" at bounding box center [1478, 44] width 92 height 26
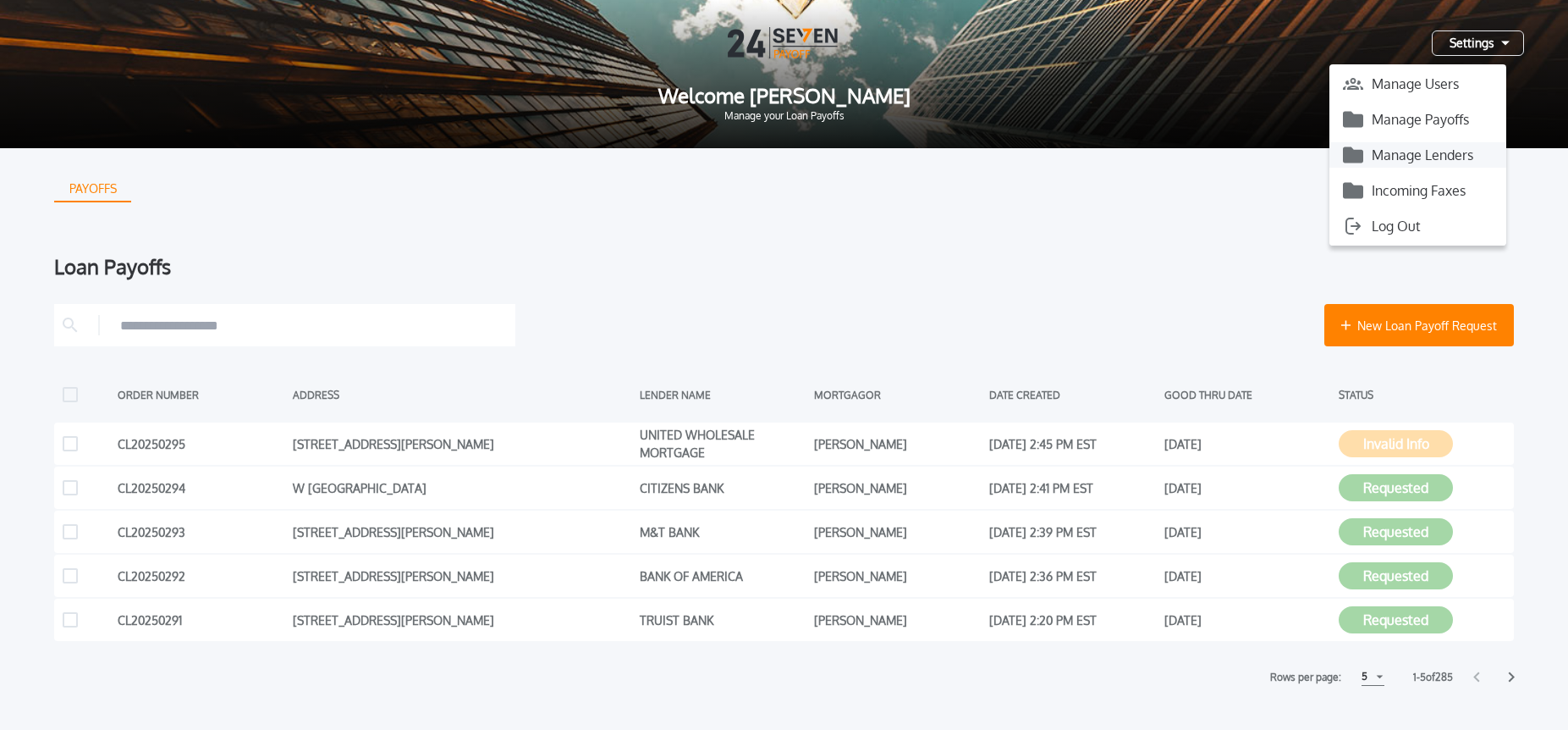
click at [1444, 149] on button "Manage Lenders" at bounding box center [1418, 155] width 177 height 26
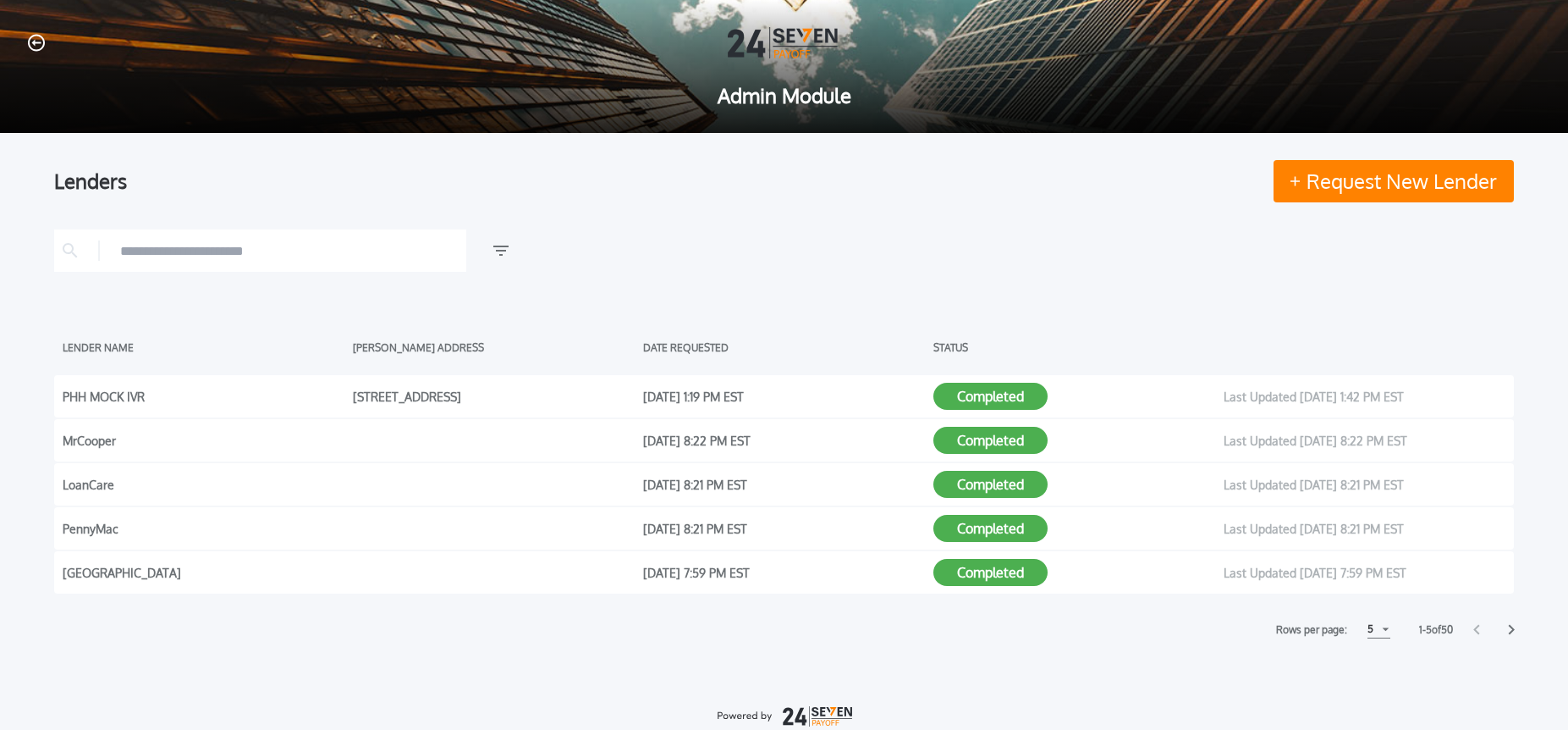
click at [263, 254] on input "text" at bounding box center [289, 251] width 338 height 26
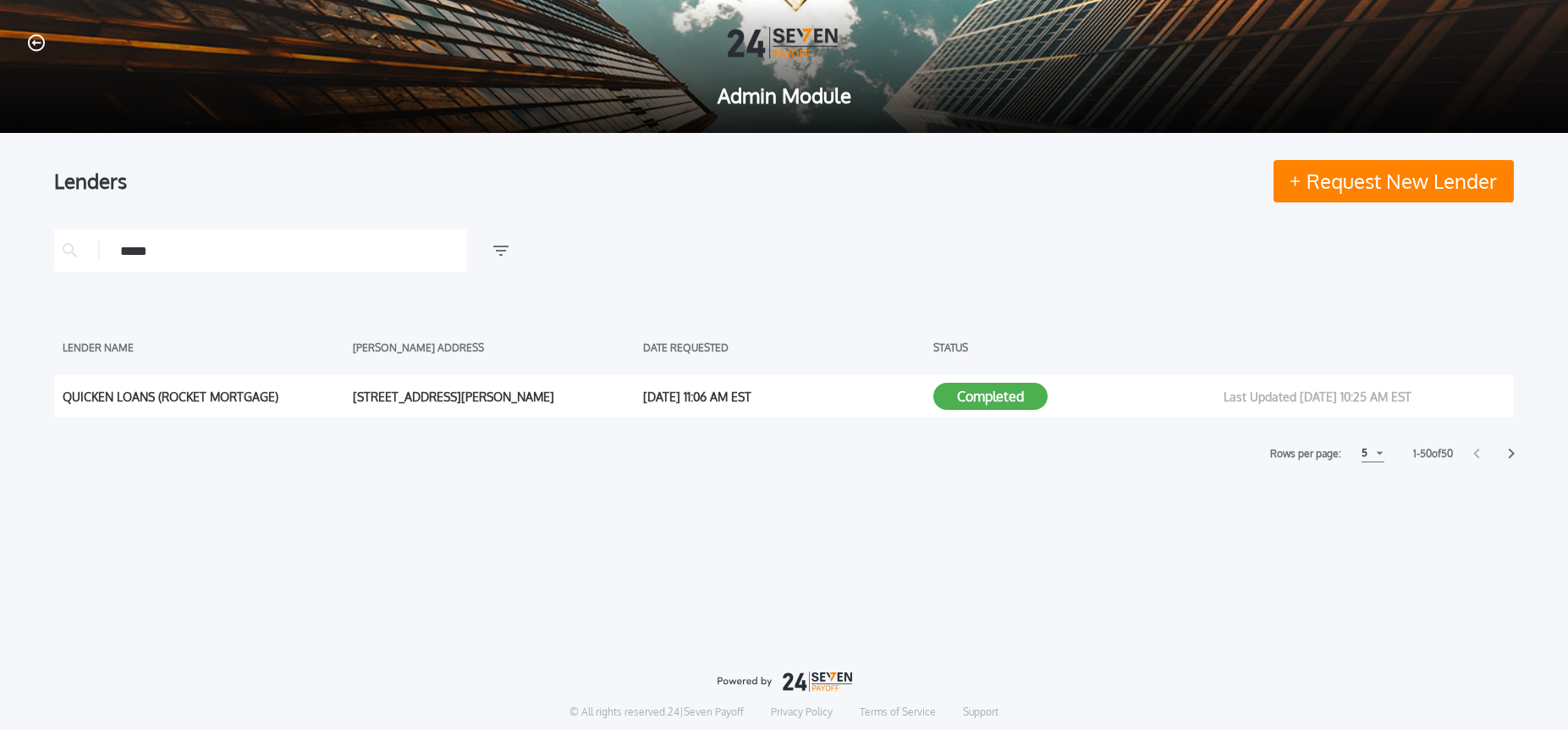
type input "*****"
click at [979, 400] on button "Completed" at bounding box center [990, 396] width 114 height 27
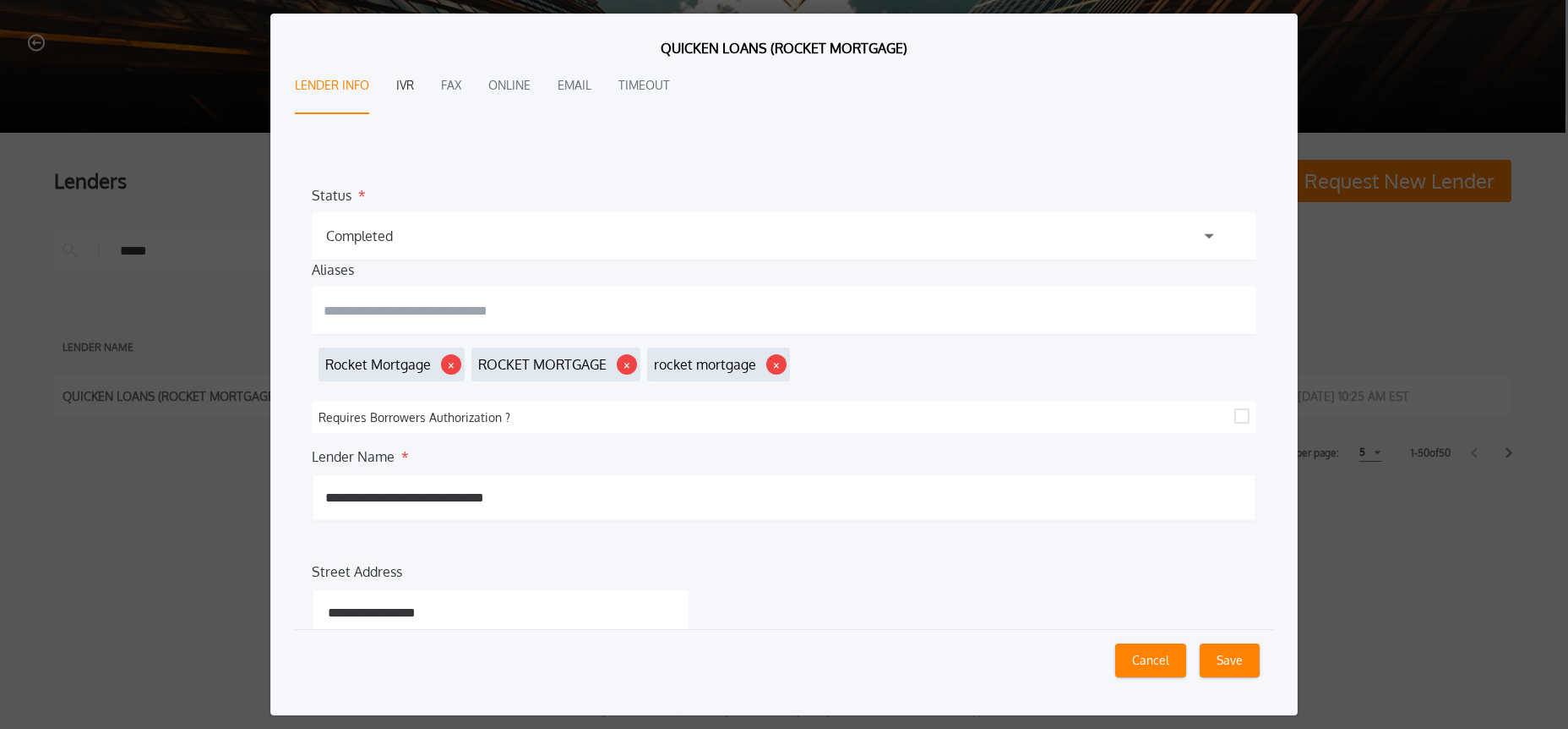
click at [413, 86] on button "IVR" at bounding box center [405, 86] width 18 height 56
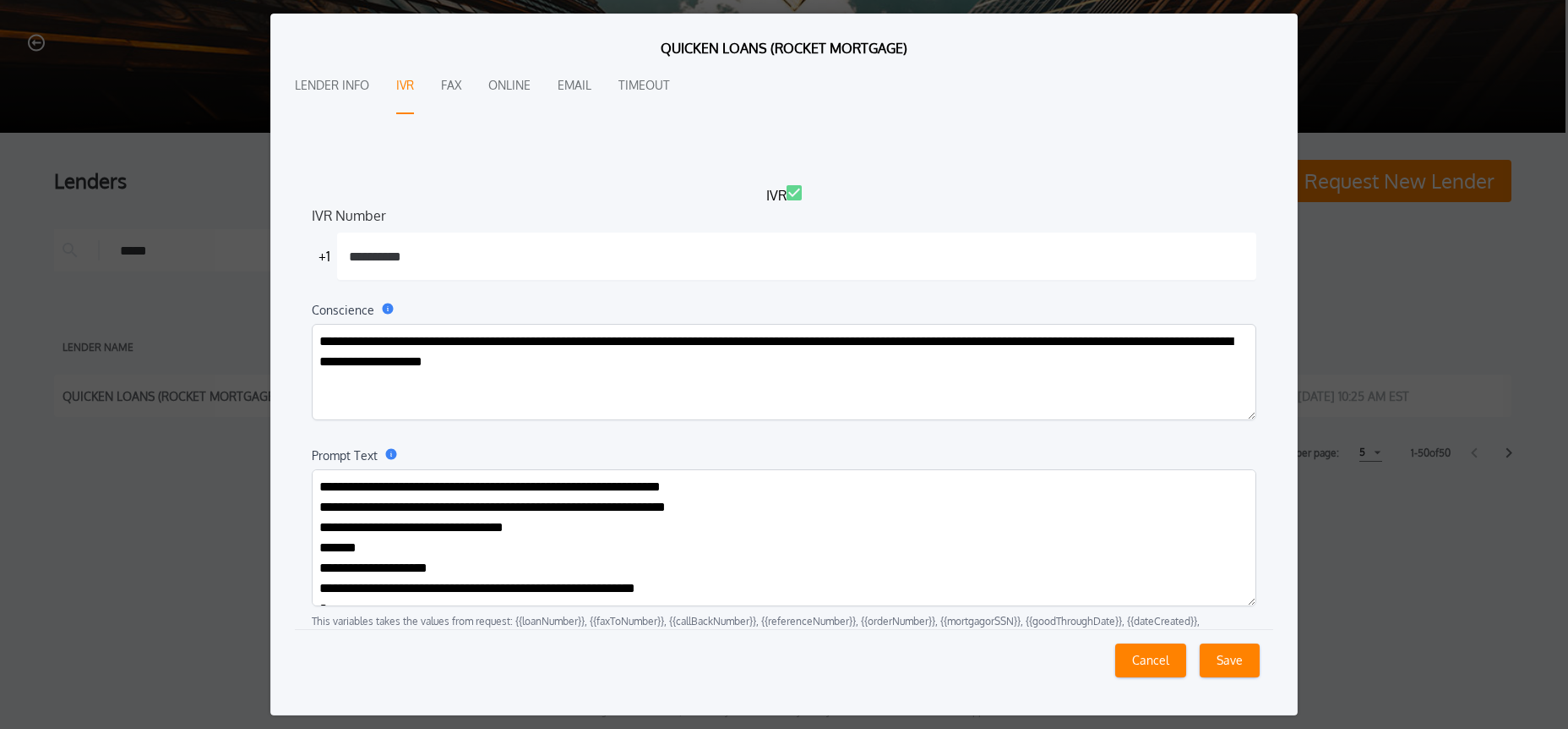
click at [615, 556] on textarea "Prompt Text" at bounding box center [784, 537] width 944 height 137
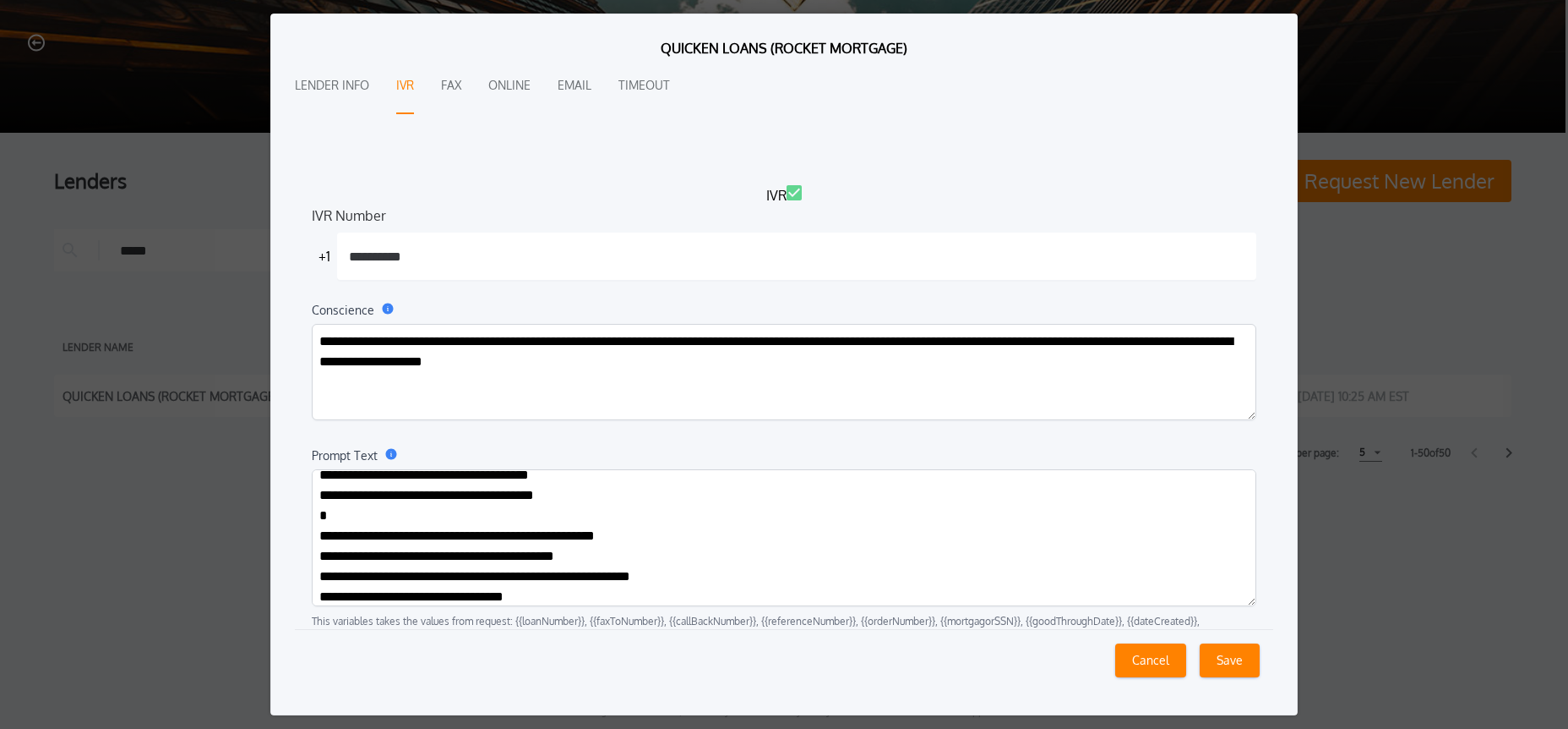
scroll to position [1144, 0]
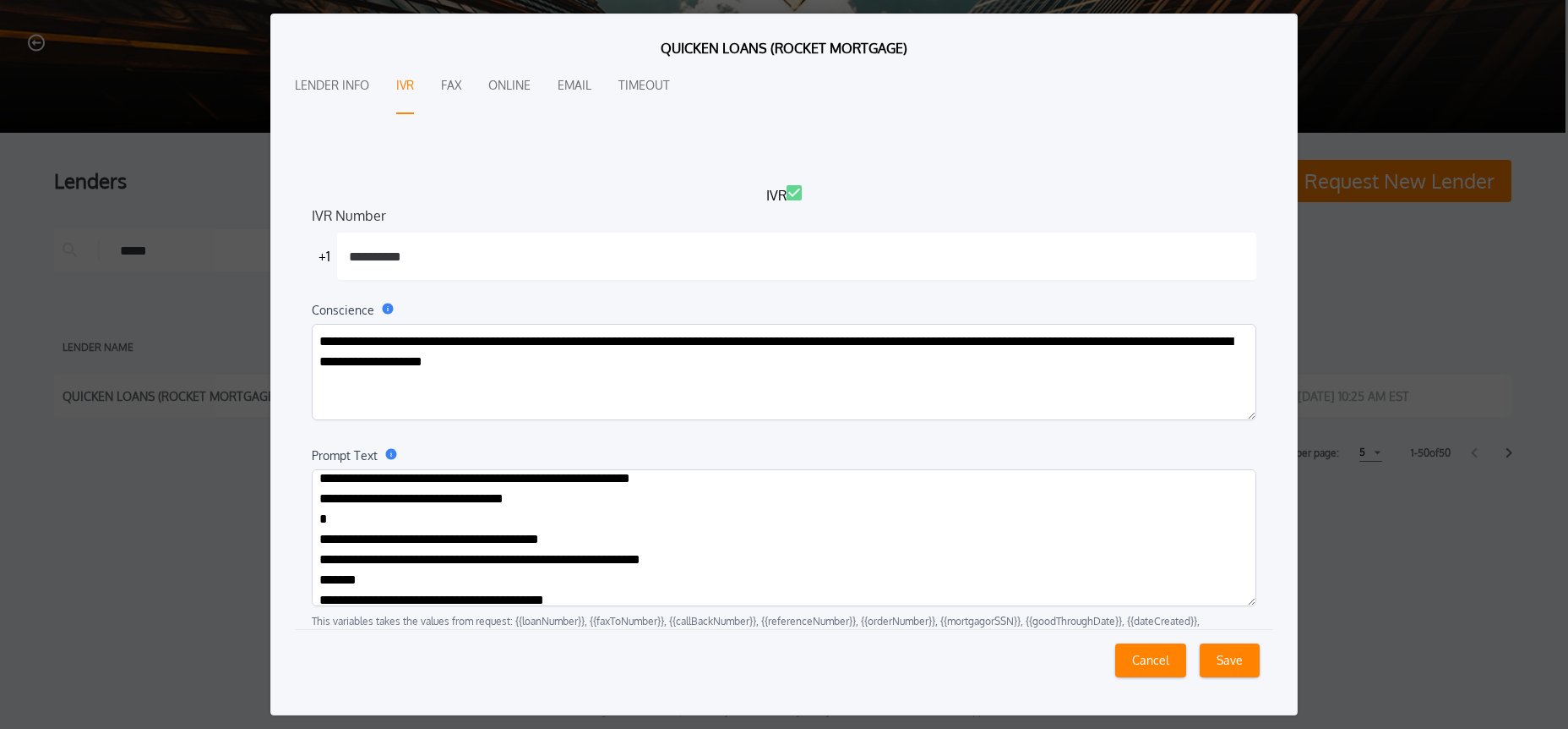
paste textarea "**********"
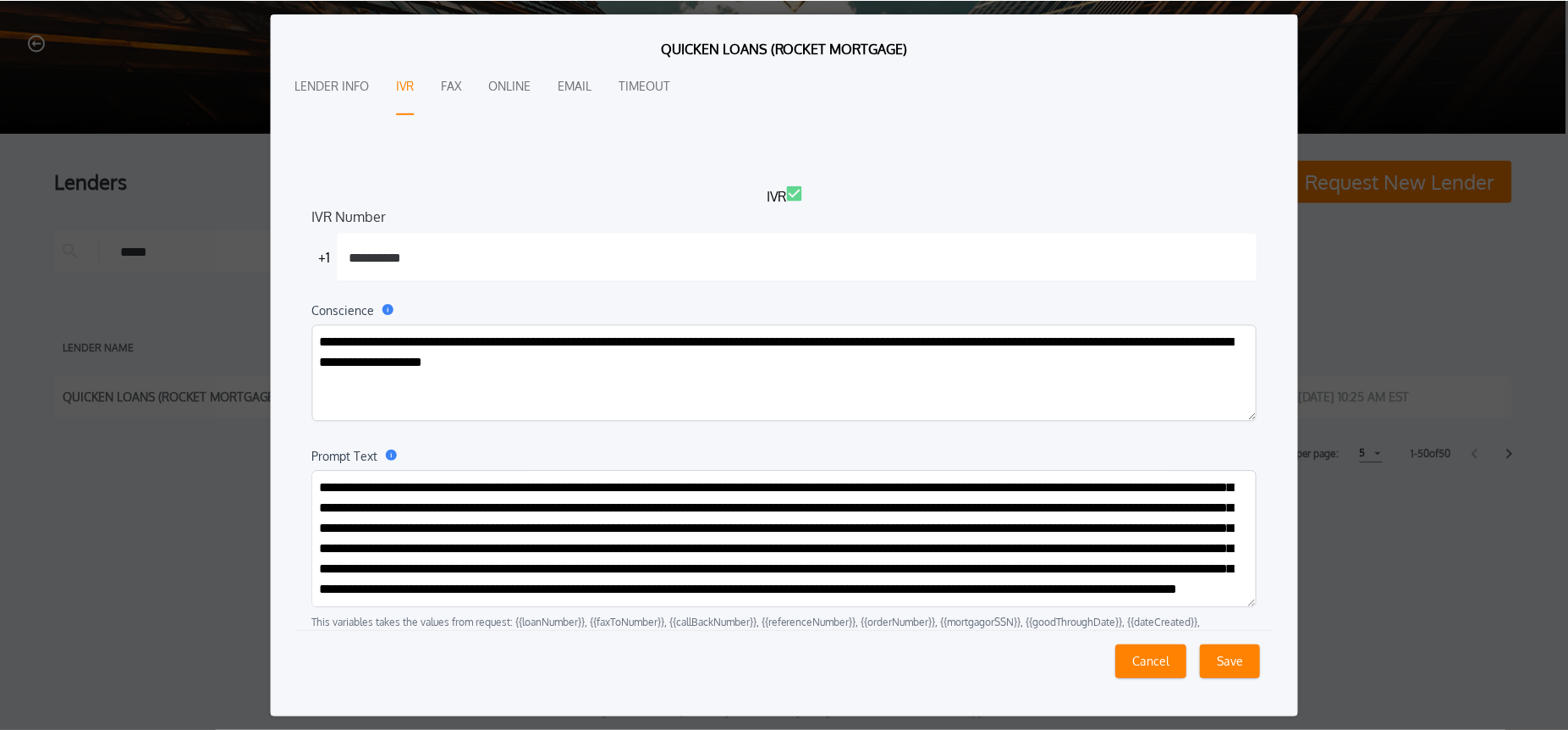
scroll to position [1259, 0]
type textarea "**********"
click at [1221, 658] on button "Save" at bounding box center [1231, 661] width 60 height 34
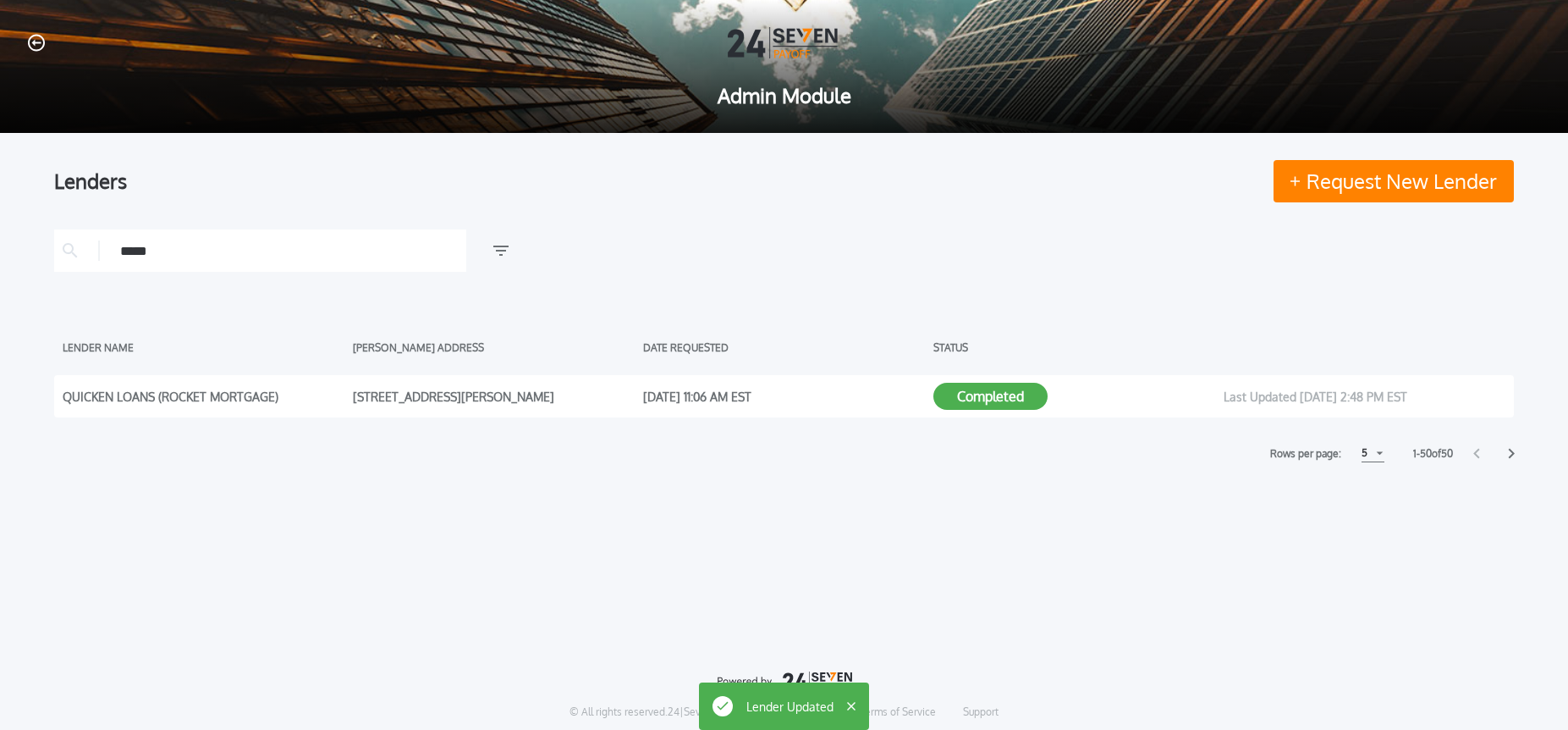
click at [38, 45] on icon "button" at bounding box center [36, 43] width 17 height 18
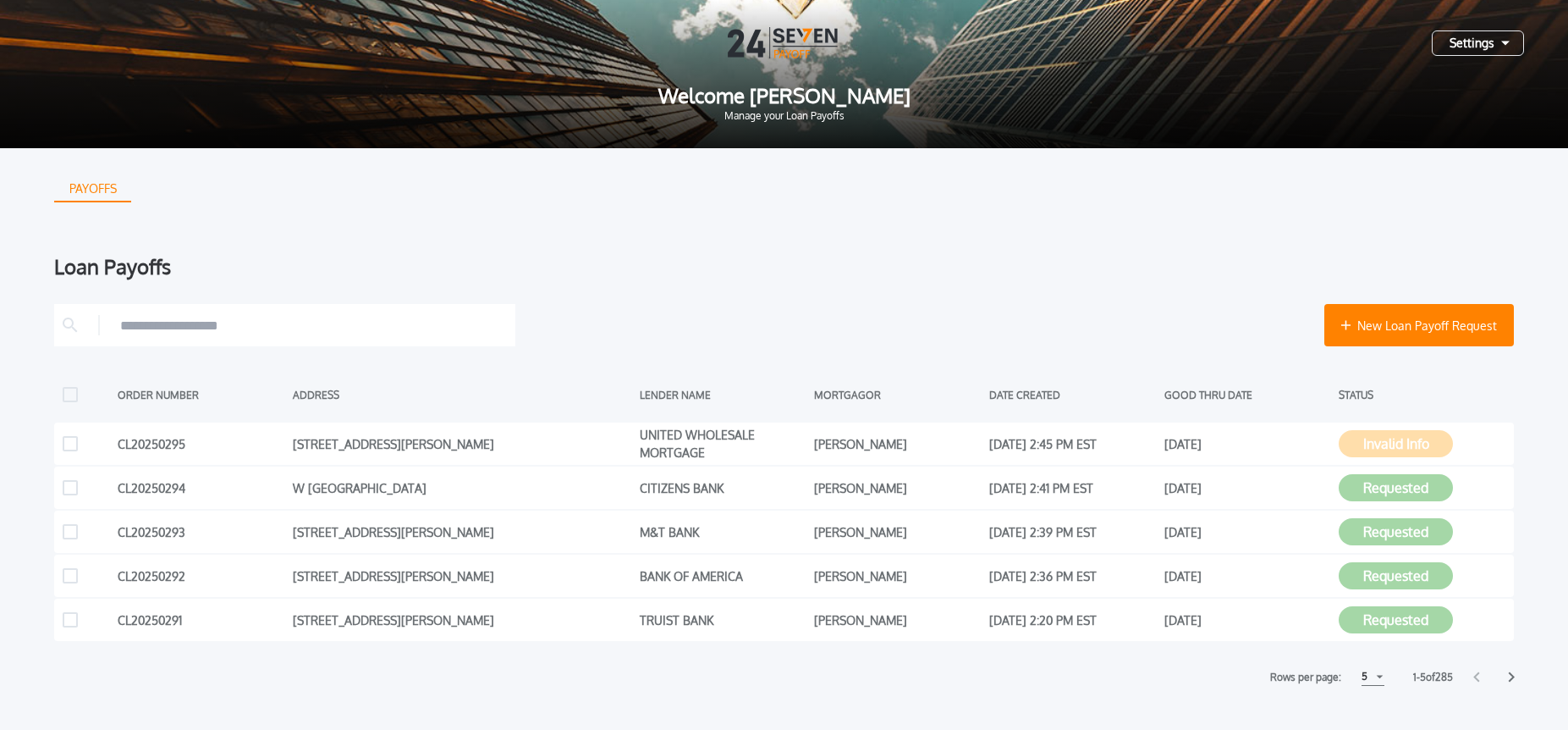
drag, startPoint x: 1471, startPoint y: 37, endPoint x: 1465, endPoint y: 58, distance: 21.8
click at [1470, 37] on div "Settings" at bounding box center [1478, 44] width 92 height 26
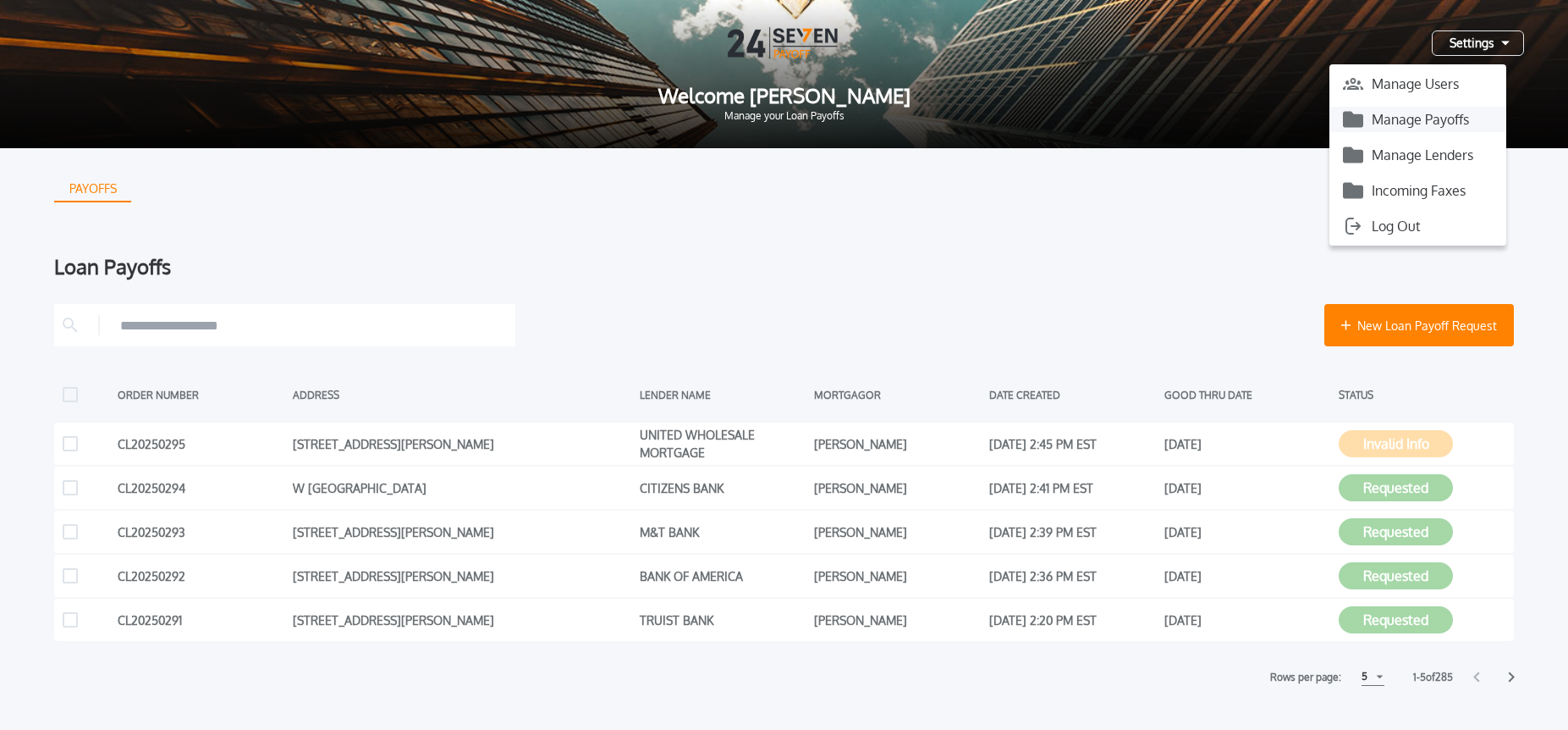
drag, startPoint x: 1459, startPoint y: 117, endPoint x: 1507, endPoint y: 111, distance: 48.4
click at [1459, 117] on button "Manage Payoffs" at bounding box center [1418, 119] width 177 height 26
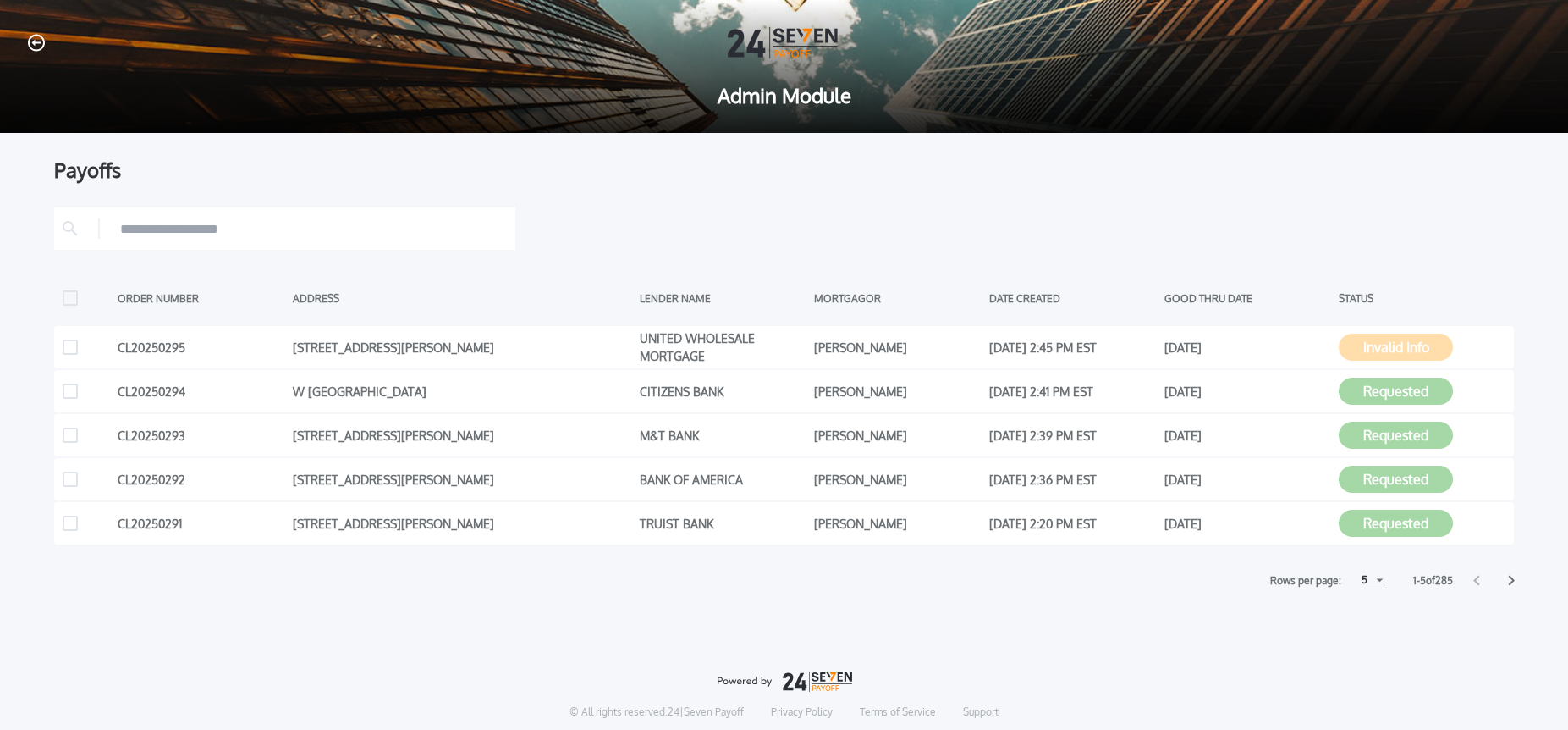
click at [1375, 581] on div "5" at bounding box center [1372, 580] width 23 height 18
drag, startPoint x: 1368, startPoint y: 616, endPoint x: 1356, endPoint y: 604, distance: 17.0
click at [1368, 616] on h1 "10" at bounding box center [1372, 622] width 16 height 20
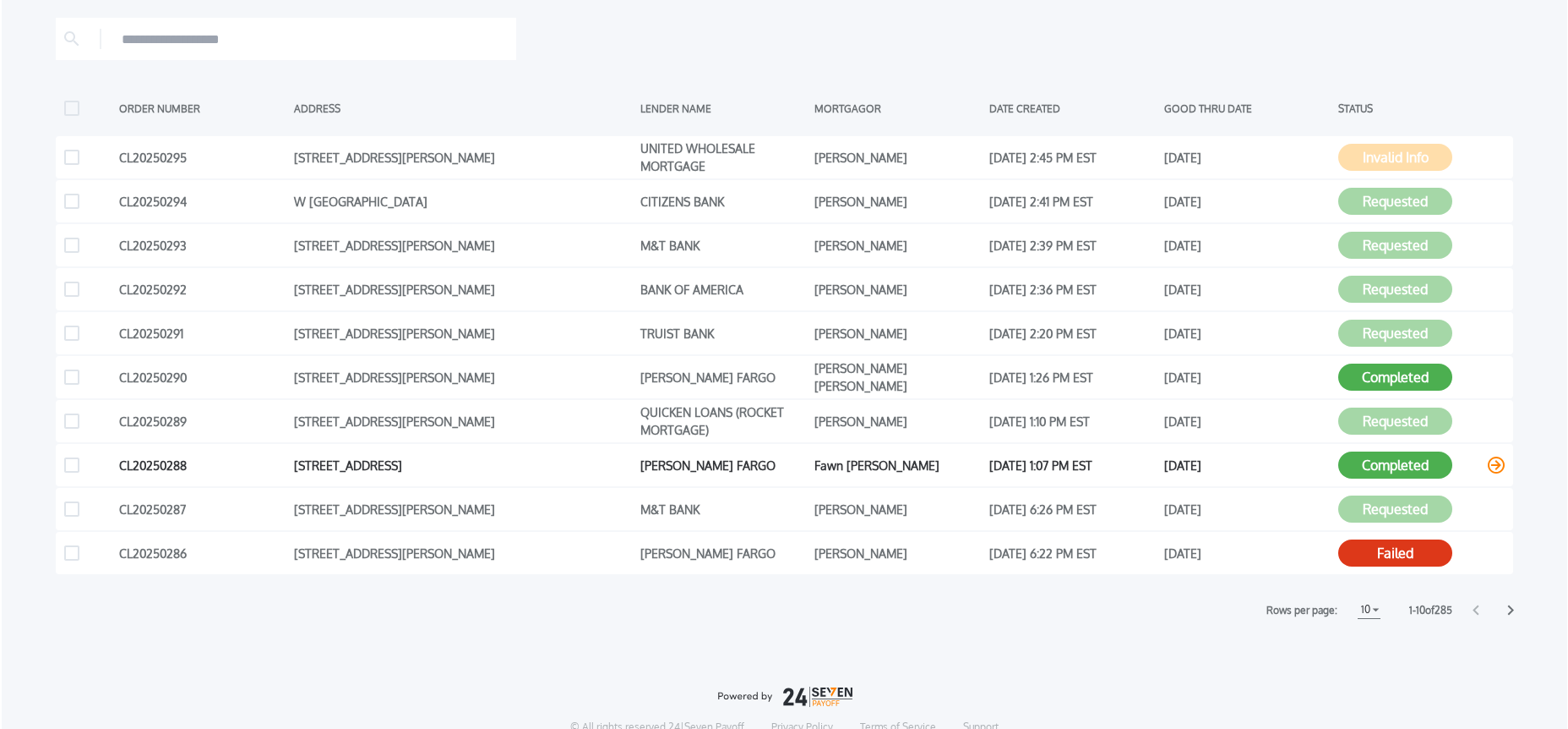
scroll to position [200, 0]
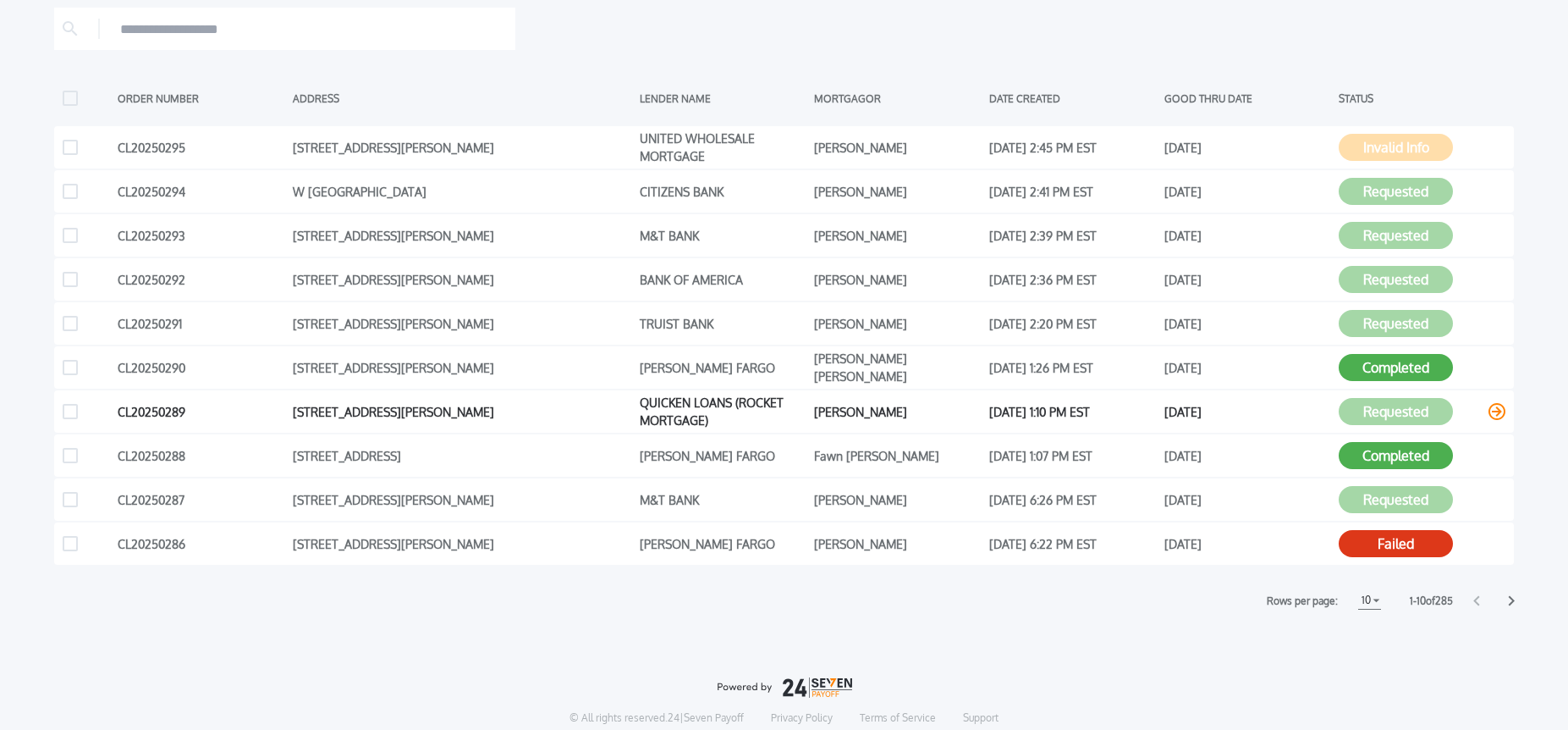
click at [1507, 412] on div "CL20250289 10409 Road 23.5 Cortez CO 81321-8867 QUICKEN LOANS (ROCKET MORTGAGE)…" at bounding box center [784, 411] width 1460 height 43
click at [1503, 412] on icon at bounding box center [1496, 411] width 17 height 17
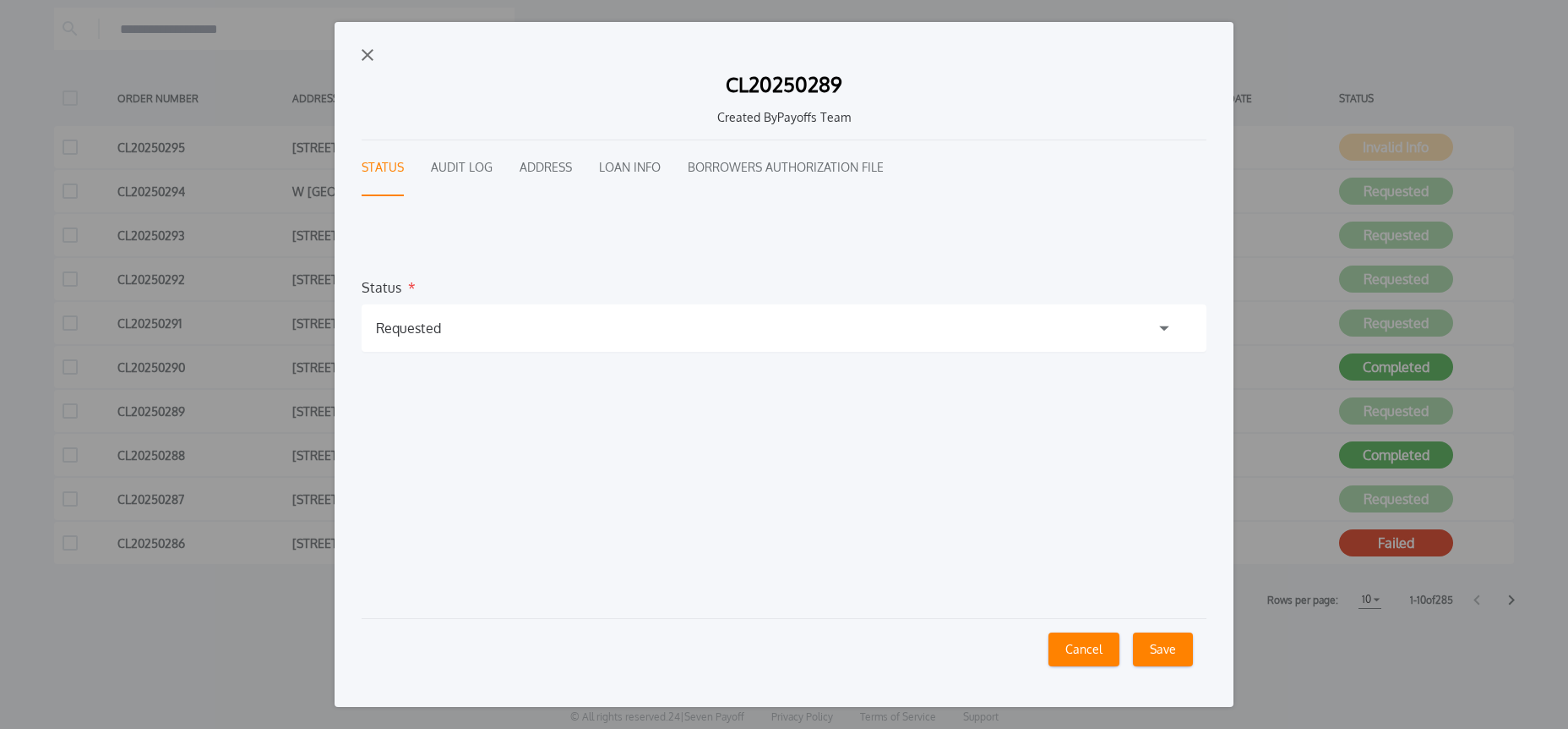
click at [474, 319] on div "Requested" at bounding box center [784, 328] width 845 height 48
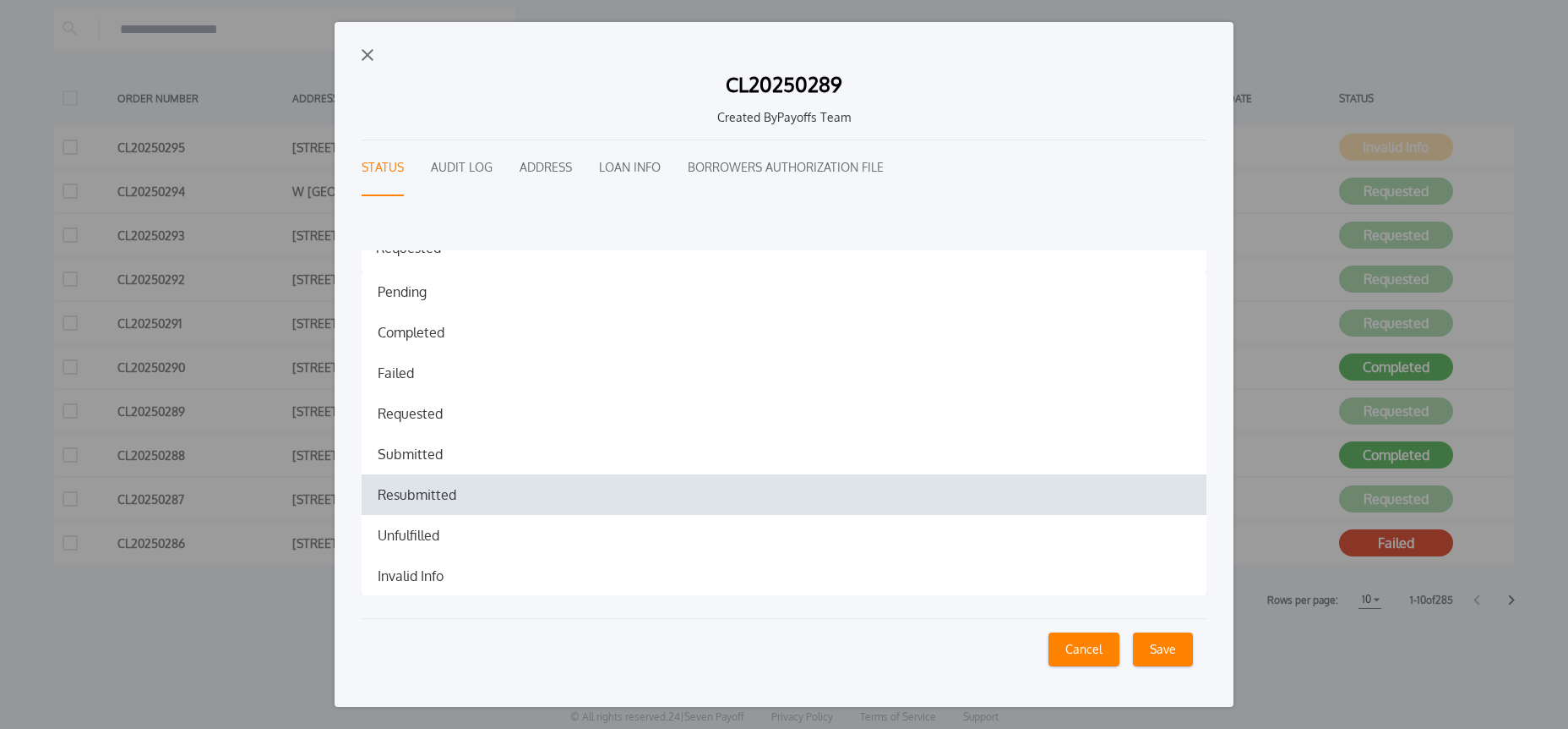
click at [435, 490] on h1 "Resubmitted" at bounding box center [417, 495] width 105 height 20
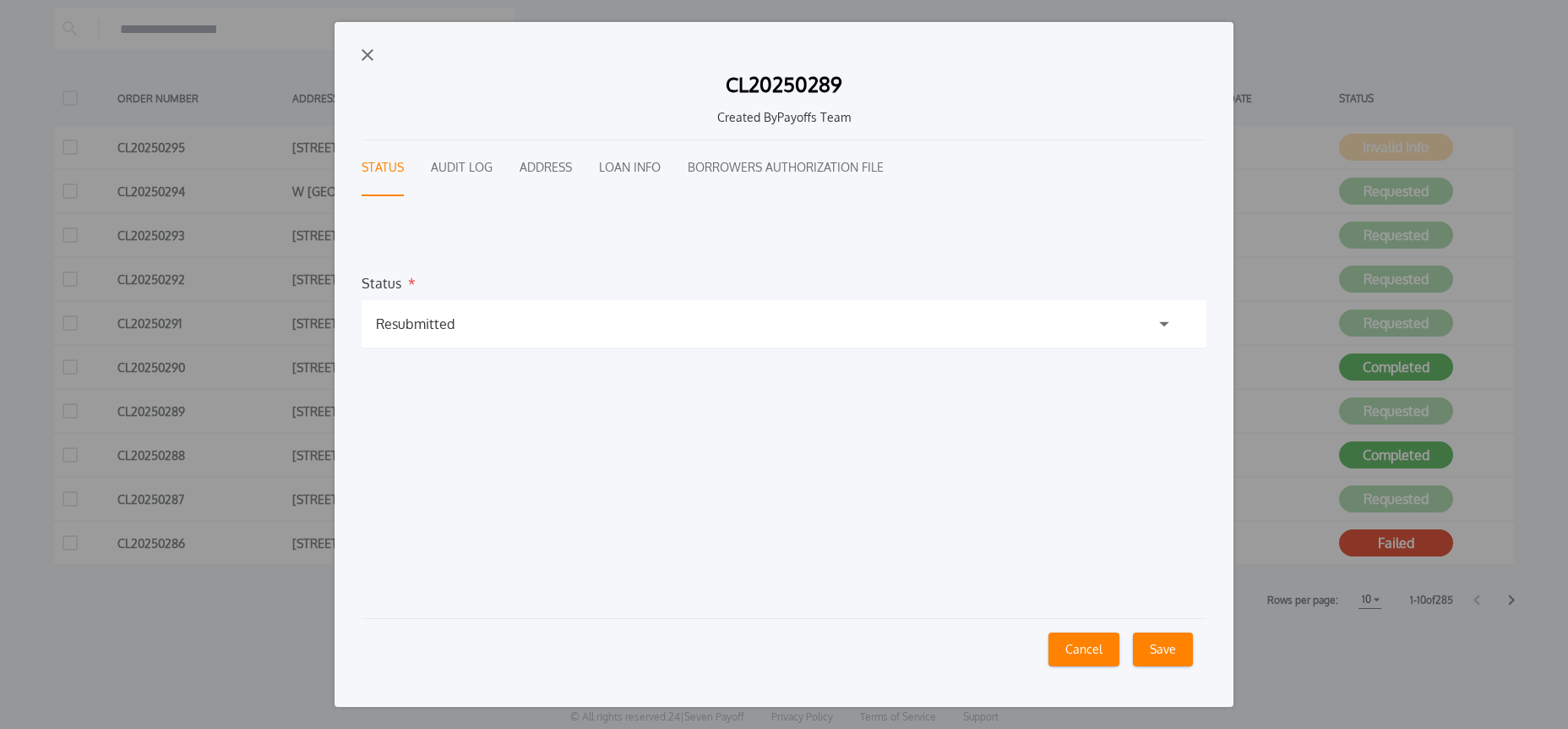
scroll to position [3, 0]
drag, startPoint x: 1159, startPoint y: 656, endPoint x: 1048, endPoint y: 644, distance: 111.6
click at [1158, 656] on button "Save" at bounding box center [1163, 650] width 60 height 34
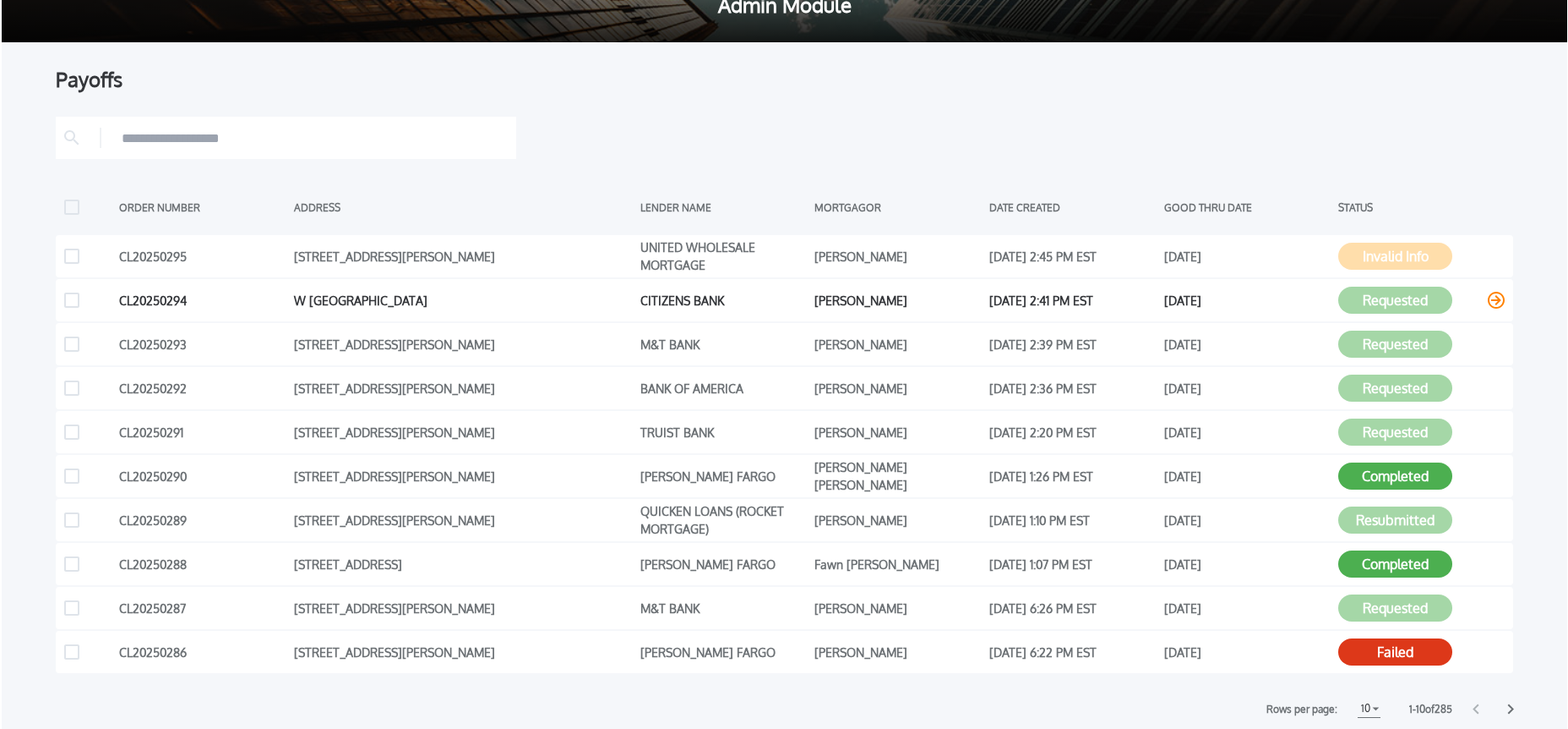
scroll to position [200, 0]
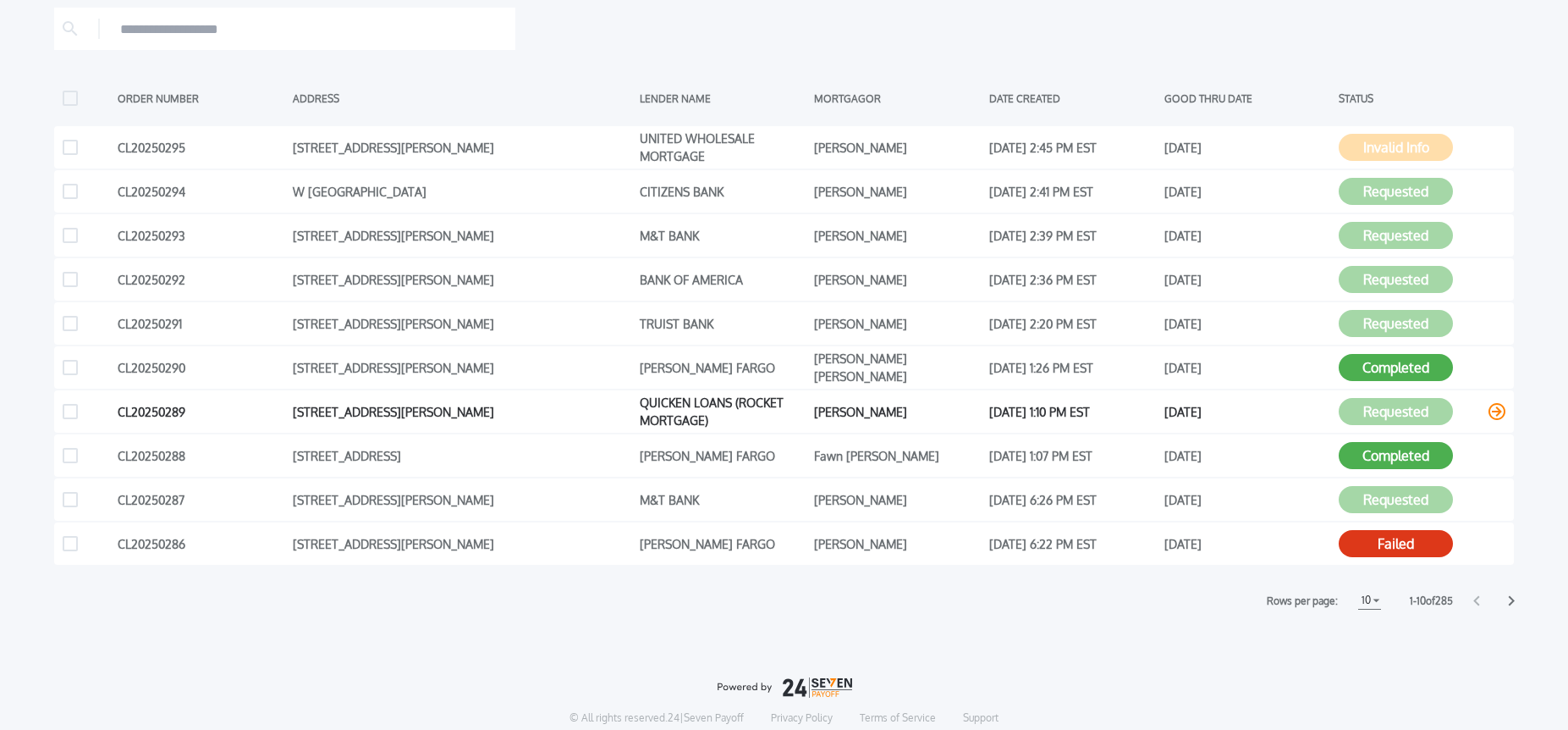
click at [1492, 411] on icon at bounding box center [1496, 411] width 17 height 17
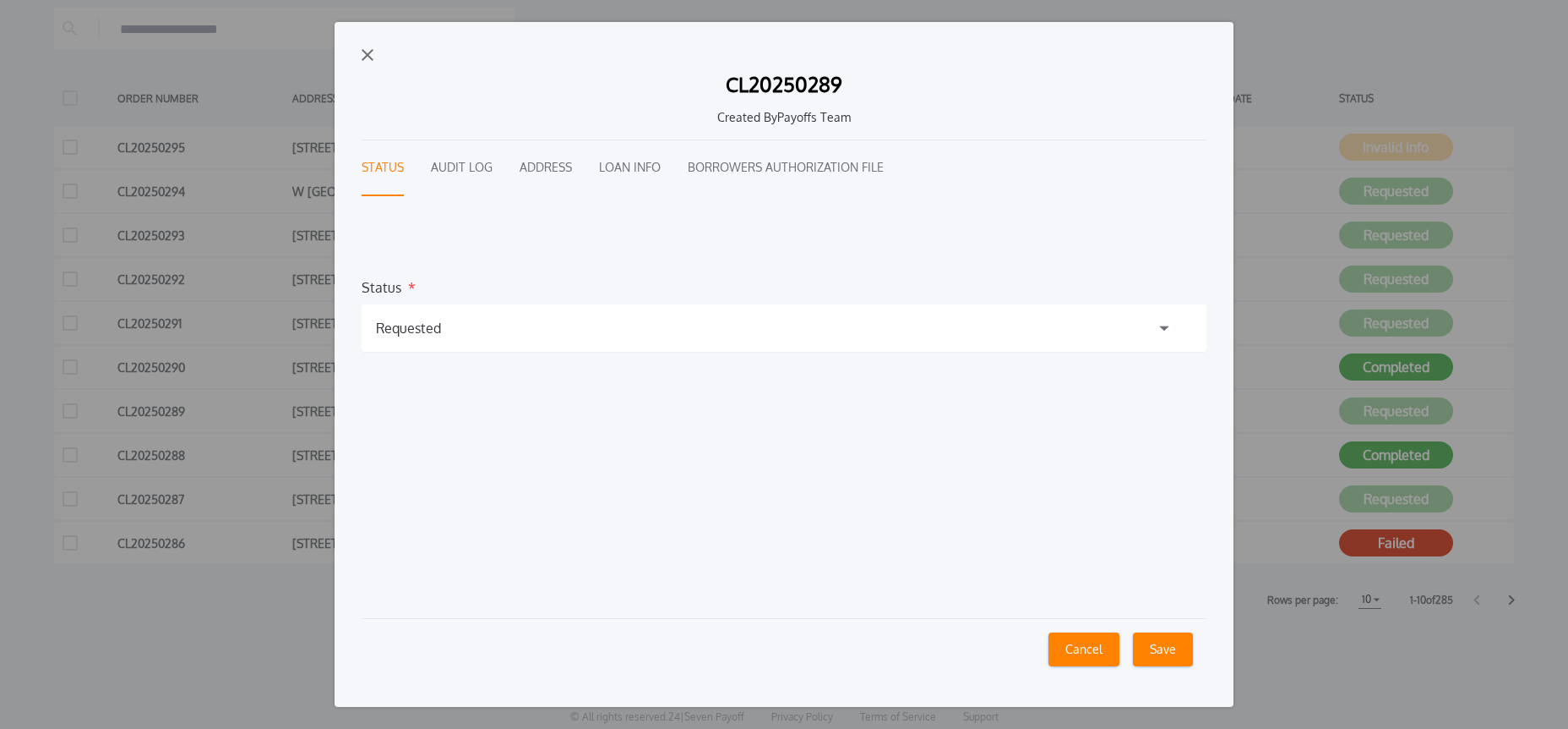
click at [457, 161] on button "Audit Log" at bounding box center [462, 168] width 62 height 56
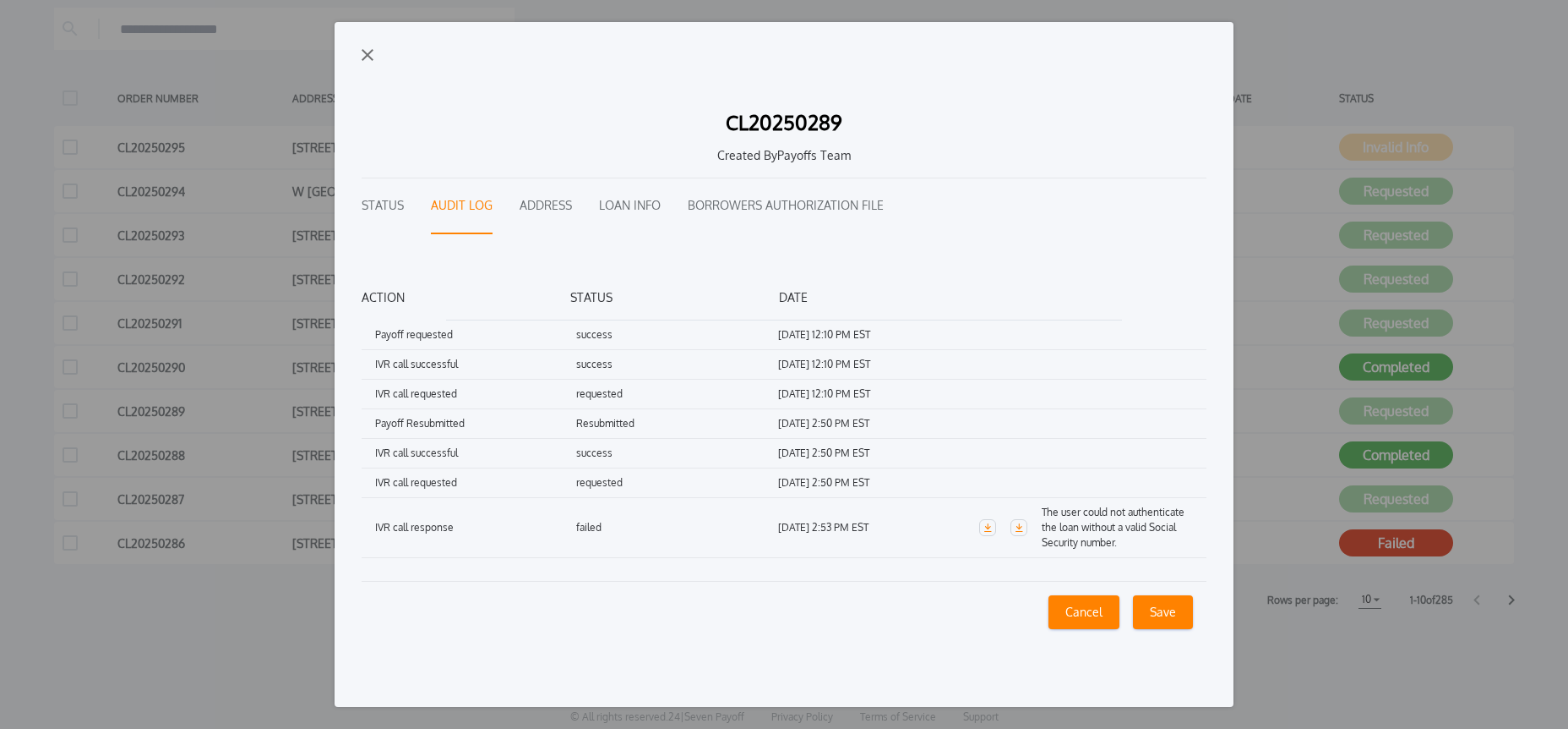
click at [629, 211] on button "Loan Info" at bounding box center [630, 207] width 62 height 56
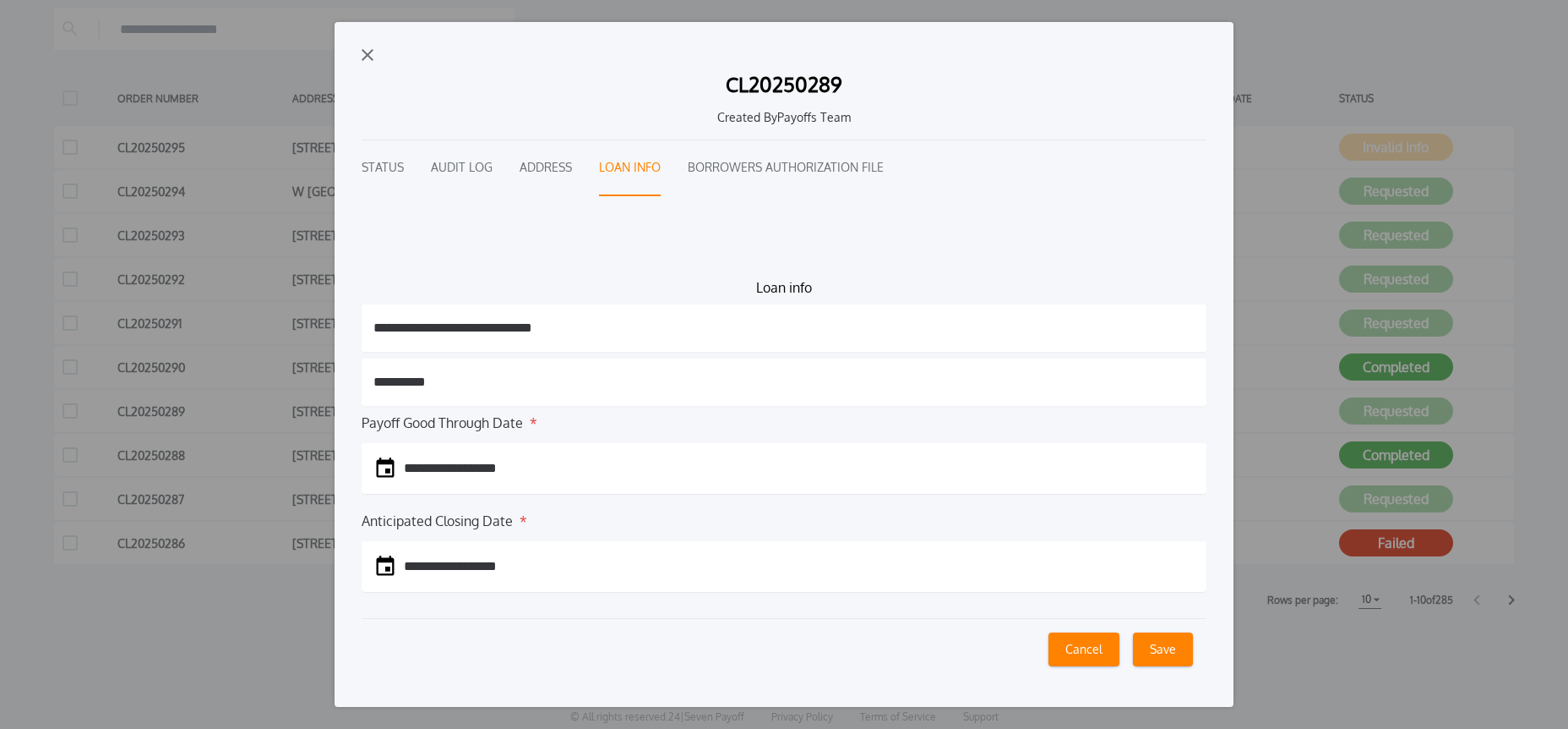
scroll to position [168, 0]
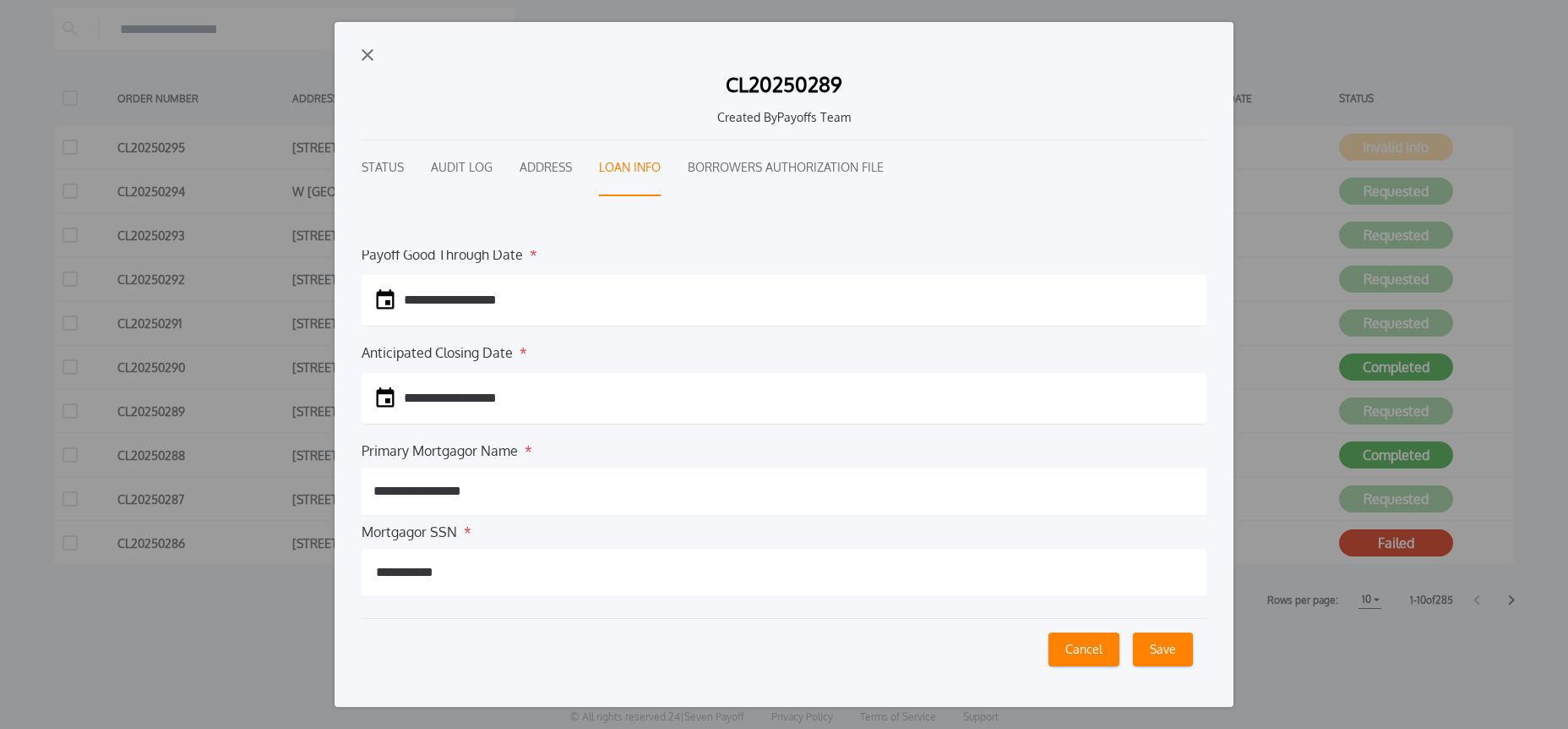
click at [480, 165] on button "Audit Log" at bounding box center [462, 168] width 62 height 56
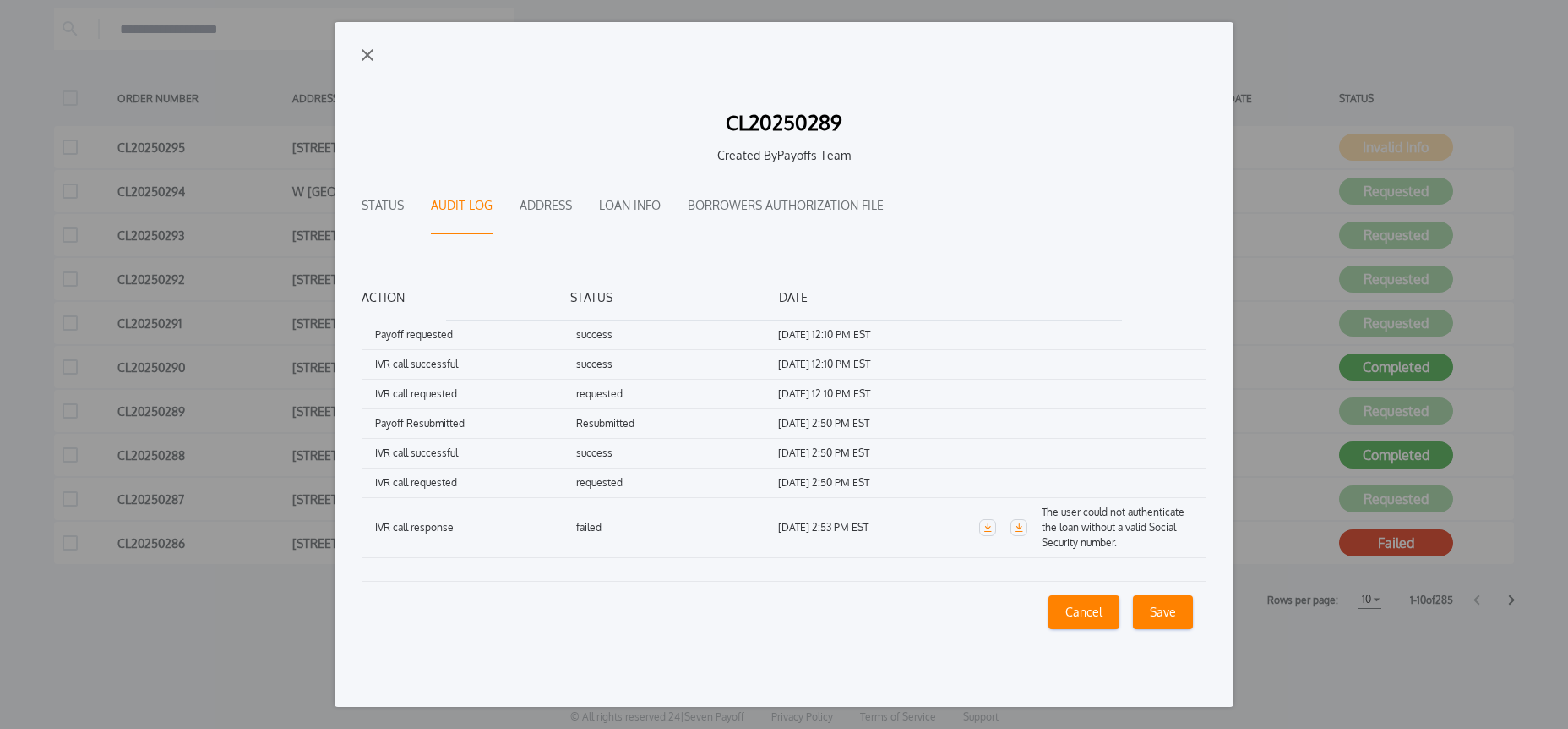
scroll to position [0, 0]
click at [1020, 530] on icon "button" at bounding box center [1020, 527] width 8 height 9
click at [627, 209] on button "Loan Info" at bounding box center [630, 207] width 62 height 56
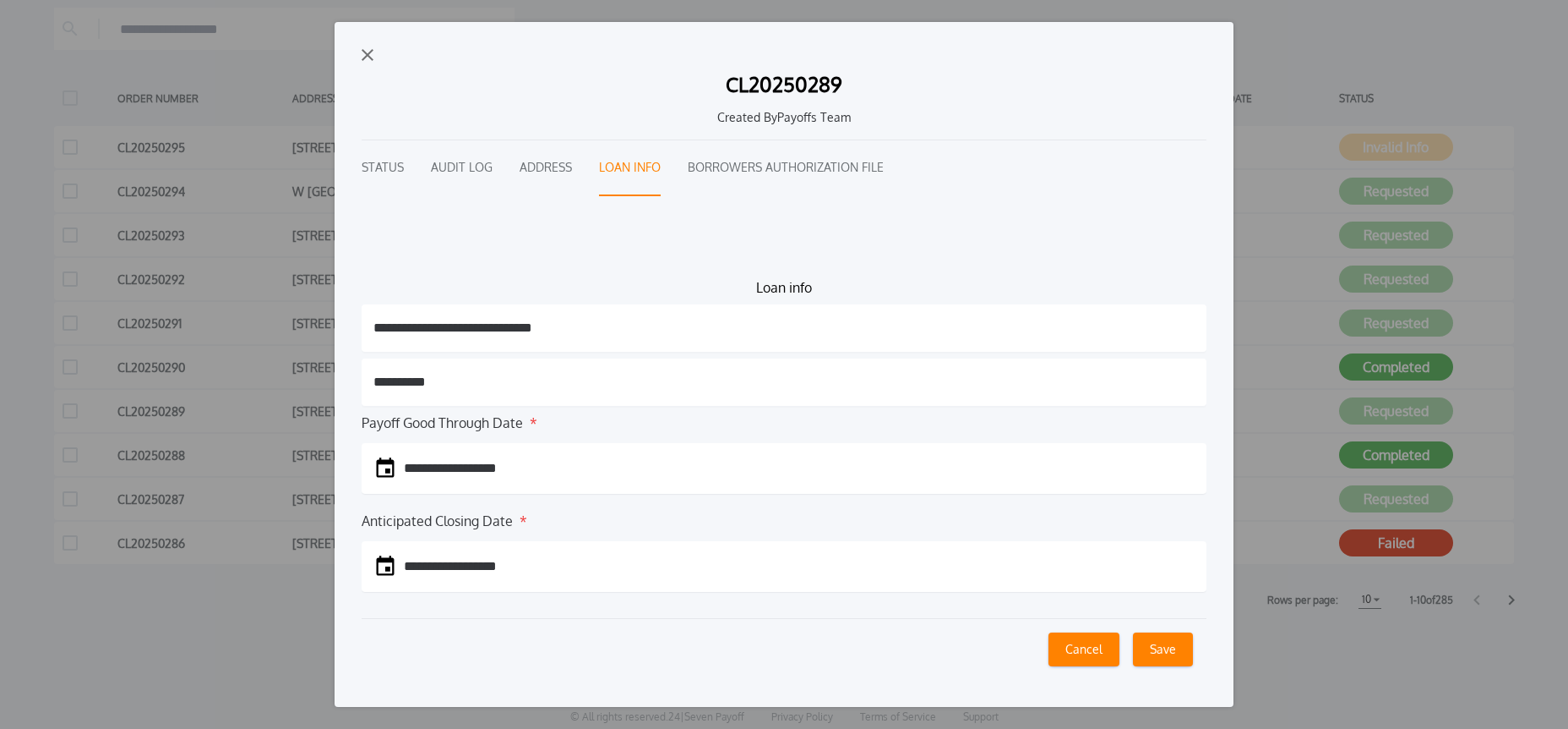
click at [479, 171] on button "Audit Log" at bounding box center [462, 168] width 62 height 56
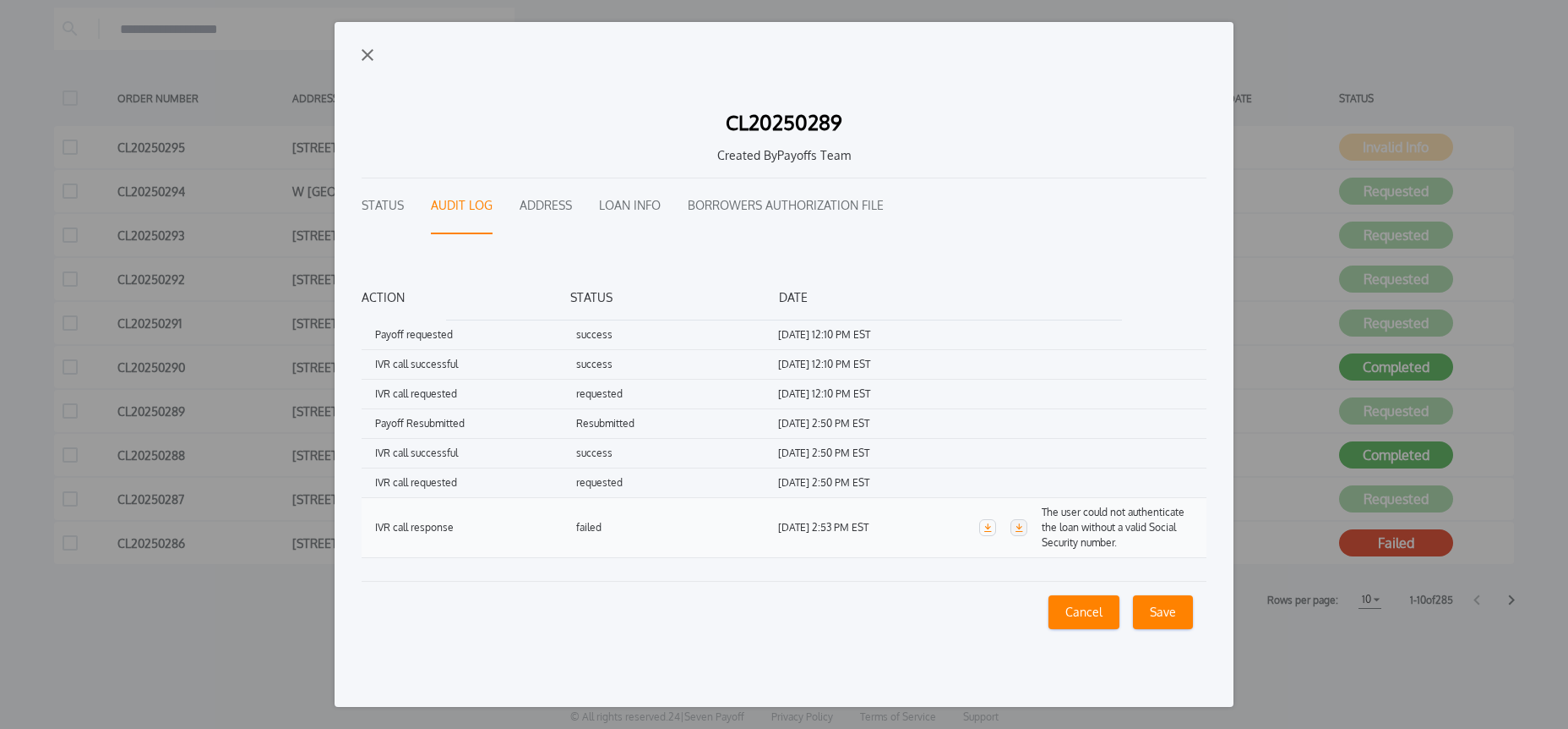
click at [1023, 524] on icon "button" at bounding box center [1019, 527] width 9 height 9
click at [604, 202] on button "Loan Info" at bounding box center [630, 207] width 62 height 56
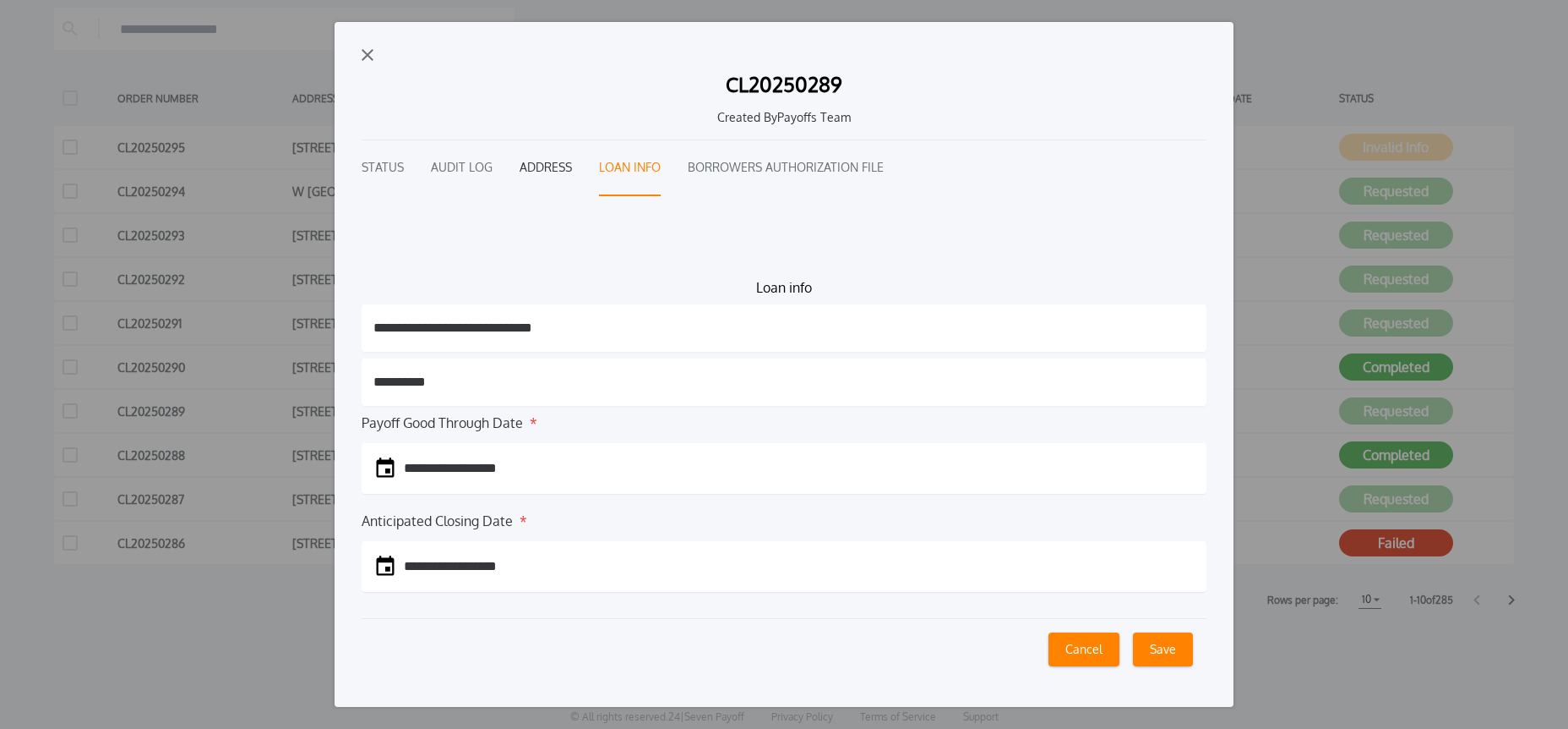
click at [541, 171] on button "Address" at bounding box center [545, 168] width 53 height 56
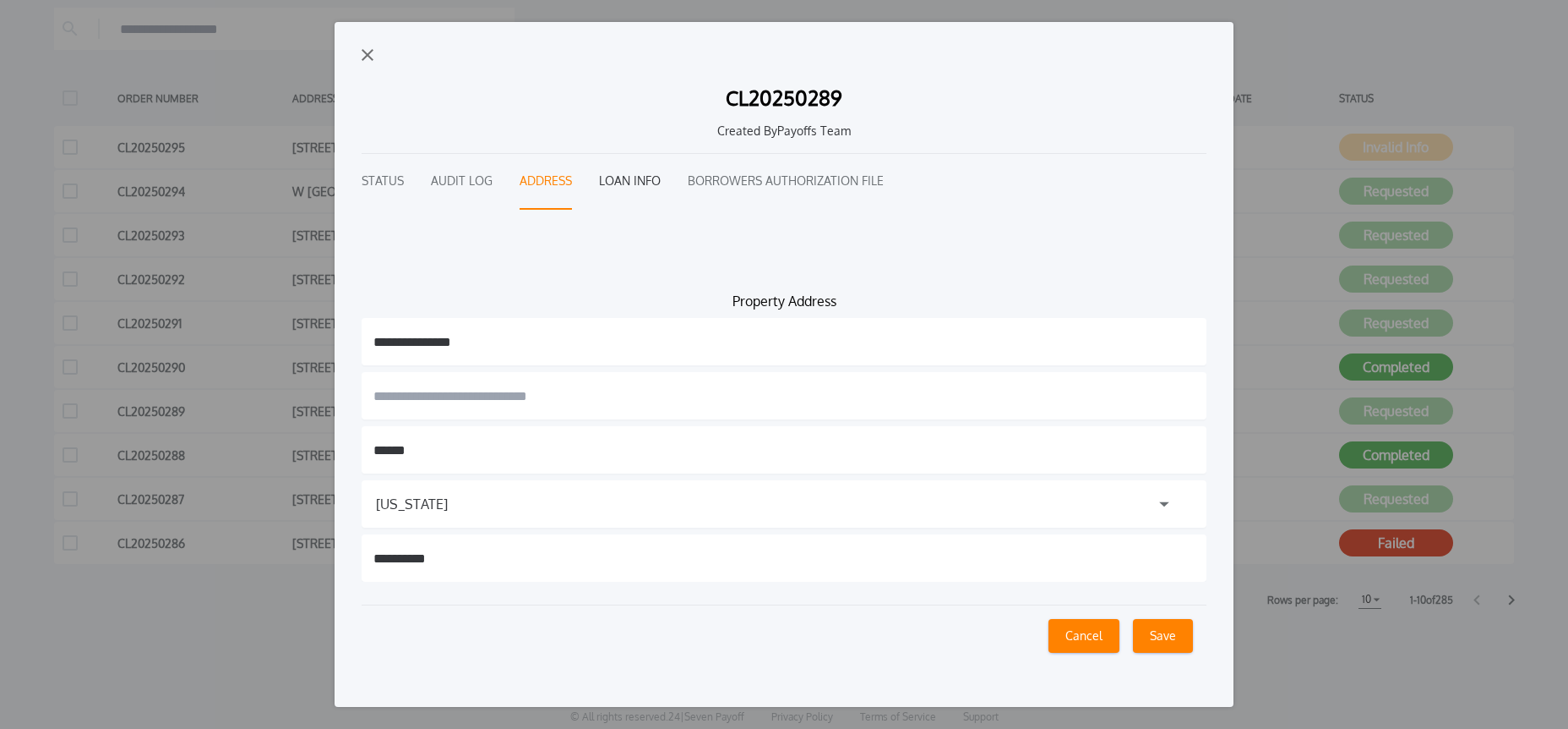
click at [643, 177] on button "Loan Info" at bounding box center [630, 182] width 62 height 56
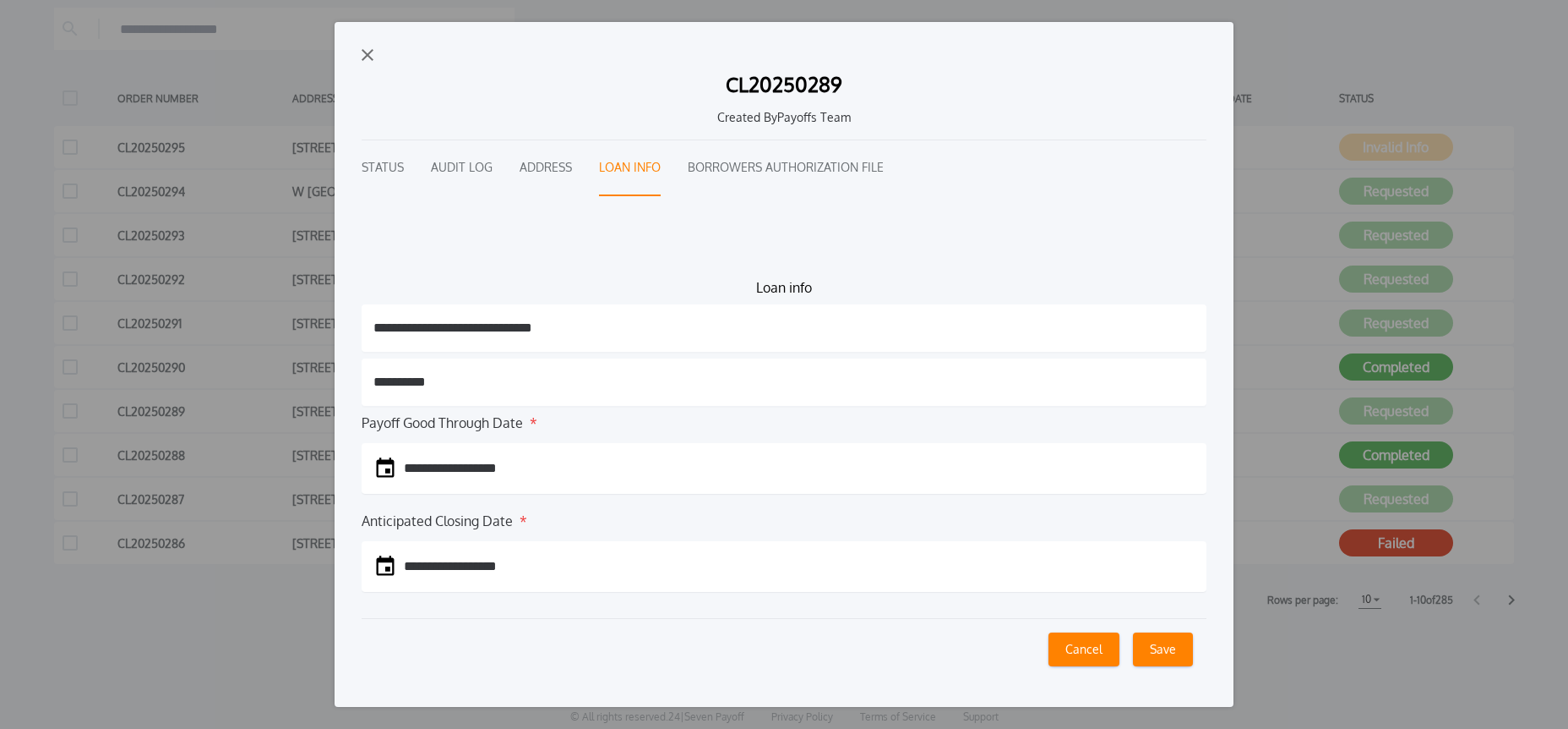
click at [365, 54] on img "button" at bounding box center [367, 55] width 12 height 12
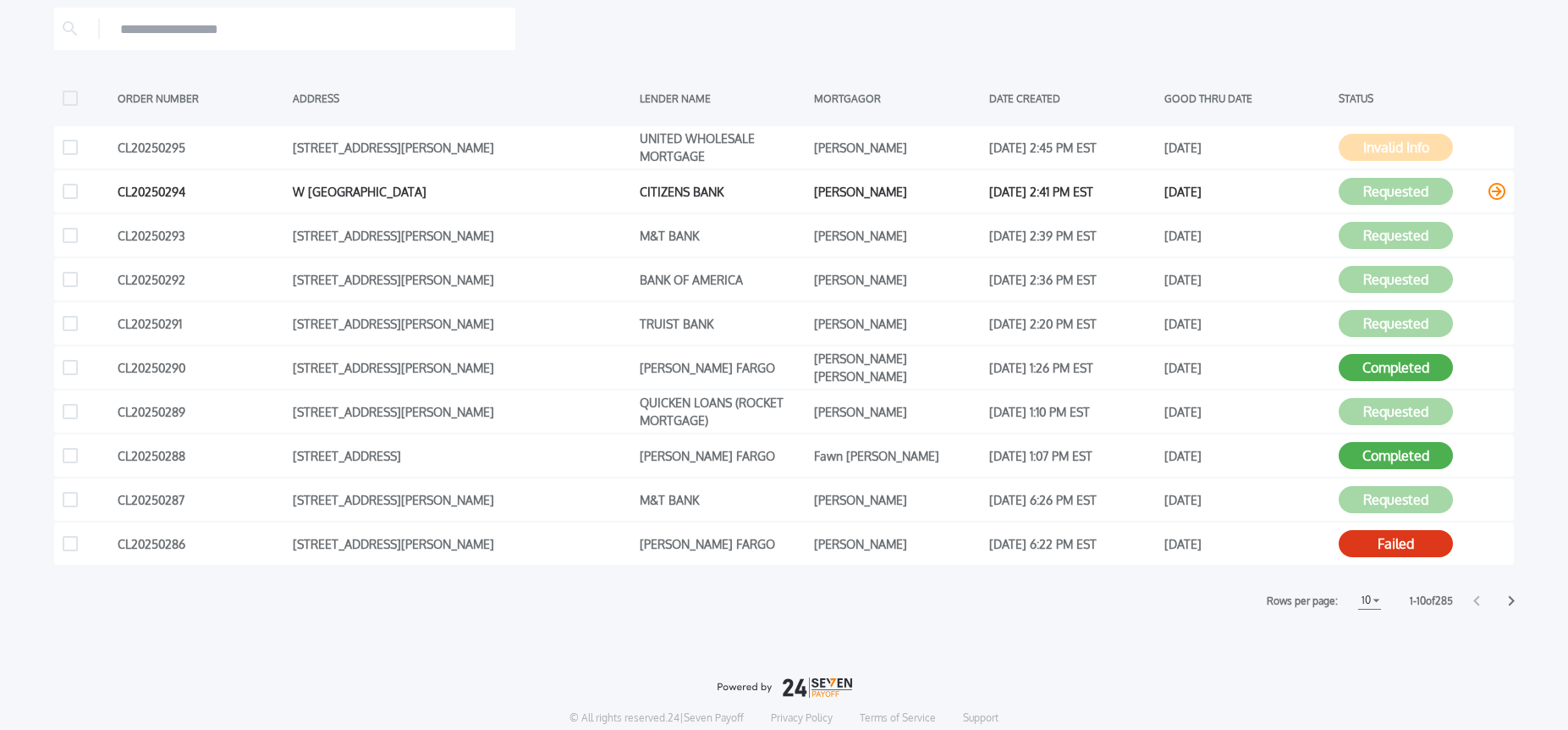
click at [1499, 190] on icon at bounding box center [1496, 191] width 17 height 17
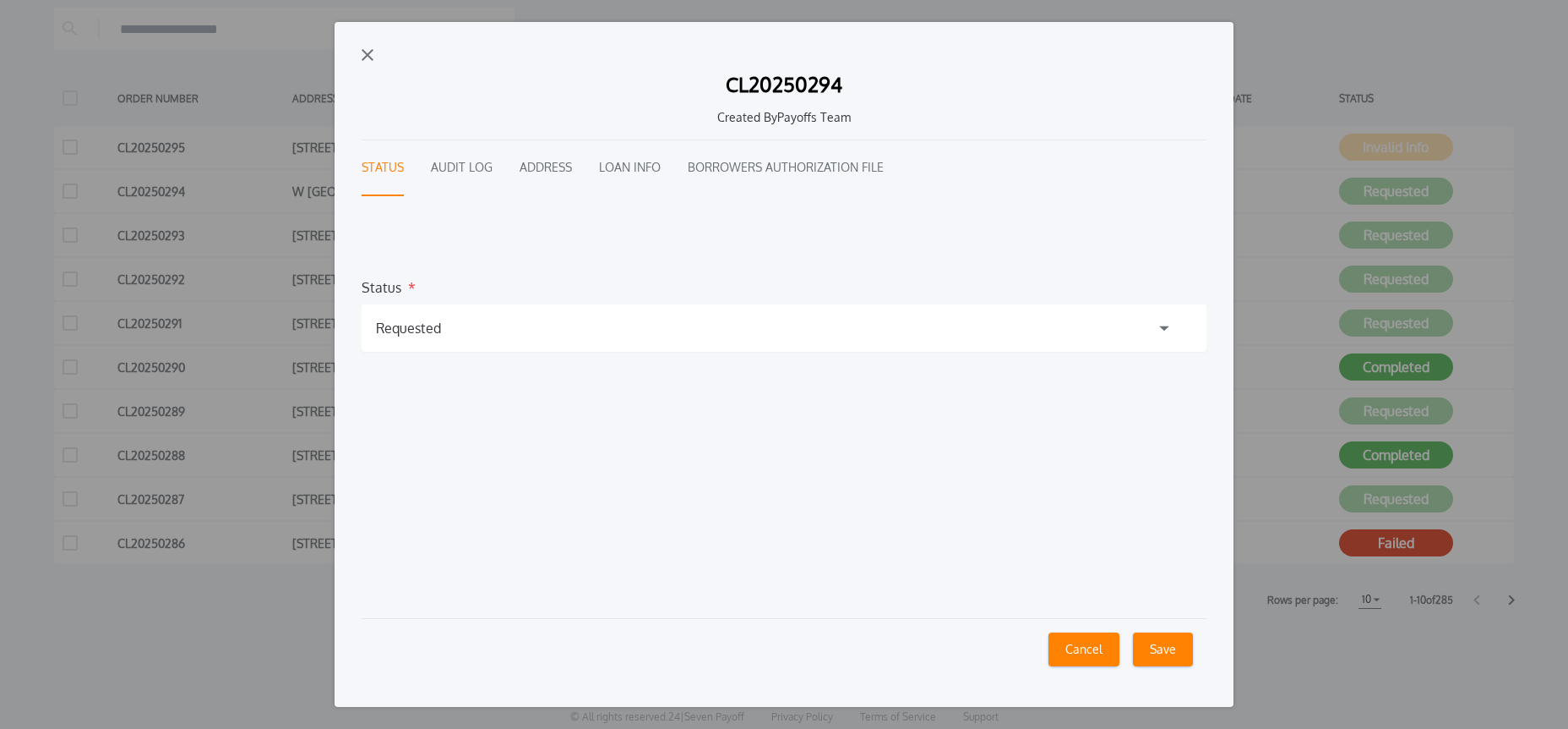
click at [495, 338] on div "Requested" at bounding box center [784, 328] width 845 height 48
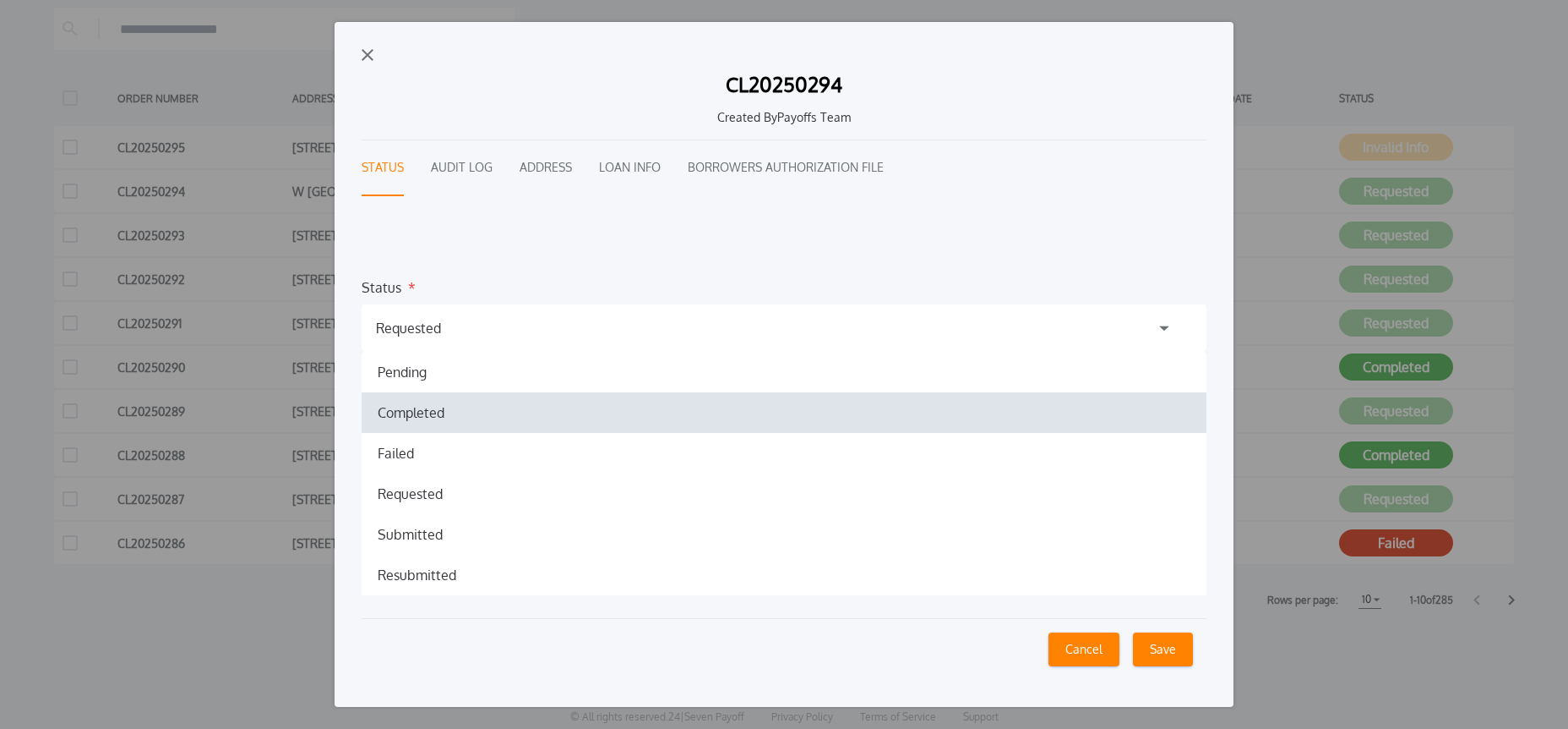
click at [436, 412] on h1 "Completed" at bounding box center [411, 412] width 93 height 20
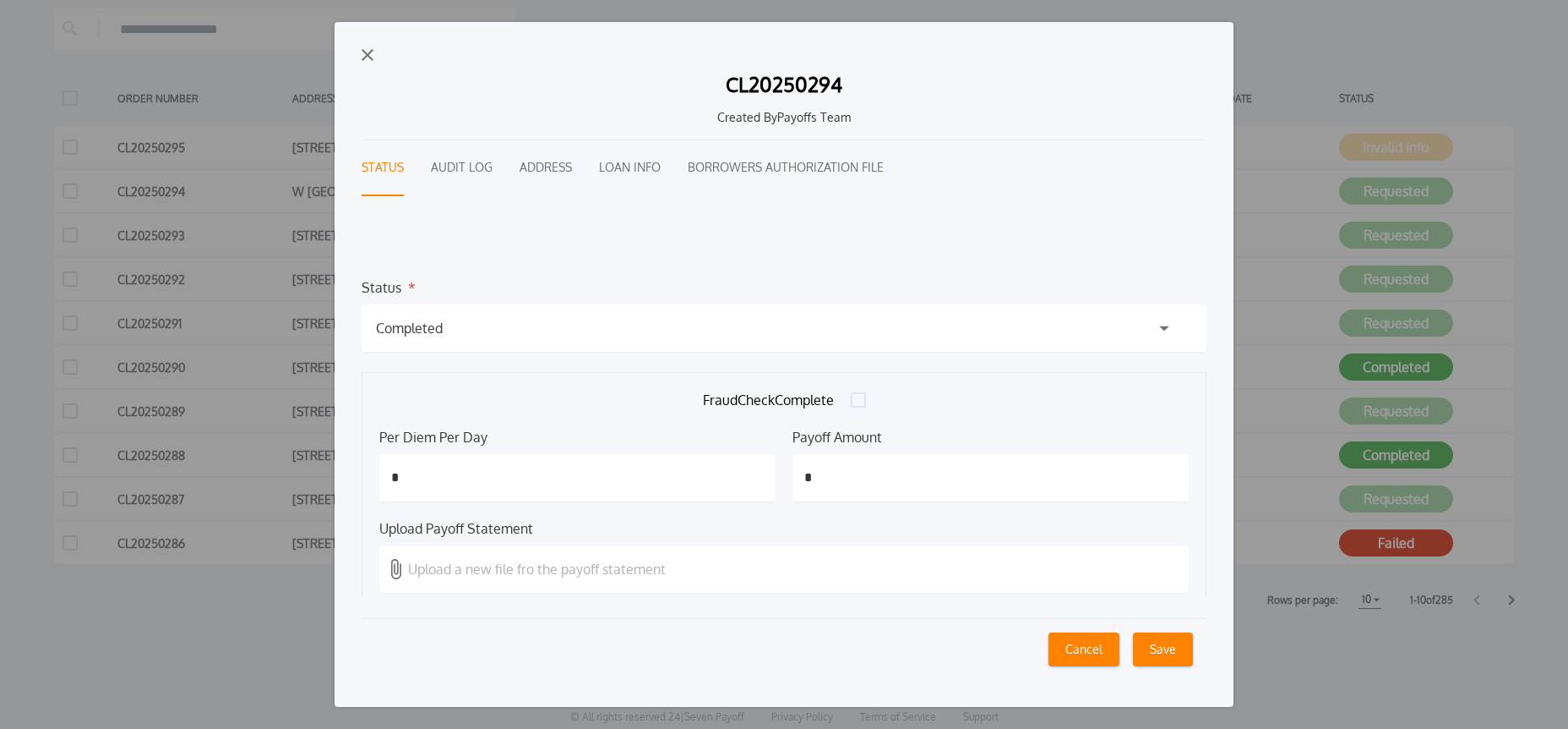
click at [923, 485] on input "*" at bounding box center [990, 478] width 396 height 48
type input "********"
type input "****"
click at [464, 561] on p "Upload a new file fro the payoff statement" at bounding box center [537, 568] width 258 height 20
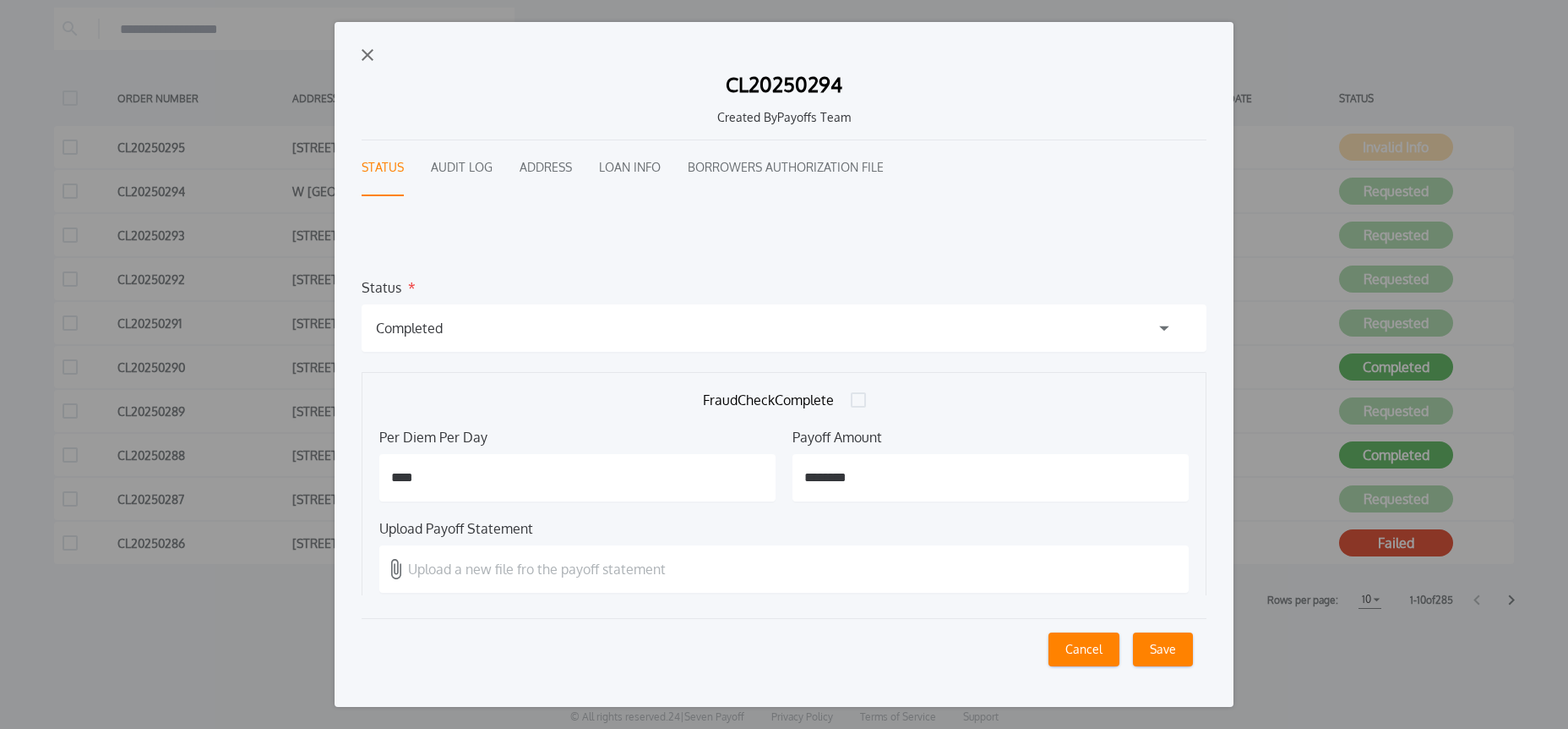
click at [0, 0] on input "Upload a new file fro the payoff statement" at bounding box center [0, 0] width 0 height 0
click at [1157, 657] on button "Save" at bounding box center [1163, 650] width 60 height 34
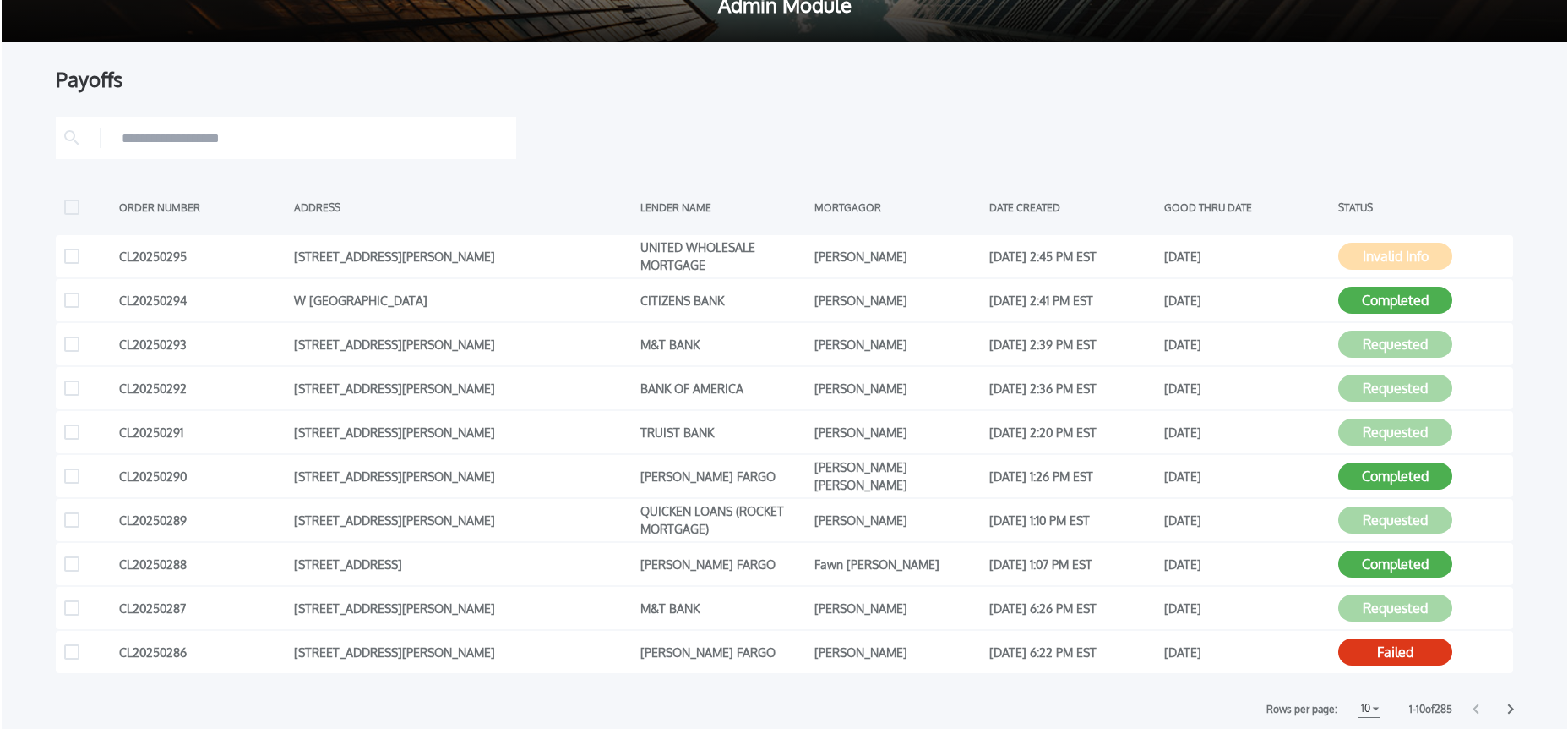
scroll to position [200, 0]
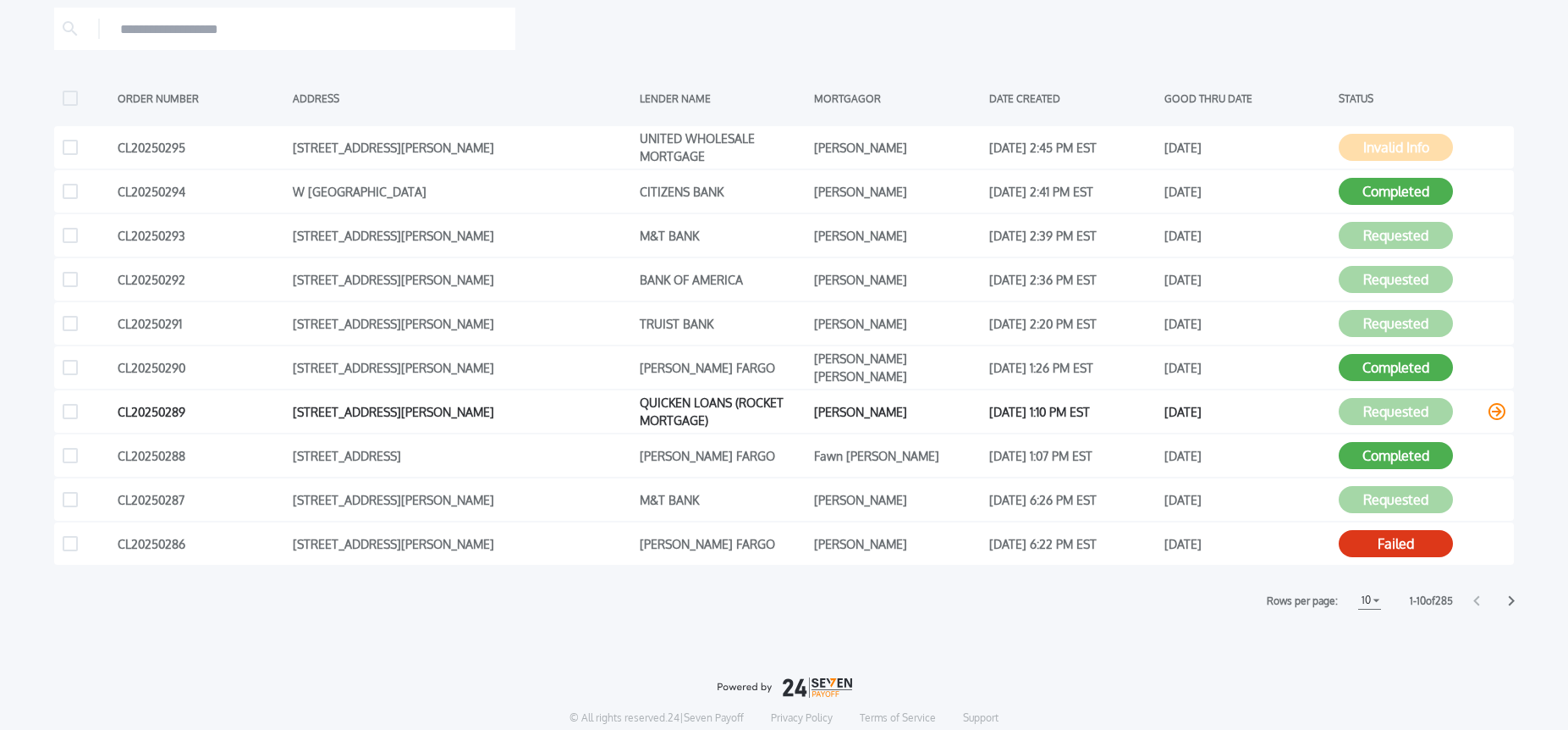
click at [1492, 408] on icon at bounding box center [1496, 411] width 17 height 17
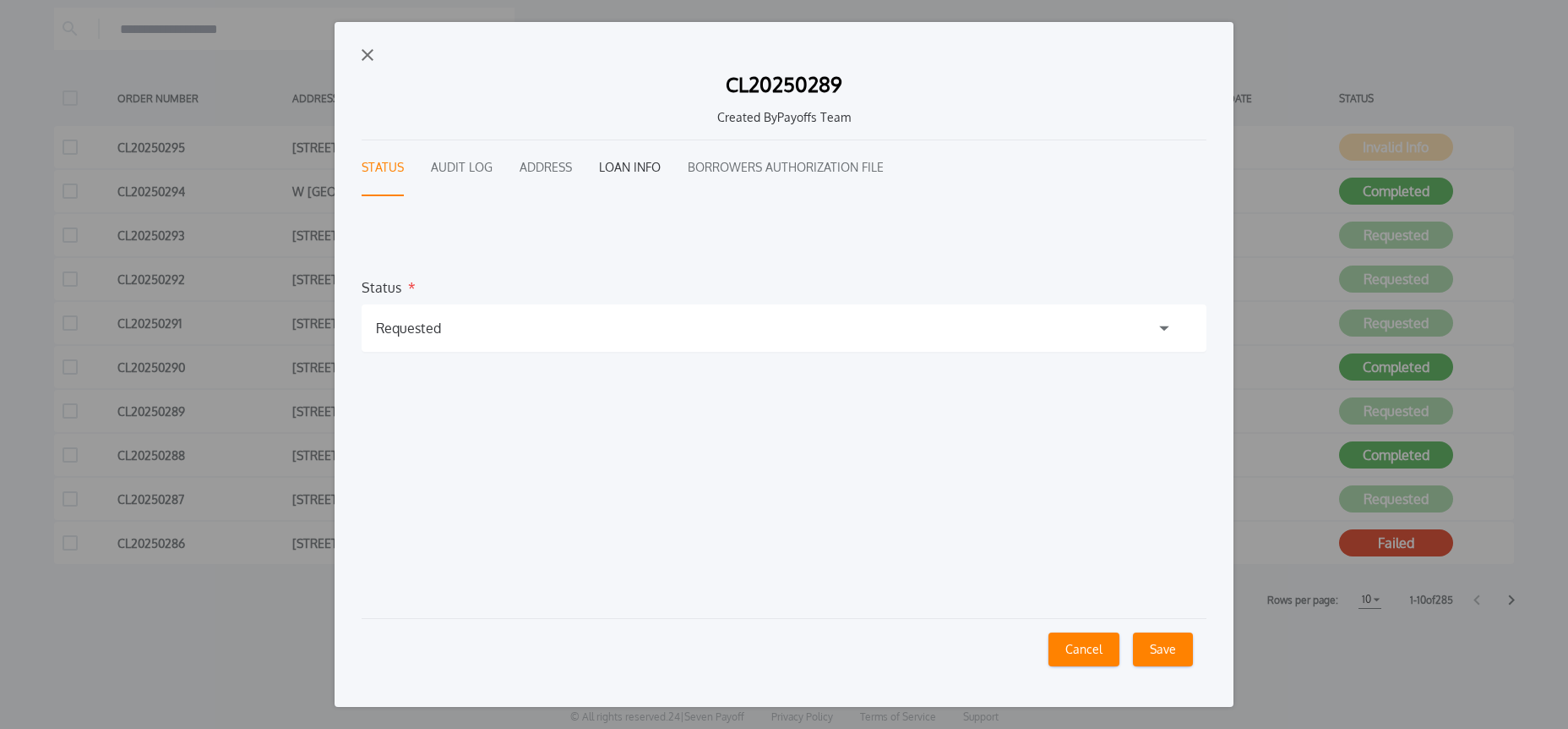
click at [634, 162] on button "Loan Info" at bounding box center [630, 168] width 62 height 56
